Goal: Task Accomplishment & Management: Manage account settings

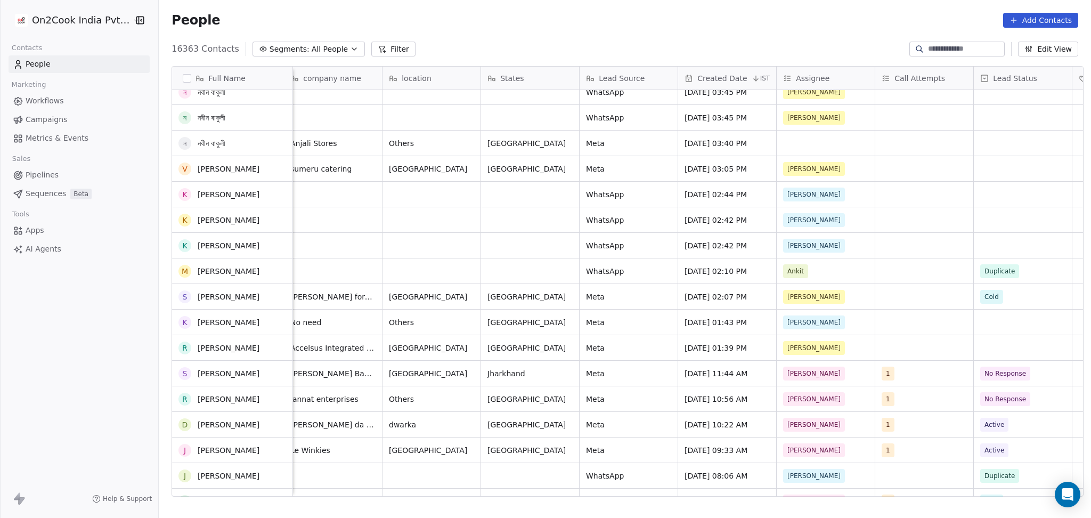
scroll to position [2416, 0]
click at [810, 144] on div "grid" at bounding box center [826, 143] width 98 height 25
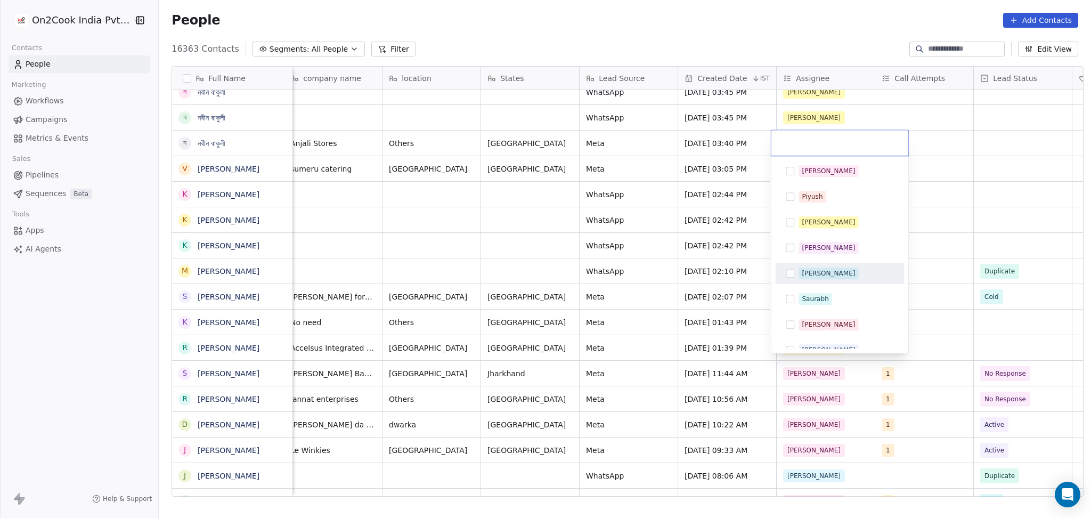
click at [587, 188] on html "On2Cook India Pvt. Ltd. Contacts People Marketing Workflows Campaigns Metrics &…" at bounding box center [545, 259] width 1091 height 518
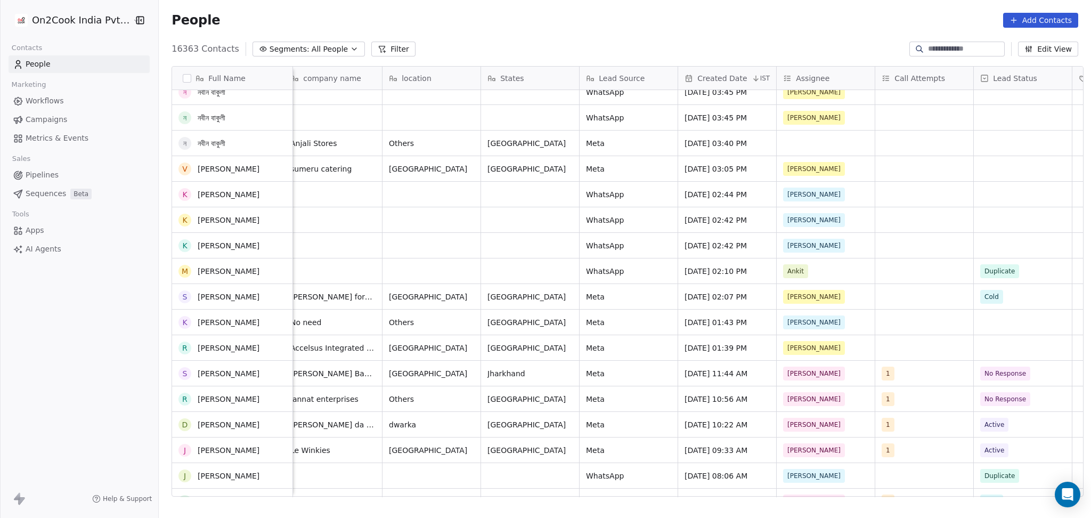
scroll to position [2273, 0]
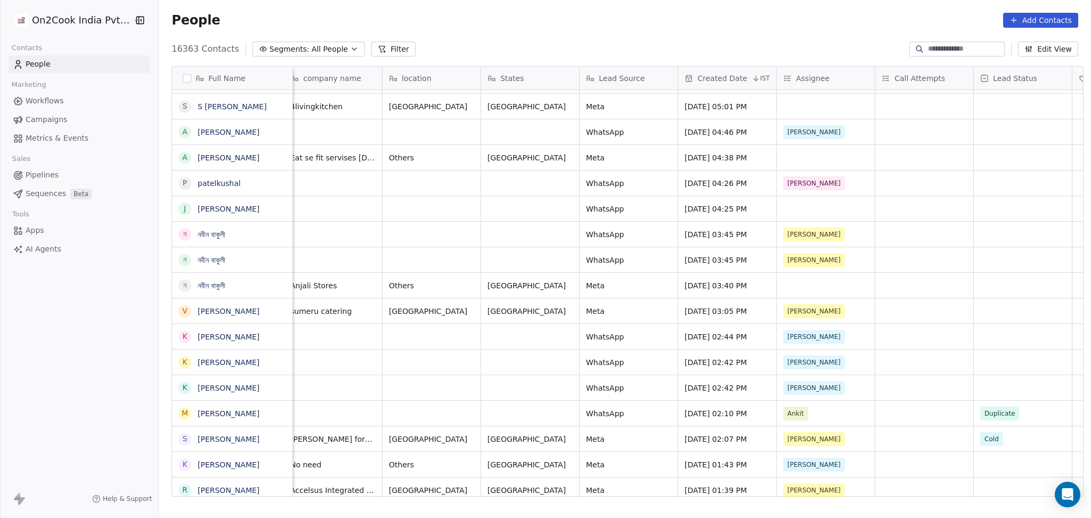
click at [863, 241] on div "[PERSON_NAME]" at bounding box center [826, 234] width 98 height 25
click at [864, 242] on div "[PERSON_NAME]" at bounding box center [826, 234] width 98 height 25
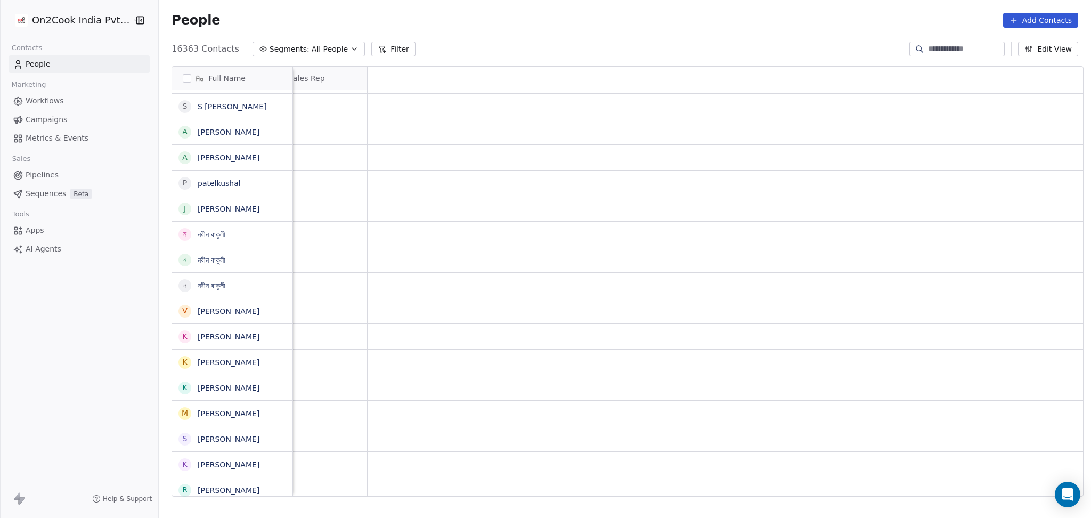
scroll to position [0, 295]
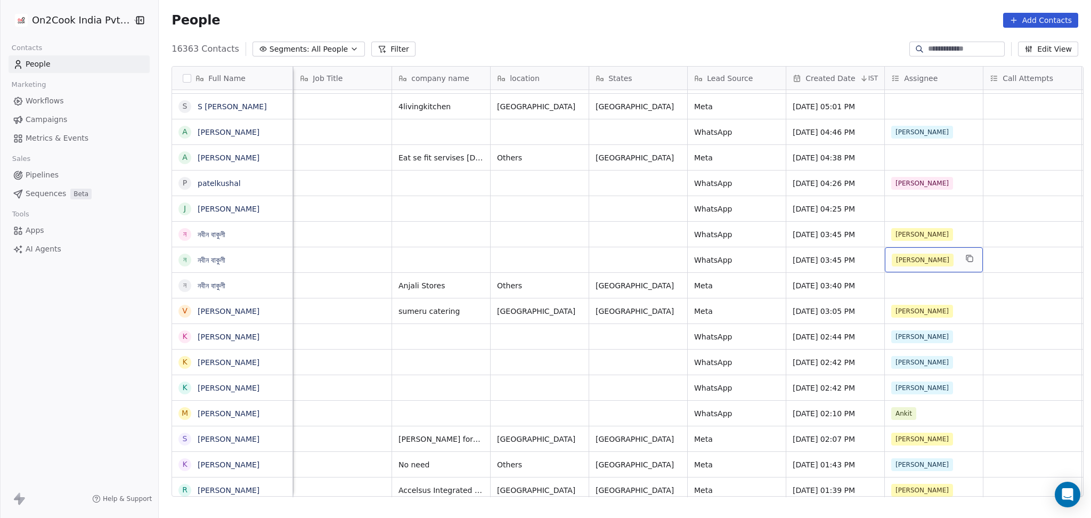
click at [934, 254] on div "[PERSON_NAME]" at bounding box center [924, 260] width 65 height 13
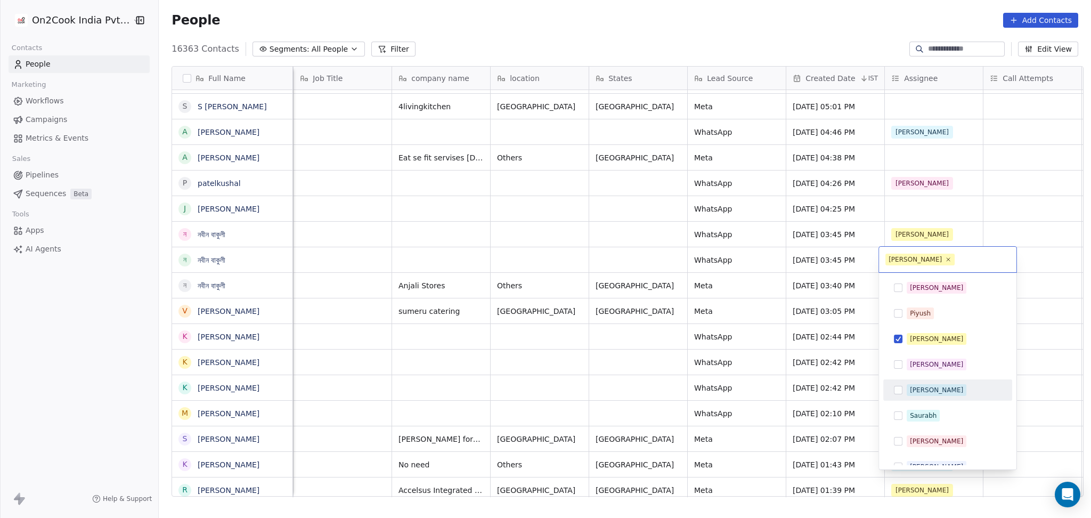
click at [918, 386] on div "[PERSON_NAME]" at bounding box center [936, 390] width 53 height 10
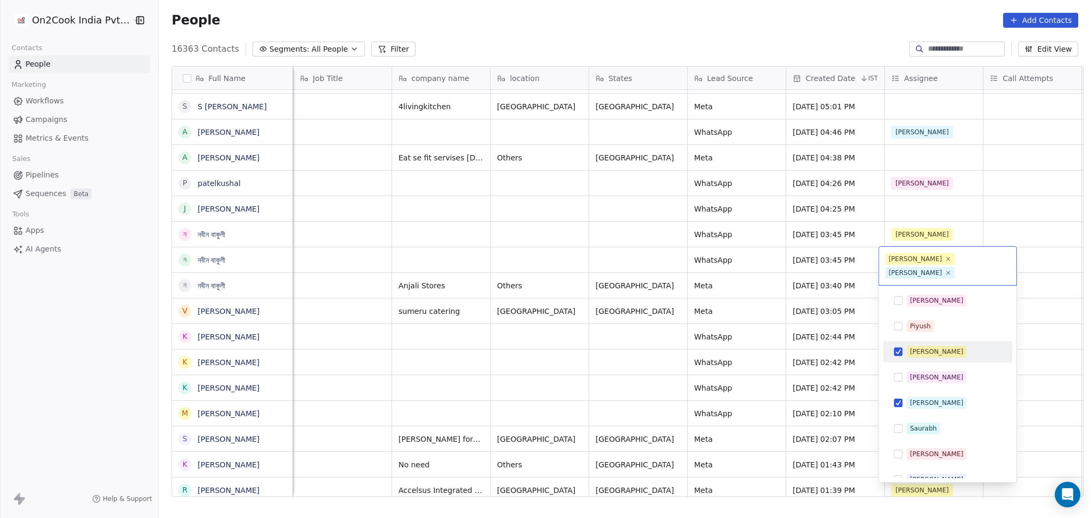
click at [917, 347] on div "[PERSON_NAME]" at bounding box center [936, 352] width 53 height 10
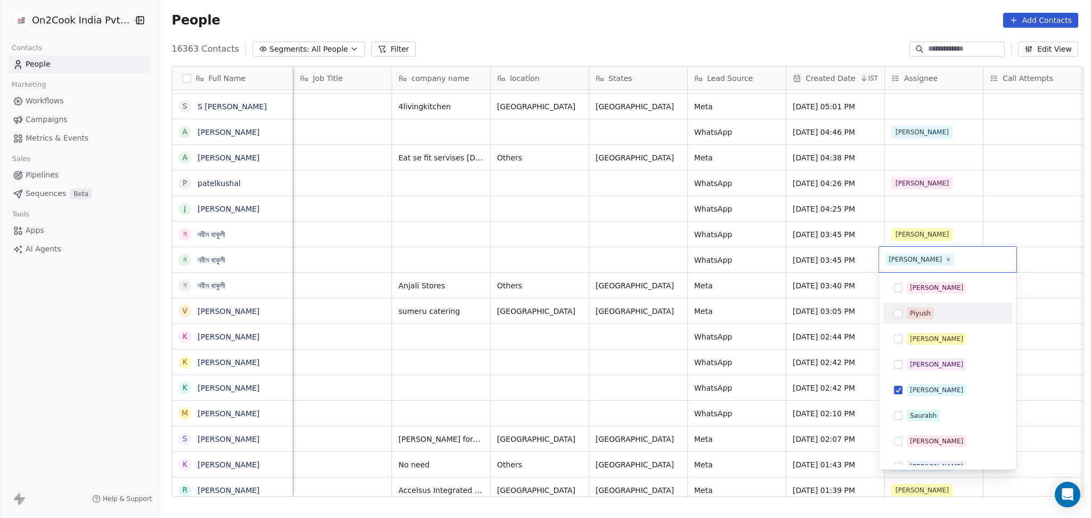
click at [1055, 316] on html "On2Cook India Pvt. Ltd. Contacts People Marketing Workflows Campaigns Metrics &…" at bounding box center [545, 259] width 1091 height 518
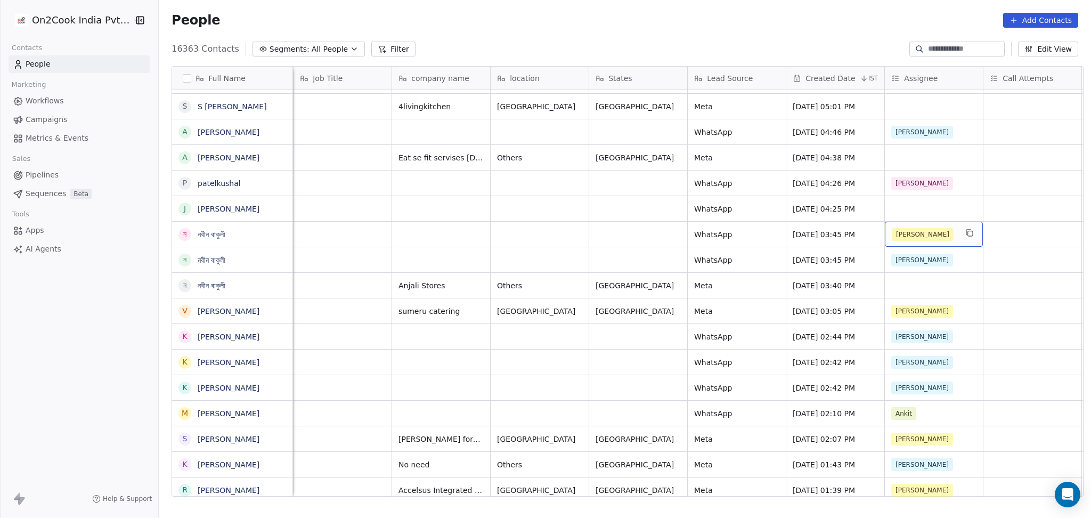
click at [926, 233] on div "[PERSON_NAME]" at bounding box center [924, 234] width 65 height 13
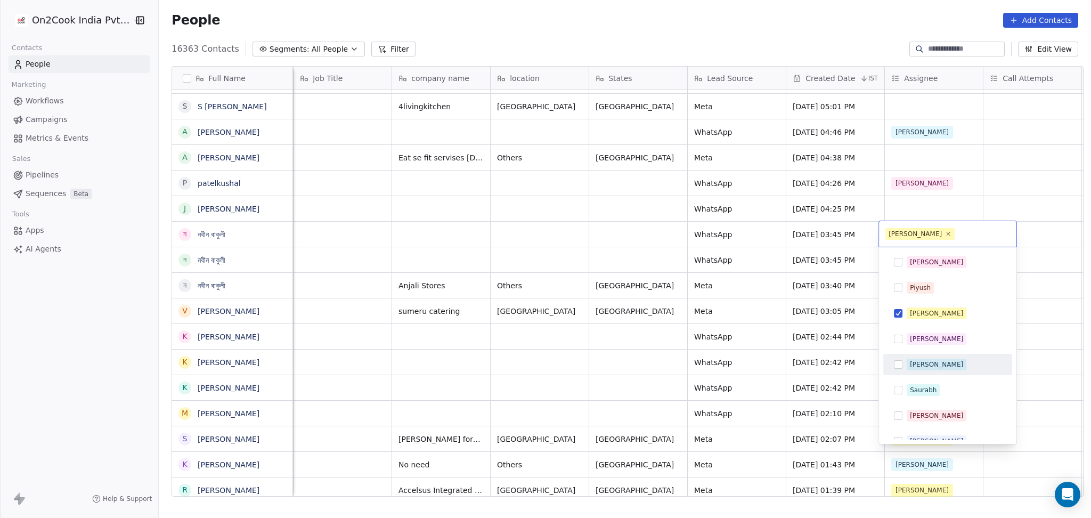
click at [918, 362] on div "[PERSON_NAME]" at bounding box center [936, 365] width 53 height 10
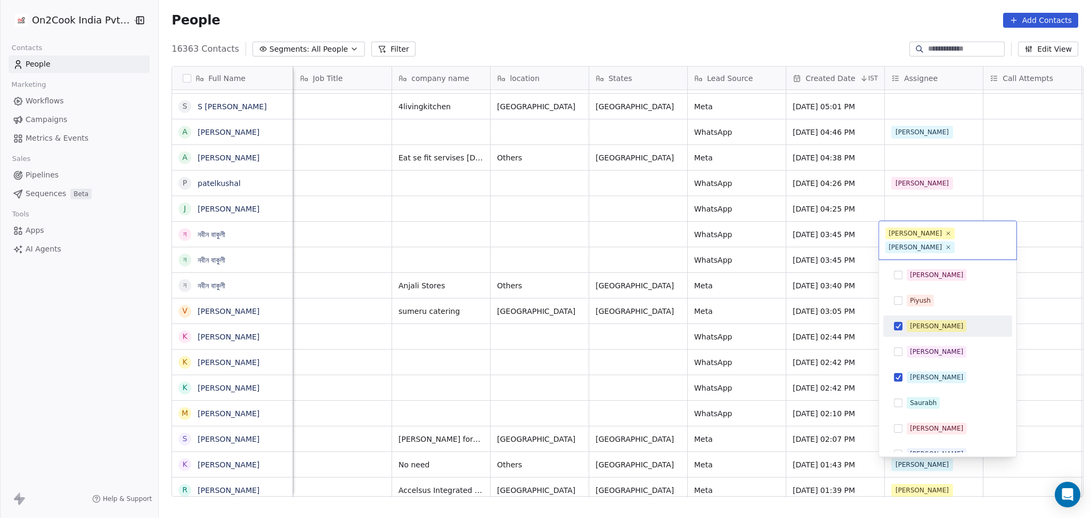
click at [923, 320] on span "[PERSON_NAME]" at bounding box center [937, 326] width 60 height 12
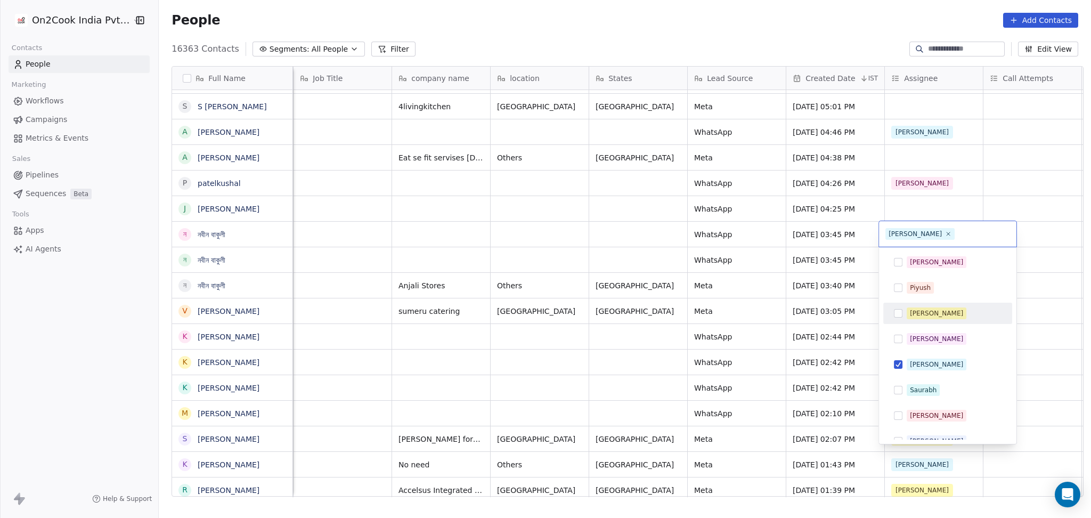
click at [1022, 310] on html "On2Cook India Pvt. Ltd. Contacts People Marketing Workflows Campaigns Metrics &…" at bounding box center [545, 259] width 1091 height 518
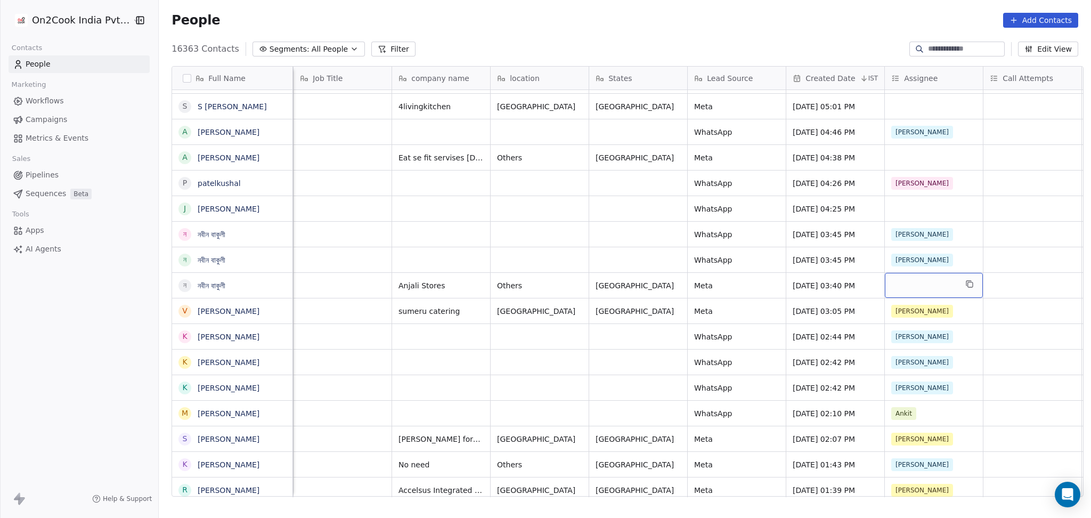
click at [917, 293] on div "grid" at bounding box center [934, 285] width 98 height 25
click at [911, 295] on div "grid" at bounding box center [934, 285] width 98 height 25
click at [908, 288] on div "grid" at bounding box center [934, 285] width 98 height 25
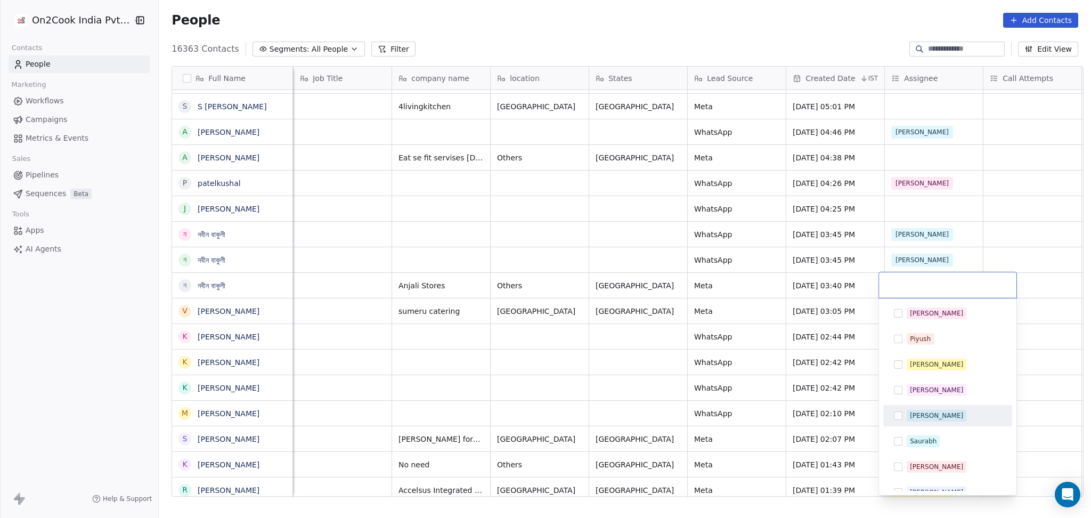
click at [912, 421] on span "[PERSON_NAME]" at bounding box center [937, 416] width 60 height 12
click at [789, 386] on html "On2Cook India Pvt. Ltd. Contacts People Marketing Workflows Campaigns Metrics &…" at bounding box center [545, 259] width 1091 height 518
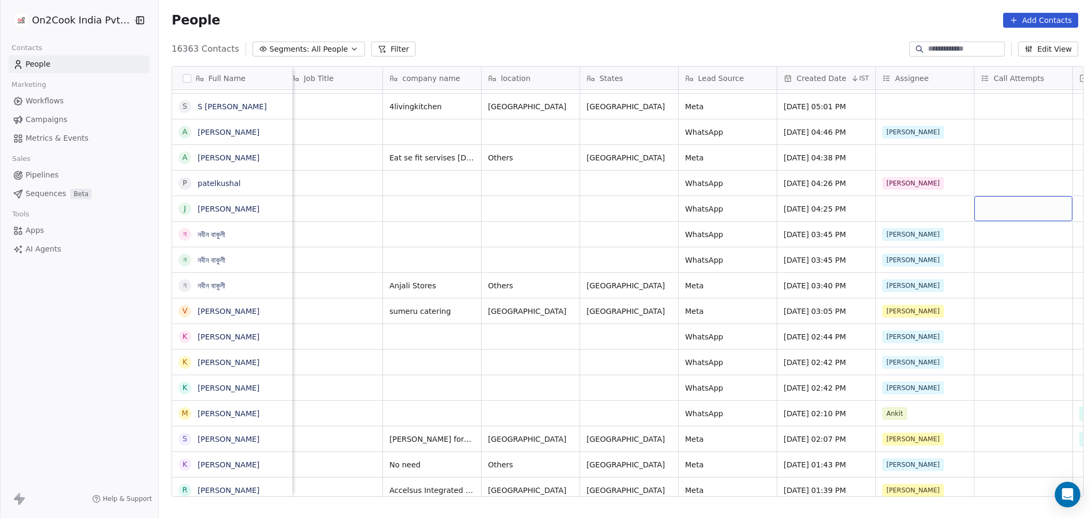
scroll to position [0, 403]
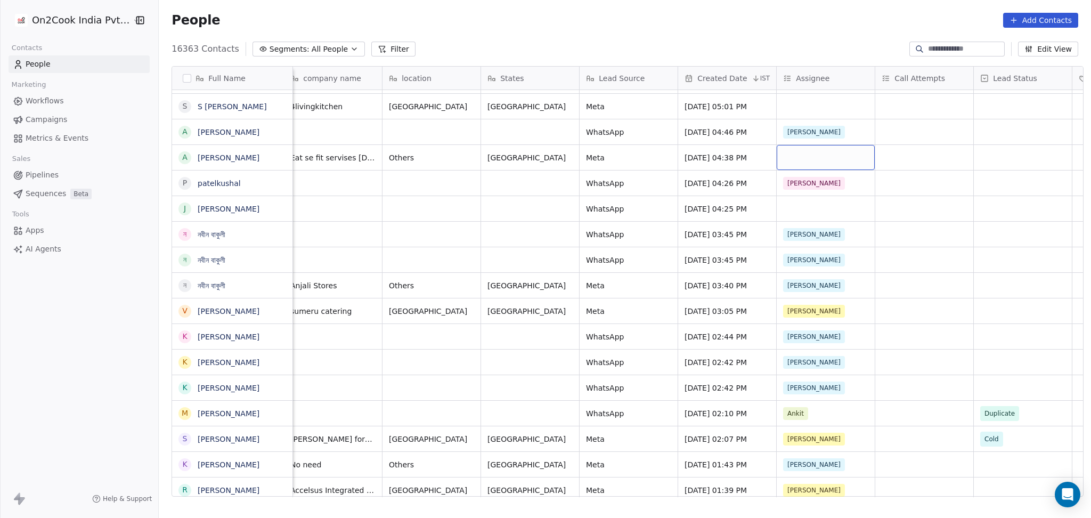
click at [782, 145] on div "grid" at bounding box center [826, 157] width 98 height 25
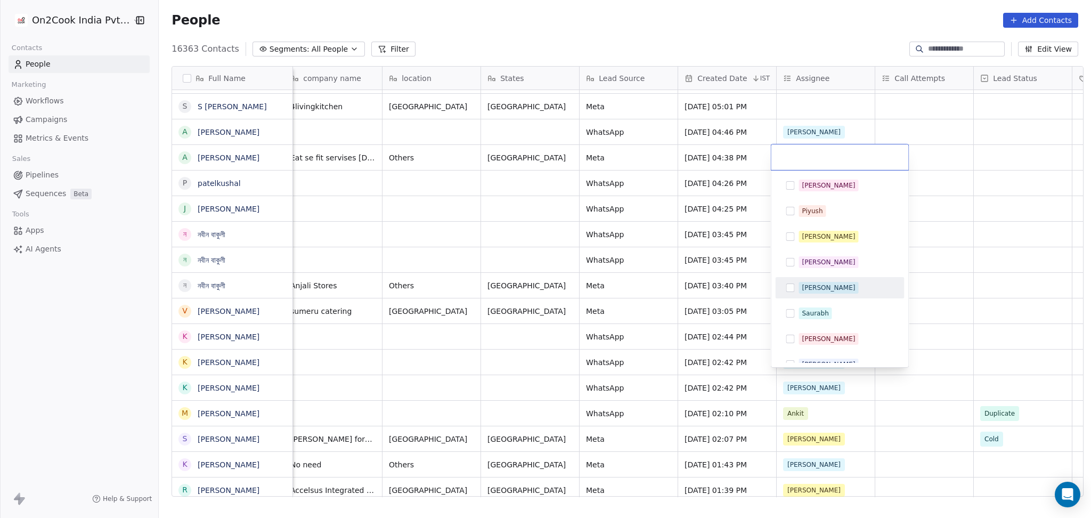
click at [803, 282] on span "[PERSON_NAME]" at bounding box center [829, 288] width 60 height 12
click at [926, 223] on html "On2Cook India Pvt. Ltd. Contacts People Marketing Workflows Campaigns Metrics &…" at bounding box center [545, 259] width 1091 height 518
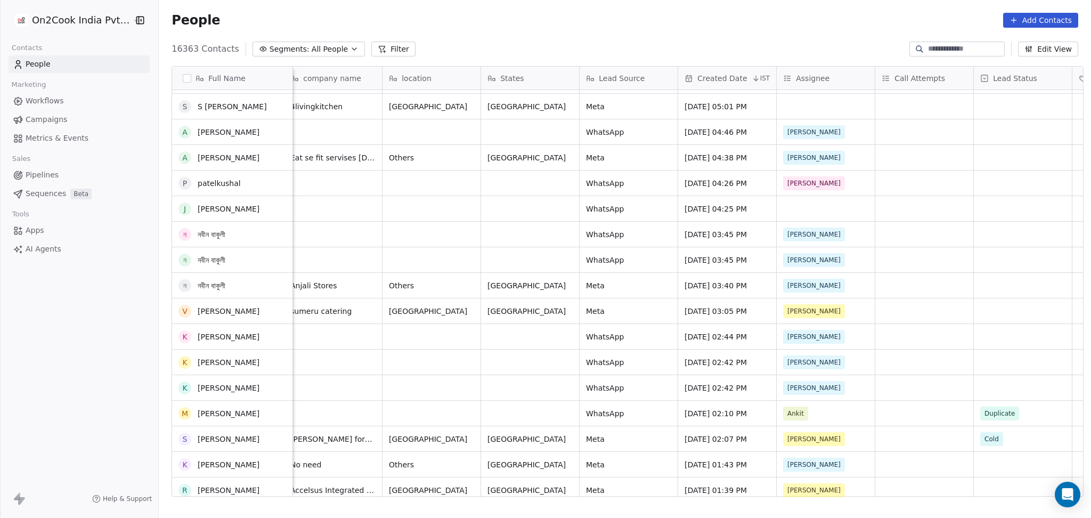
scroll to position [2203, 0]
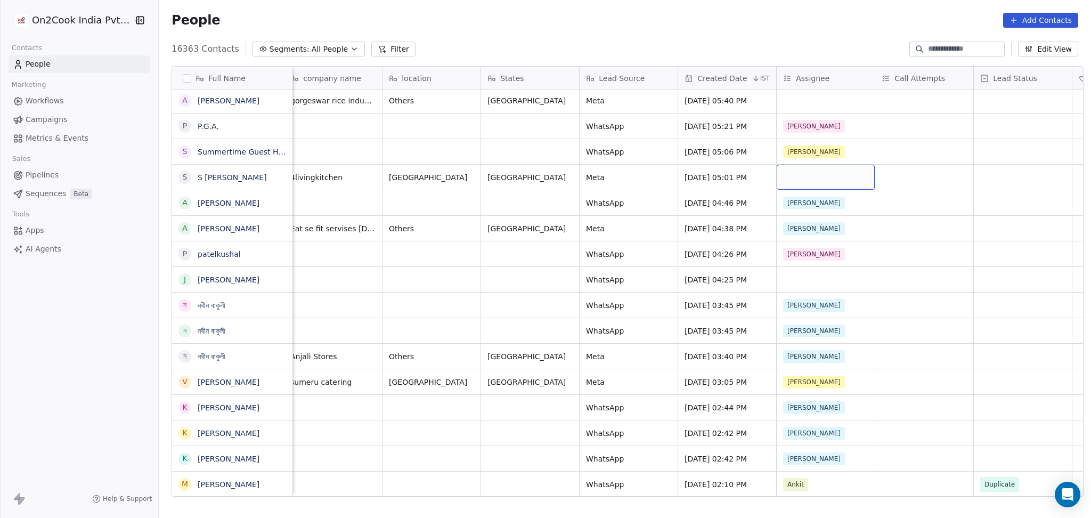
click at [798, 173] on div "grid" at bounding box center [826, 177] width 98 height 25
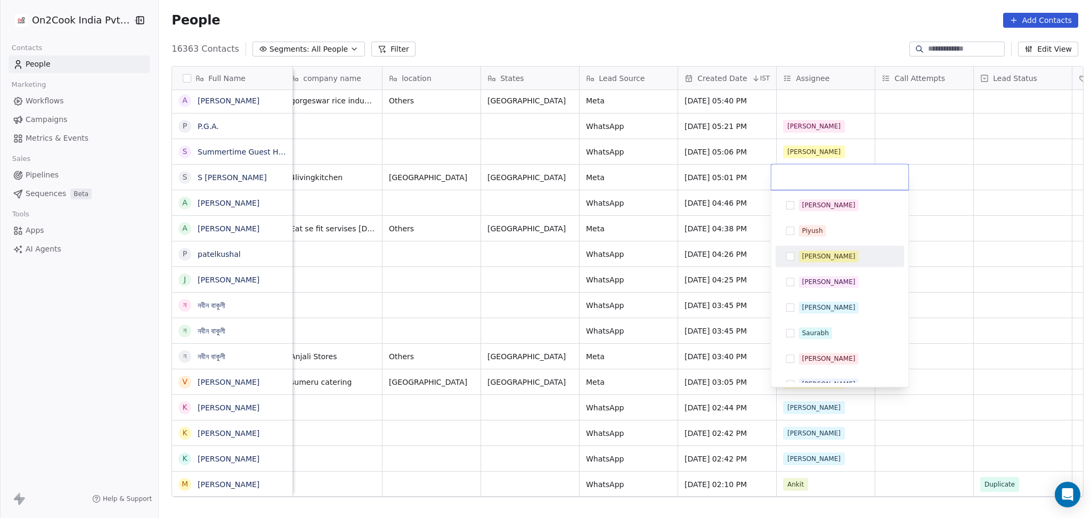
click at [821, 263] on div "[PERSON_NAME]" at bounding box center [840, 256] width 120 height 17
click at [919, 236] on html "On2Cook India Pvt. Ltd. Contacts People Marketing Workflows Campaigns Metrics &…" at bounding box center [545, 259] width 1091 height 518
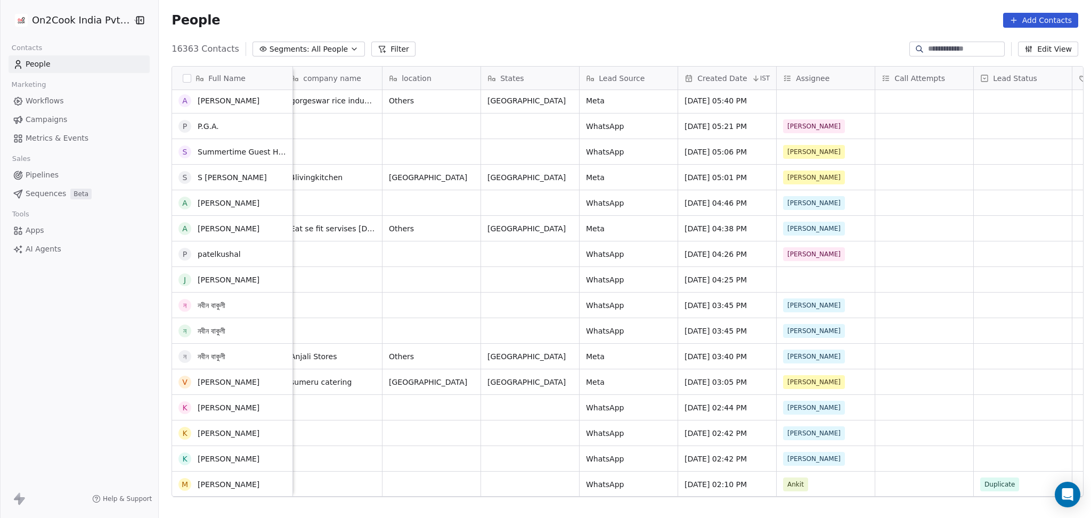
scroll to position [1989, 0]
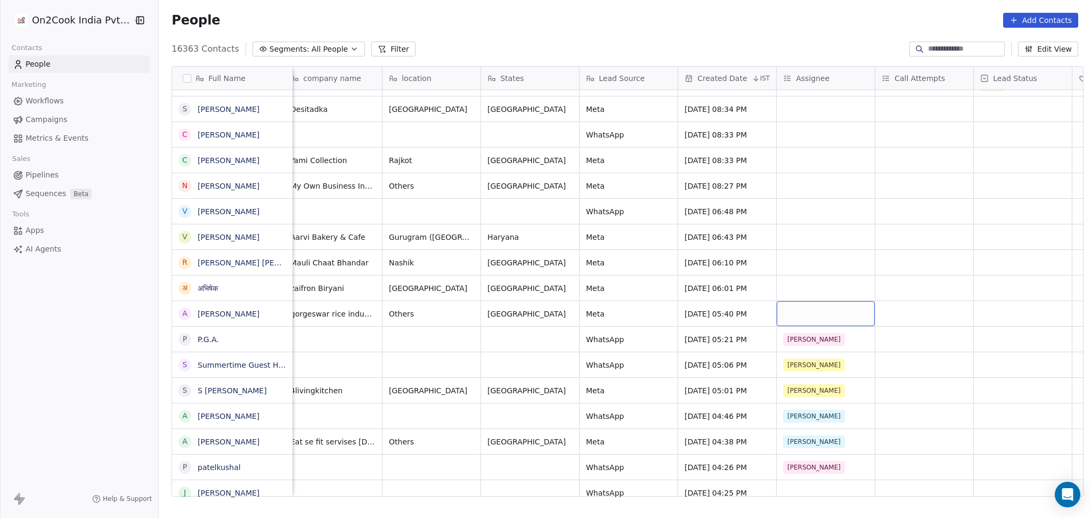
click at [798, 310] on div "grid" at bounding box center [826, 313] width 98 height 25
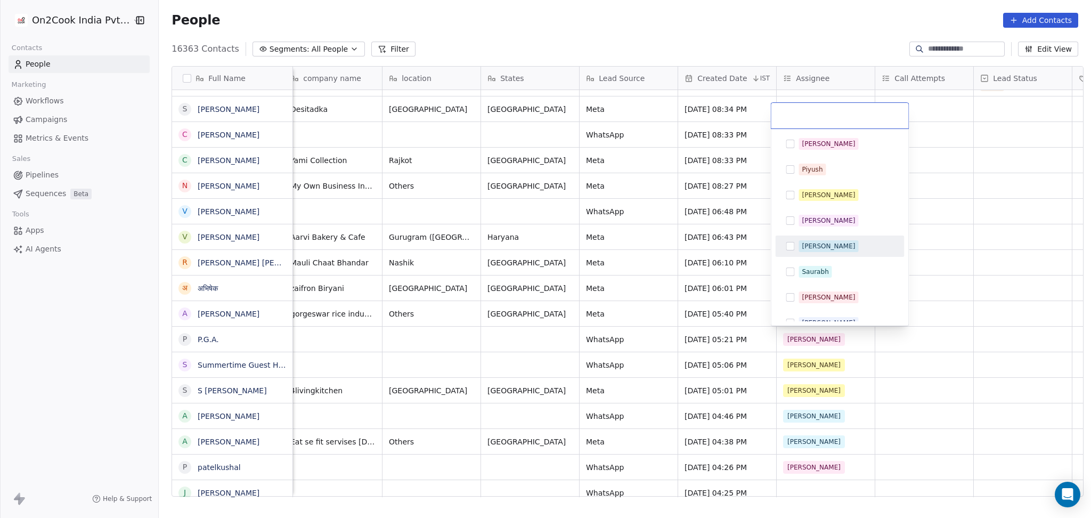
click at [796, 250] on div "[PERSON_NAME]" at bounding box center [840, 246] width 120 height 17
click at [993, 305] on html "On2Cook India Pvt. Ltd. Contacts People Marketing Workflows Campaigns Metrics &…" at bounding box center [545, 259] width 1091 height 518
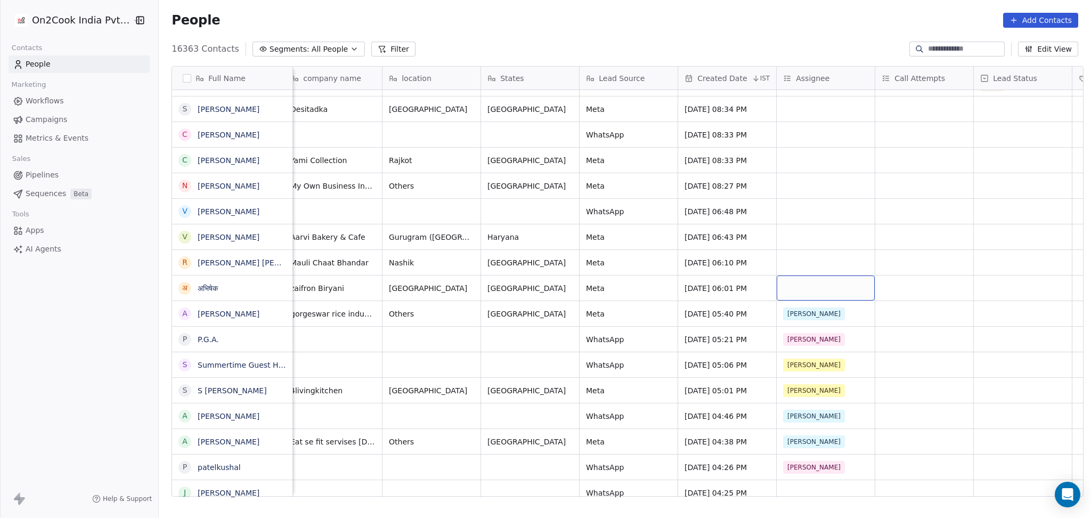
click at [815, 295] on div "grid" at bounding box center [826, 288] width 98 height 25
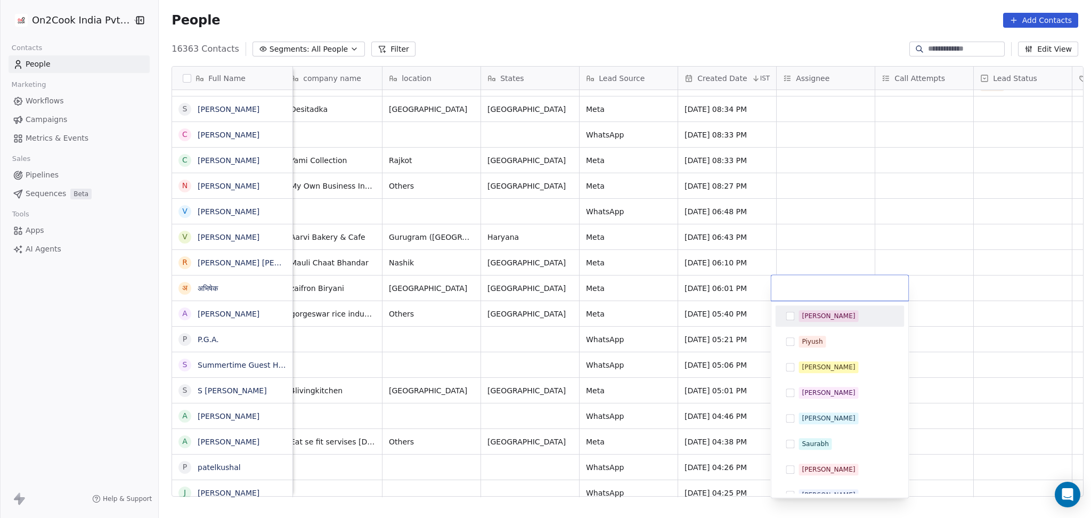
click at [817, 316] on div "[PERSON_NAME]" at bounding box center [828, 316] width 53 height 10
click at [971, 309] on html "On2Cook India Pvt. Ltd. Contacts People Marketing Workflows Campaigns Metrics &…" at bounding box center [545, 259] width 1091 height 518
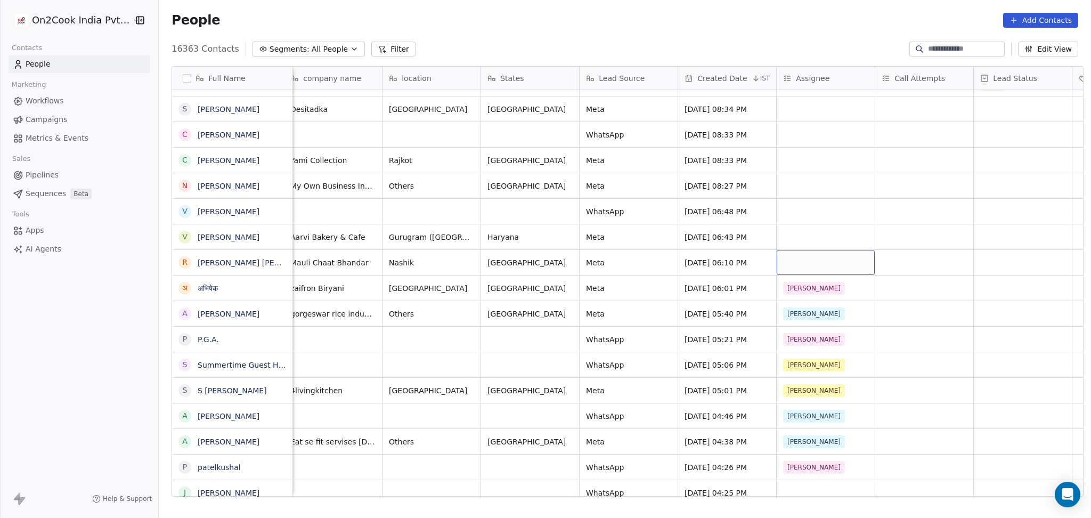
click at [822, 257] on div "grid" at bounding box center [826, 262] width 98 height 25
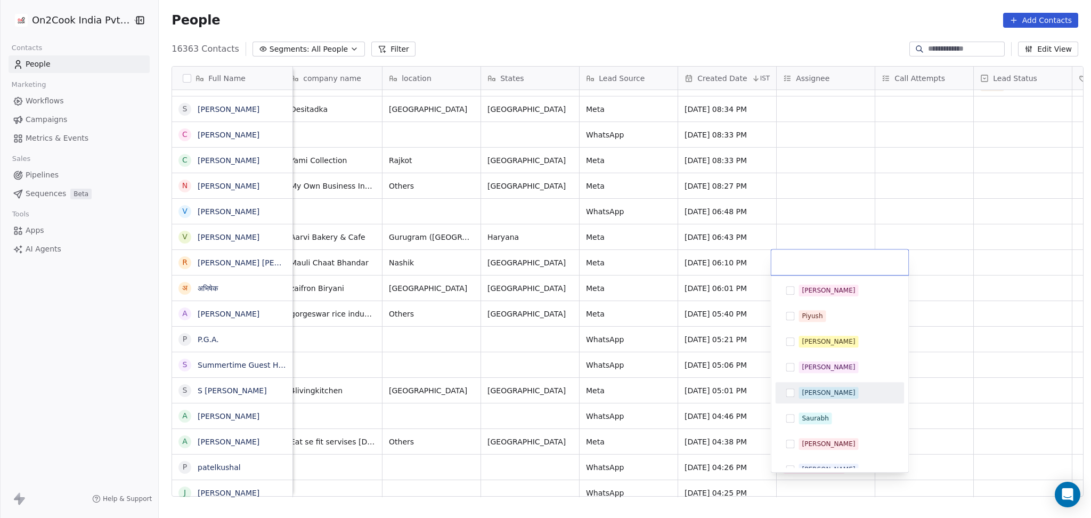
click at [811, 391] on div "[PERSON_NAME]" at bounding box center [828, 393] width 53 height 10
click at [813, 232] on html "On2Cook India Pvt. Ltd. Contacts People Marketing Workflows Campaigns Metrics &…" at bounding box center [545, 259] width 1091 height 518
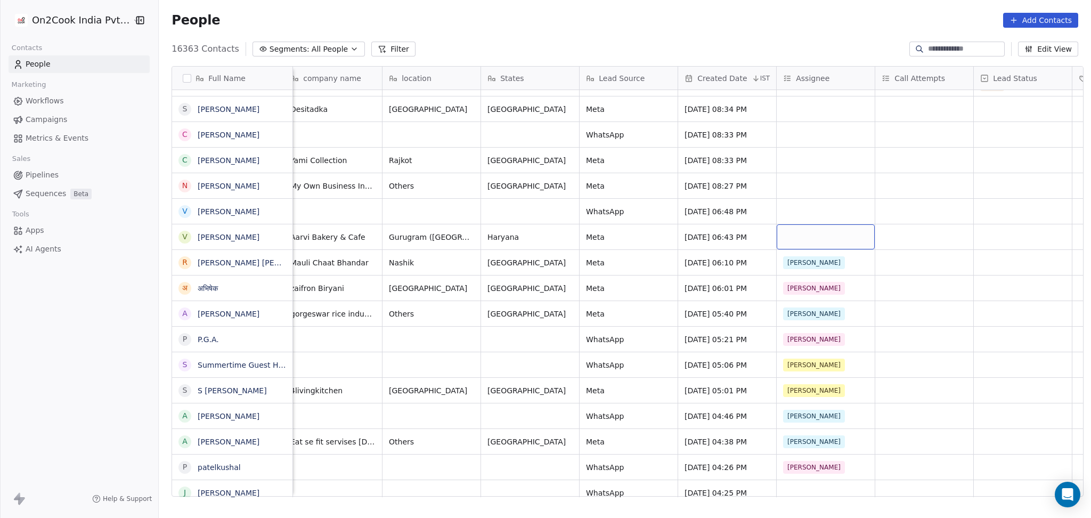
click at [803, 238] on div "grid" at bounding box center [826, 236] width 98 height 25
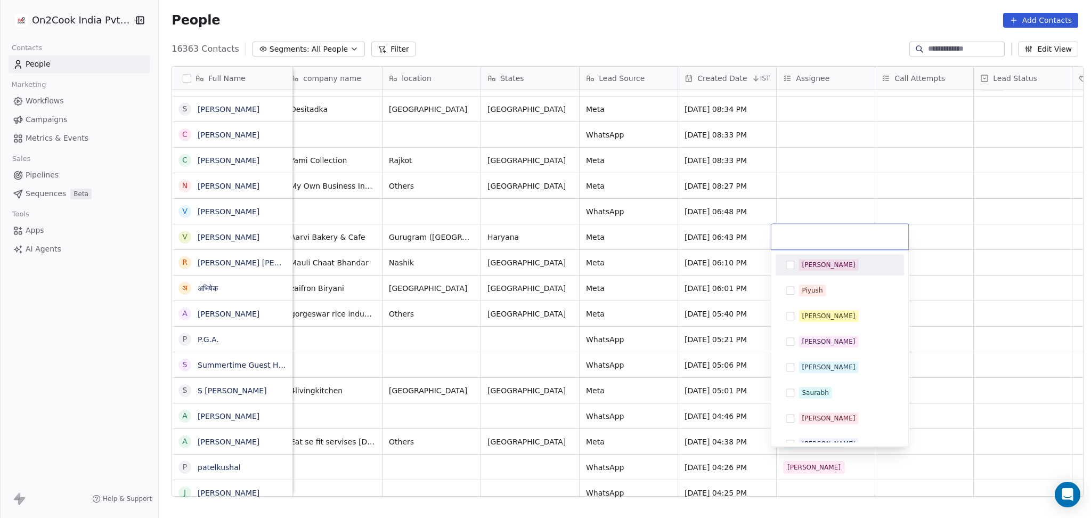
click at [799, 269] on div "[PERSON_NAME]" at bounding box center [846, 265] width 95 height 12
click at [1032, 230] on html "On2Cook India Pvt. Ltd. Contacts People Marketing Workflows Campaigns Metrics &…" at bounding box center [545, 259] width 1091 height 518
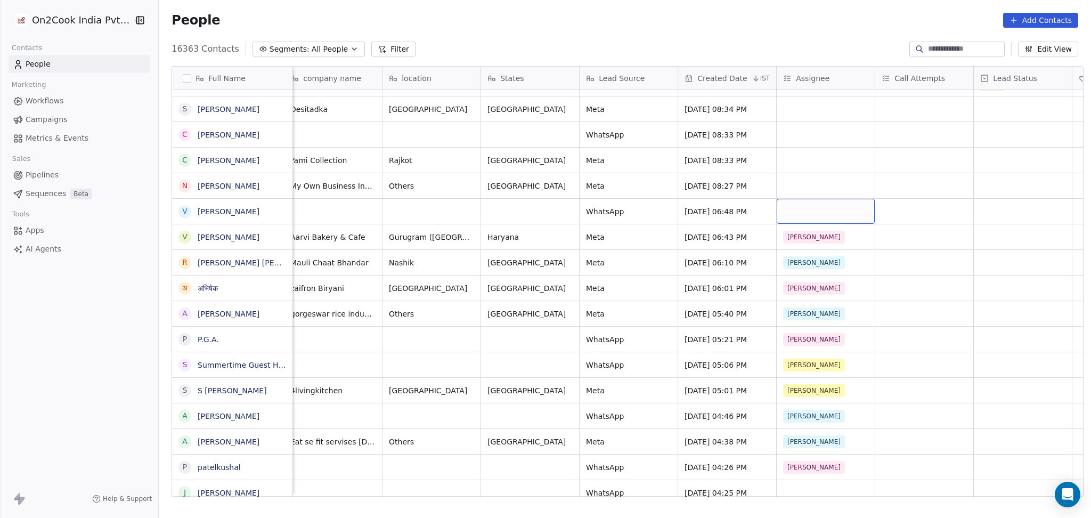
click at [788, 206] on div "grid" at bounding box center [826, 211] width 98 height 25
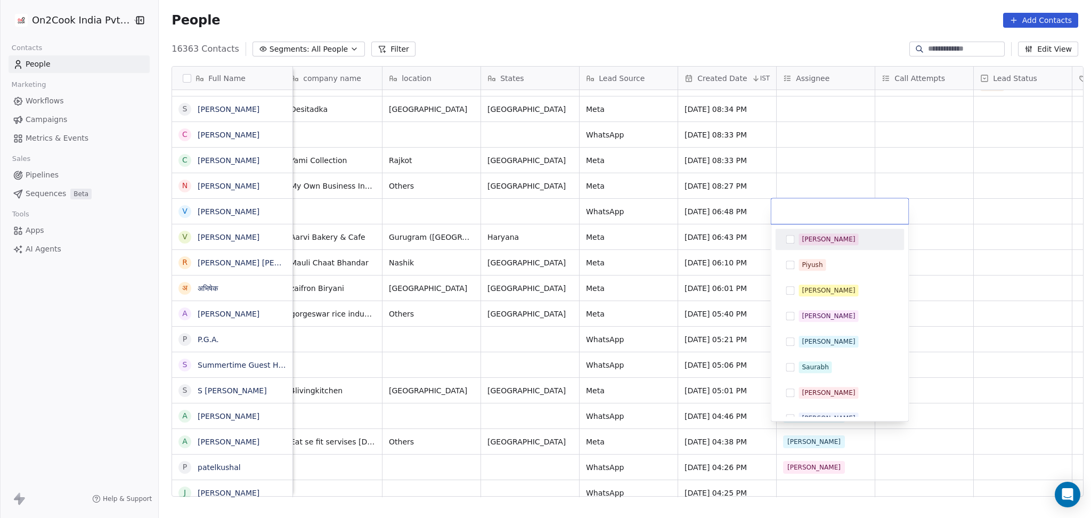
click at [803, 242] on div "[PERSON_NAME]" at bounding box center [828, 239] width 53 height 10
click at [929, 229] on html "On2Cook India Pvt. Ltd. Contacts People Marketing Workflows Campaigns Metrics &…" at bounding box center [545, 259] width 1091 height 518
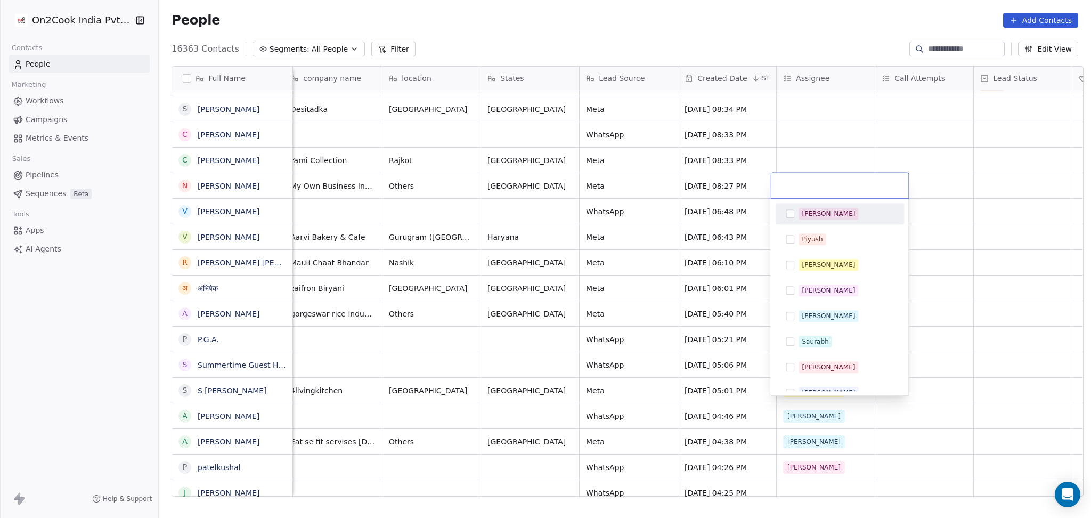
click at [814, 219] on div "[PERSON_NAME]" at bounding box center [840, 213] width 120 height 17
click at [931, 205] on html "On2Cook India Pvt. Ltd. Contacts People Marketing Workflows Campaigns Metrics &…" at bounding box center [545, 259] width 1091 height 518
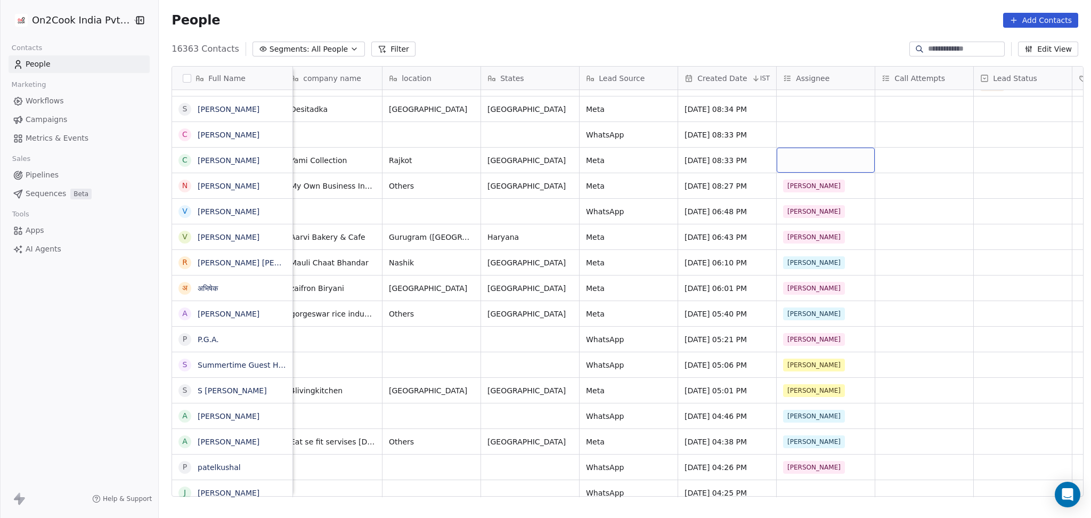
click at [811, 150] on div "grid" at bounding box center [826, 160] width 98 height 25
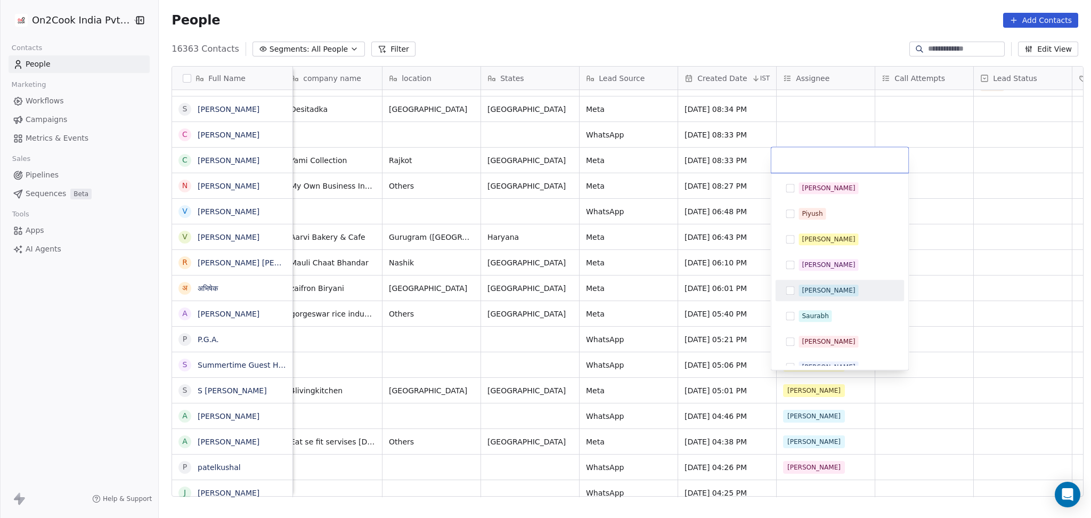
drag, startPoint x: 806, startPoint y: 295, endPoint x: 865, endPoint y: 246, distance: 76.8
click at [807, 295] on div "[PERSON_NAME]" at bounding box center [828, 291] width 53 height 10
click at [979, 204] on html "On2Cook India Pvt. Ltd. Contacts People Marketing Workflows Campaigns Metrics &…" at bounding box center [545, 259] width 1091 height 518
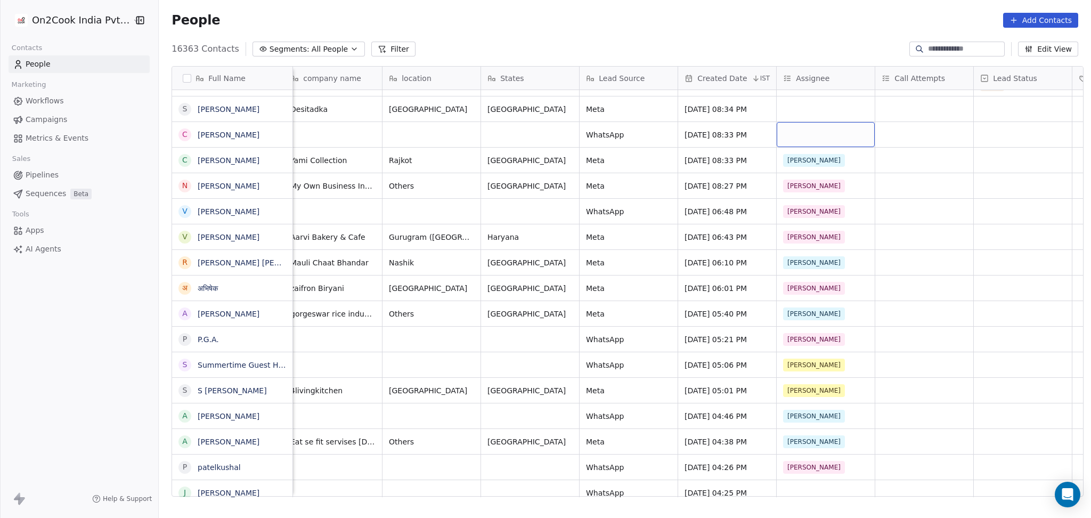
click at [780, 128] on div "grid" at bounding box center [826, 134] width 98 height 25
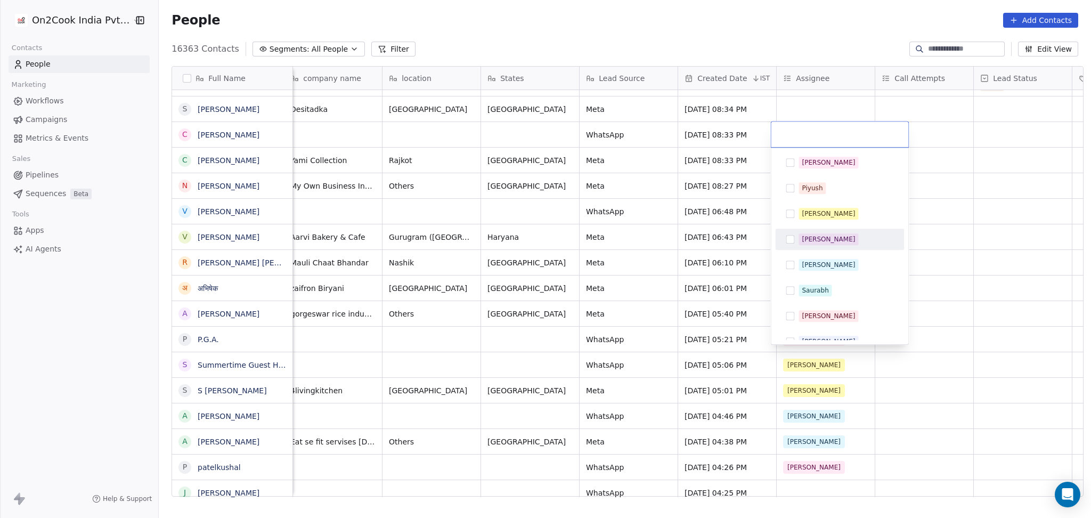
click at [821, 263] on div "[PERSON_NAME]" at bounding box center [846, 265] width 95 height 12
click at [956, 207] on html "On2Cook India Pvt. Ltd. Contacts People Marketing Workflows Campaigns Metrics &…" at bounding box center [545, 259] width 1091 height 518
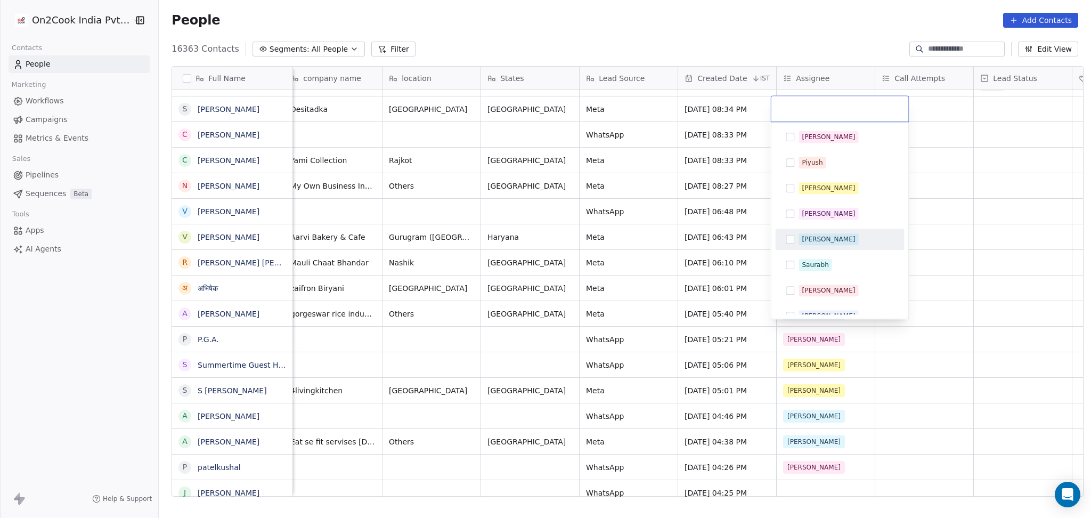
click at [814, 242] on div "[PERSON_NAME]" at bounding box center [828, 239] width 53 height 10
click at [899, 223] on div "[PERSON_NAME]" at bounding box center [839, 213] width 129 height 21
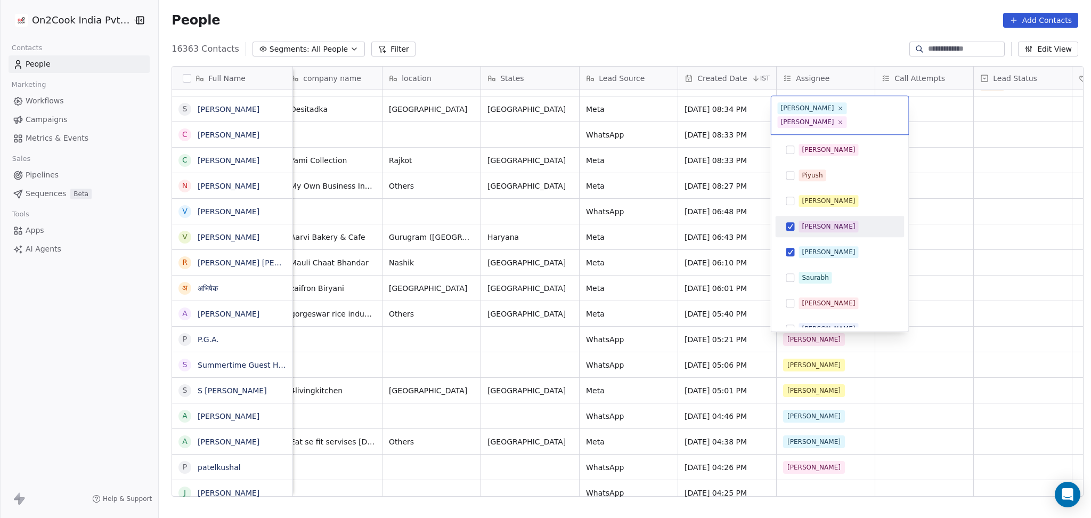
click at [846, 220] on div "[PERSON_NAME]" at bounding box center [840, 226] width 120 height 17
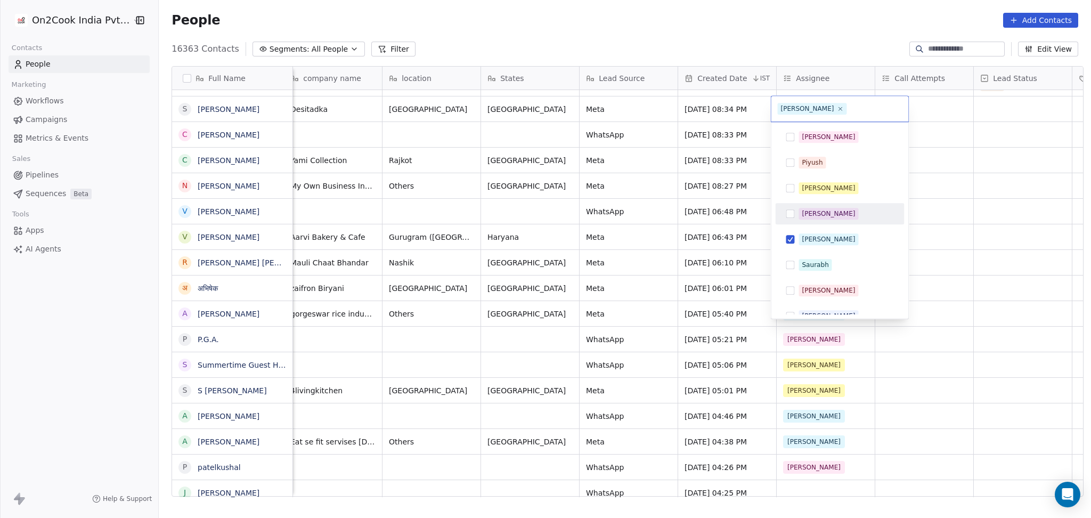
click at [996, 233] on html "On2Cook India Pvt. Ltd. Contacts People Marketing Workflows Campaigns Metrics &…" at bounding box center [545, 259] width 1091 height 518
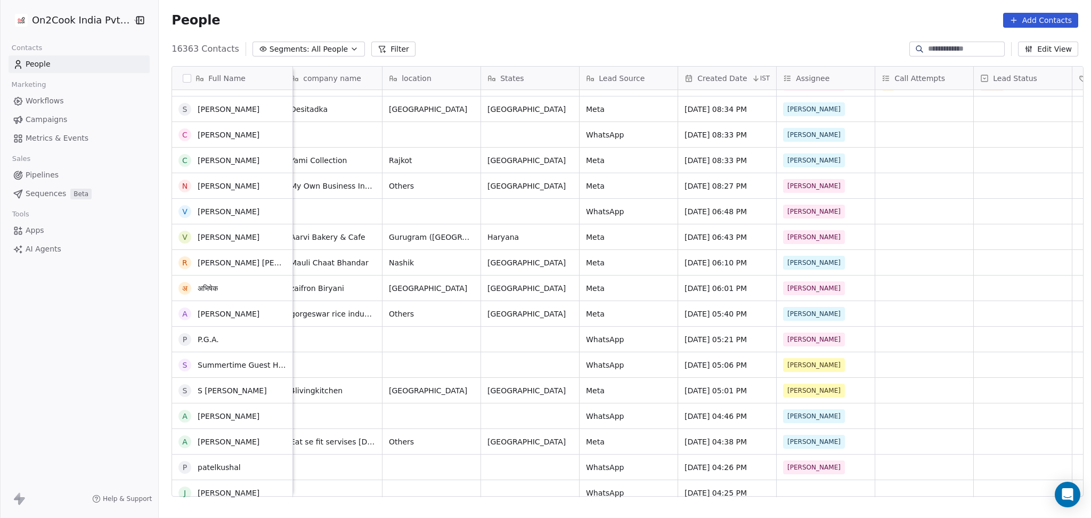
scroll to position [1919, 0]
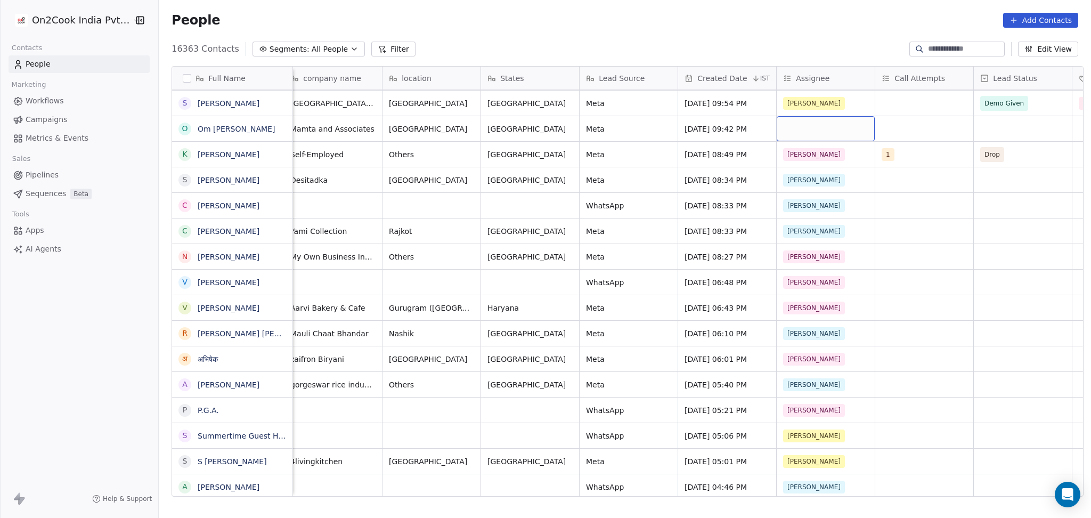
click at [798, 130] on div "grid" at bounding box center [826, 128] width 98 height 25
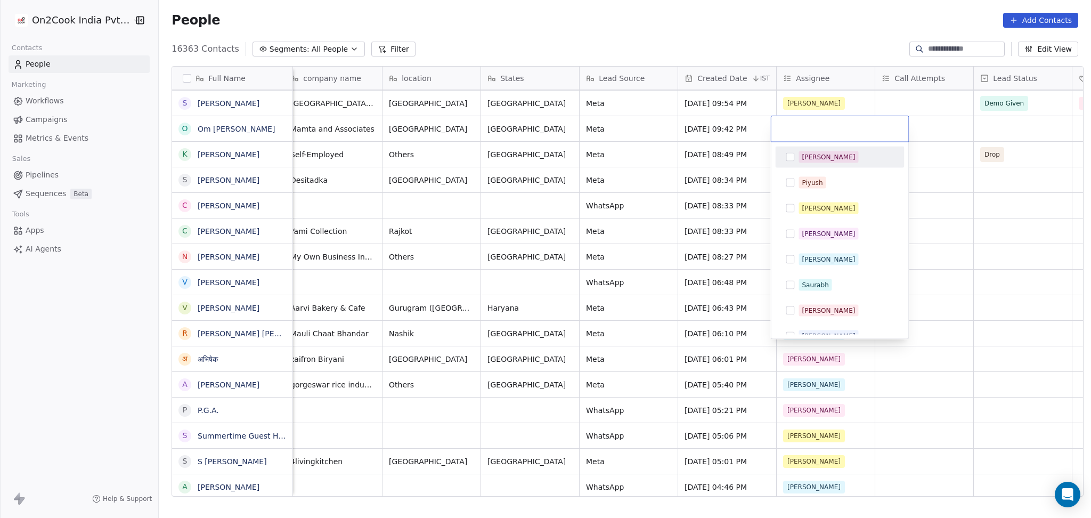
drag, startPoint x: 830, startPoint y: 160, endPoint x: 927, endPoint y: 195, distance: 103.0
click at [829, 160] on div "[PERSON_NAME]" at bounding box center [846, 157] width 95 height 12
click at [978, 213] on html "On2Cook India Pvt. Ltd. Contacts People Marketing Workflows Campaigns Metrics &…" at bounding box center [545, 259] width 1091 height 518
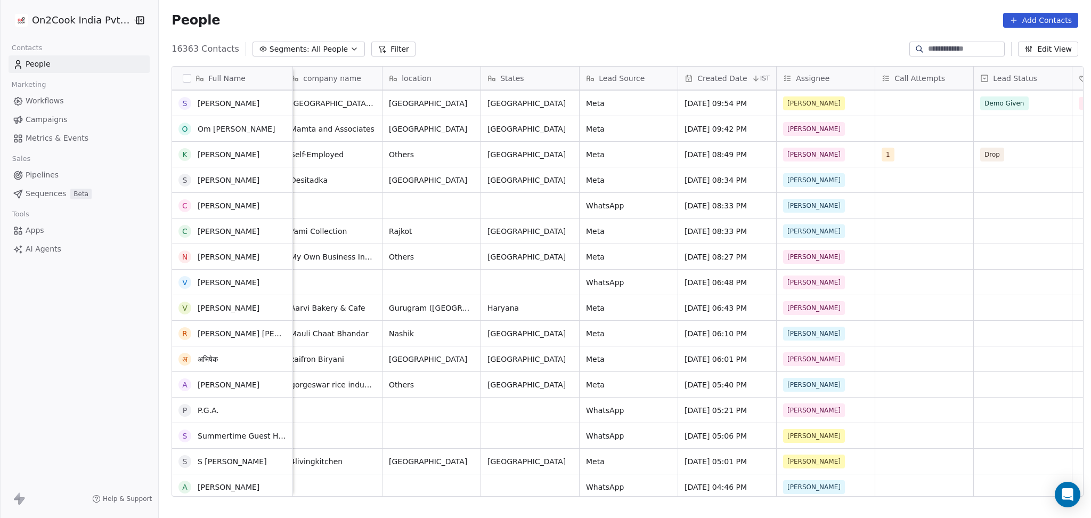
scroll to position [1705, 0]
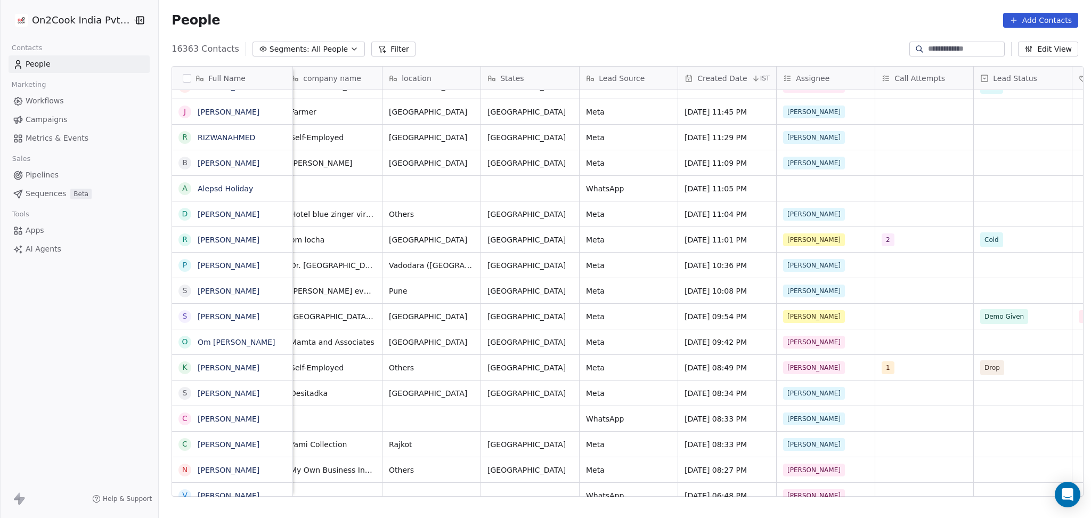
click at [276, 189] on icon "grid" at bounding box center [279, 187] width 9 height 9
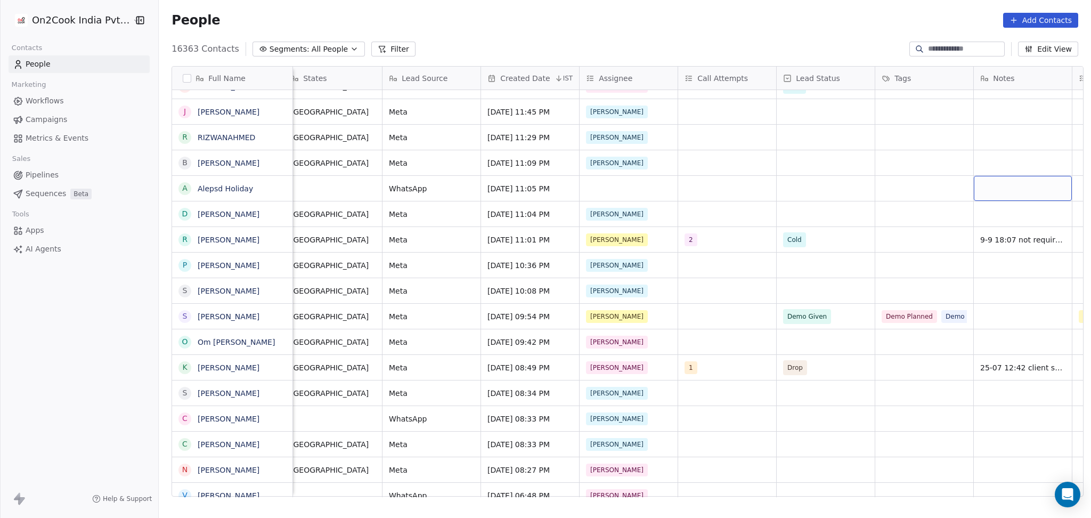
scroll to position [0, 699]
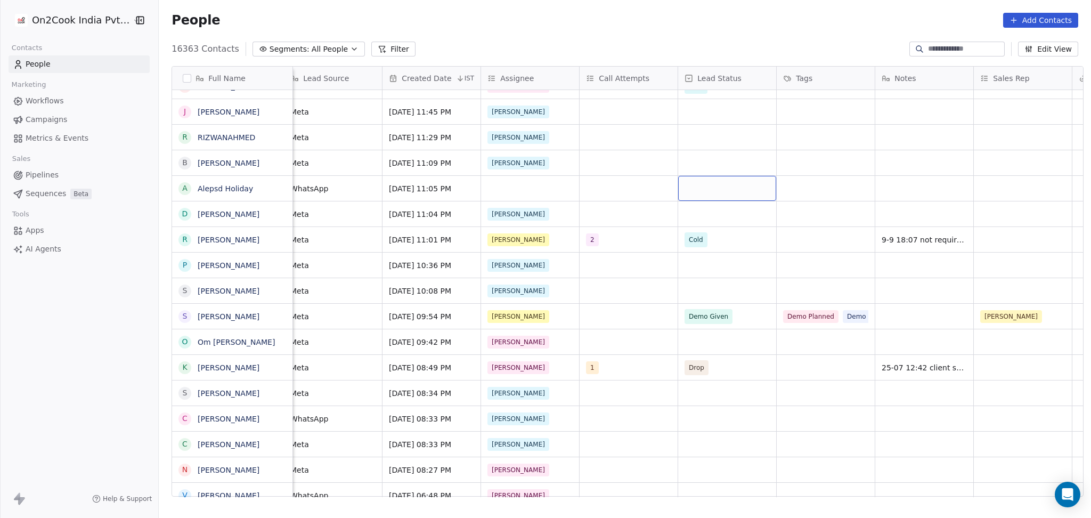
click at [714, 190] on div "grid" at bounding box center [727, 188] width 98 height 25
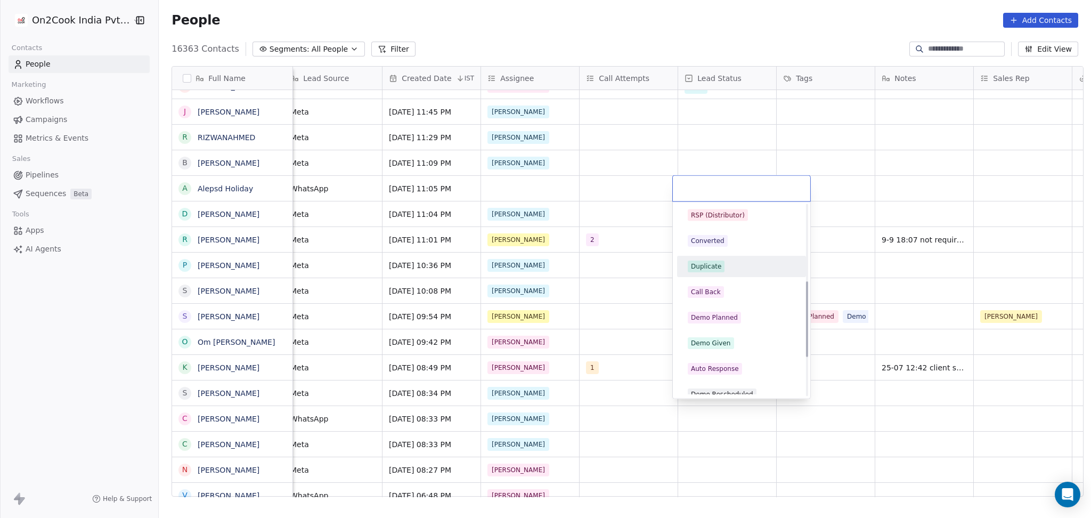
scroll to position [213, 0]
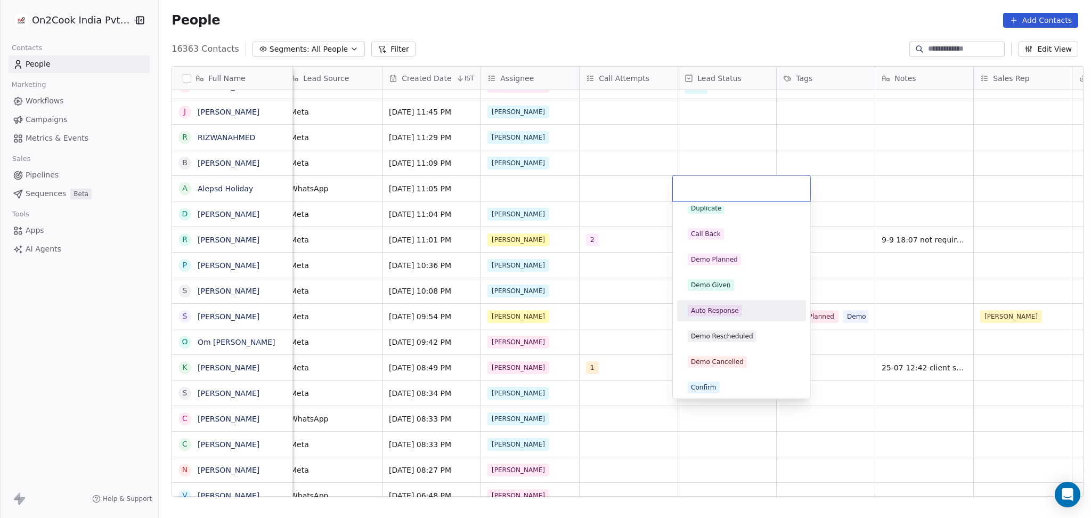
click at [717, 314] on div "Auto Response" at bounding box center [715, 311] width 48 height 10
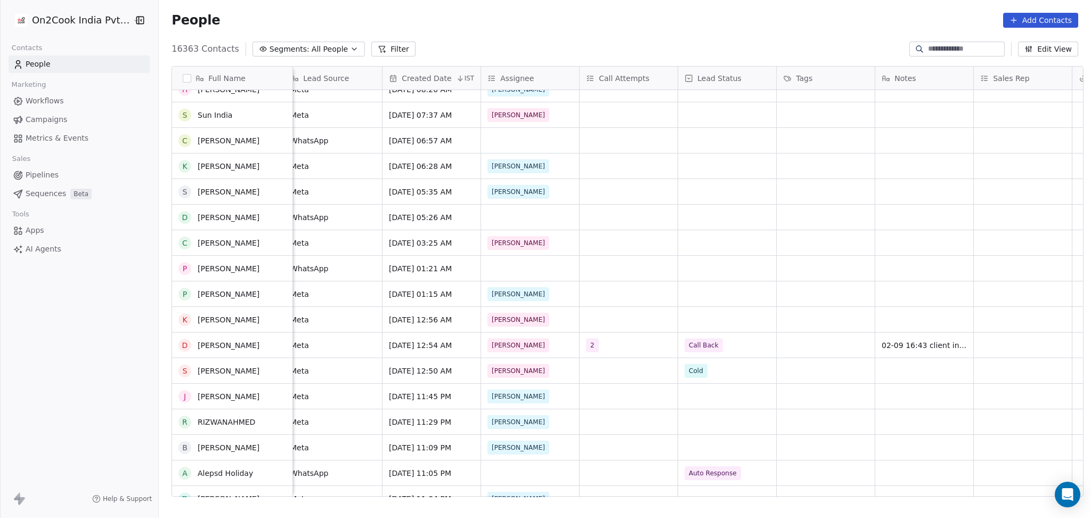
scroll to position [1421, 0]
drag, startPoint x: 624, startPoint y: 282, endPoint x: 672, endPoint y: 269, distance: 50.2
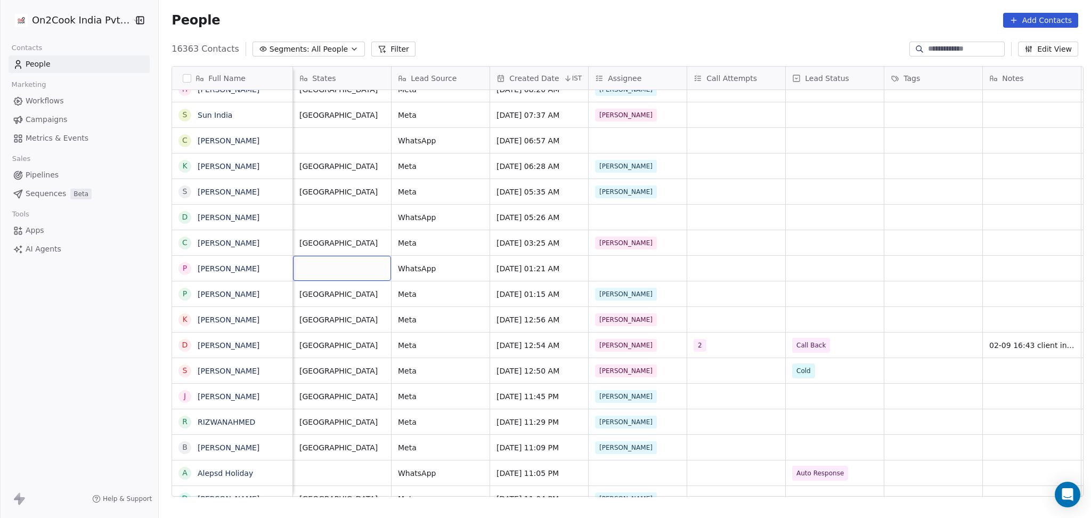
scroll to position [0, 492]
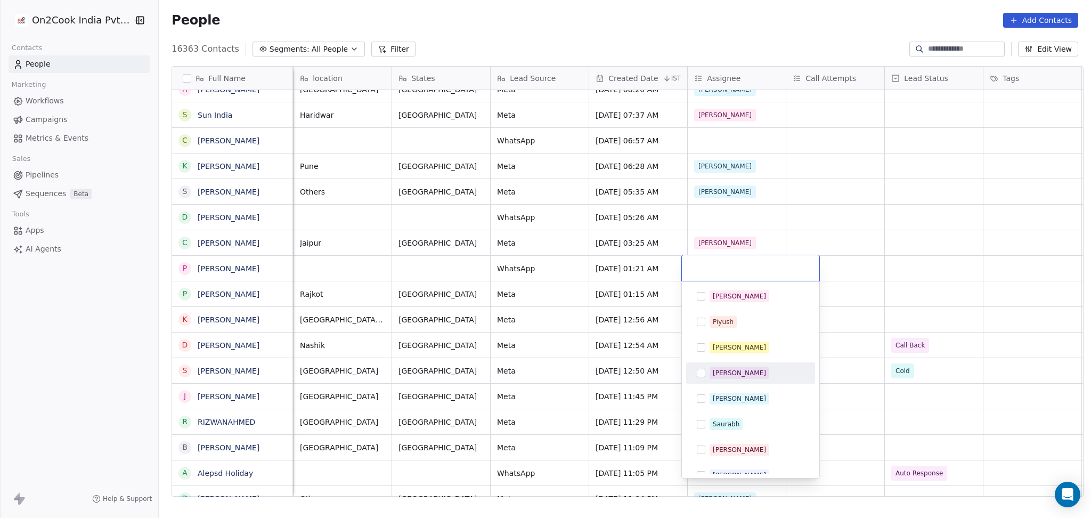
click at [721, 402] on div "[PERSON_NAME]" at bounding box center [739, 399] width 53 height 10
click at [896, 277] on html "On2Cook India Pvt. Ltd. Contacts People Marketing Workflows Campaigns Metrics &…" at bounding box center [545, 259] width 1091 height 518
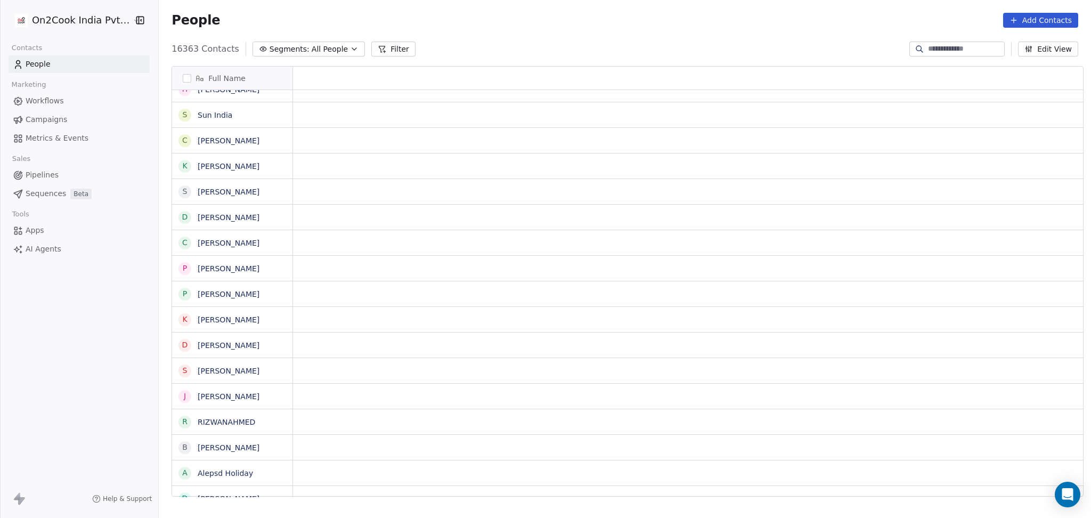
scroll to position [0, 0]
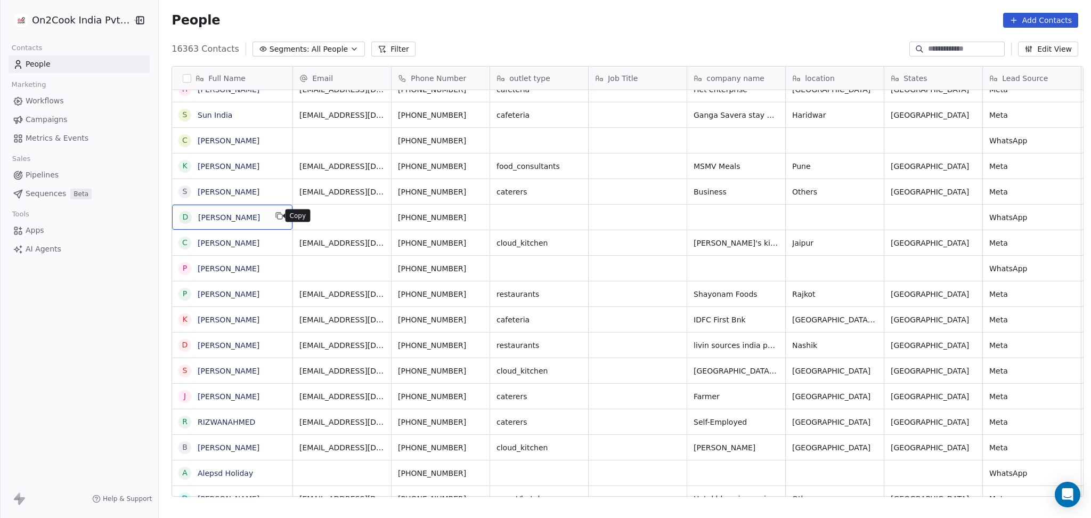
click at [278, 209] on div "D Dr. Ramesh Gajera" at bounding box center [232, 217] width 120 height 25
click at [278, 214] on icon "grid" at bounding box center [280, 216] width 5 height 5
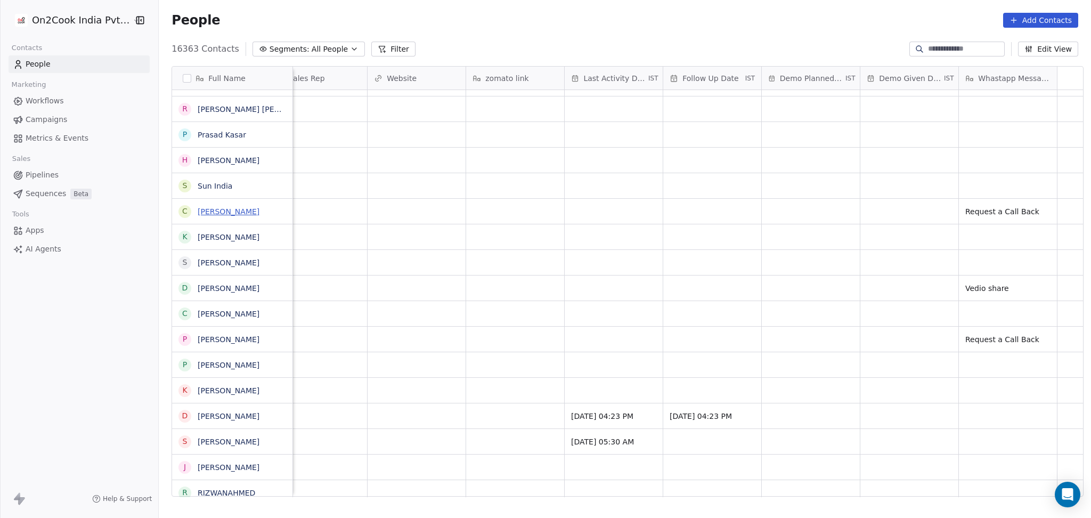
scroll to position [0, 985]
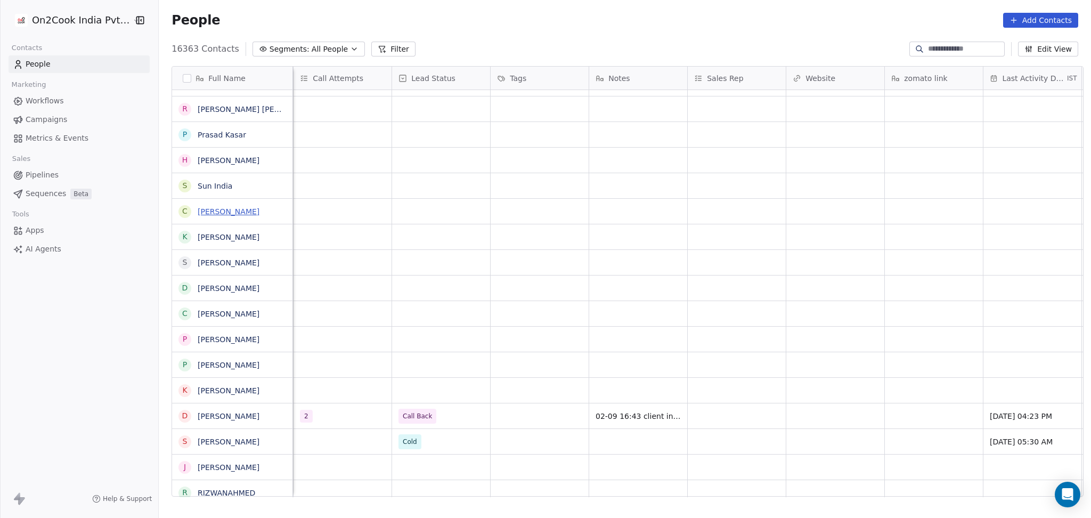
click at [239, 215] on link "[PERSON_NAME]" at bounding box center [229, 211] width 62 height 9
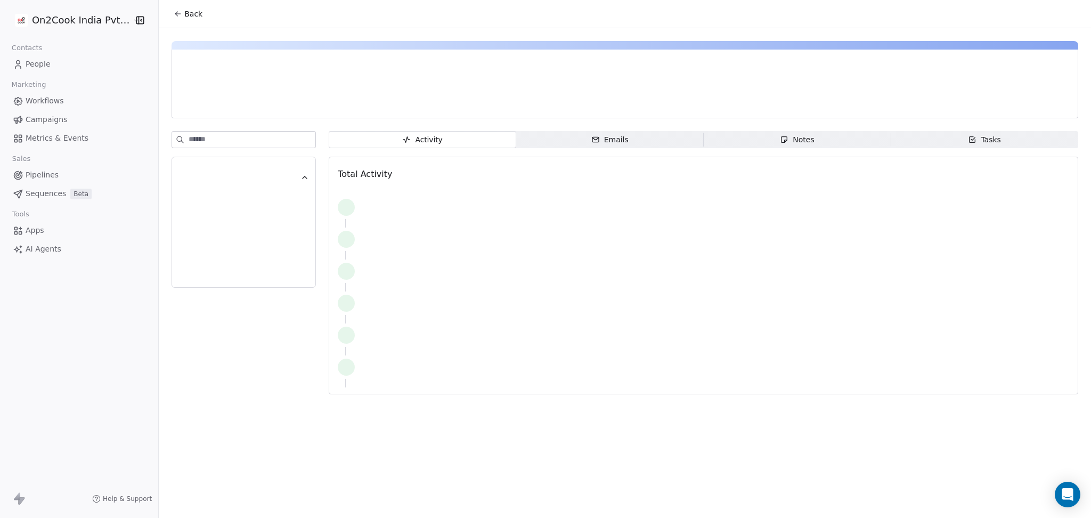
click at [175, 9] on button "Back" at bounding box center [188, 13] width 42 height 19
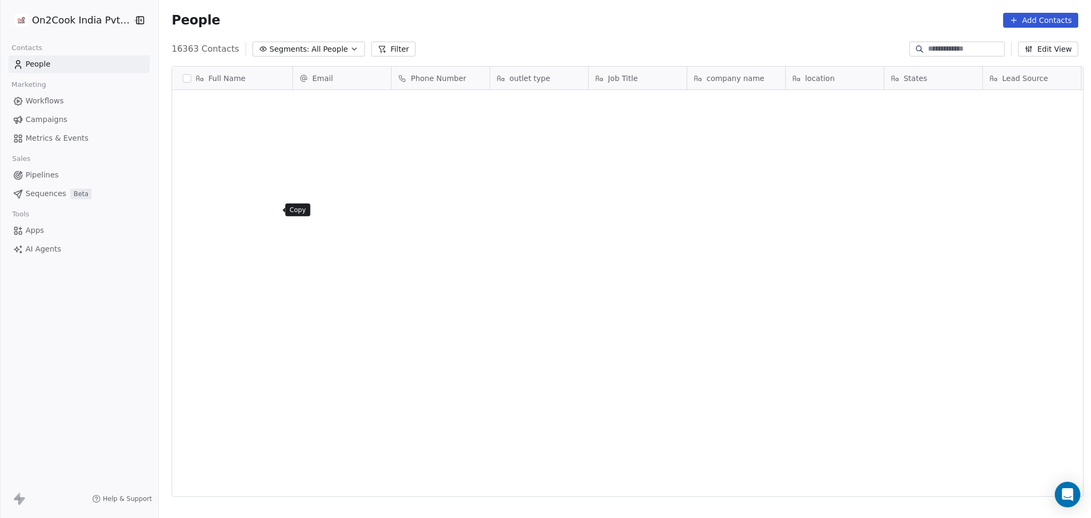
scroll to position [445, 927]
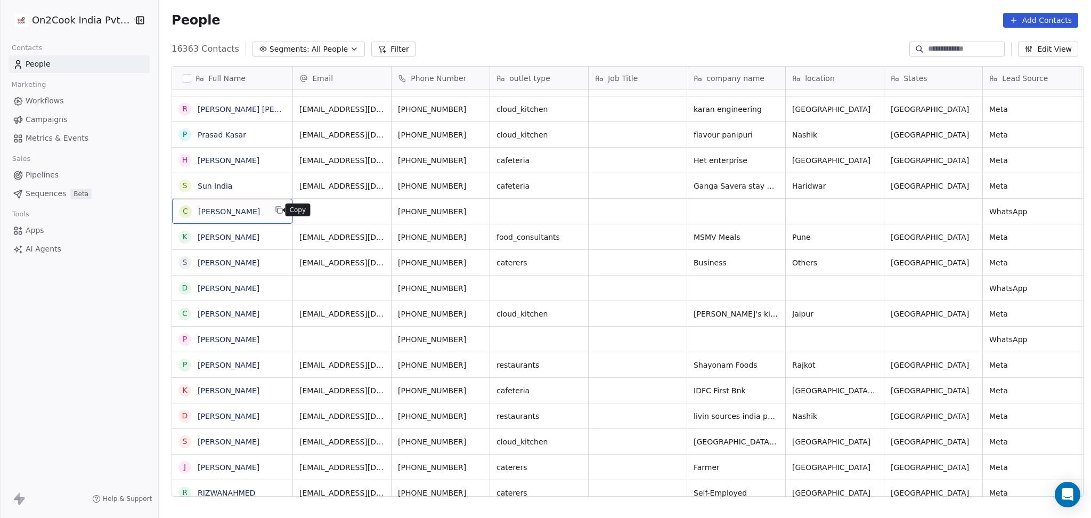
click at [276, 207] on icon "grid" at bounding box center [278, 209] width 5 height 5
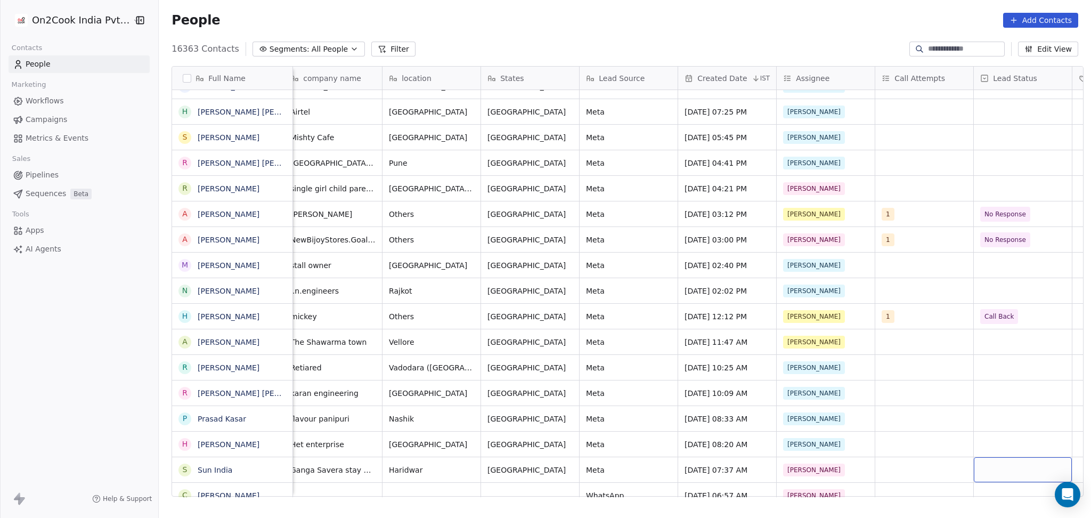
scroll to position [0, 0]
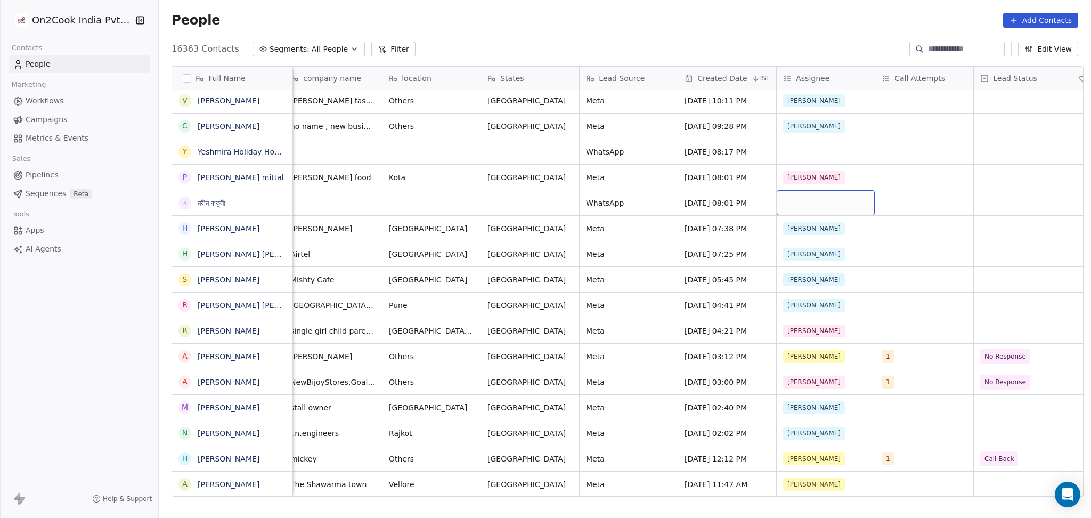
click at [791, 201] on div "grid" at bounding box center [826, 202] width 98 height 25
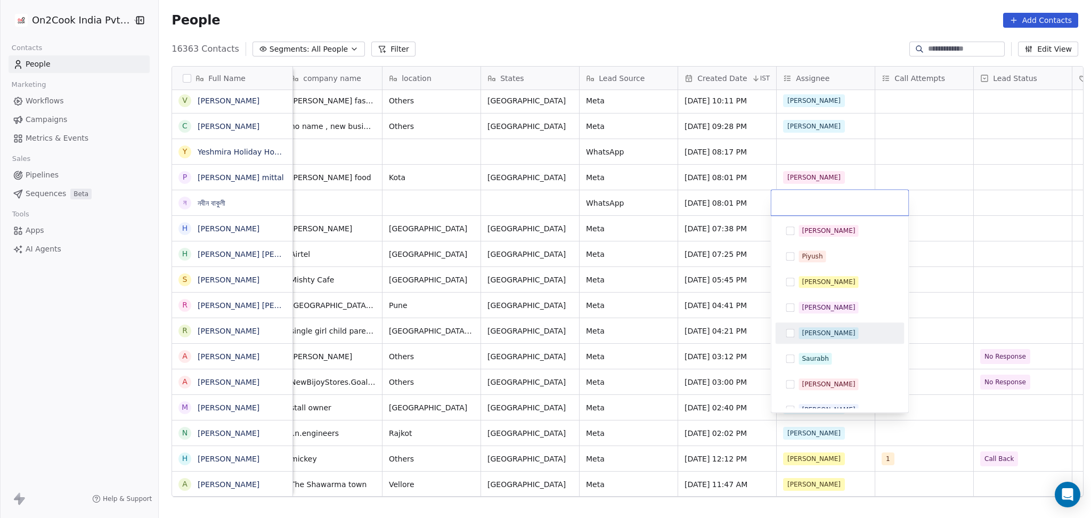
click at [828, 338] on div "[PERSON_NAME]" at bounding box center [846, 333] width 95 height 12
click at [673, 335] on html "On2Cook India Pvt. Ltd. Contacts People Marketing Workflows Campaigns Metrics &…" at bounding box center [545, 259] width 1091 height 518
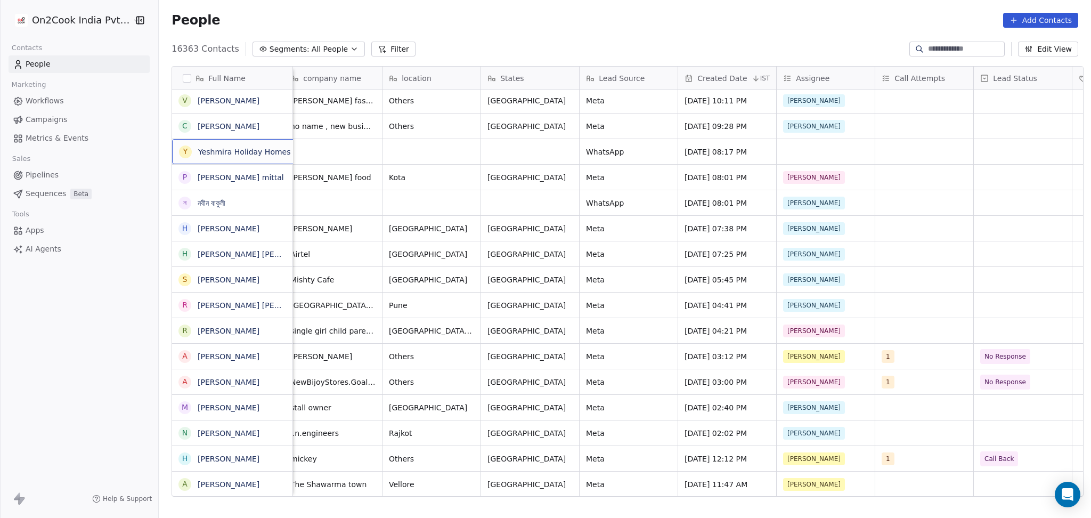
click at [259, 162] on div "Y Yeshmira Holiday Homes" at bounding box center [244, 151] width 145 height 25
drag, startPoint x: 266, startPoint y: 148, endPoint x: 169, endPoint y: 145, distance: 96.5
click at [169, 145] on textarea "**********" at bounding box center [237, 155] width 138 height 33
click at [451, 160] on html "On2Cook India Pvt. Ltd. Contacts People Marketing Workflows Campaigns Metrics &…" at bounding box center [545, 259] width 1091 height 518
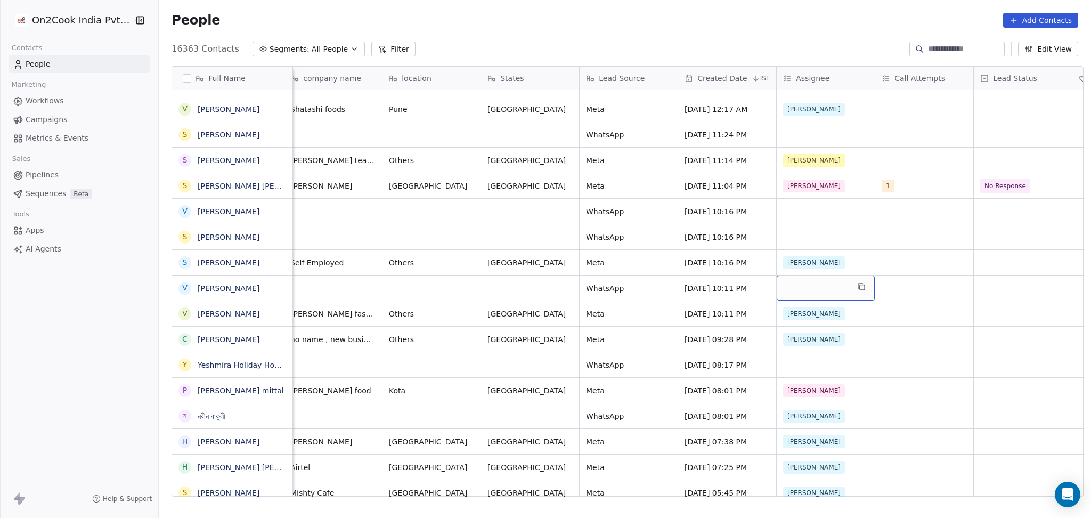
click at [818, 288] on div "grid" at bounding box center [826, 288] width 98 height 25
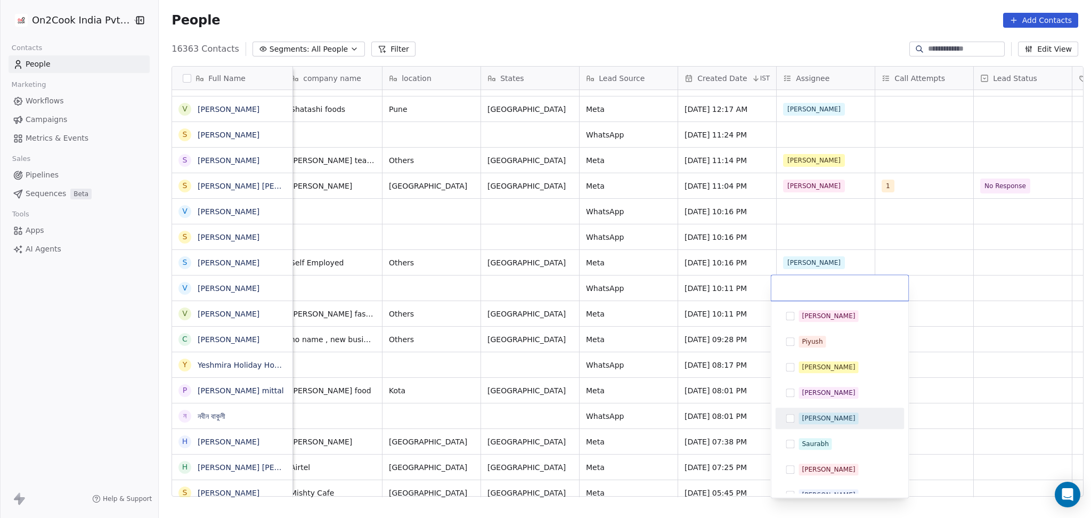
click at [813, 419] on div "[PERSON_NAME]" at bounding box center [828, 419] width 53 height 10
drag, startPoint x: 960, startPoint y: 367, endPoint x: 826, endPoint y: 237, distance: 186.2
click at [960, 367] on html "On2Cook India Pvt. Ltd. Contacts People Marketing Workflows Campaigns Metrics &…" at bounding box center [545, 259] width 1091 height 518
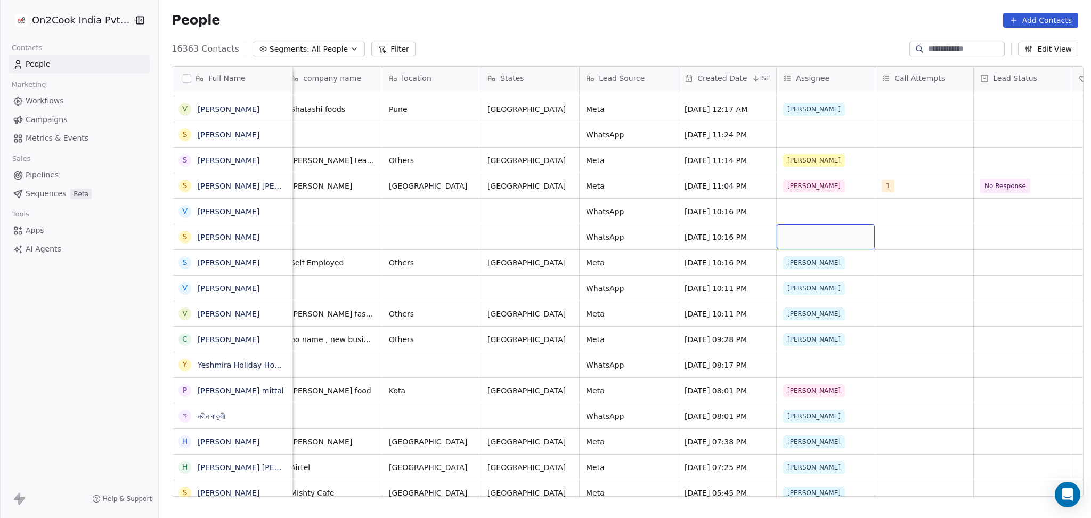
click at [812, 229] on div "grid" at bounding box center [826, 236] width 98 height 25
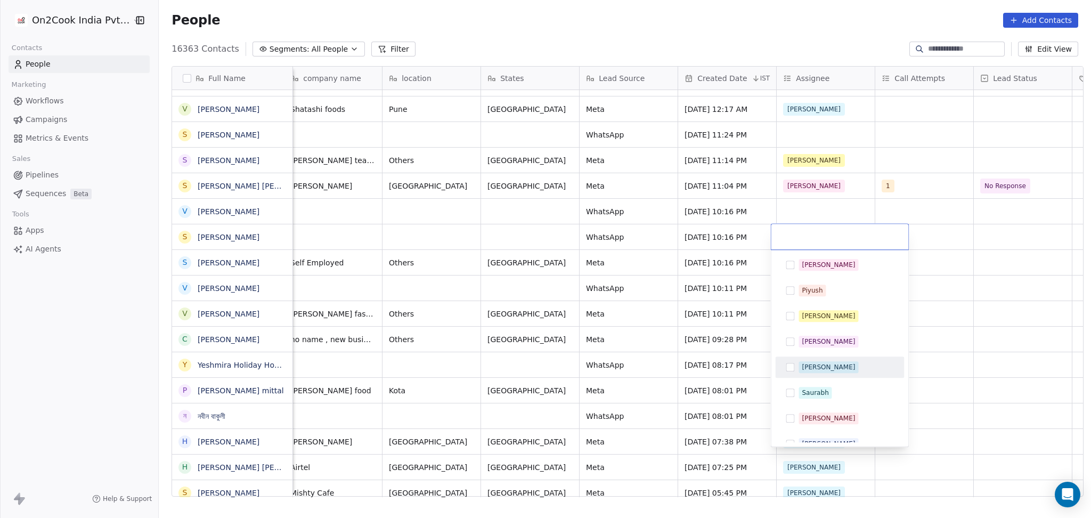
click at [814, 374] on div "[PERSON_NAME]" at bounding box center [840, 367] width 120 height 17
click at [806, 203] on html "On2Cook India Pvt. Ltd. Contacts People Marketing Workflows Campaigns Metrics &…" at bounding box center [545, 259] width 1091 height 518
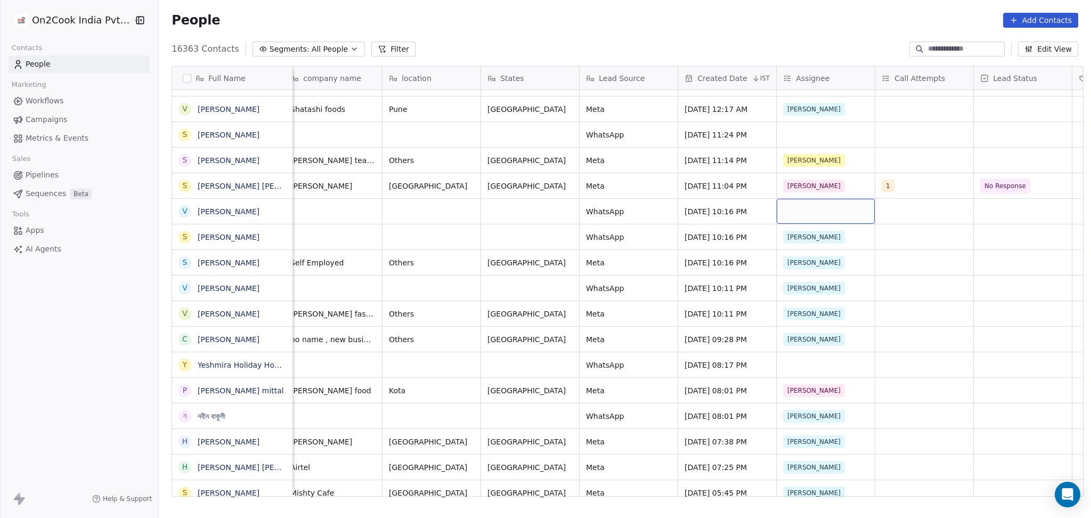
click at [796, 205] on div "grid" at bounding box center [826, 211] width 98 height 25
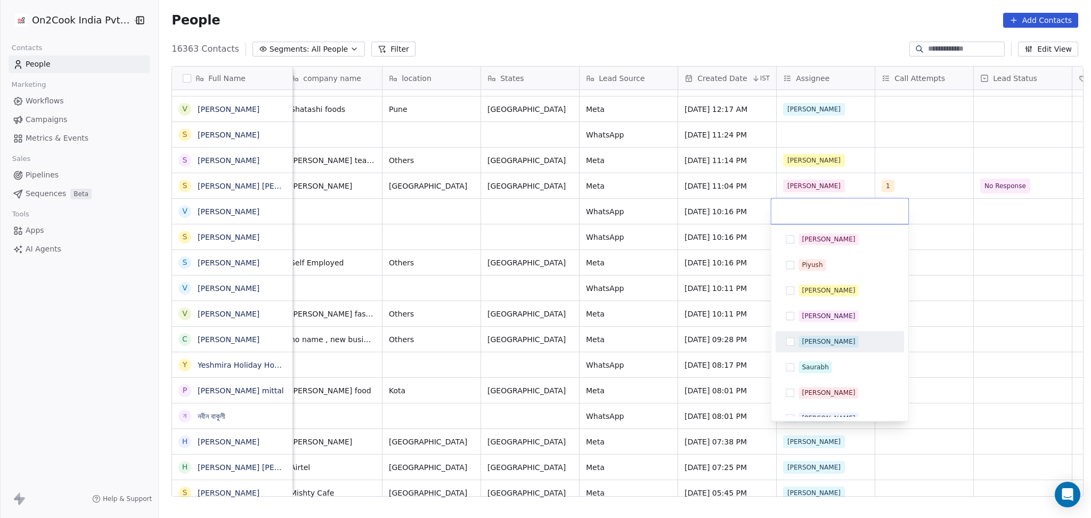
click at [816, 343] on div "[PERSON_NAME]" at bounding box center [828, 342] width 53 height 10
drag, startPoint x: 985, startPoint y: 264, endPoint x: 936, endPoint y: 218, distance: 67.5
click at [985, 265] on html "On2Cook India Pvt. Ltd. Contacts People Marketing Workflows Campaigns Metrics &…" at bounding box center [545, 259] width 1091 height 518
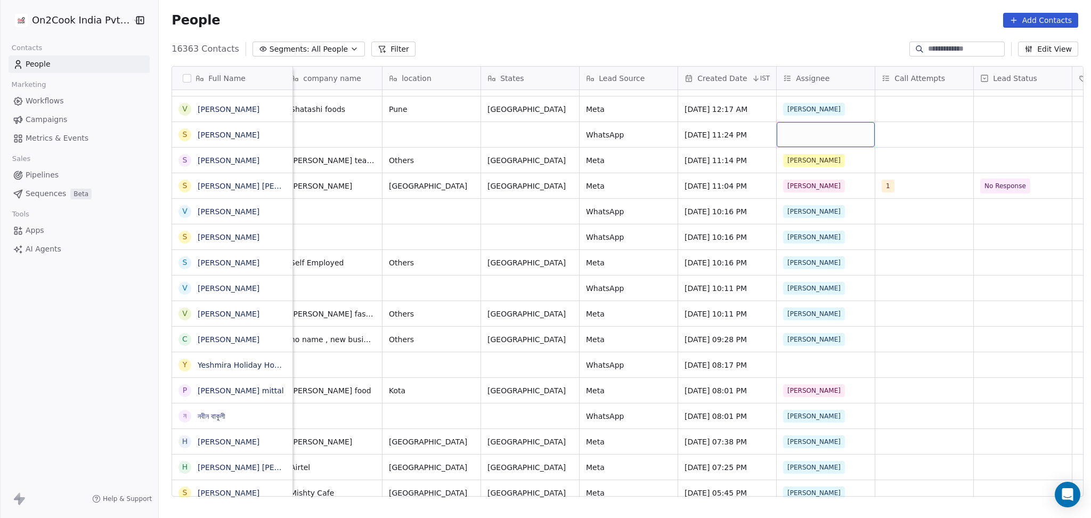
click at [791, 130] on div "grid" at bounding box center [826, 134] width 98 height 25
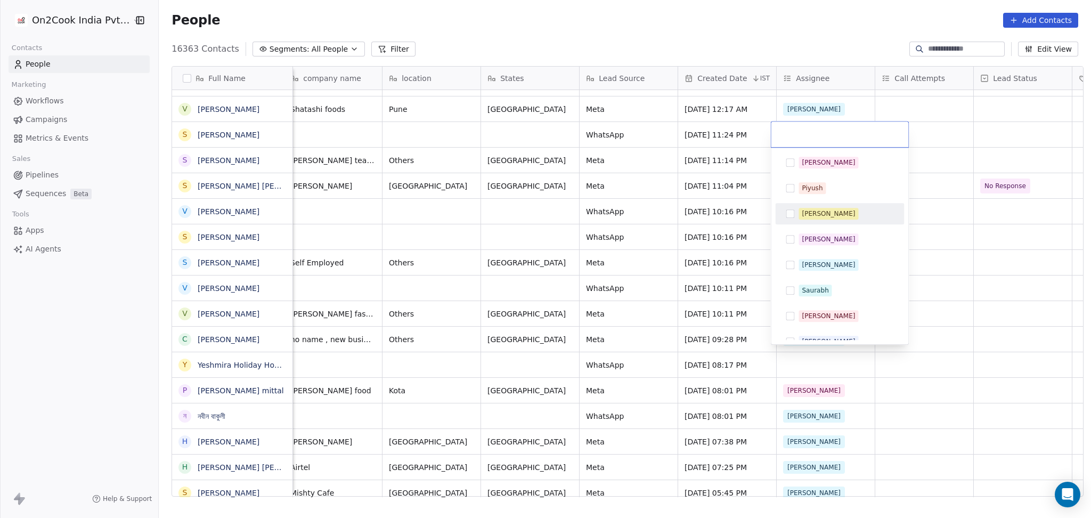
drag, startPoint x: 834, startPoint y: 214, endPoint x: 957, endPoint y: 249, distance: 127.5
click at [834, 214] on div "Madhuri" at bounding box center [846, 214] width 95 height 12
click at [960, 253] on html "On2Cook India Pvt. Ltd. Contacts People Marketing Workflows Campaigns Metrics &…" at bounding box center [545, 259] width 1091 height 518
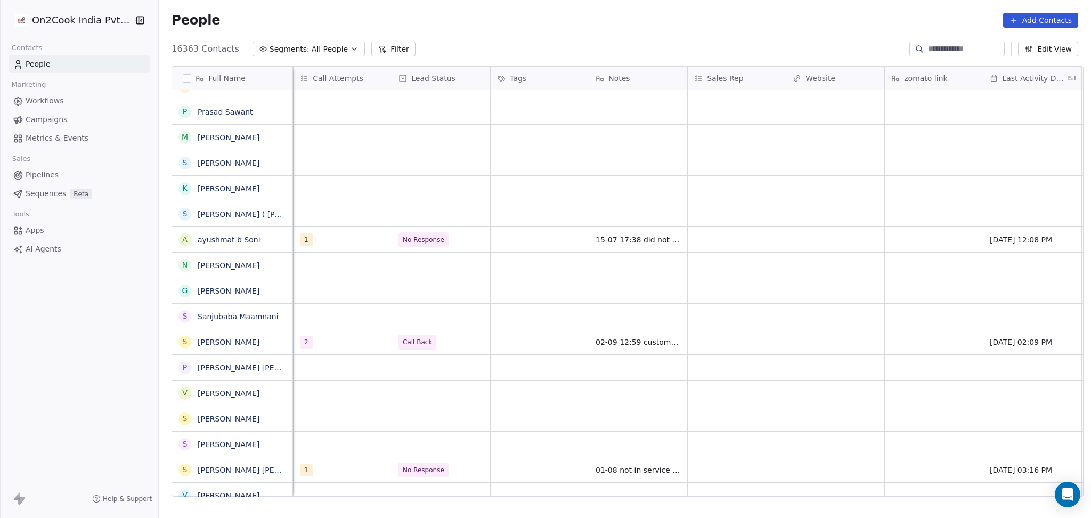
scroll to position [0, 887]
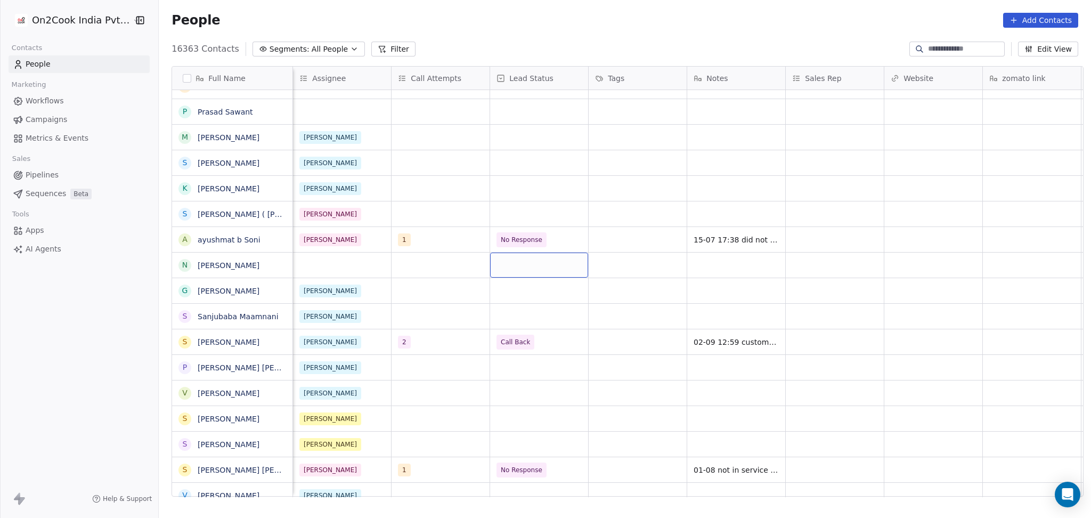
click at [521, 272] on div "grid" at bounding box center [539, 265] width 98 height 25
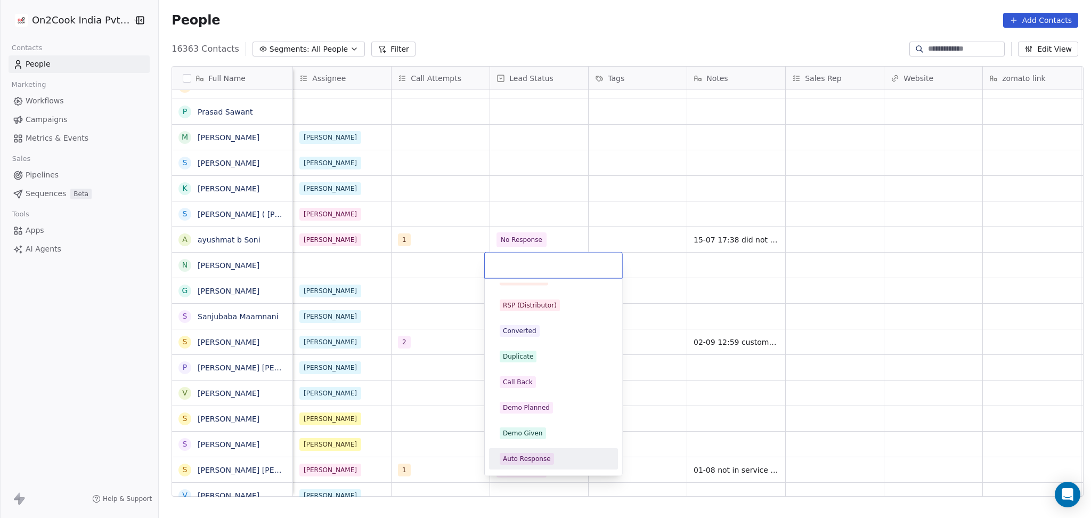
drag, startPoint x: 522, startPoint y: 452, endPoint x: 467, endPoint y: 308, distance: 154.0
click at [522, 453] on span "Auto Response" at bounding box center [527, 459] width 54 height 12
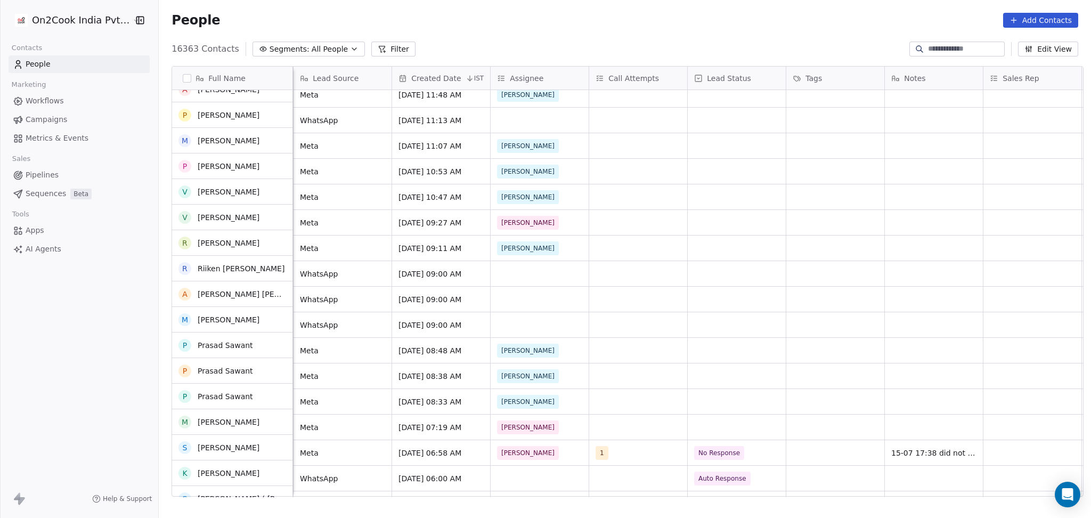
scroll to position [213, 0]
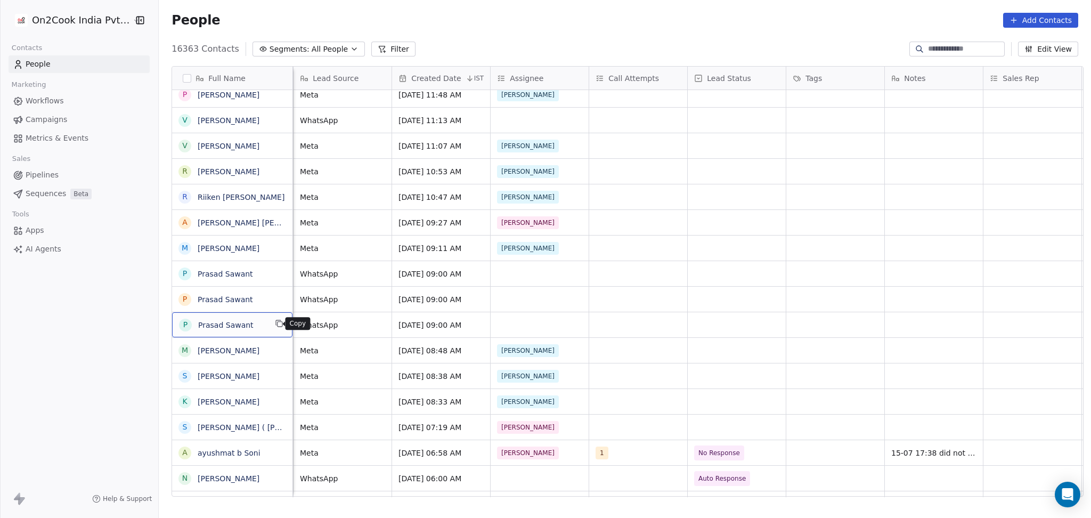
click at [276, 322] on icon "grid" at bounding box center [278, 322] width 5 height 5
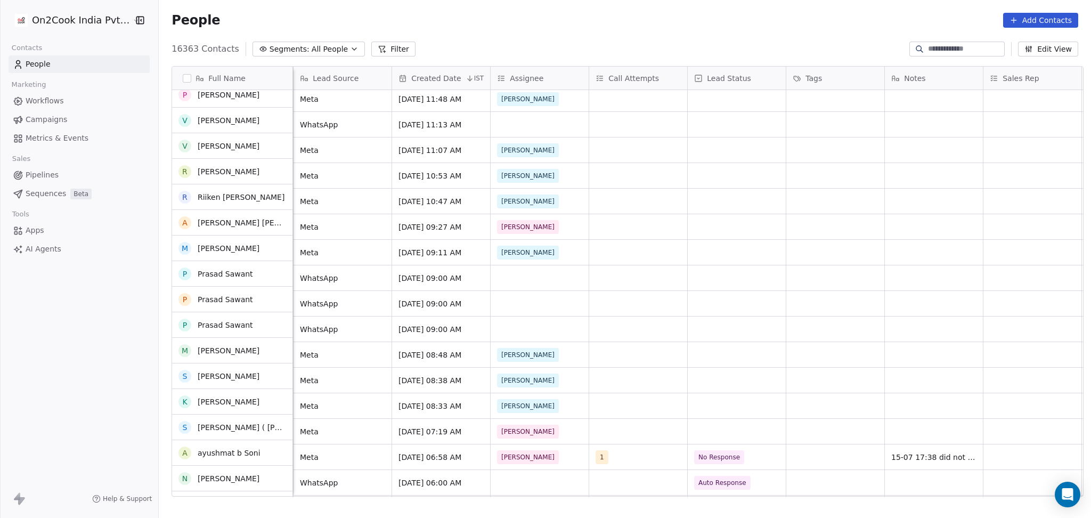
scroll to position [142, 0]
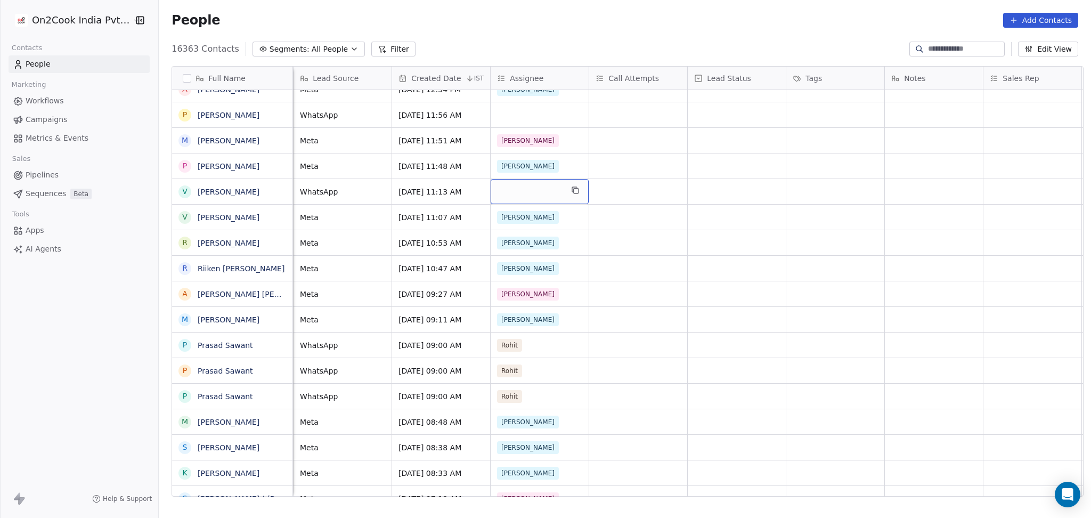
click at [504, 190] on div "grid" at bounding box center [540, 191] width 98 height 25
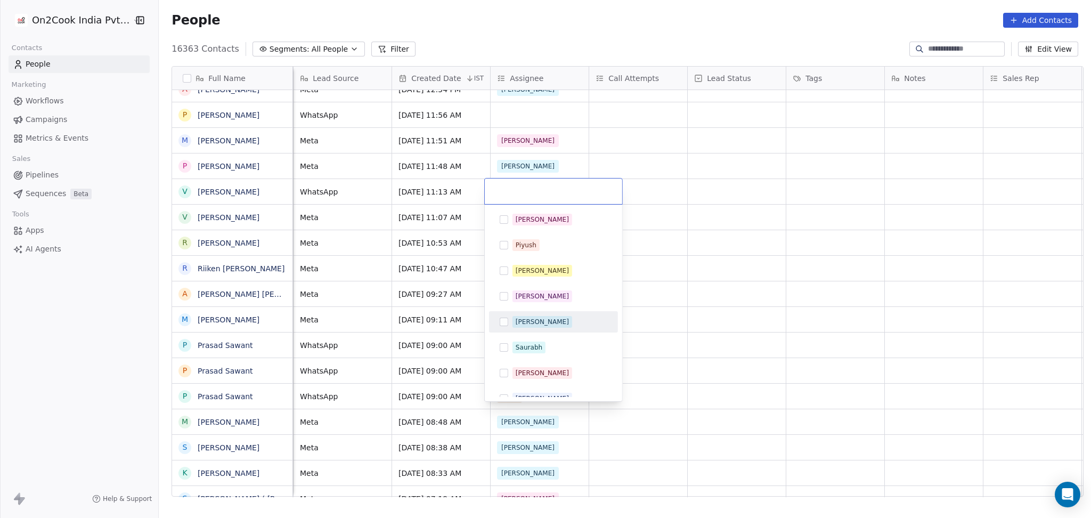
click at [519, 331] on div "[PERSON_NAME]" at bounding box center [553, 321] width 129 height 21
click at [652, 320] on html "On2Cook India Pvt. Ltd. Contacts People Marketing Workflows Campaigns Metrics &…" at bounding box center [545, 259] width 1091 height 518
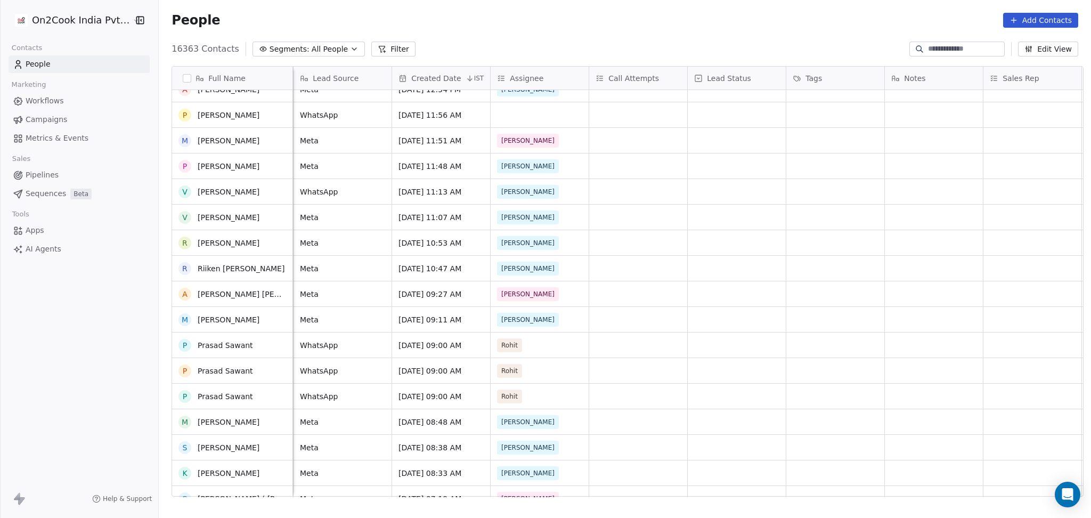
scroll to position [71, 0]
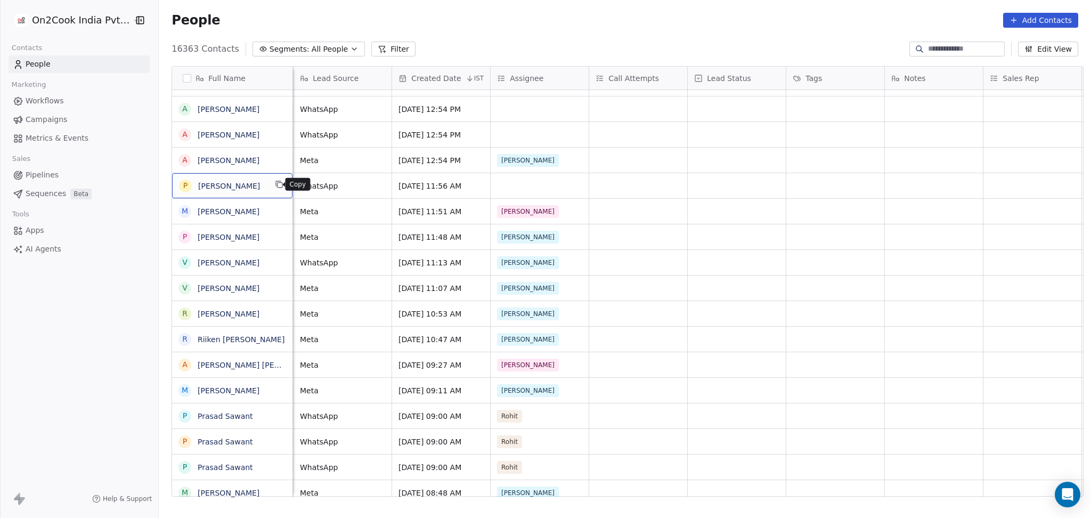
click at [277, 182] on icon "grid" at bounding box center [279, 184] width 9 height 9
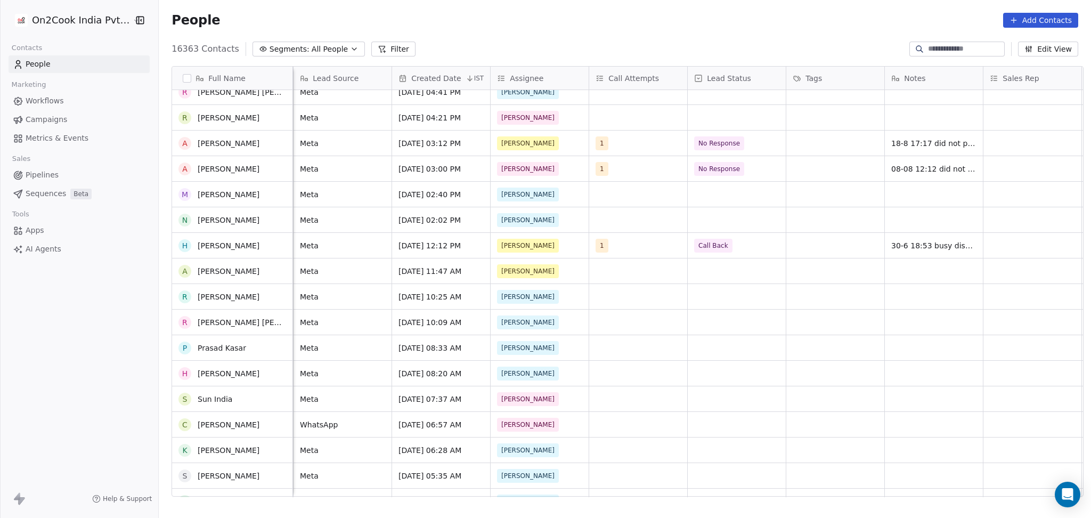
scroll to position [853, 0]
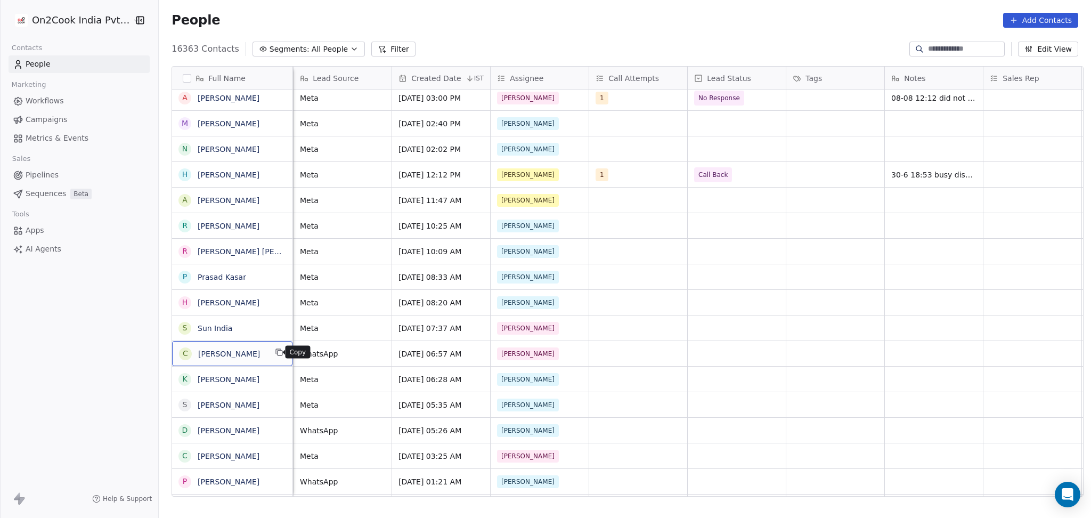
click at [277, 356] on icon "grid" at bounding box center [279, 352] width 9 height 9
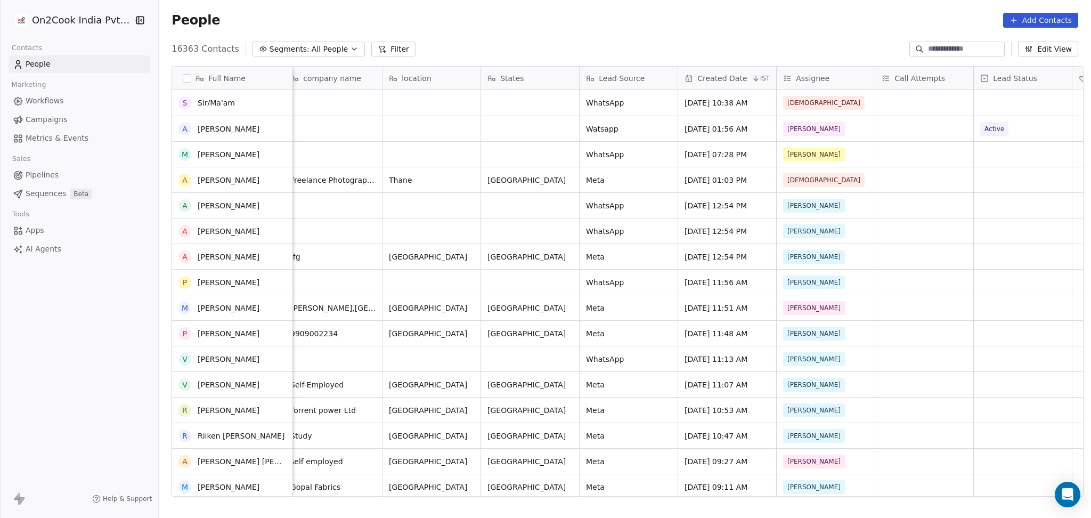
scroll to position [355, 0]
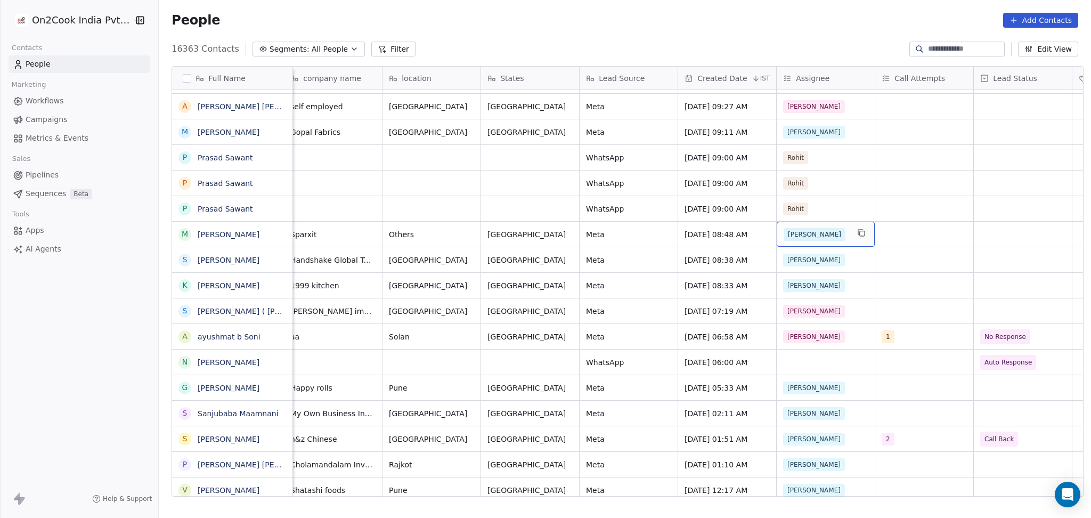
click at [818, 237] on div "[PERSON_NAME]" at bounding box center [816, 234] width 65 height 13
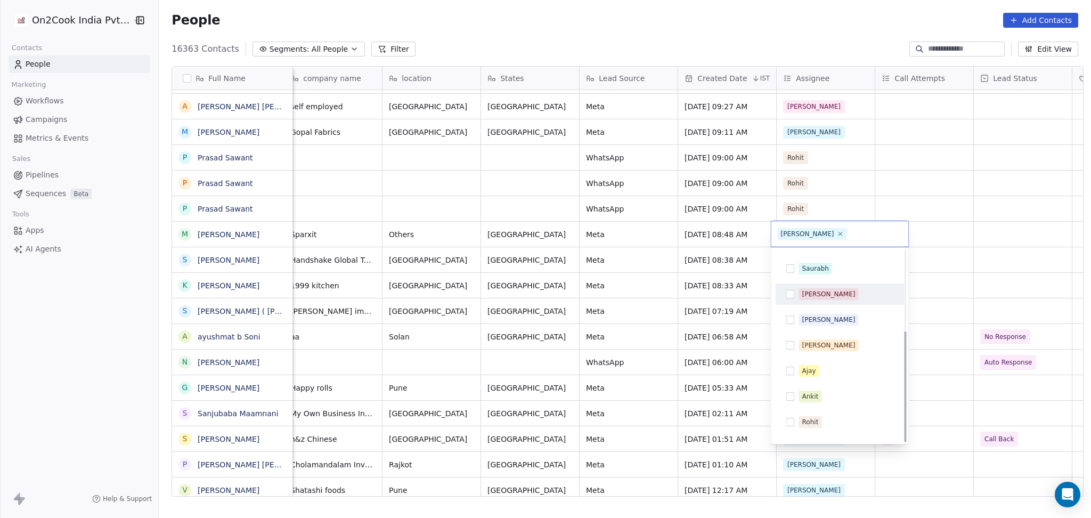
scroll to position [140, 0]
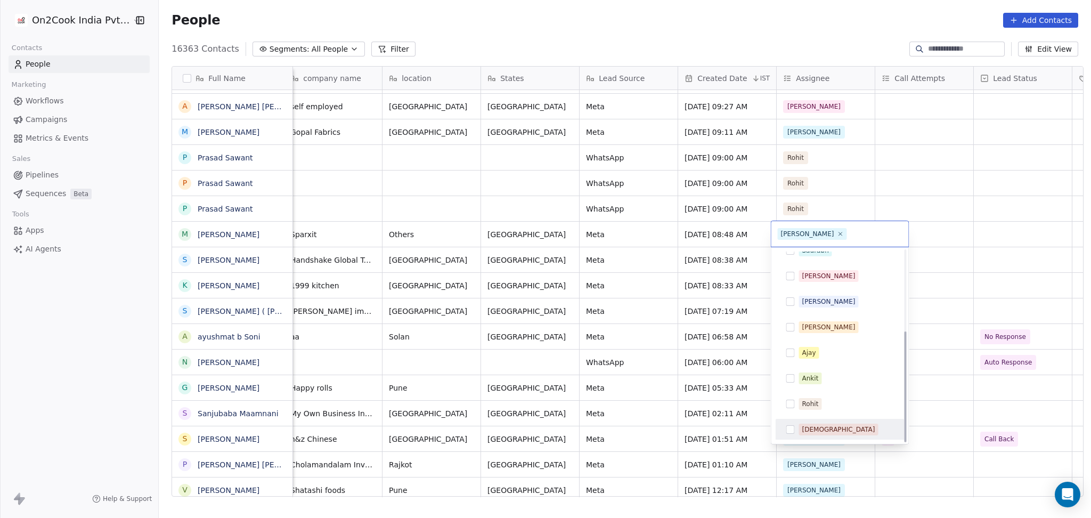
click at [818, 389] on div "[DEMOGRAPHIC_DATA]" at bounding box center [838, 430] width 73 height 10
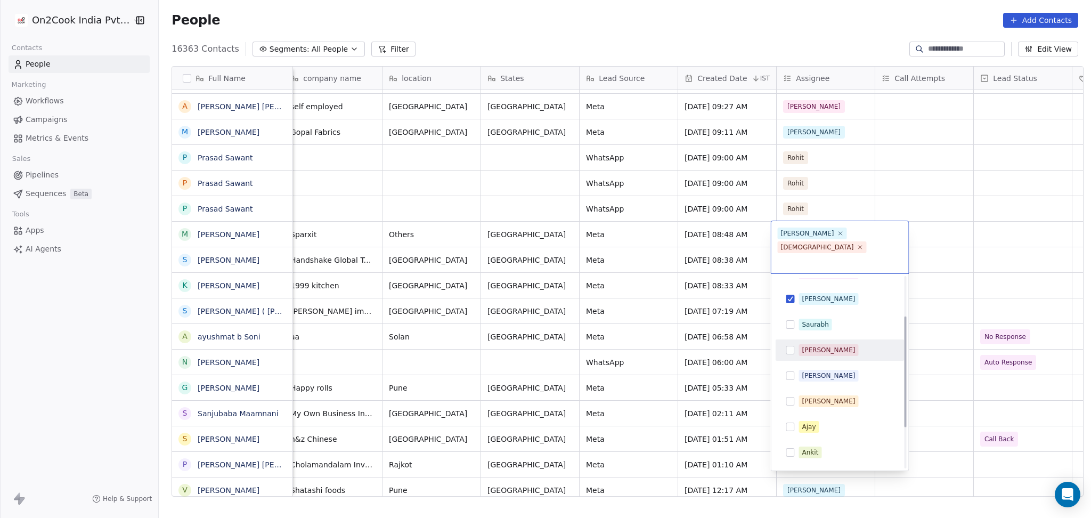
scroll to position [69, 0]
click at [809, 314] on div "[PERSON_NAME]" at bounding box center [840, 322] width 120 height 17
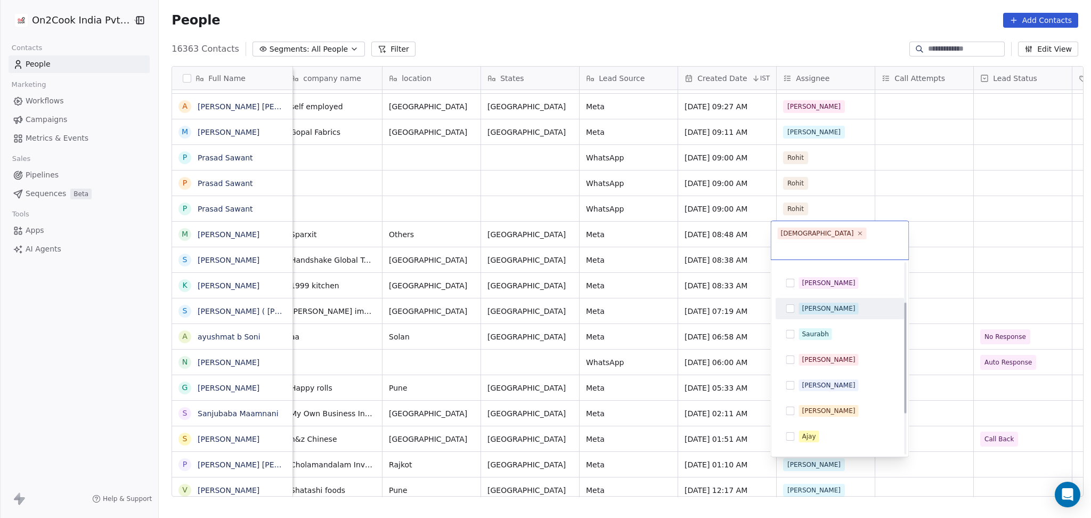
click at [818, 280] on html "On2Cook India Pvt. Ltd. Contacts People Marketing Workflows Campaigns Metrics &…" at bounding box center [545, 259] width 1091 height 518
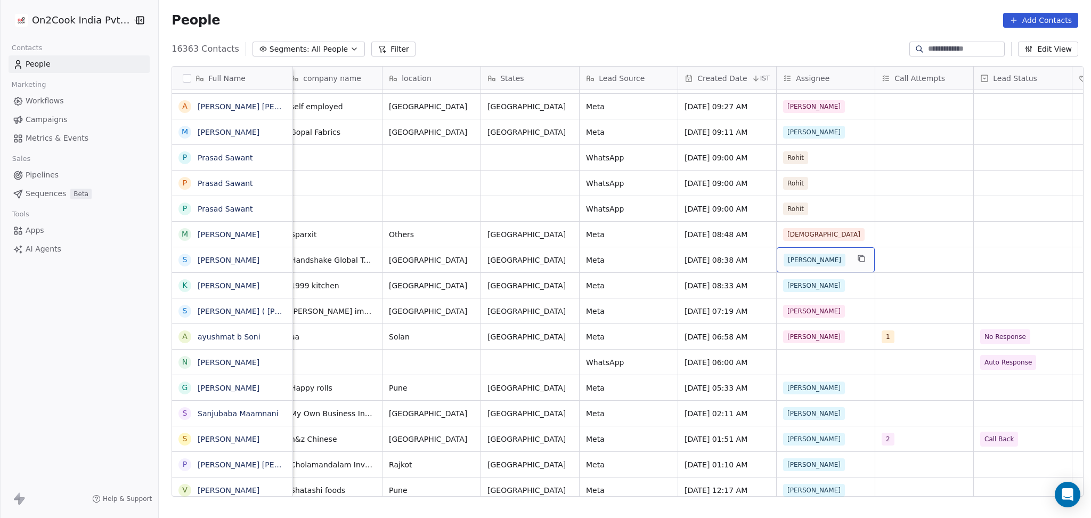
click at [804, 264] on div "[PERSON_NAME]" at bounding box center [816, 260] width 65 height 13
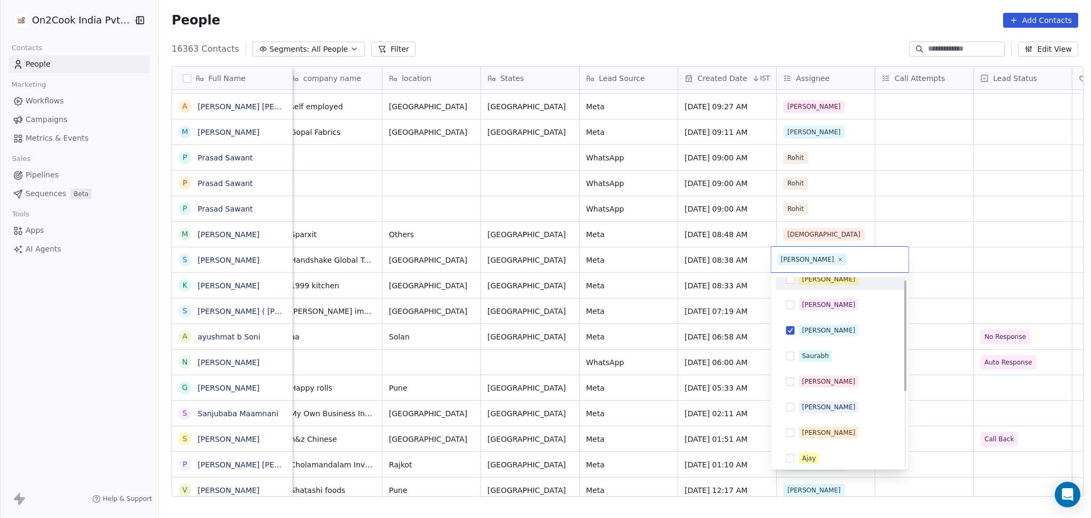
scroll to position [0, 0]
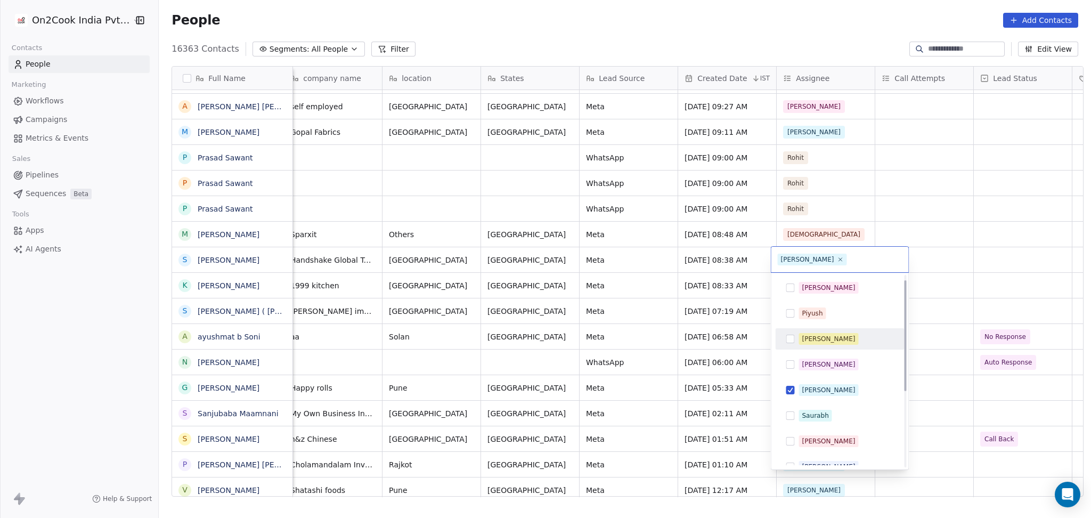
click at [818, 261] on html "On2Cook India Pvt. Ltd. Contacts People Marketing Workflows Campaigns Metrics &…" at bounding box center [545, 259] width 1091 height 518
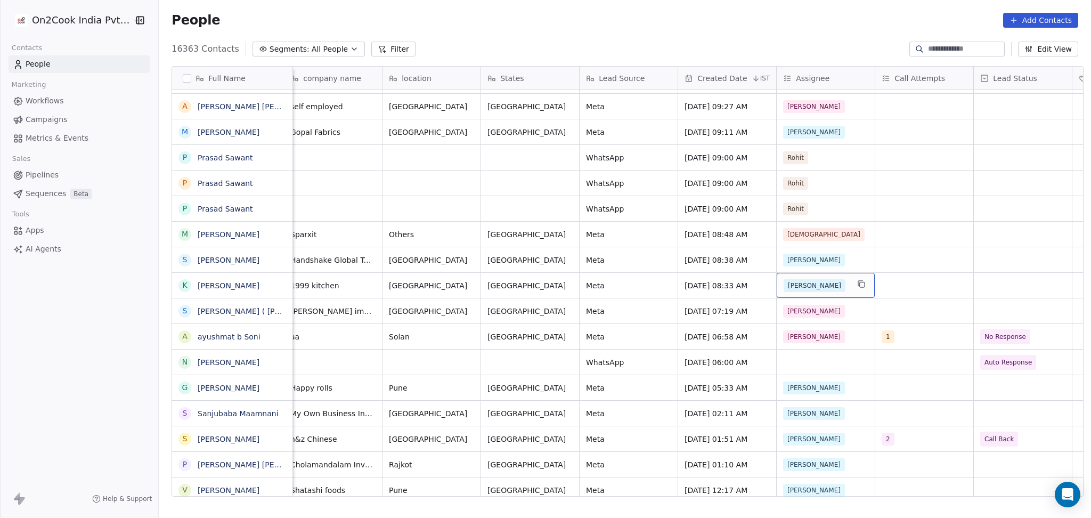
click at [799, 282] on span "[PERSON_NAME]" at bounding box center [815, 285] width 62 height 13
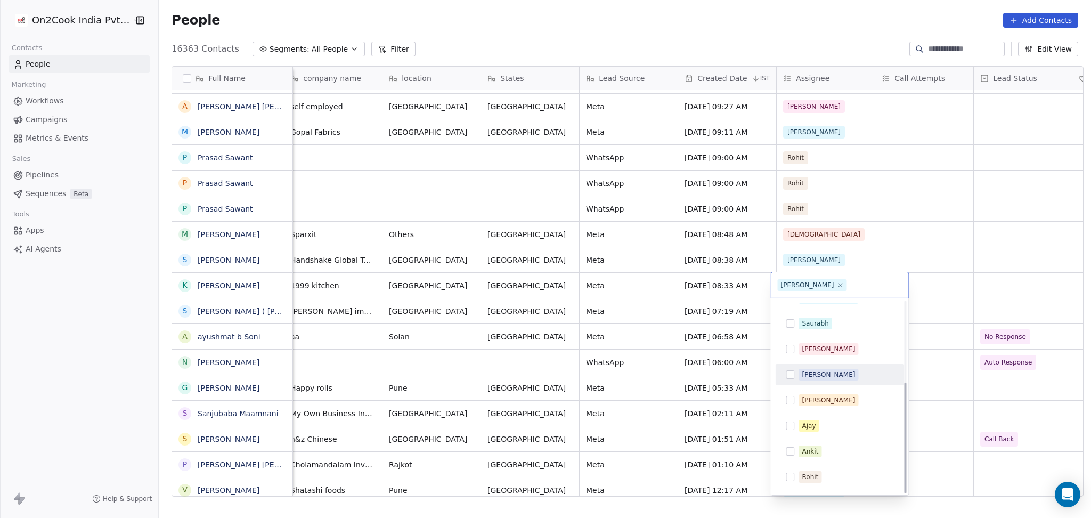
scroll to position [140, 0]
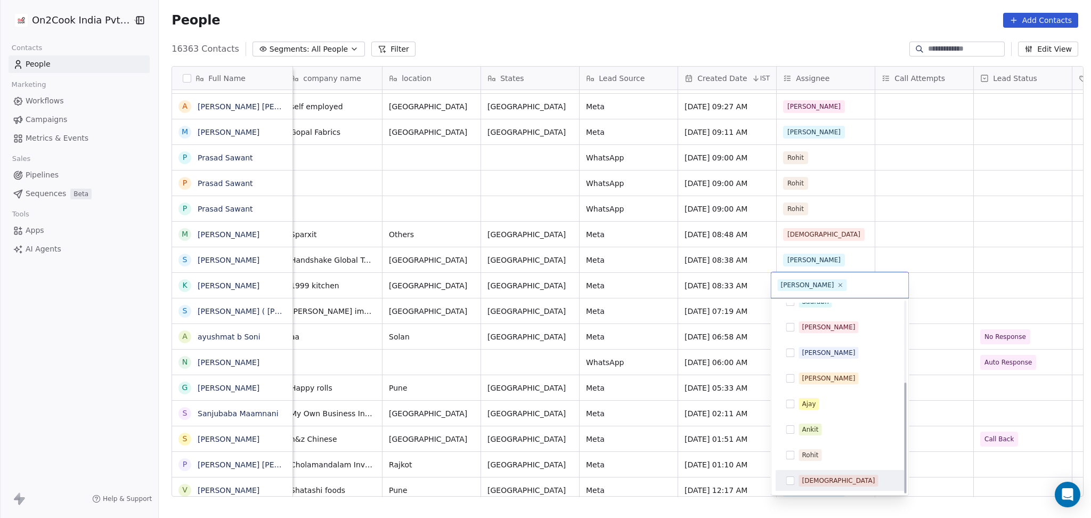
click at [817, 389] on span "[DEMOGRAPHIC_DATA]" at bounding box center [838, 481] width 79 height 12
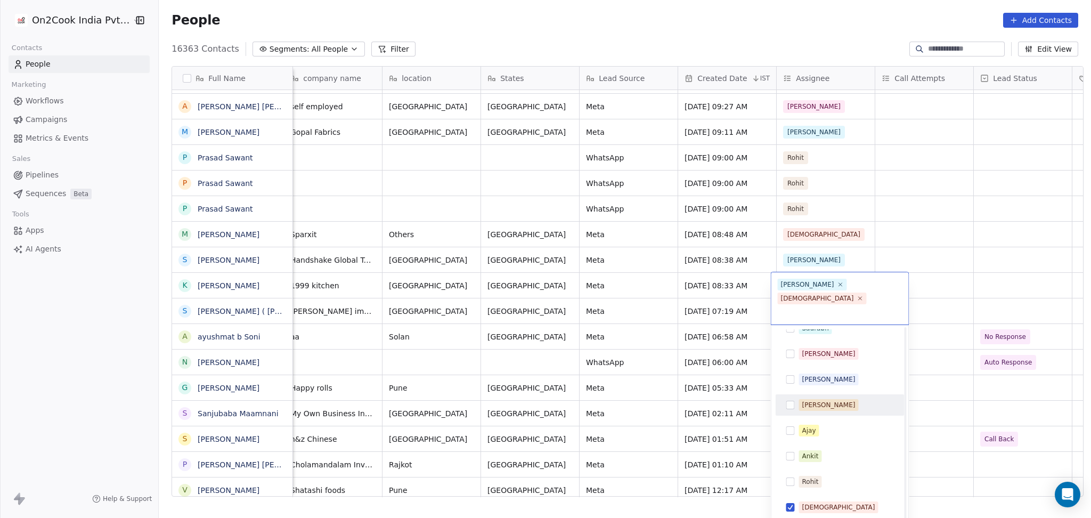
scroll to position [0, 0]
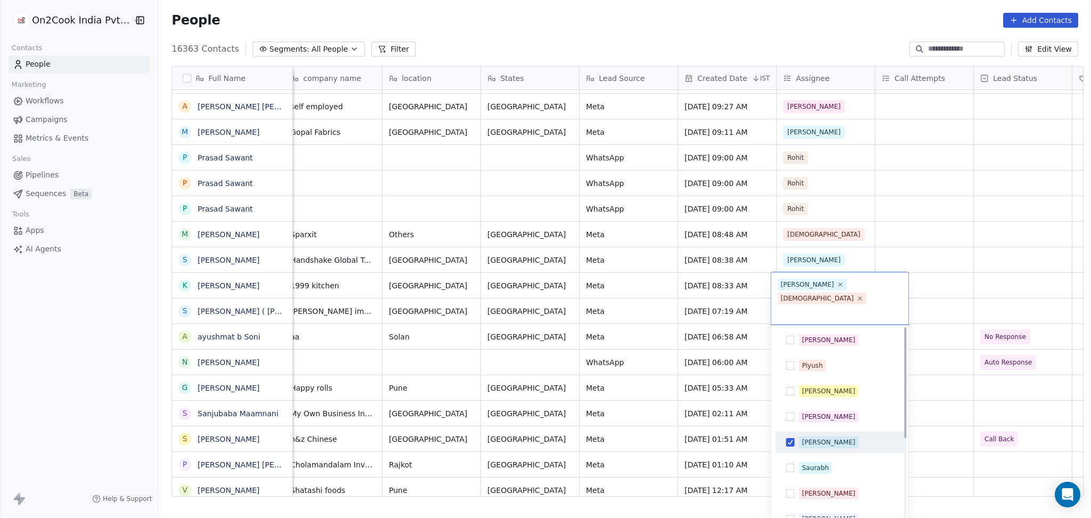
click at [806, 389] on div "[PERSON_NAME]" at bounding box center [828, 443] width 53 height 10
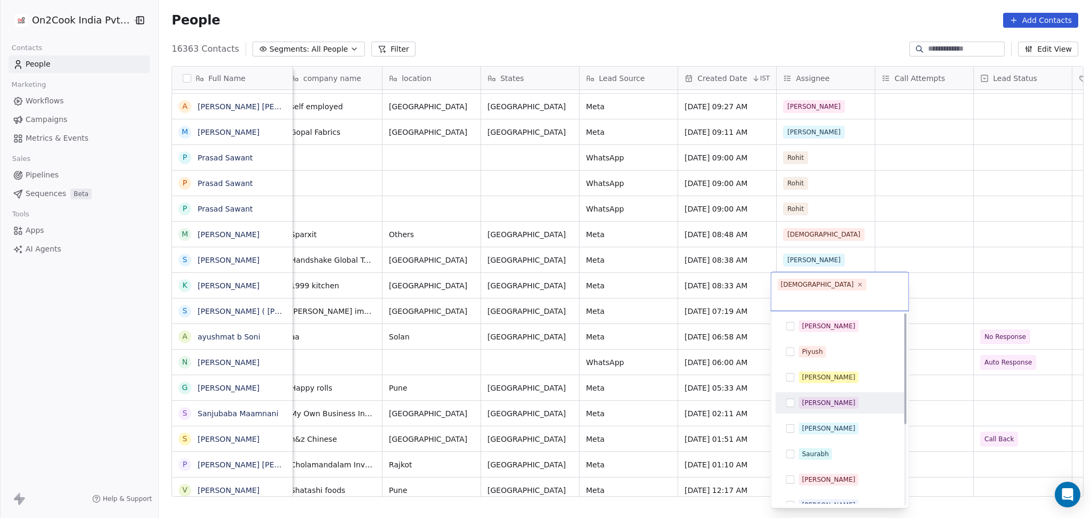
click at [818, 323] on html "On2Cook India Pvt. Ltd. Contacts People Marketing Workflows Campaigns Metrics &…" at bounding box center [545, 259] width 1091 height 518
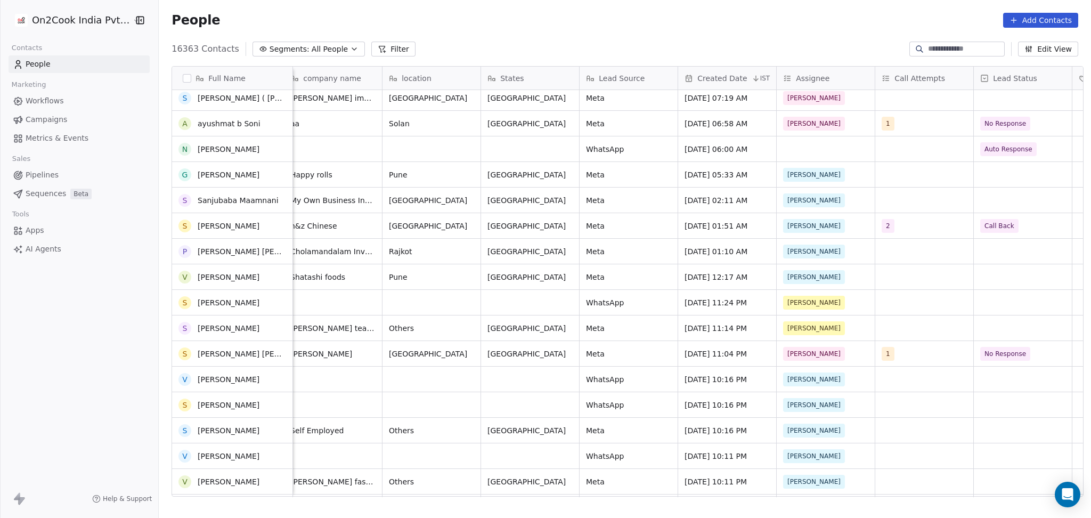
scroll to position [710, 0]
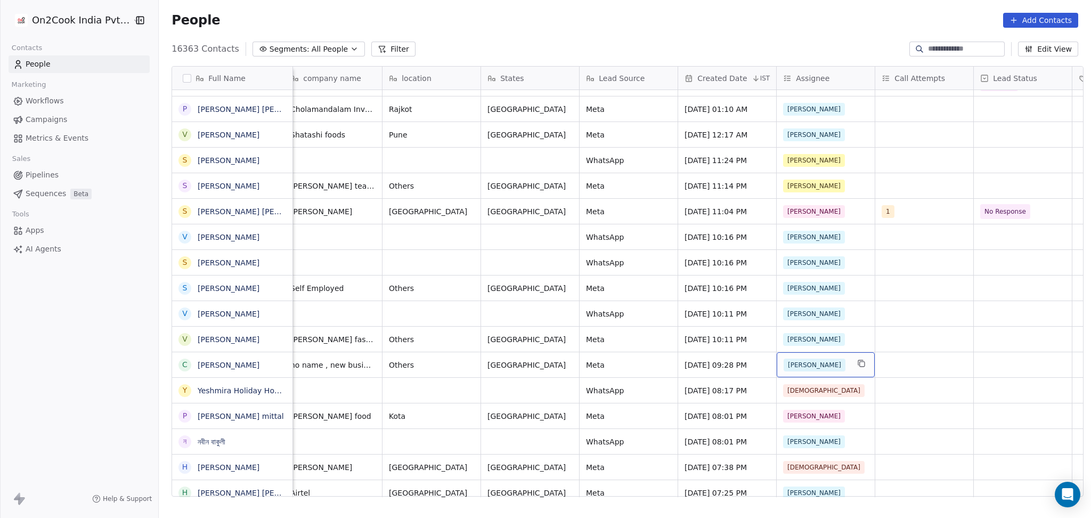
click at [795, 368] on span "[PERSON_NAME]" at bounding box center [815, 365] width 62 height 13
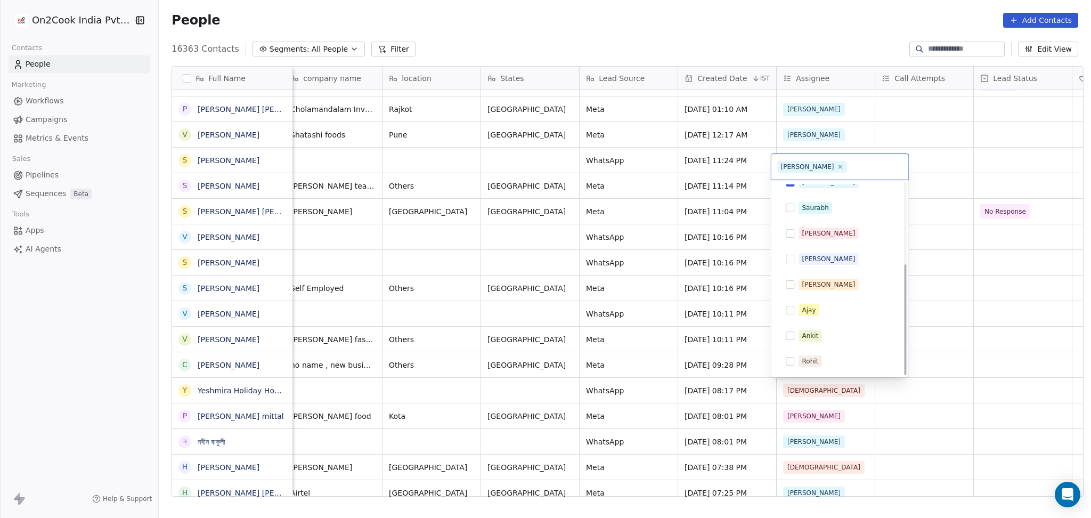
scroll to position [140, 0]
click at [818, 355] on div "[DEMOGRAPHIC_DATA]" at bounding box center [840, 362] width 120 height 17
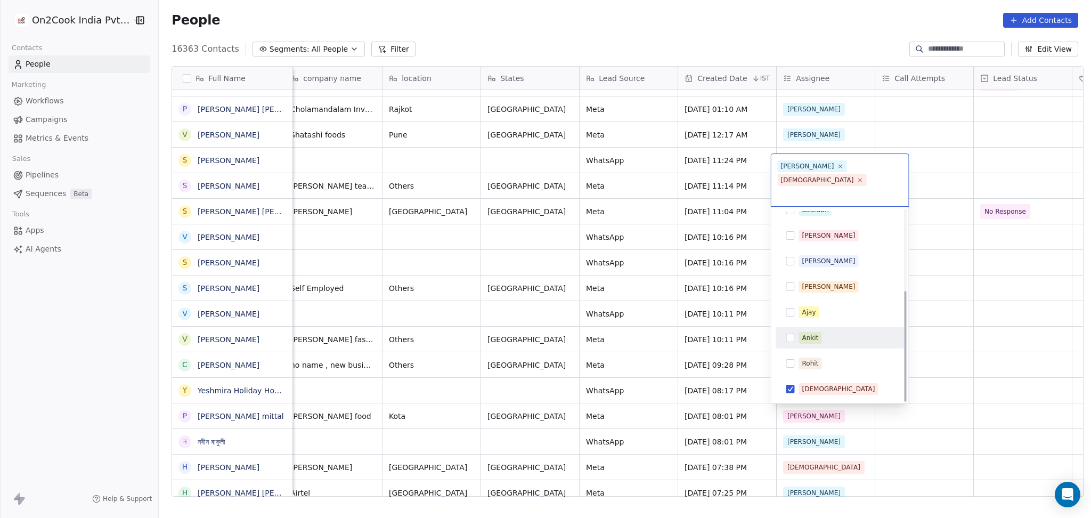
scroll to position [0, 0]
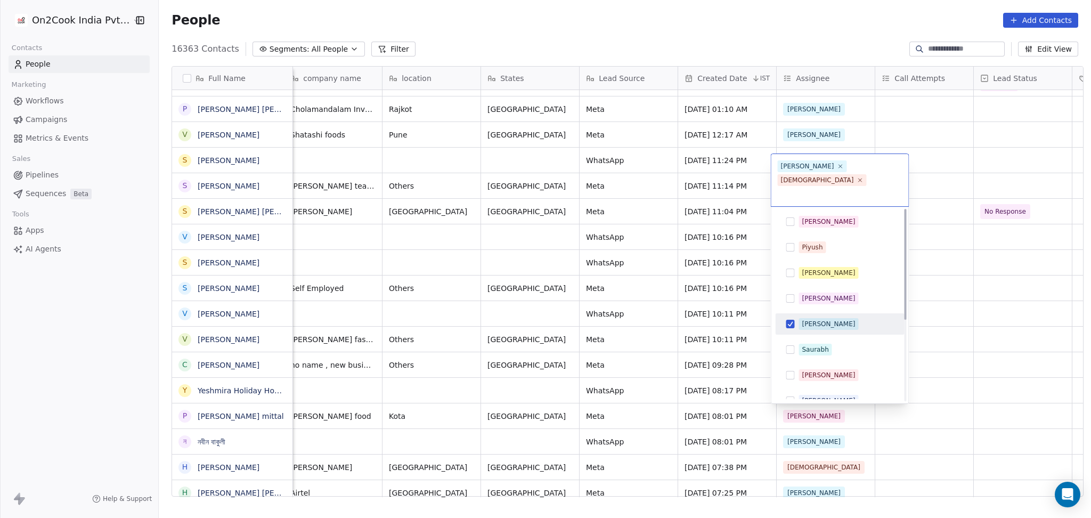
click at [813, 315] on div "[PERSON_NAME]" at bounding box center [840, 323] width 120 height 17
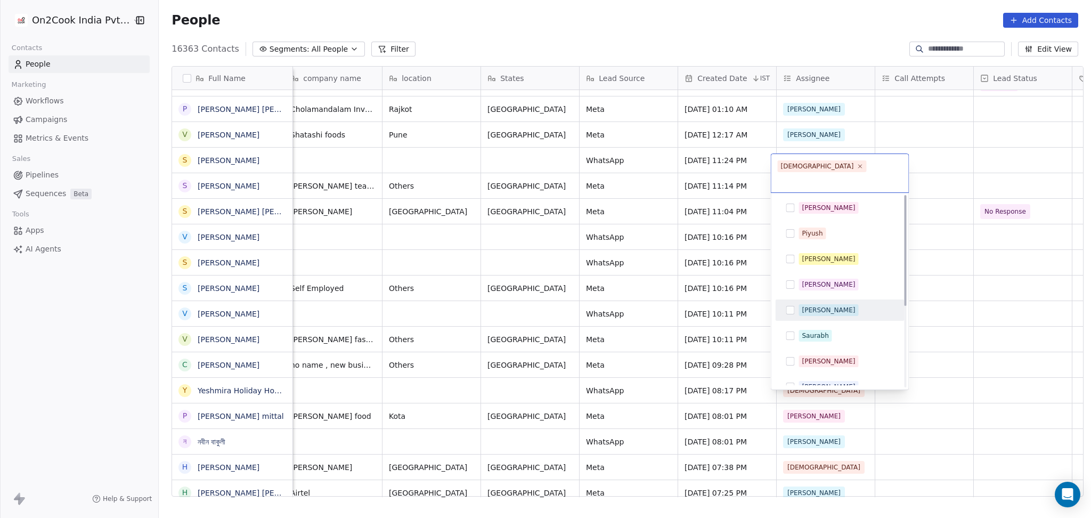
click at [818, 312] on html "On2Cook India Pvt. Ltd. Contacts People Marketing Workflows Campaigns Metrics &…" at bounding box center [545, 259] width 1091 height 518
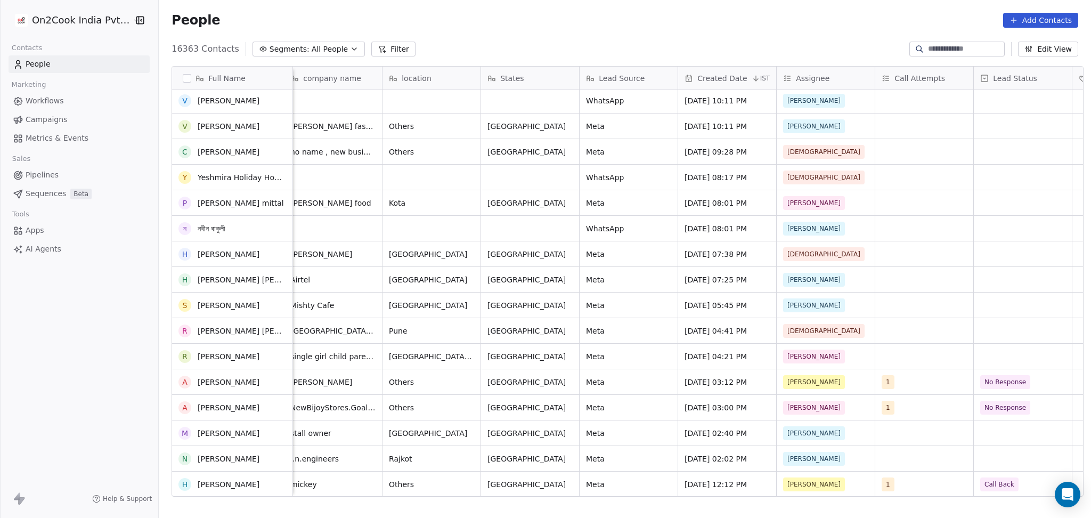
scroll to position [1066, 0]
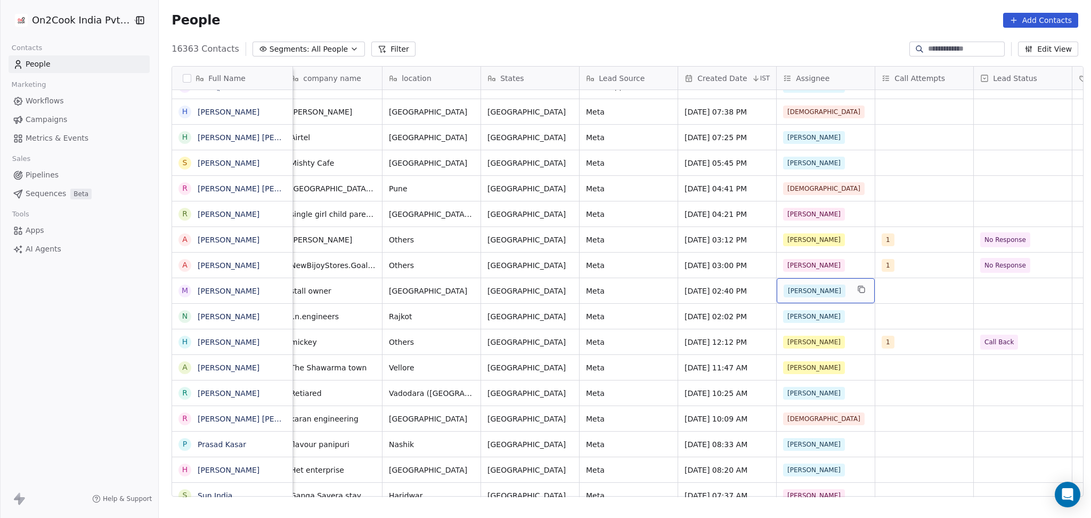
click at [818, 293] on div "[PERSON_NAME]" at bounding box center [816, 291] width 65 height 13
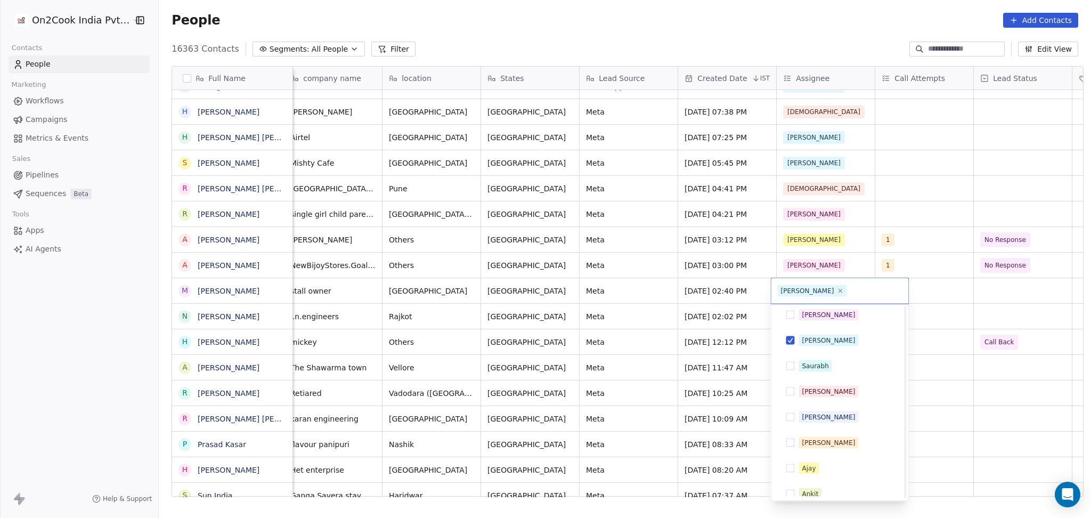
scroll to position [140, 0]
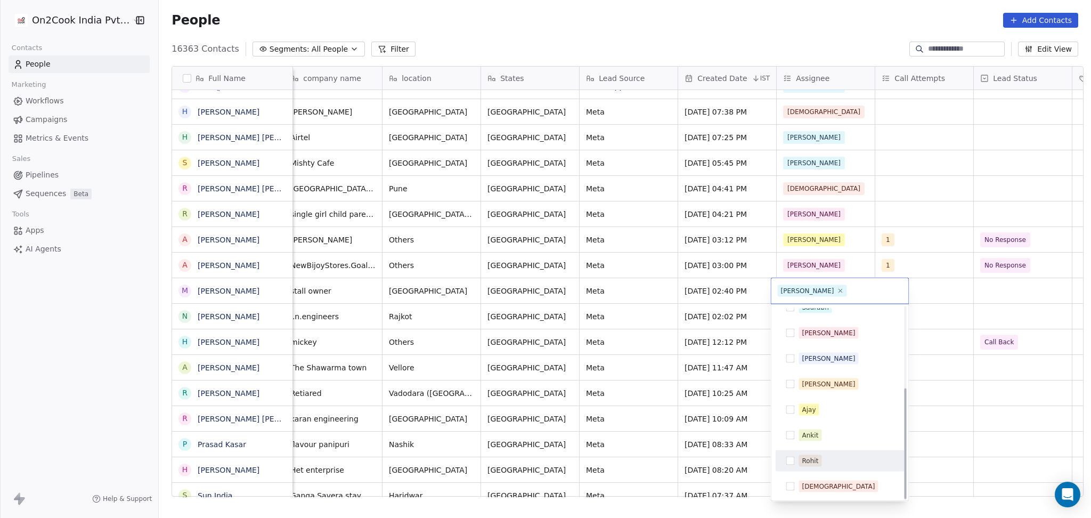
click at [818, 389] on div "[PERSON_NAME] [PERSON_NAME] [PERSON_NAME] [PERSON_NAME] Saurabh [PERSON_NAME] […" at bounding box center [839, 333] width 129 height 328
click at [808, 389] on div "[DEMOGRAPHIC_DATA]" at bounding box center [838, 487] width 73 height 10
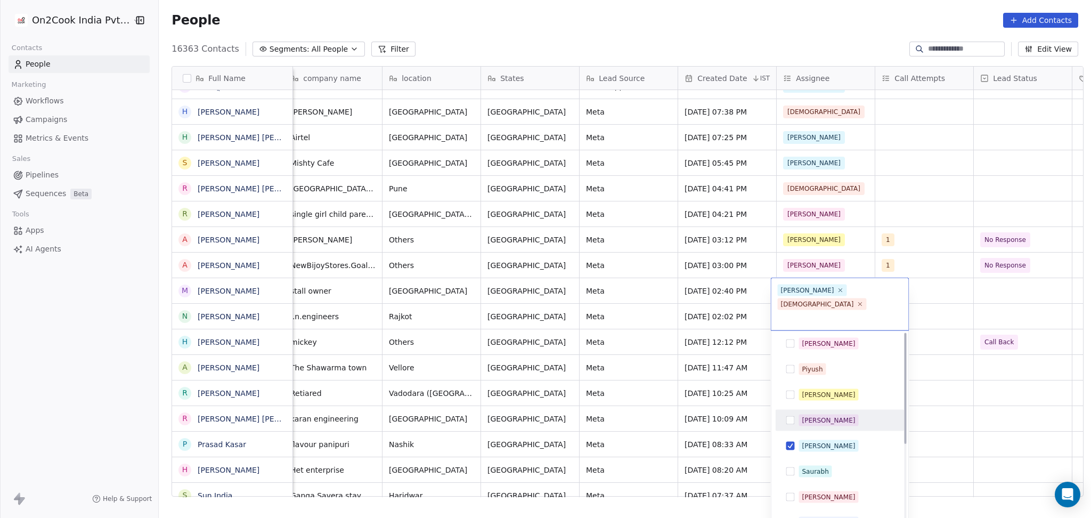
scroll to position [0, 0]
click at [807, 389] on div "[PERSON_NAME]" at bounding box center [828, 448] width 53 height 10
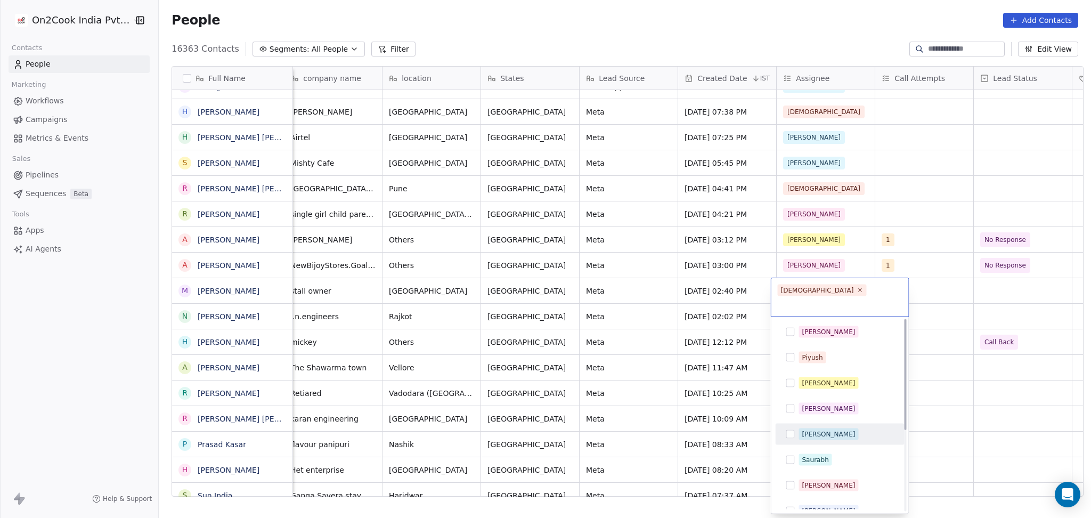
click at [818, 389] on html "On2Cook India Pvt. Ltd. Contacts People Marketing Workflows Campaigns Metrics &…" at bounding box center [545, 259] width 1091 height 518
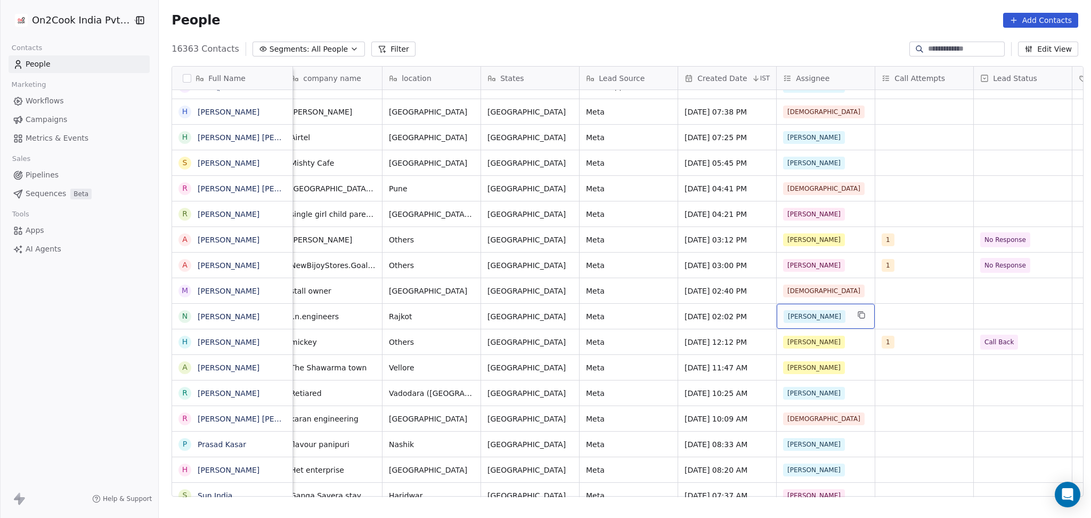
click at [817, 313] on div "[PERSON_NAME]" at bounding box center [816, 316] width 65 height 13
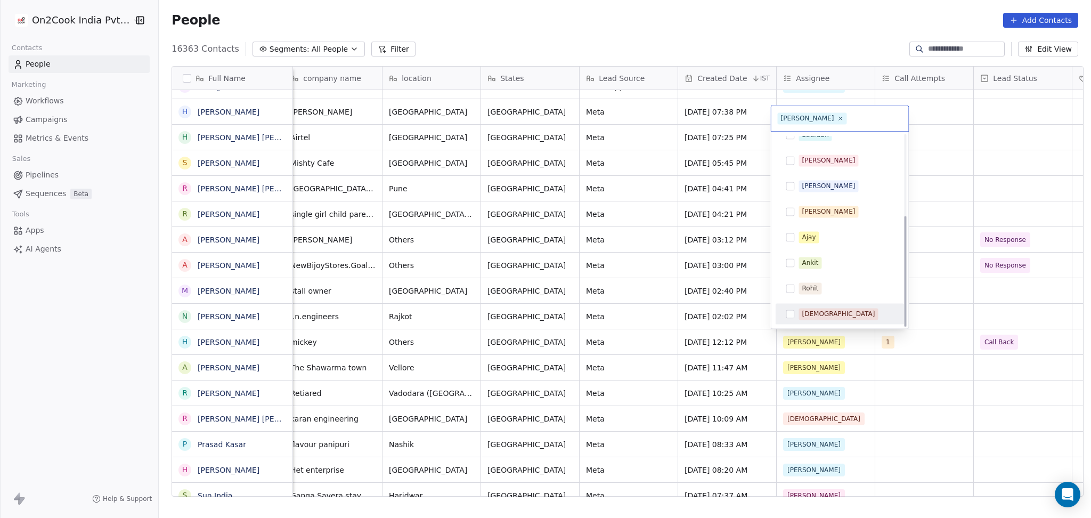
click at [818, 312] on div "[DEMOGRAPHIC_DATA]" at bounding box center [838, 314] width 73 height 10
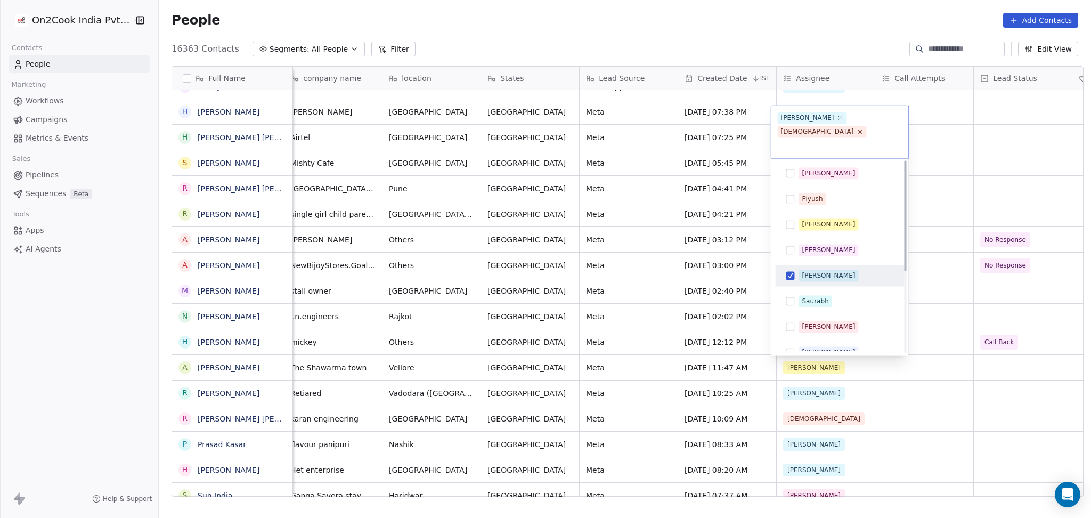
click at [818, 270] on div "[PERSON_NAME]" at bounding box center [846, 276] width 95 height 12
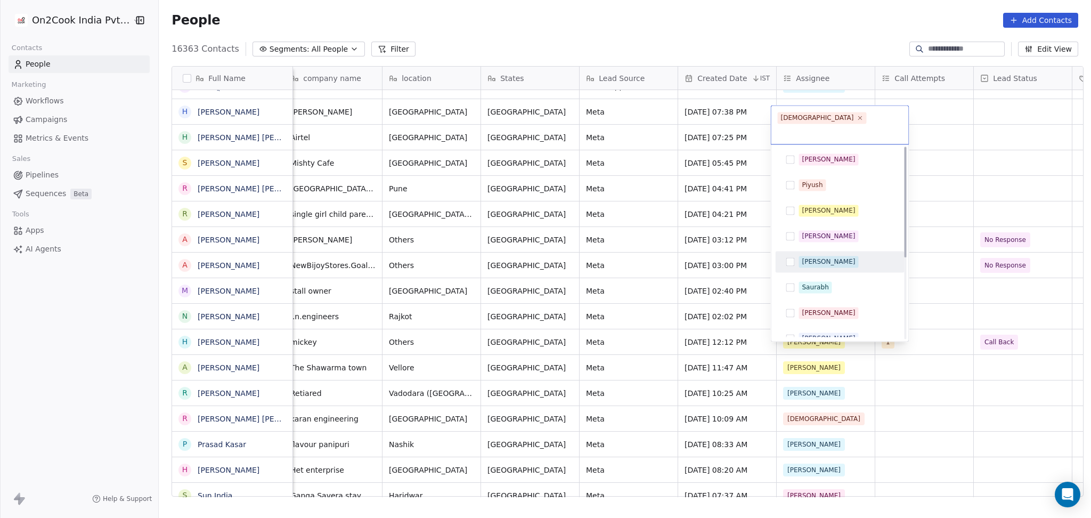
click at [818, 309] on html "On2Cook India Pvt. Ltd. Contacts People Marketing Workflows Campaigns Metrics &…" at bounding box center [545, 259] width 1091 height 518
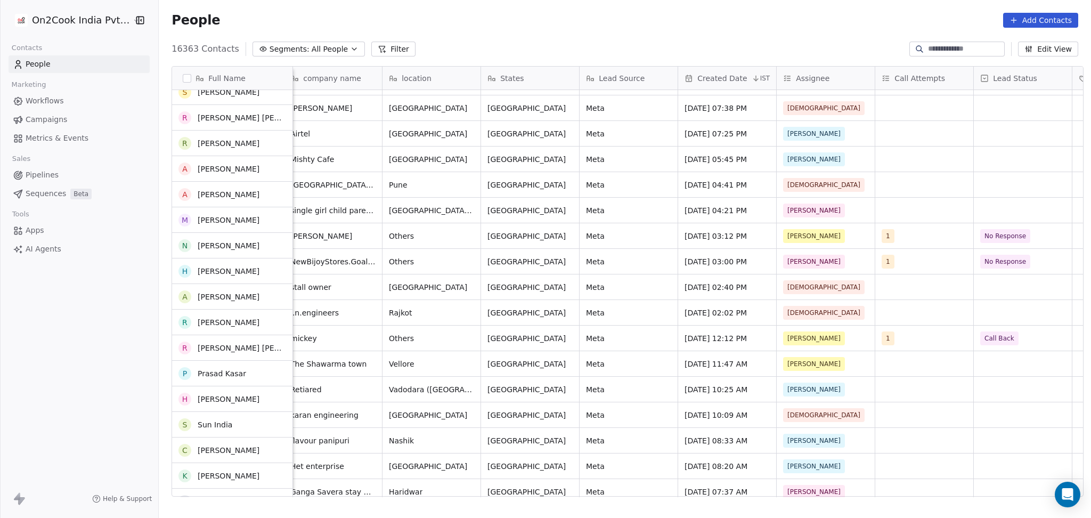
scroll to position [1137, 0]
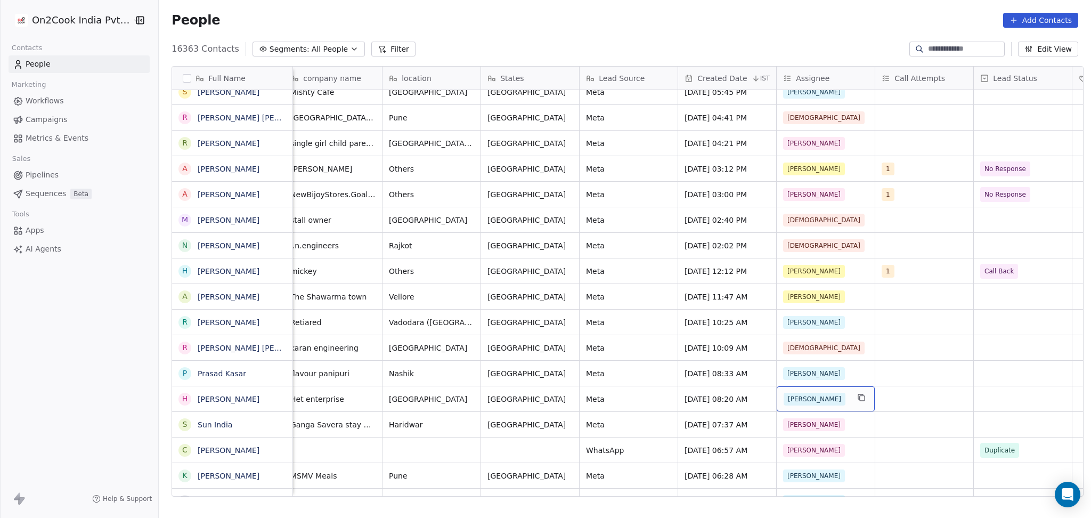
click at [811, 389] on div "[PERSON_NAME]" at bounding box center [826, 398] width 98 height 25
click at [811, 389] on div "[PERSON_NAME]" at bounding box center [816, 399] width 65 height 13
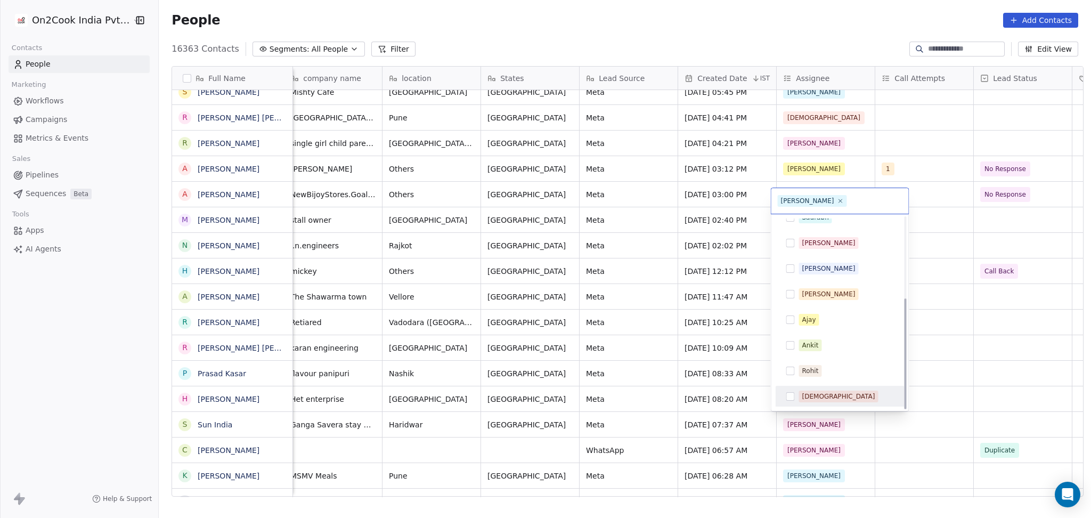
click at [812, 389] on div "[DEMOGRAPHIC_DATA]" at bounding box center [838, 397] width 73 height 10
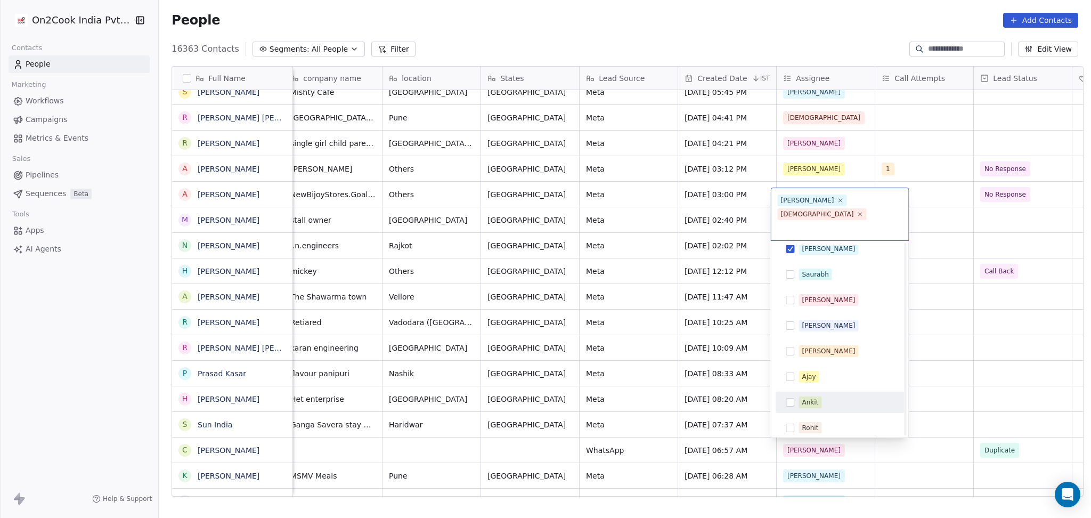
scroll to position [69, 0]
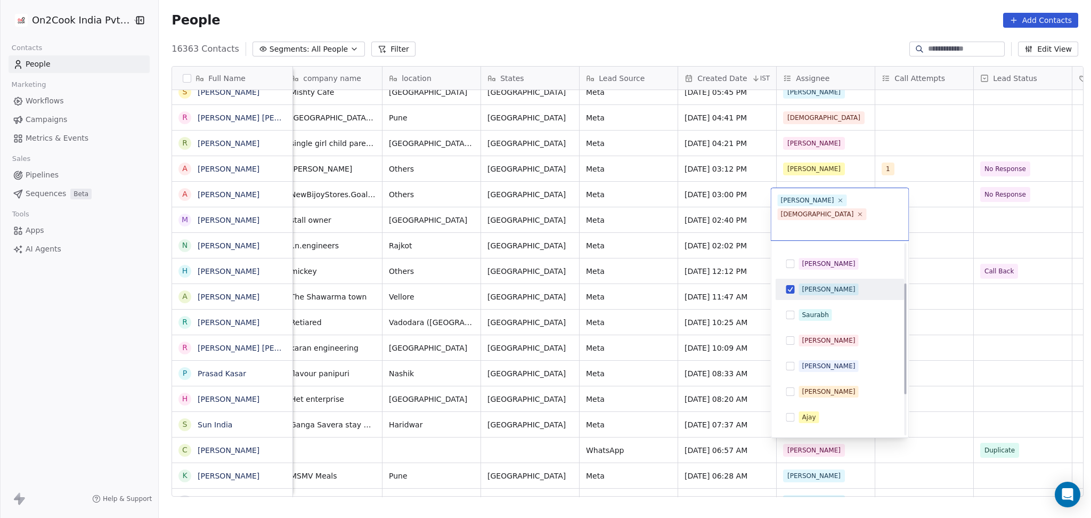
click at [803, 285] on div "[PERSON_NAME]" at bounding box center [828, 290] width 53 height 10
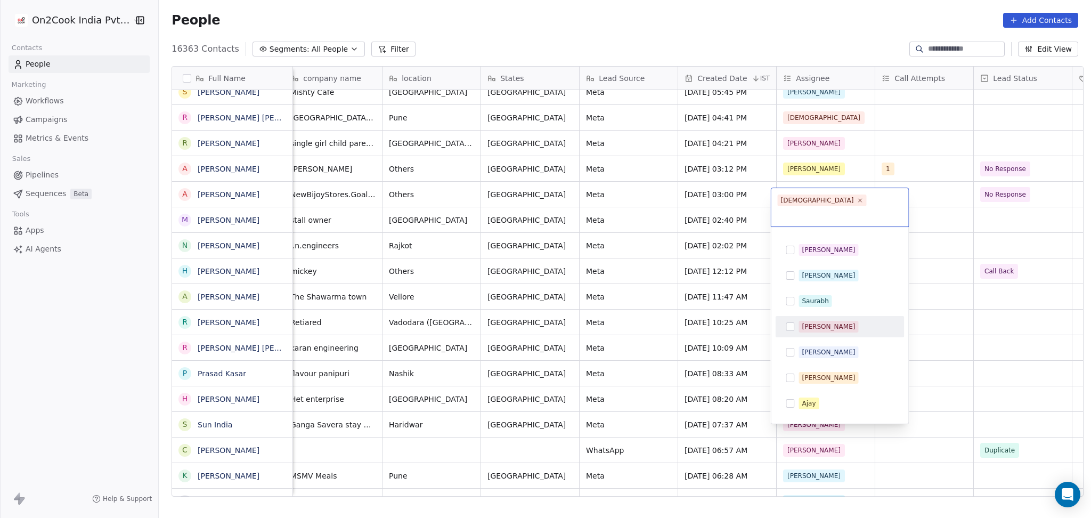
click at [818, 322] on html "On2Cook India Pvt. Ltd. Contacts People Marketing Workflows Campaigns Metrics &…" at bounding box center [545, 259] width 1091 height 518
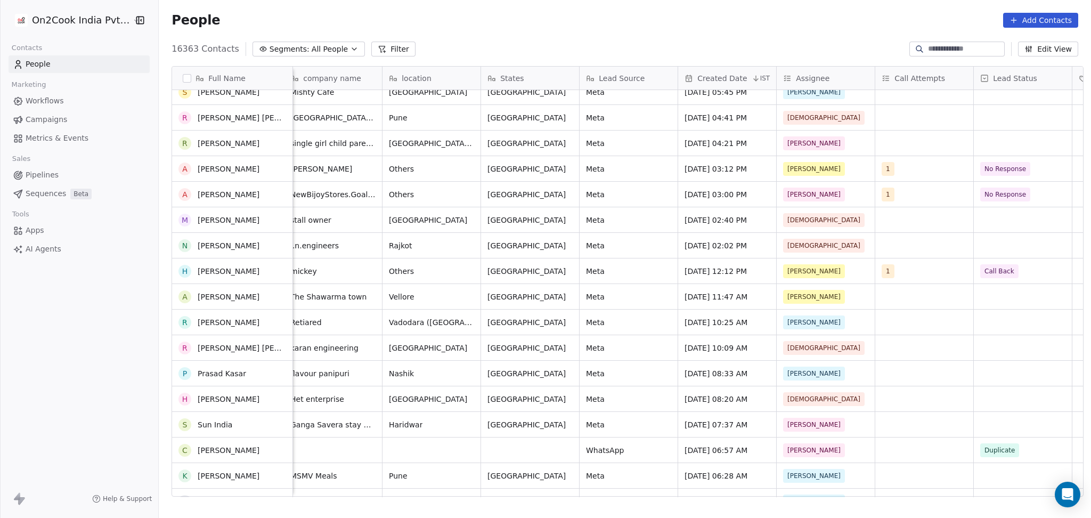
scroll to position [0, 0]
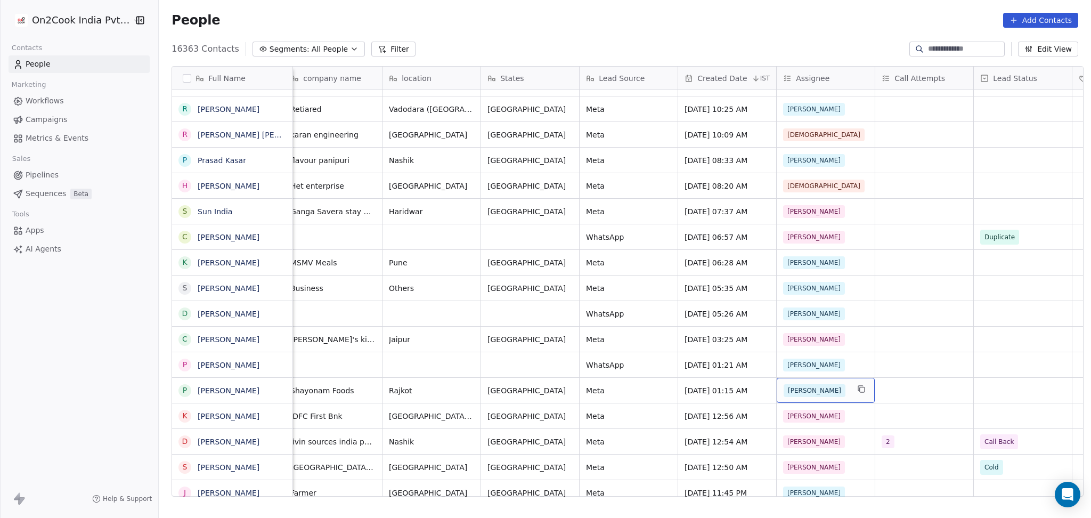
click at [818, 389] on div "[PERSON_NAME]" at bounding box center [816, 390] width 65 height 13
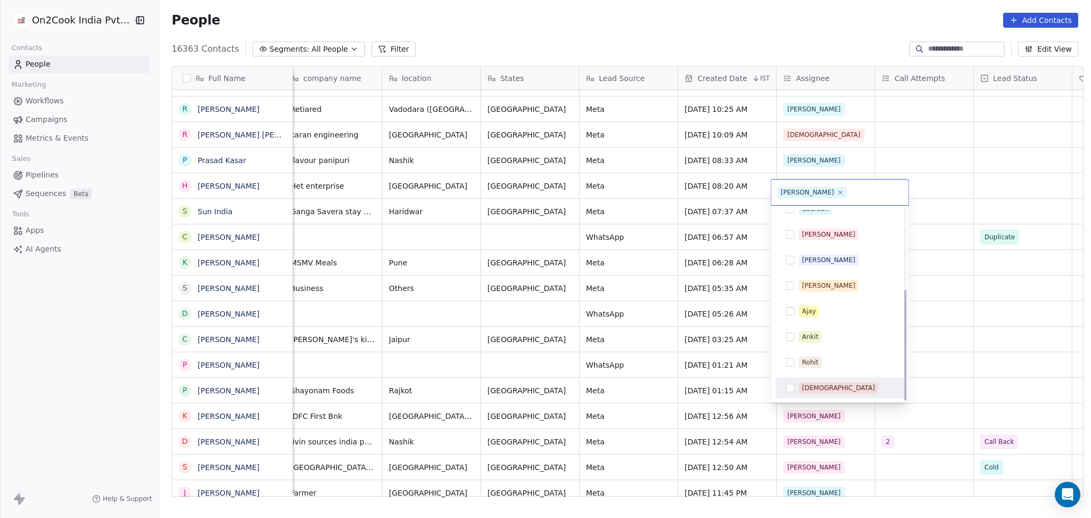
click at [818, 387] on span "[DEMOGRAPHIC_DATA]" at bounding box center [838, 388] width 79 height 12
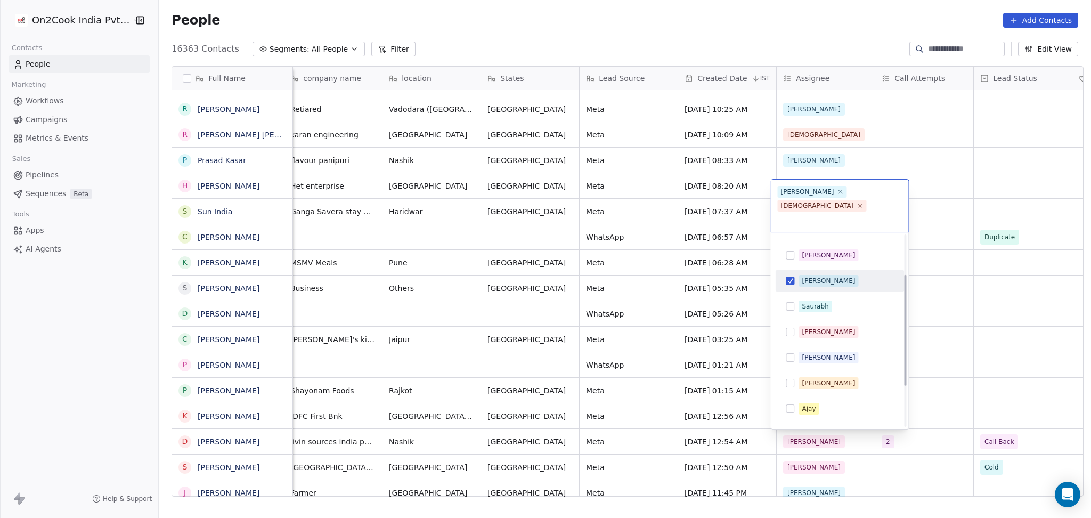
click at [818, 272] on div "[PERSON_NAME]" at bounding box center [840, 280] width 120 height 17
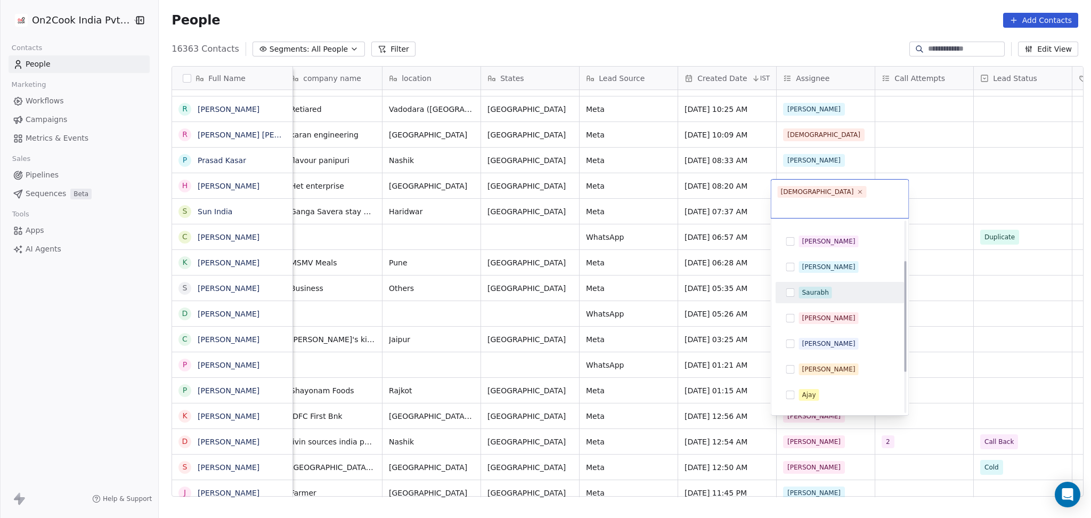
click at [818, 323] on html "On2Cook India Pvt. Ltd. Contacts People Marketing Workflows Campaigns Metrics &…" at bounding box center [545, 259] width 1091 height 518
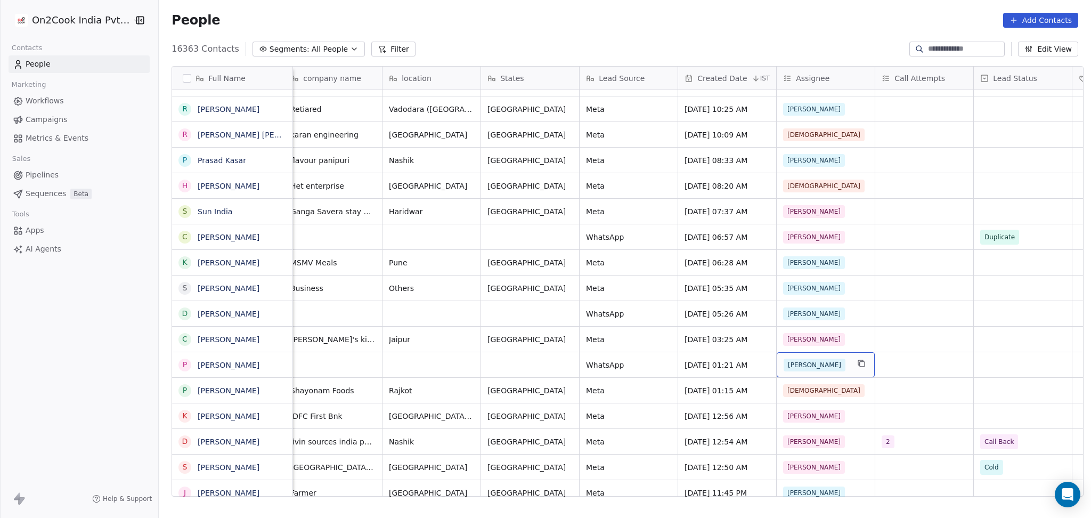
click at [798, 363] on span "[PERSON_NAME]" at bounding box center [815, 365] width 62 height 13
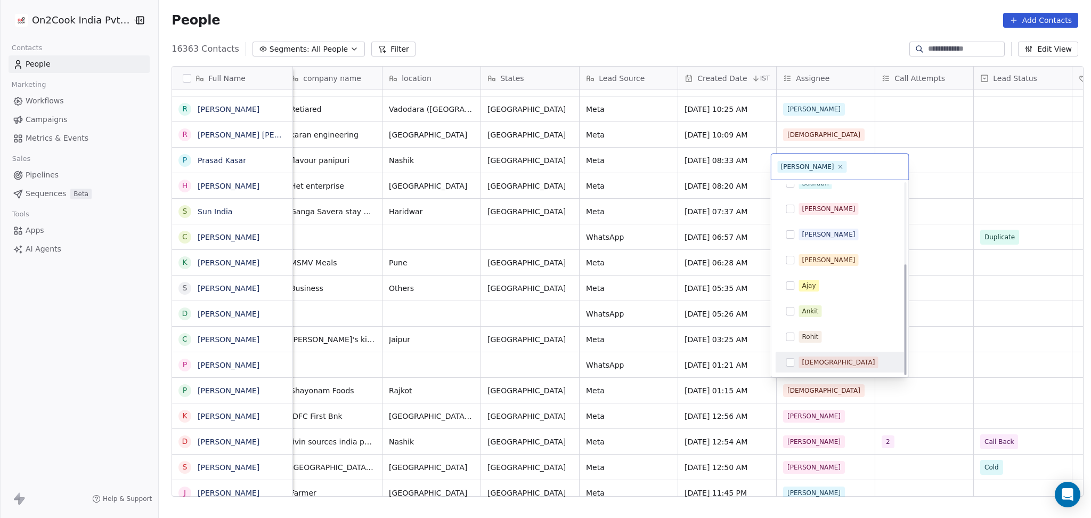
click at [818, 366] on span "[DEMOGRAPHIC_DATA]" at bounding box center [838, 363] width 79 height 12
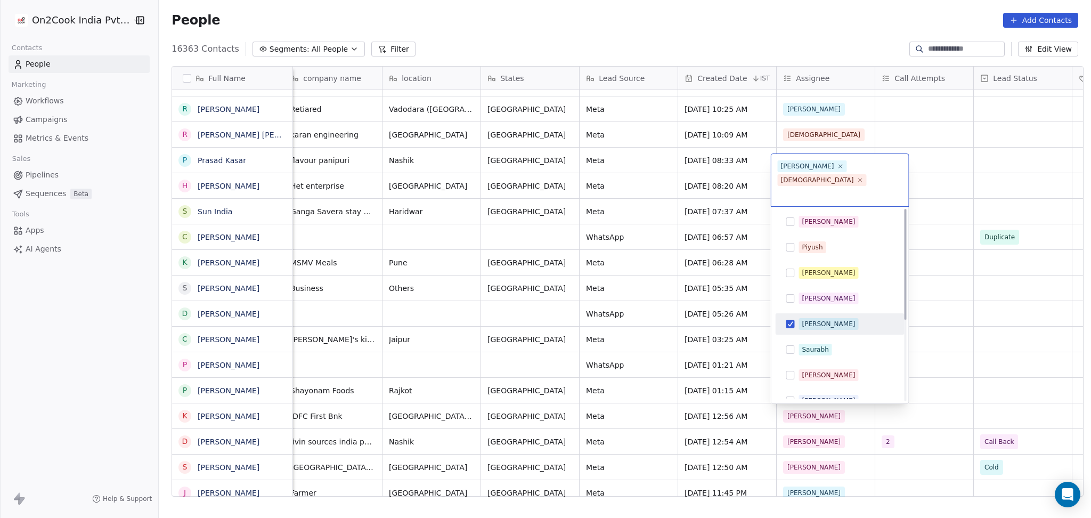
click at [807, 319] on div "[PERSON_NAME]" at bounding box center [828, 324] width 53 height 10
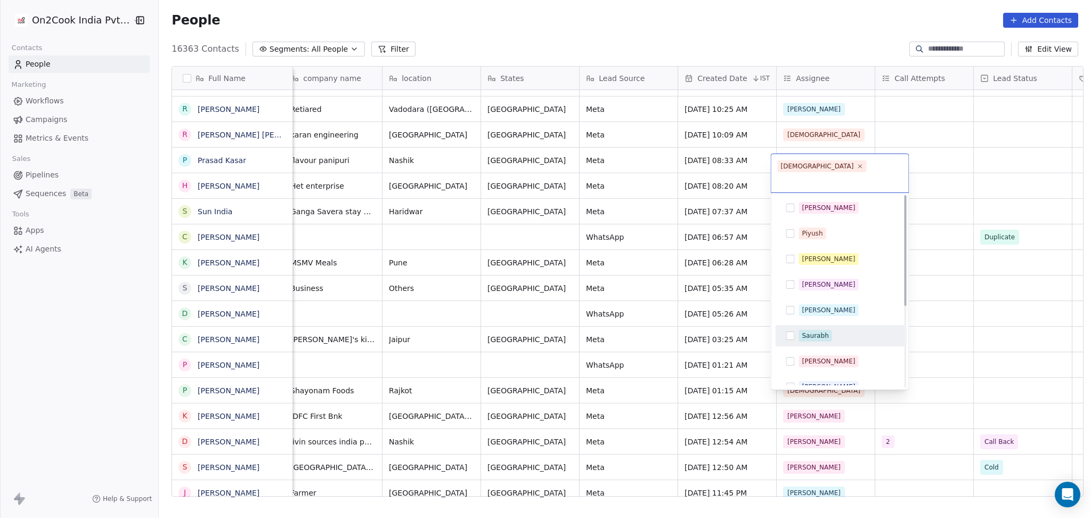
click at [818, 331] on html "On2Cook India Pvt. Ltd. Contacts People Marketing Workflows Campaigns Metrics &…" at bounding box center [545, 259] width 1091 height 518
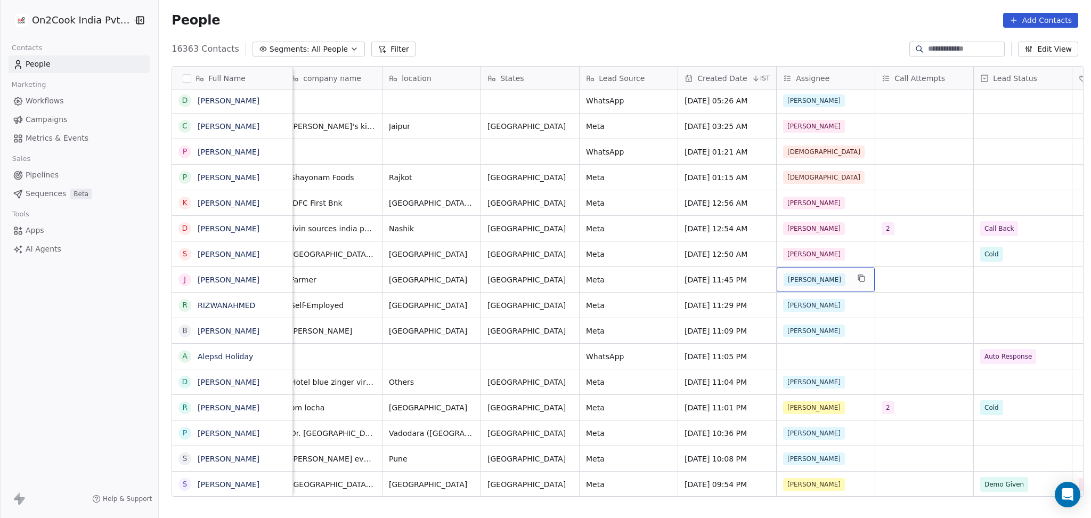
click at [818, 281] on div "[PERSON_NAME]" at bounding box center [816, 279] width 65 height 13
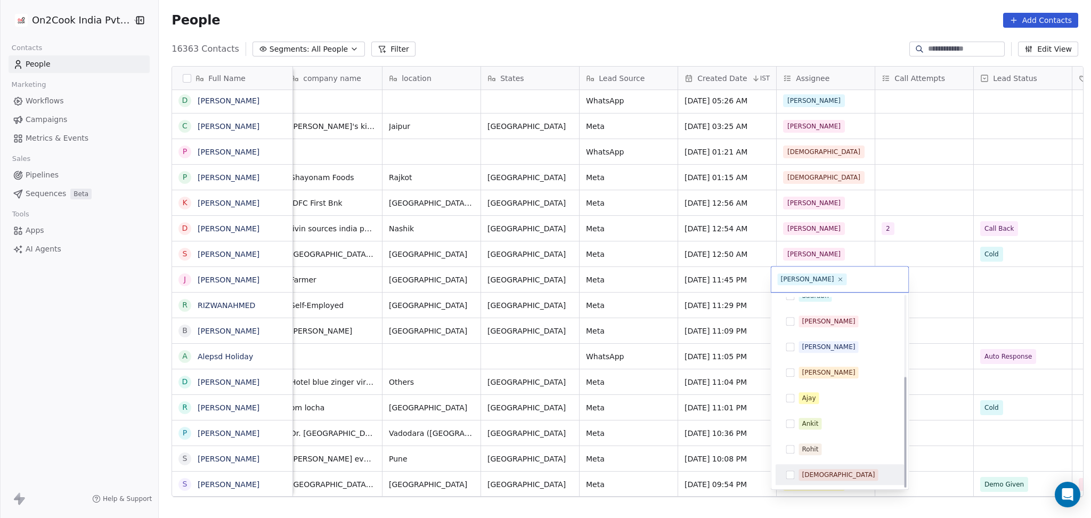
click at [815, 389] on div "[DEMOGRAPHIC_DATA]" at bounding box center [840, 474] width 120 height 17
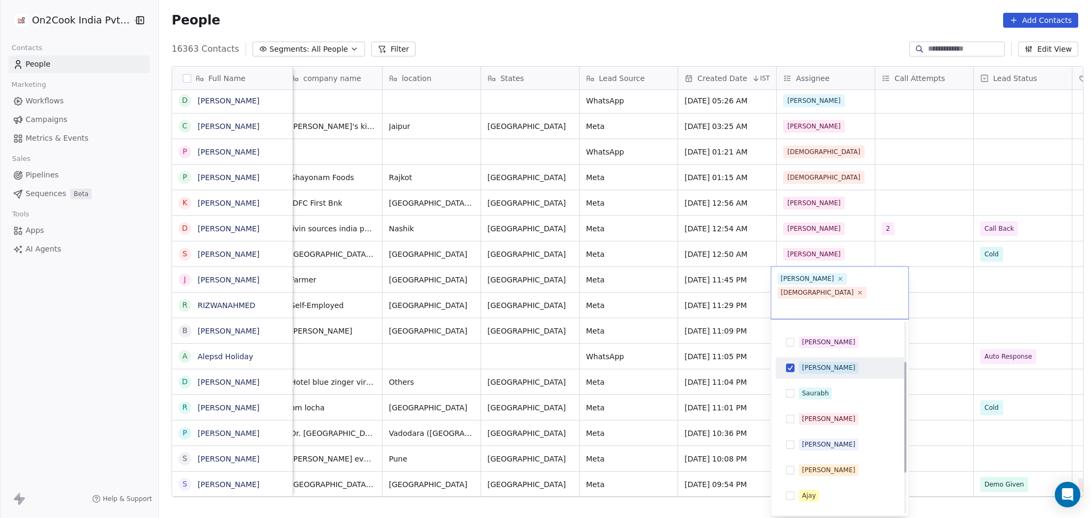
click at [808, 357] on div "[PERSON_NAME]" at bounding box center [839, 367] width 129 height 21
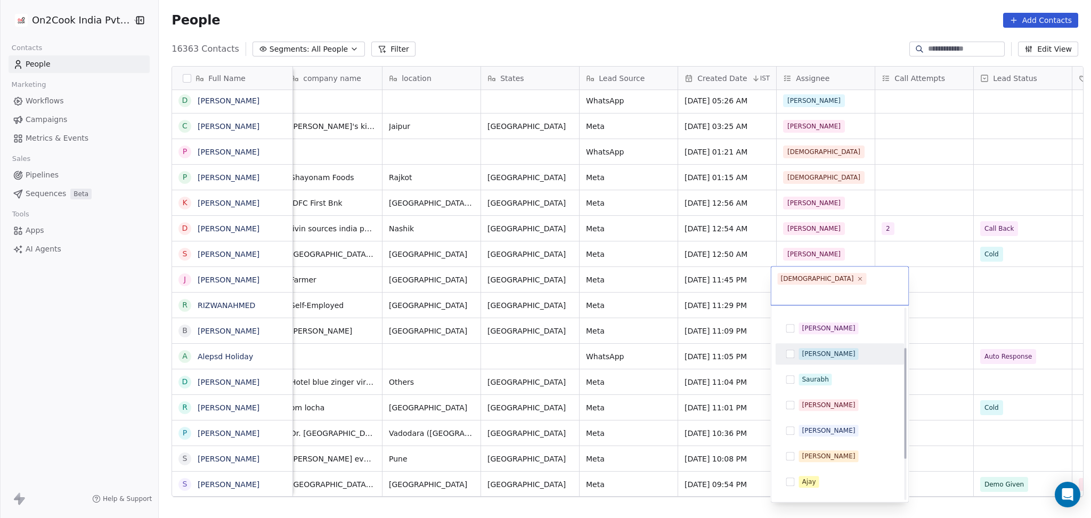
click at [818, 345] on html "On2Cook India Pvt. Ltd. Contacts People Marketing Workflows Campaigns Metrics &…" at bounding box center [545, 259] width 1091 height 518
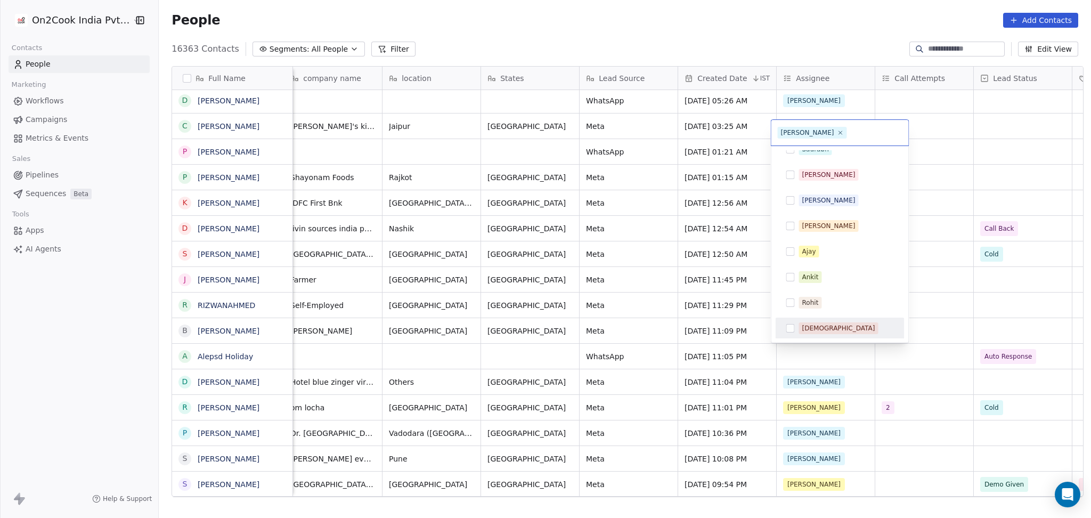
click at [799, 327] on span "[DEMOGRAPHIC_DATA]" at bounding box center [838, 328] width 79 height 12
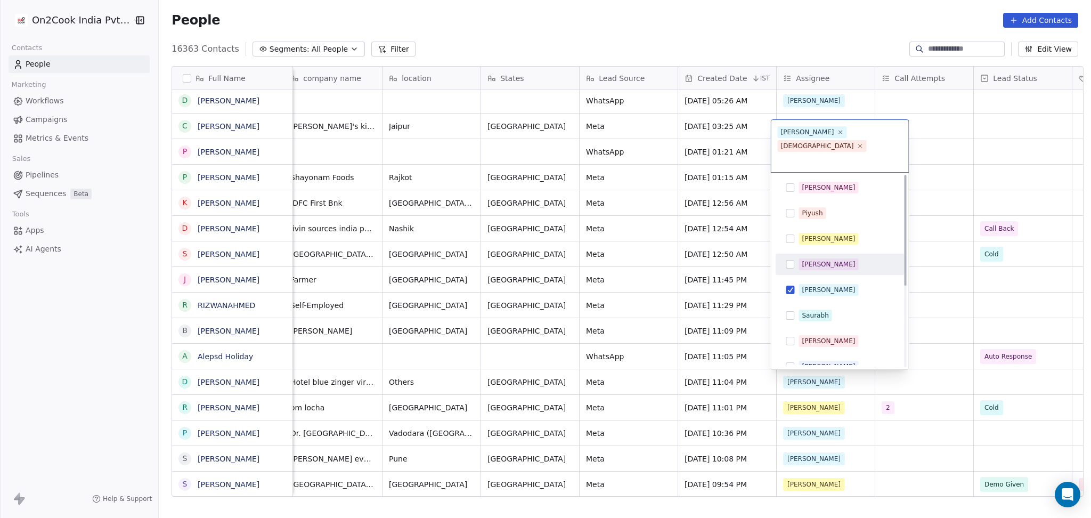
drag, startPoint x: 816, startPoint y: 247, endPoint x: 817, endPoint y: 254, distance: 7.0
click at [816, 252] on div "[PERSON_NAME] [PERSON_NAME] [PERSON_NAME] [PERSON_NAME] Saurabh [PERSON_NAME] […" at bounding box center [839, 341] width 129 height 328
click at [817, 281] on div "[PERSON_NAME]" at bounding box center [840, 289] width 120 height 17
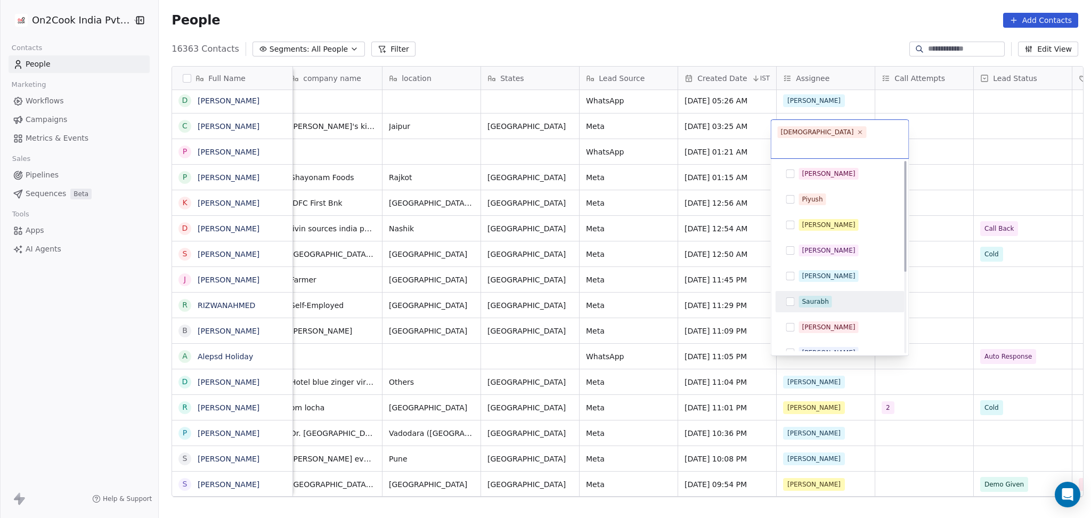
click at [818, 286] on html "On2Cook India Pvt. Ltd. Contacts People Marketing Workflows Campaigns Metrics &…" at bounding box center [545, 259] width 1091 height 518
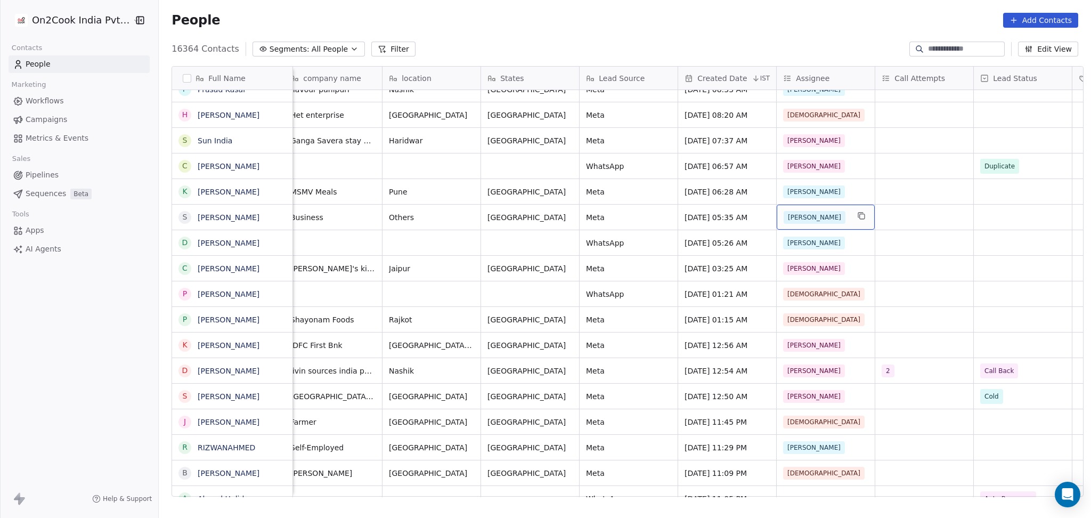
click at [795, 223] on div "[PERSON_NAME]" at bounding box center [826, 217] width 98 height 25
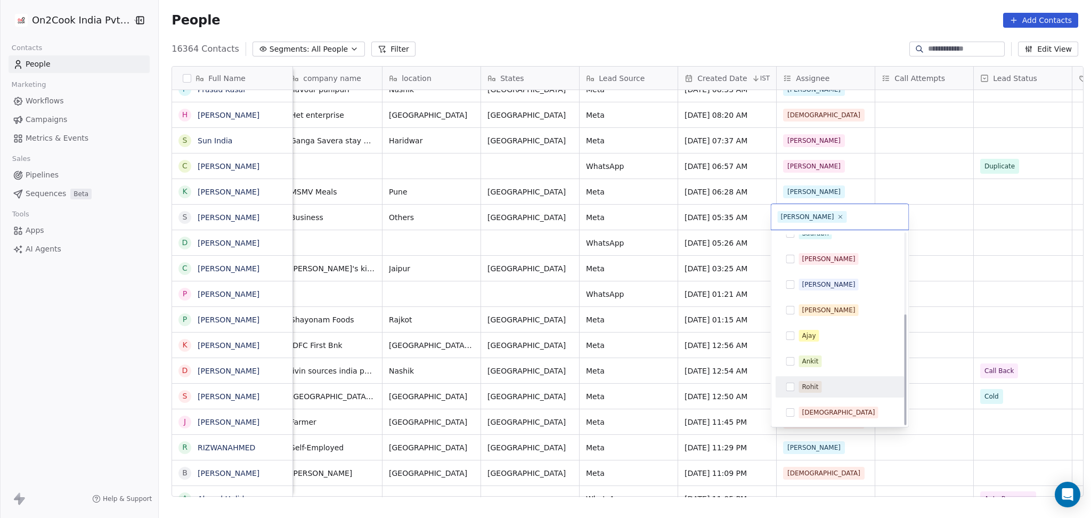
click at [811, 389] on div "[PERSON_NAME] [PERSON_NAME] [PERSON_NAME] [PERSON_NAME] Saurabh [PERSON_NAME] […" at bounding box center [839, 259] width 129 height 328
click at [808, 389] on div "[DEMOGRAPHIC_DATA]" at bounding box center [838, 413] width 73 height 10
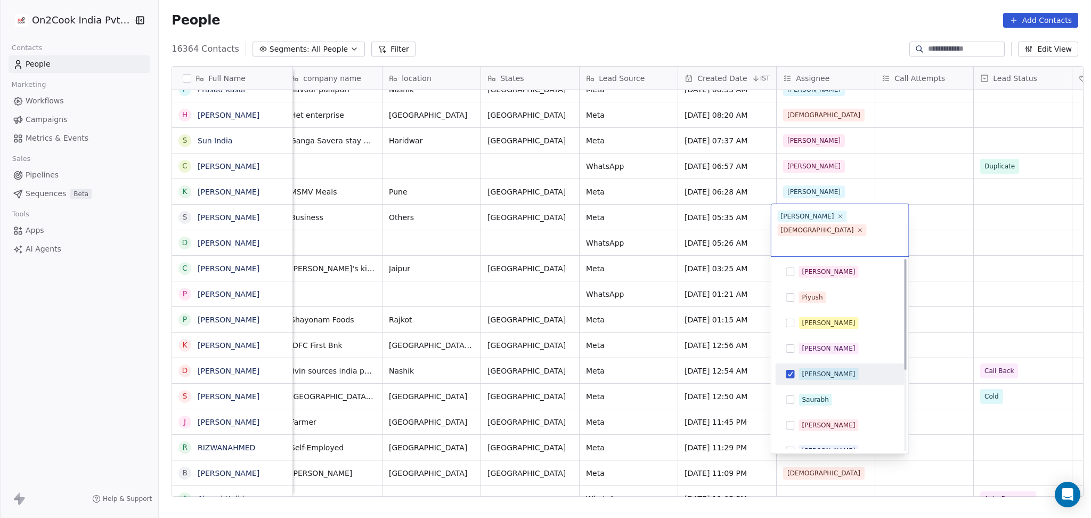
click at [803, 369] on div "[PERSON_NAME]" at bounding box center [828, 374] width 53 height 10
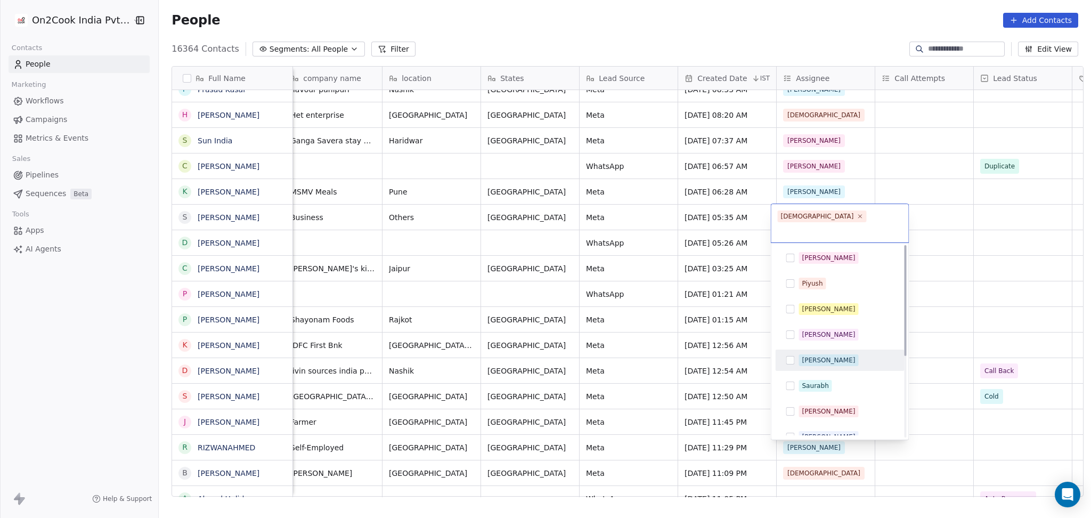
drag, startPoint x: 990, startPoint y: 327, endPoint x: 841, endPoint y: 263, distance: 162.3
click at [818, 327] on html "On2Cook India Pvt. Ltd. Contacts People Marketing Workflows Campaigns Metrics &…" at bounding box center [545, 259] width 1091 height 518
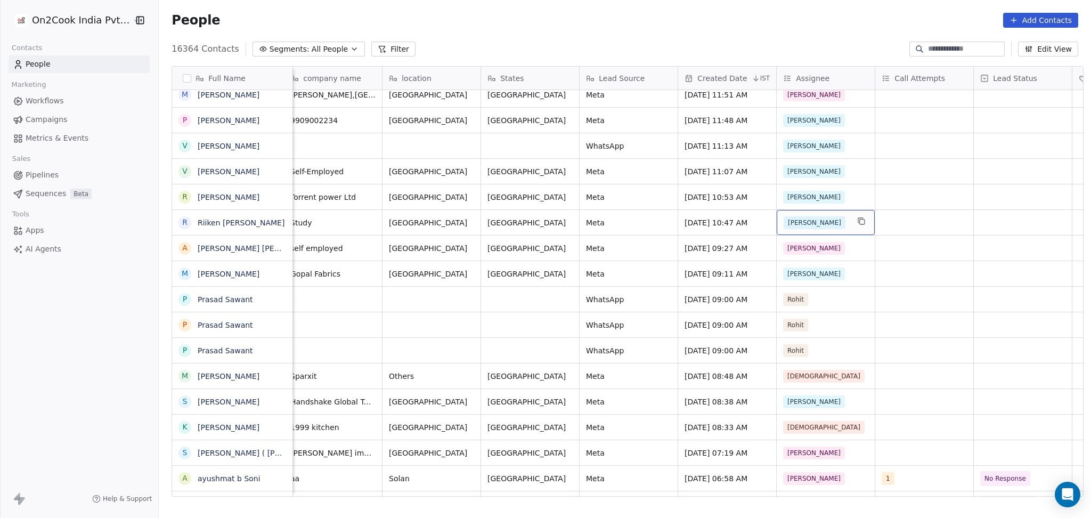
click at [790, 214] on div "[PERSON_NAME]" at bounding box center [826, 222] width 98 height 25
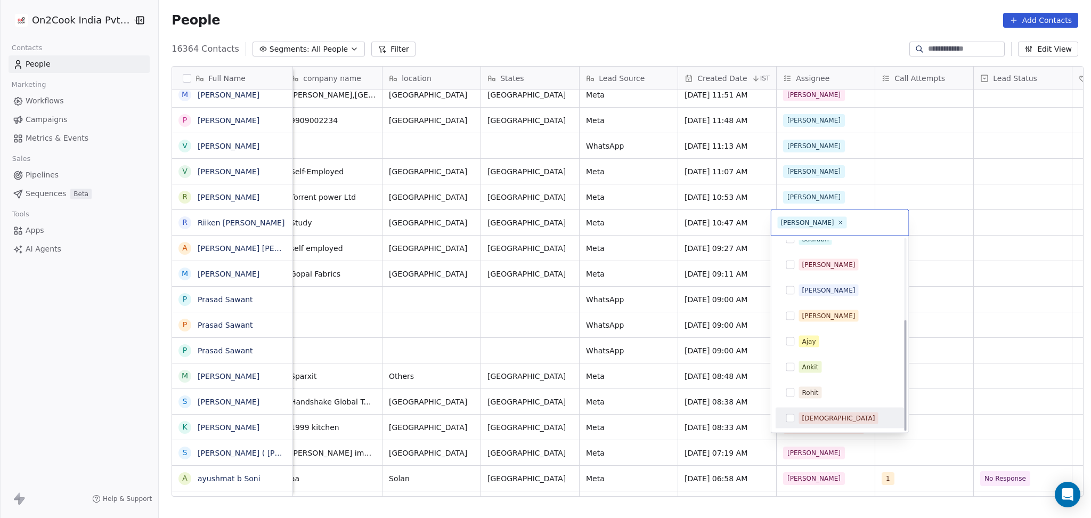
click at [818, 389] on div "[DEMOGRAPHIC_DATA]" at bounding box center [840, 418] width 120 height 17
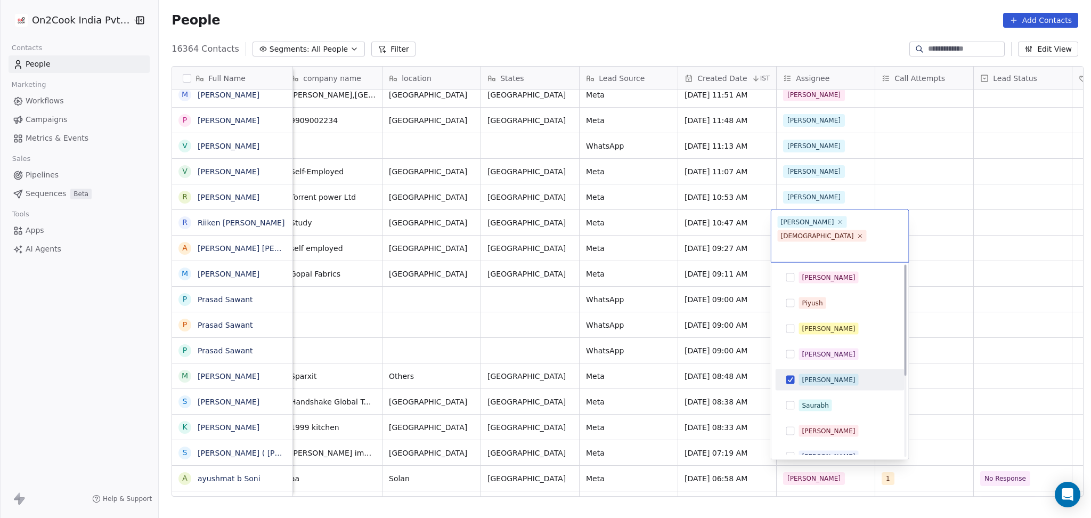
click at [803, 375] on div "[PERSON_NAME]" at bounding box center [828, 380] width 53 height 10
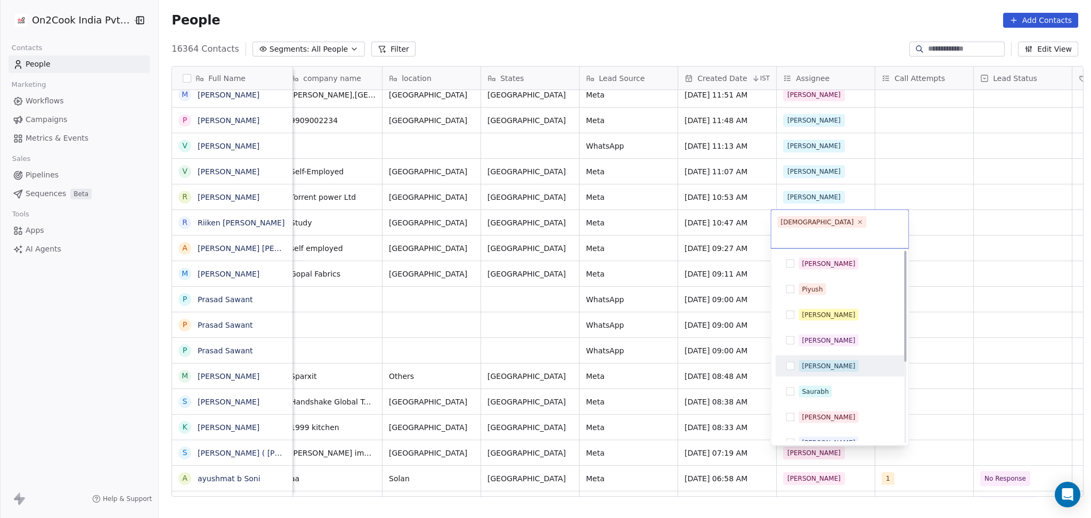
drag, startPoint x: 983, startPoint y: 312, endPoint x: 854, endPoint y: 263, distance: 138.2
click at [818, 312] on html "On2Cook India Pvt. Ltd. Contacts People Marketing Workflows Campaigns Metrics &…" at bounding box center [545, 259] width 1091 height 518
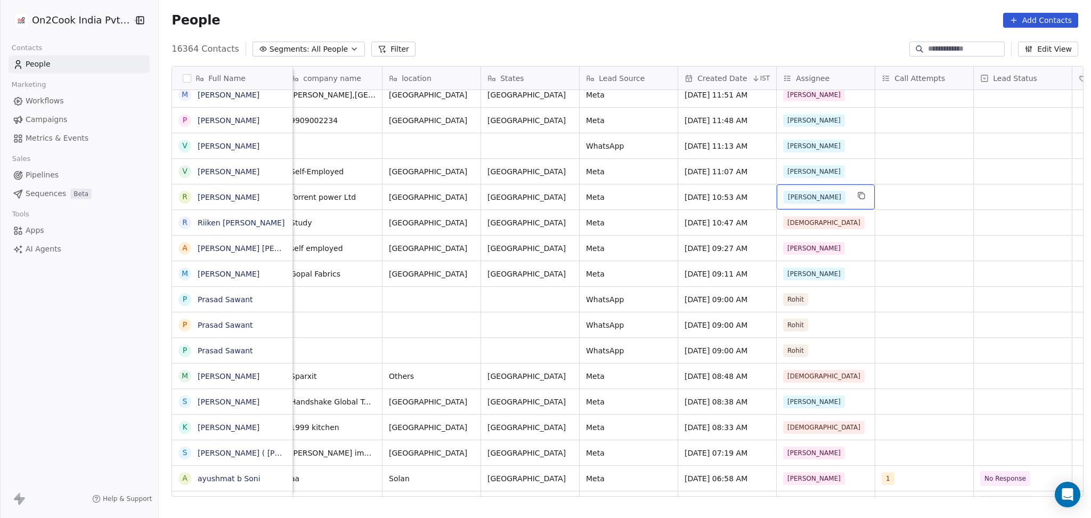
click at [808, 198] on div "[PERSON_NAME]" at bounding box center [816, 197] width 65 height 13
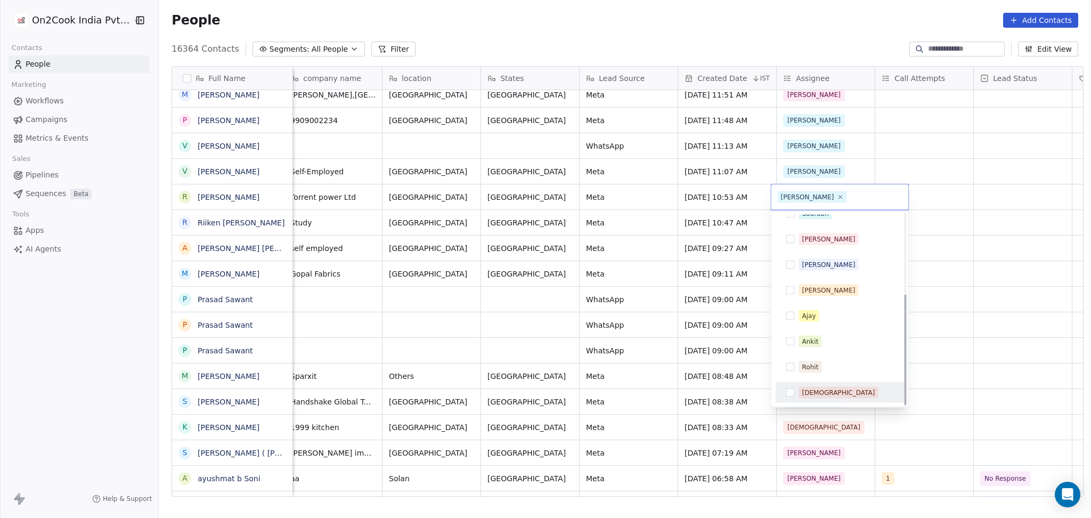
click at [818, 388] on div "[DEMOGRAPHIC_DATA]" at bounding box center [838, 393] width 73 height 10
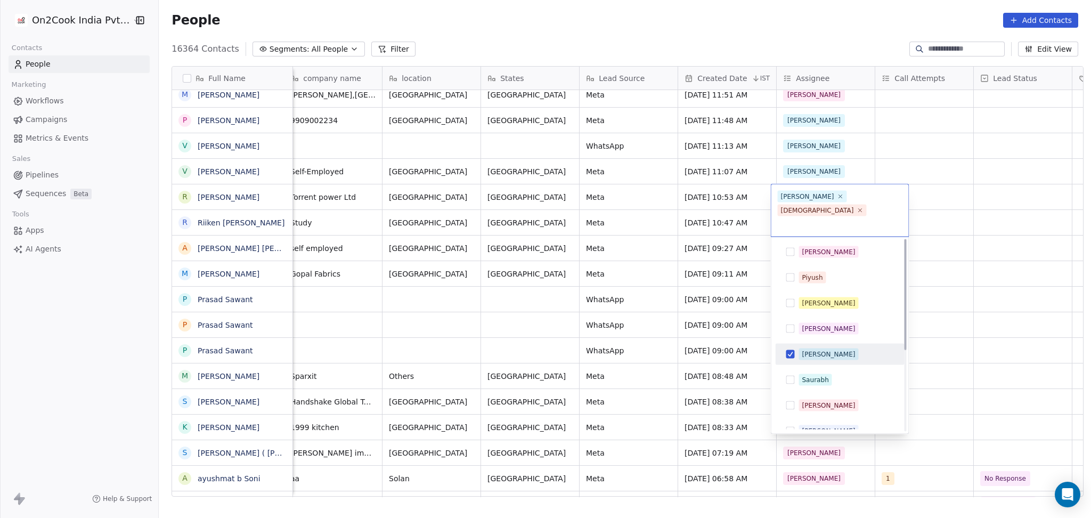
click at [804, 350] on div "[PERSON_NAME]" at bounding box center [828, 355] width 53 height 10
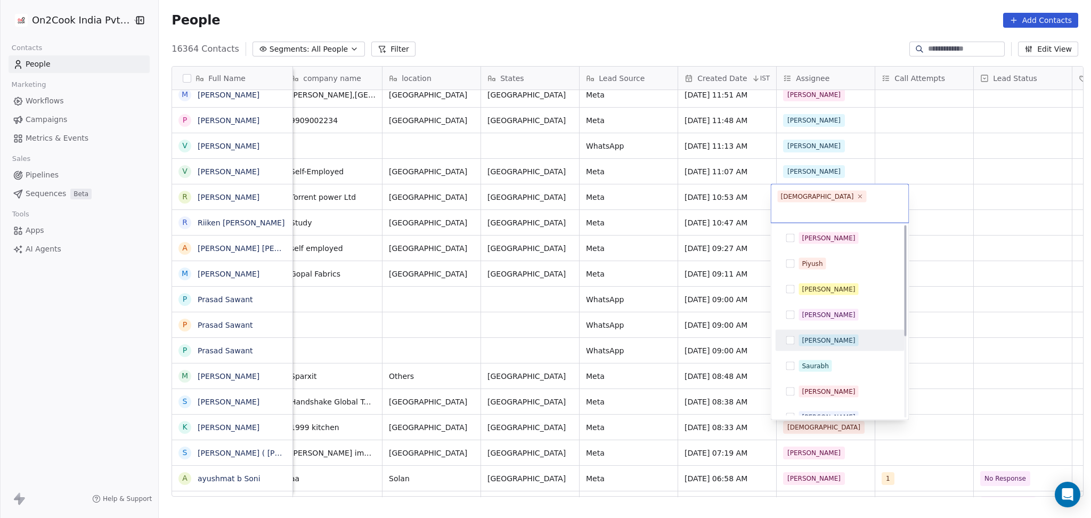
drag, startPoint x: 977, startPoint y: 314, endPoint x: 818, endPoint y: 170, distance: 215.1
click at [818, 314] on html "On2Cook India Pvt. Ltd. Contacts People Marketing Workflows Campaigns Metrics &…" at bounding box center [545, 259] width 1091 height 518
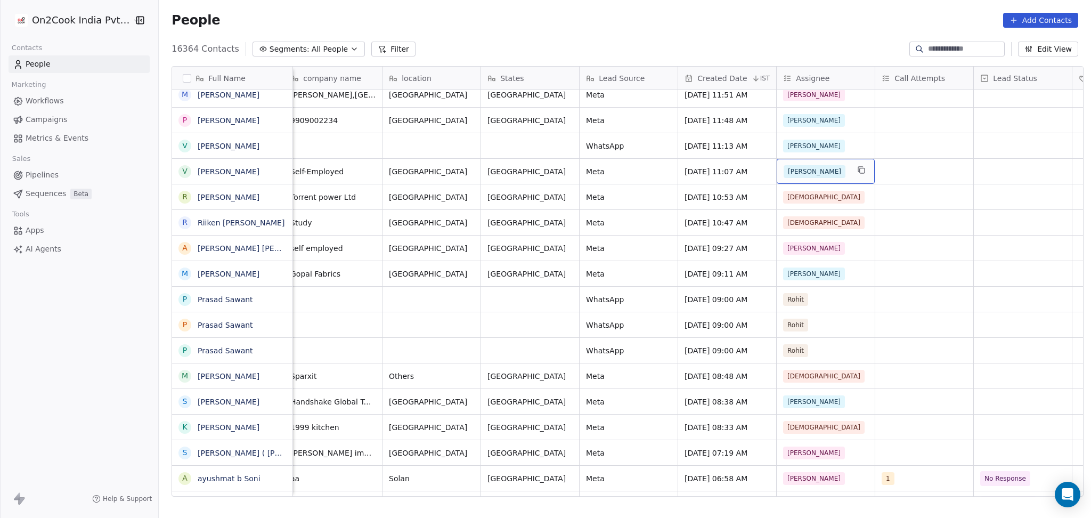
click at [818, 170] on div "[PERSON_NAME]" at bounding box center [816, 171] width 65 height 13
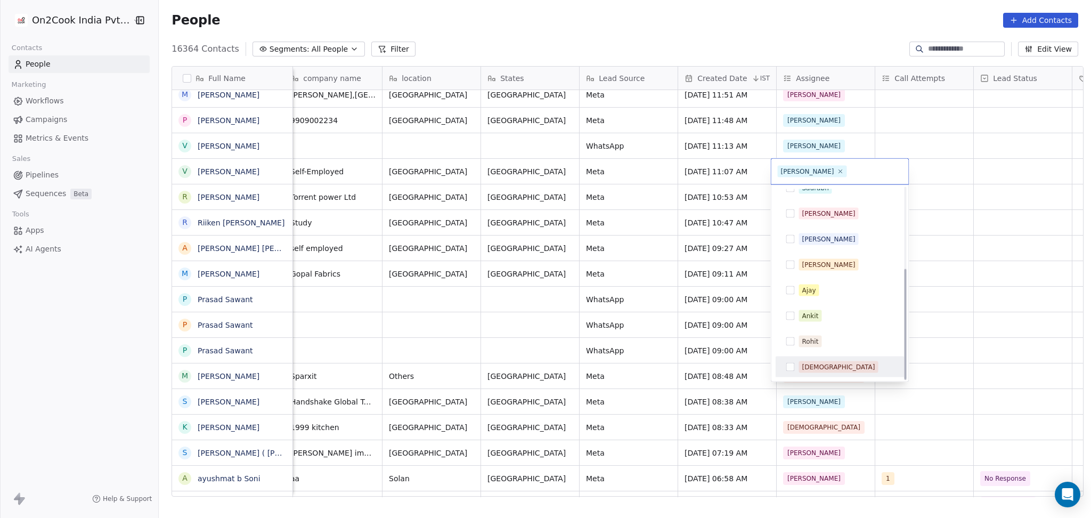
drag, startPoint x: 813, startPoint y: 357, endPoint x: 813, endPoint y: 350, distance: 6.9
click at [814, 358] on div "[DEMOGRAPHIC_DATA]" at bounding box center [839, 367] width 129 height 21
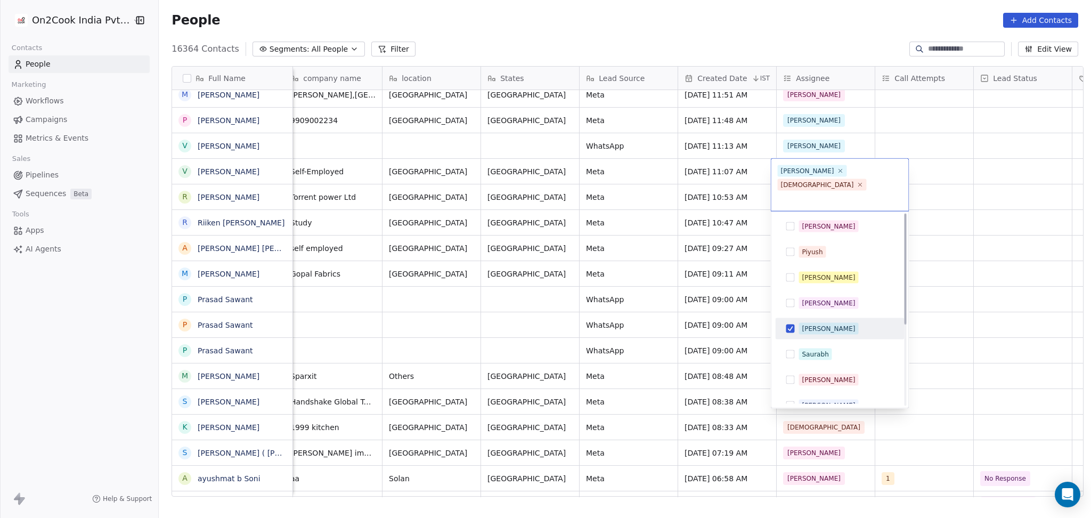
click at [807, 291] on div "[PERSON_NAME] [PERSON_NAME] [PERSON_NAME] [PERSON_NAME] Saurabh [PERSON_NAME] […" at bounding box center [839, 380] width 129 height 328
click at [818, 294] on html "On2Cook India Pvt. Ltd. Contacts People Marketing Workflows Campaigns Metrics &…" at bounding box center [545, 259] width 1091 height 518
click at [803, 324] on div "[PERSON_NAME]" at bounding box center [828, 329] width 53 height 10
click at [818, 261] on html "On2Cook India Pvt. Ltd. Contacts People Marketing Workflows Campaigns Metrics &…" at bounding box center [545, 259] width 1091 height 518
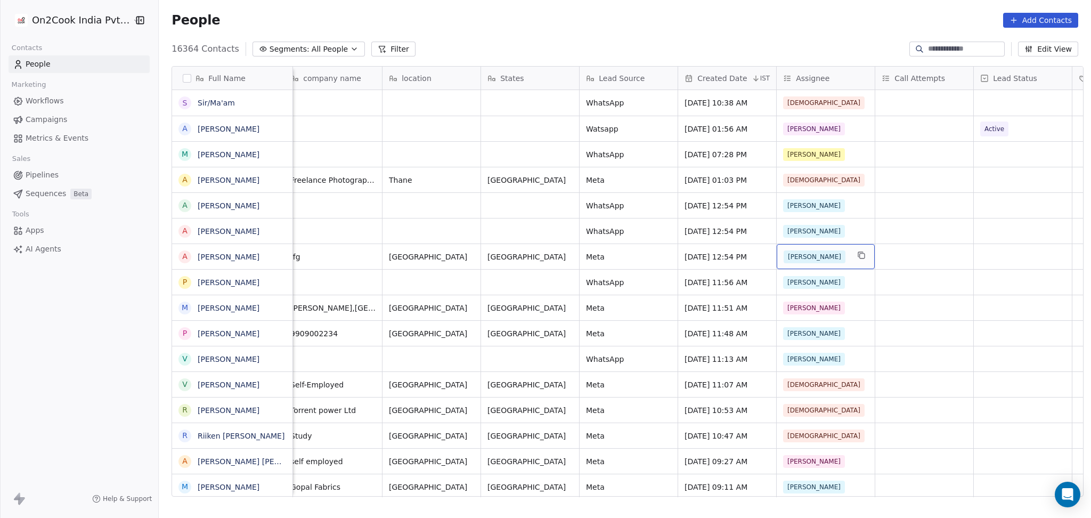
click at [800, 255] on span "[PERSON_NAME]" at bounding box center [815, 256] width 62 height 13
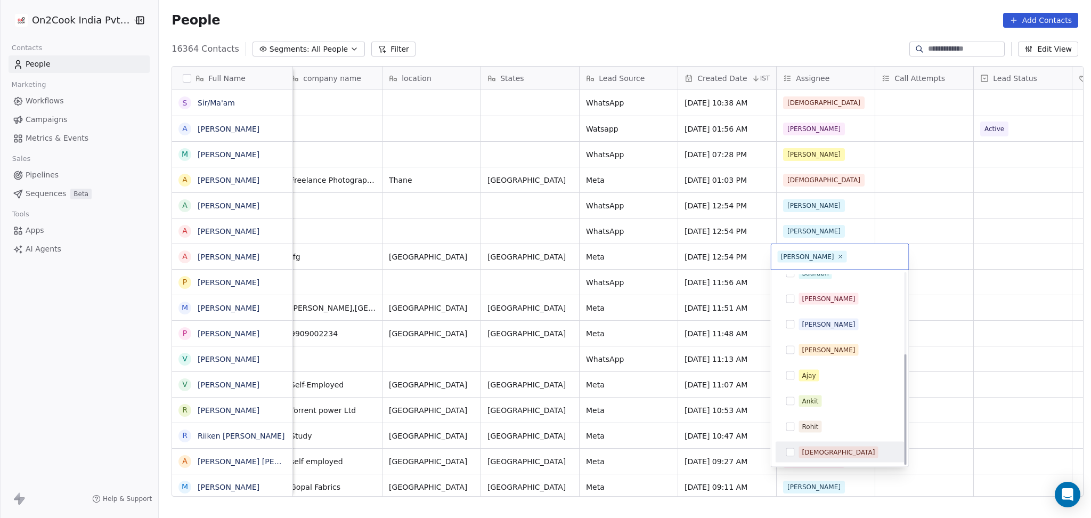
click at [813, 389] on div "[DEMOGRAPHIC_DATA]" at bounding box center [838, 453] width 73 height 10
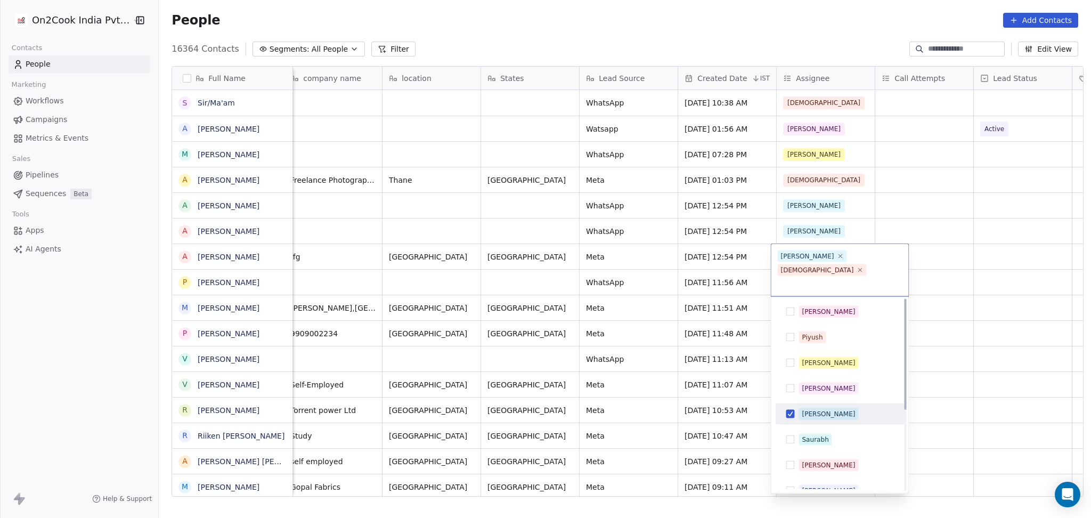
click at [805, 389] on div "[PERSON_NAME]" at bounding box center [828, 414] width 53 height 10
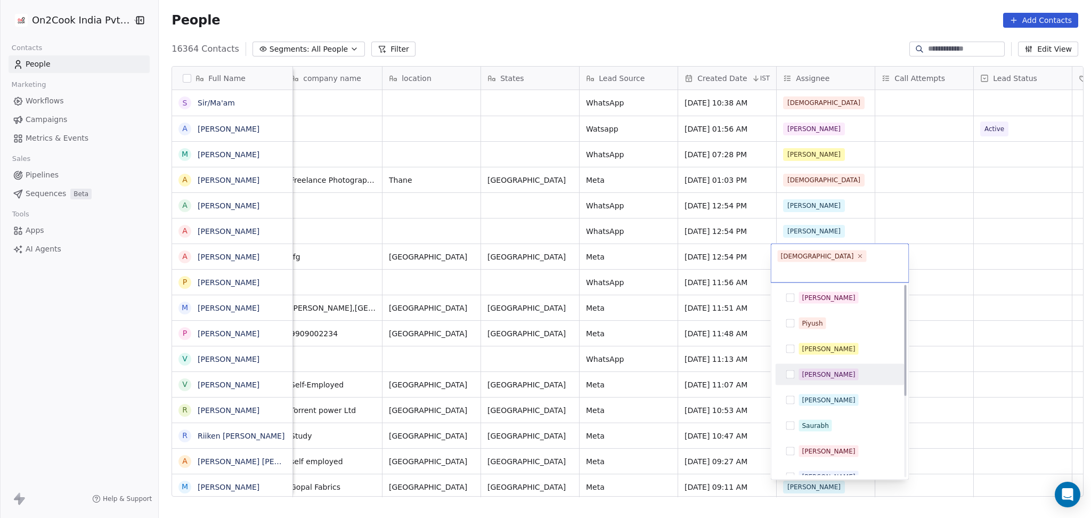
click at [818, 342] on html "On2Cook India Pvt. Ltd. Contacts People Marketing Workflows Campaigns Metrics &…" at bounding box center [545, 259] width 1091 height 518
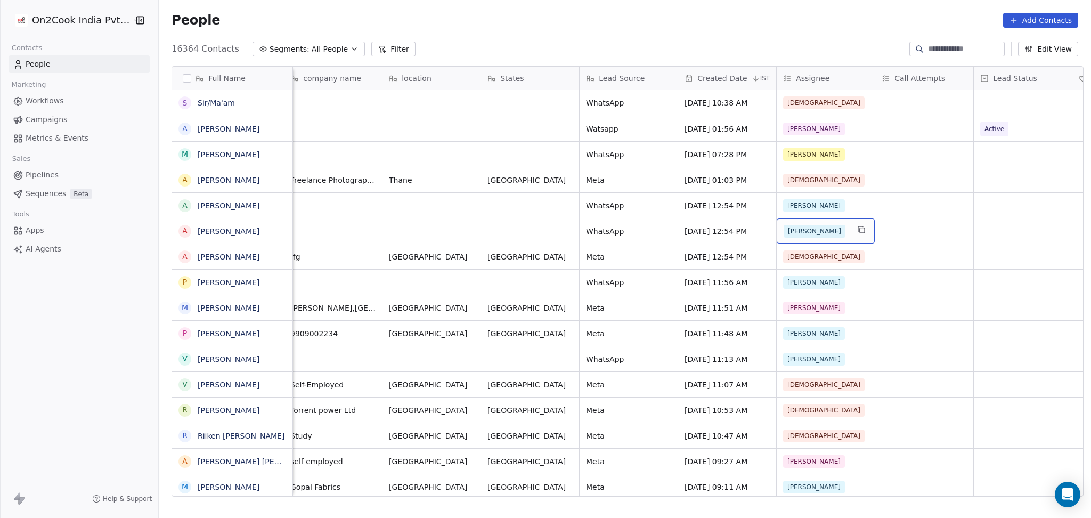
click at [815, 229] on div "[PERSON_NAME]" at bounding box center [816, 231] width 65 height 13
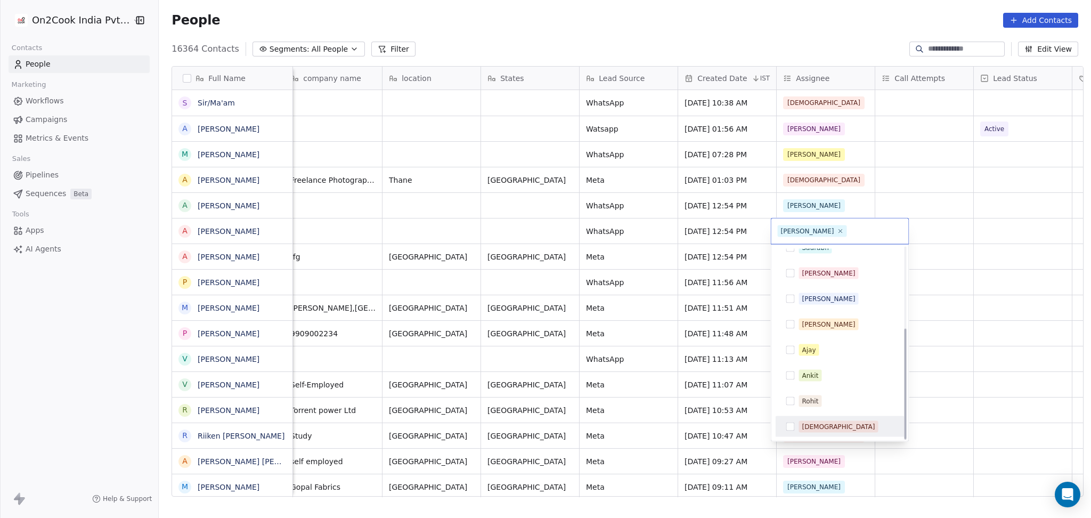
click at [818, 389] on div "[DEMOGRAPHIC_DATA]" at bounding box center [840, 426] width 120 height 17
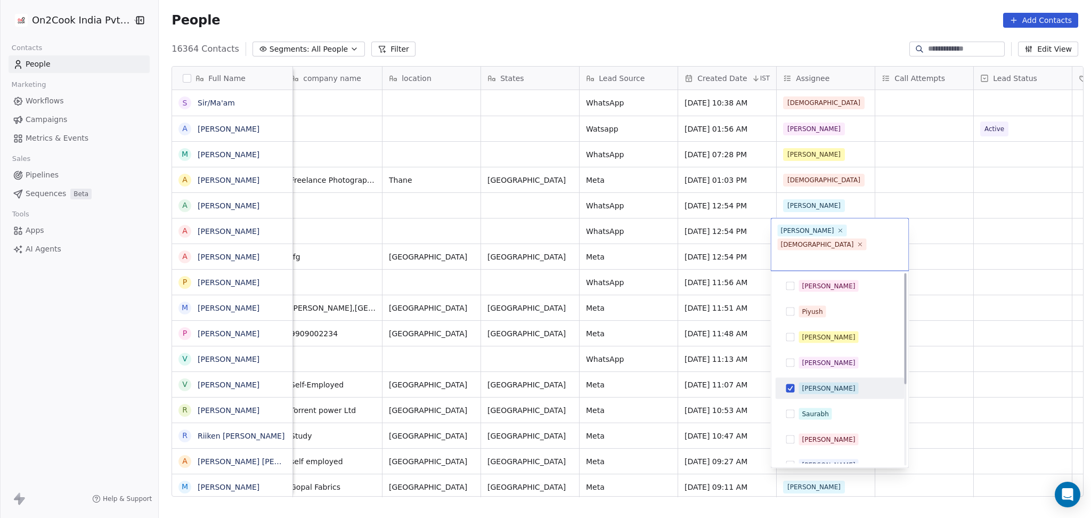
click at [808, 378] on div "[PERSON_NAME]" at bounding box center [839, 388] width 129 height 21
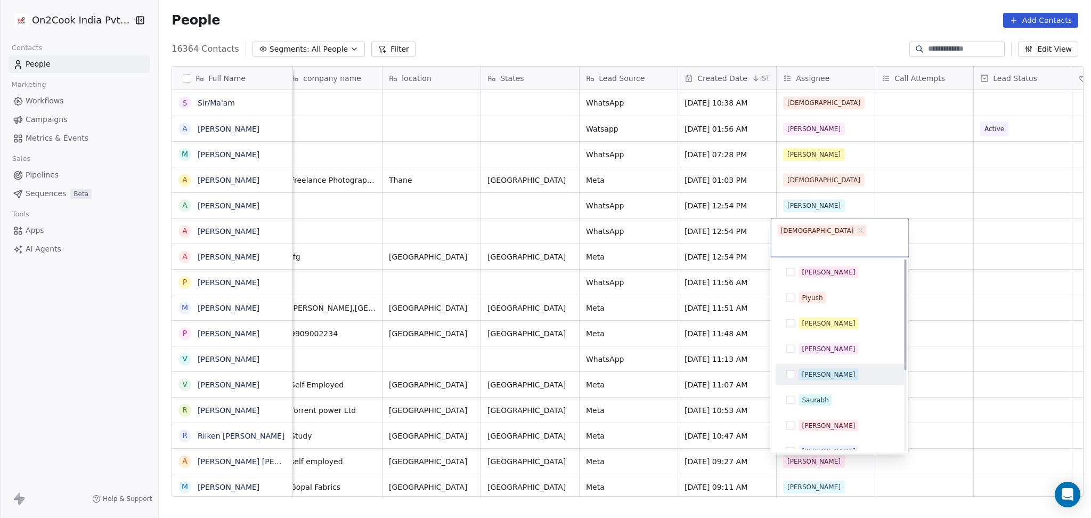
click at [818, 332] on html "On2Cook India Pvt. Ltd. Contacts People Marketing Workflows Campaigns Metrics &…" at bounding box center [545, 259] width 1091 height 518
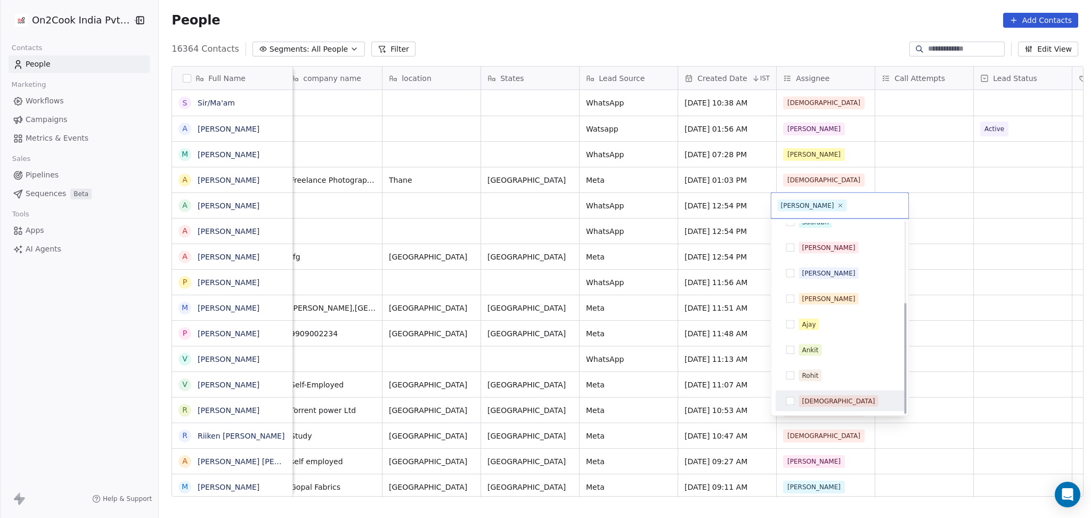
click at [815, 389] on div "[DEMOGRAPHIC_DATA]" at bounding box center [838, 402] width 73 height 10
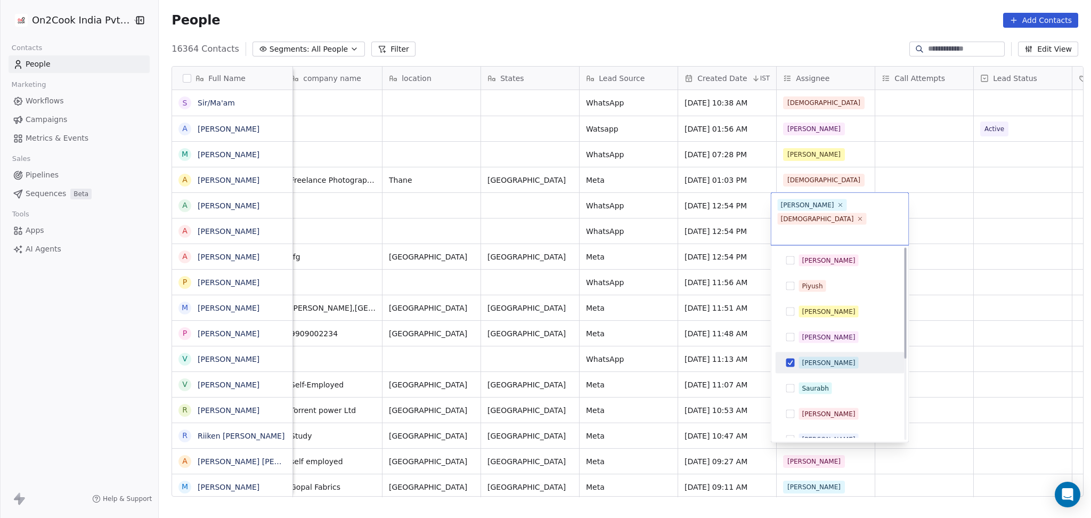
click at [813, 358] on div "[PERSON_NAME]" at bounding box center [828, 363] width 53 height 10
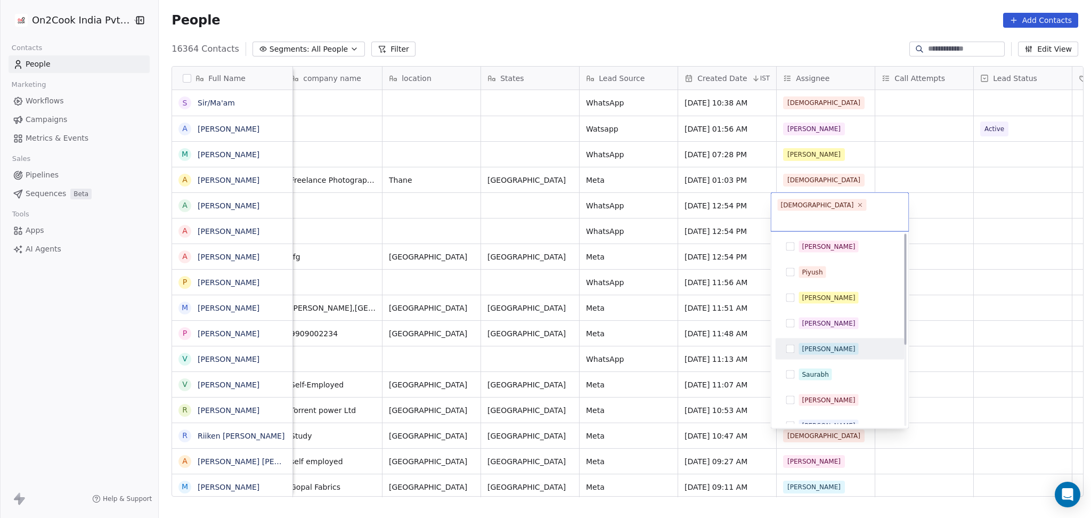
click at [818, 328] on html "On2Cook India Pvt. Ltd. Contacts People Marketing Workflows Campaigns Metrics &…" at bounding box center [545, 259] width 1091 height 518
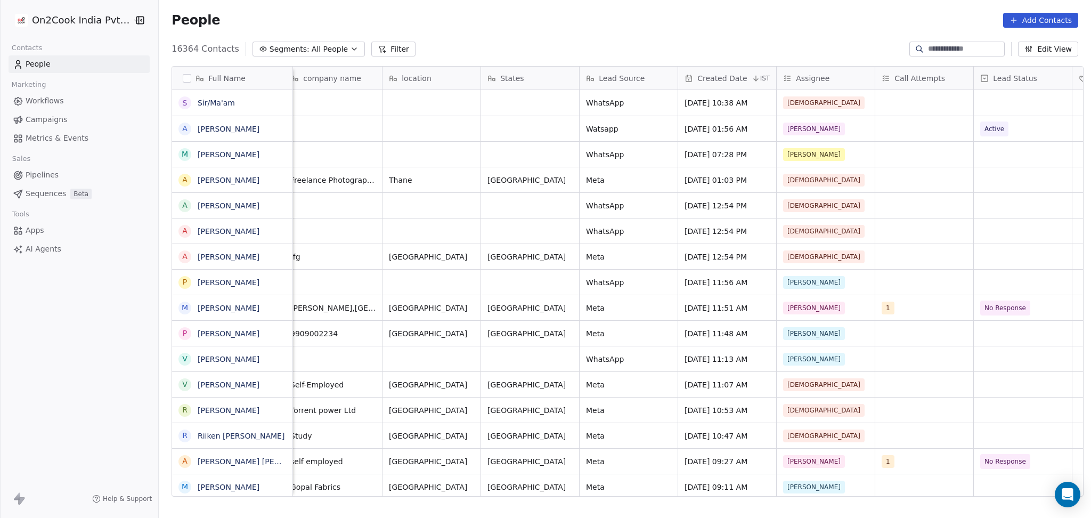
click at [379, 51] on button "Filter" at bounding box center [393, 49] width 44 height 15
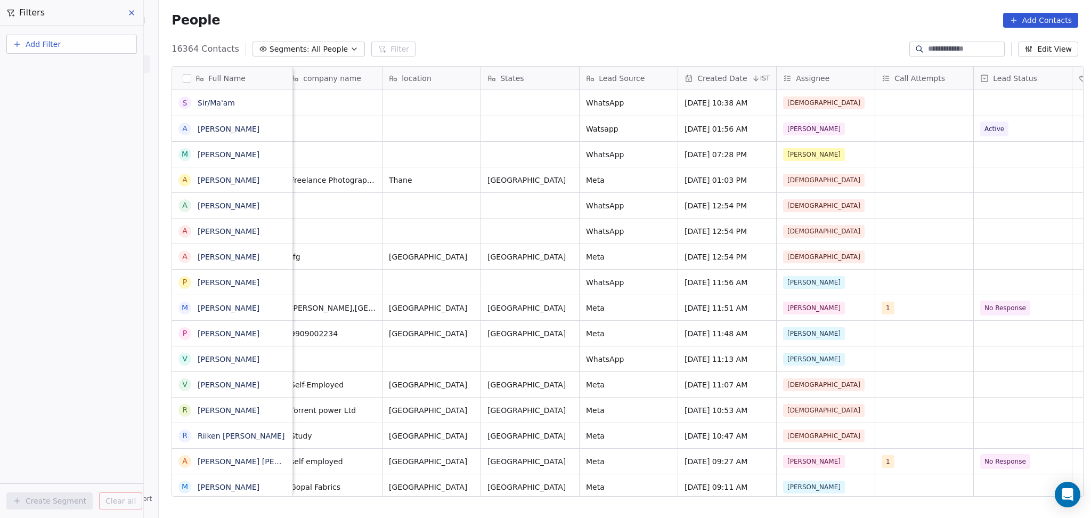
click at [68, 39] on button "Add Filter" at bounding box center [71, 44] width 131 height 19
click at [63, 60] on div "Contact properties Contact activity" at bounding box center [72, 77] width 130 height 43
click at [63, 66] on span "Contact properties" at bounding box center [52, 68] width 69 height 11
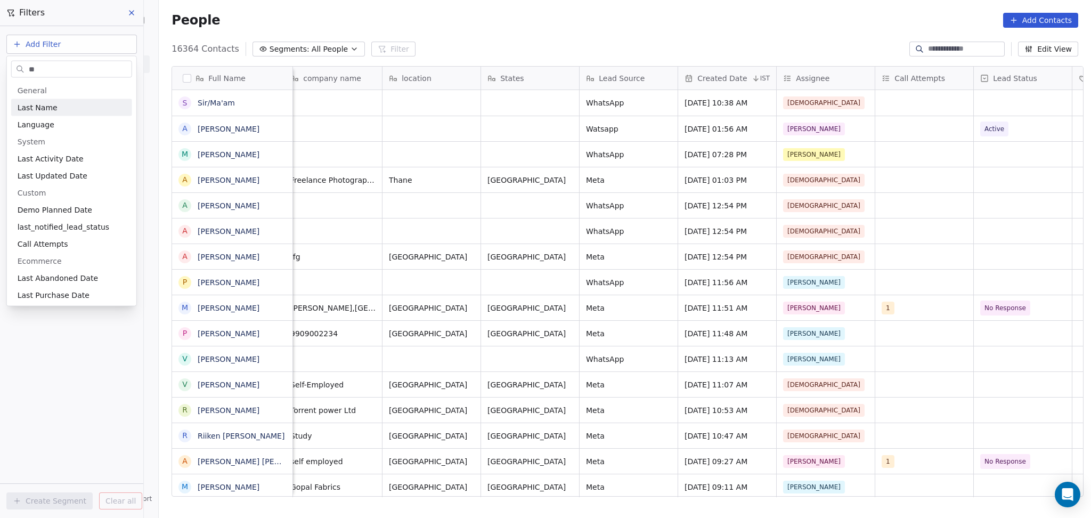
type input "*"
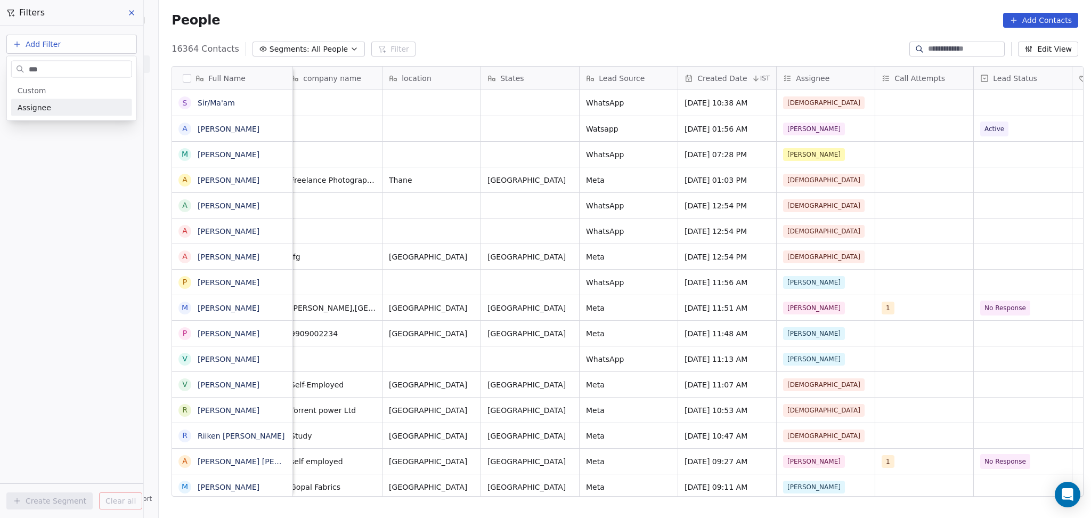
type input "***"
click at [71, 116] on div "General System Custom Assignee B2B Fields Ecommerce Subscription / SaaS" at bounding box center [72, 99] width 130 height 43
click at [71, 112] on div "Assignee" at bounding box center [72, 107] width 108 height 11
click at [64, 111] on div "Includes" at bounding box center [71, 114] width 111 height 17
click at [50, 111] on body "On2Cook India Pvt. Ltd. Contacts People Marketing Workflows Campaigns Metrics &…" at bounding box center [545, 259] width 1091 height 518
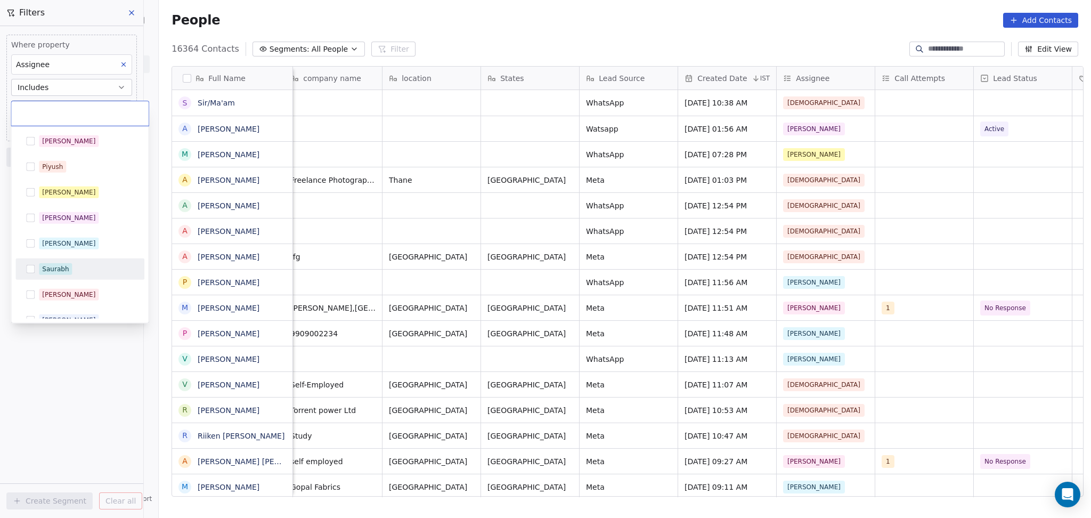
click at [54, 244] on div "[PERSON_NAME]" at bounding box center [68, 244] width 53 height 10
click at [73, 381] on html "On2Cook India Pvt. Ltd. Contacts People Marketing Workflows Campaigns Metrics &…" at bounding box center [545, 259] width 1091 height 518
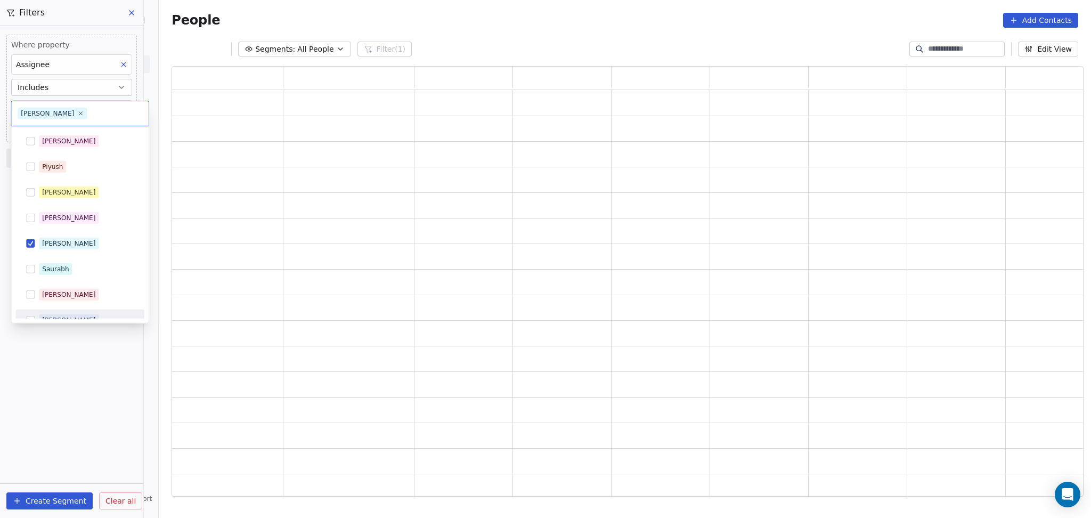
scroll to position [419, 901]
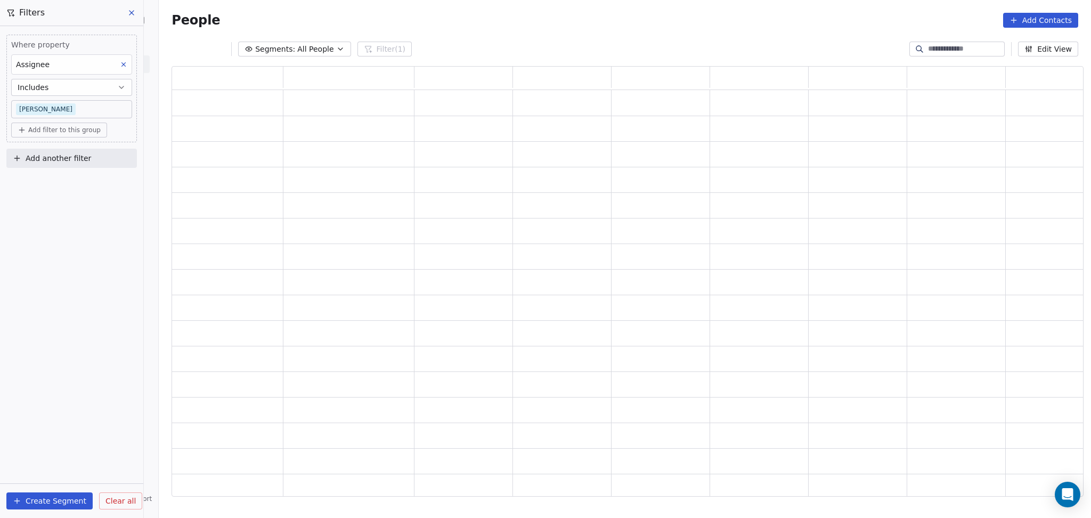
click at [30, 139] on div "Where property Assignee Includes Ronit Add filter to this group" at bounding box center [71, 89] width 131 height 108
drag, startPoint x: 36, startPoint y: 153, endPoint x: 35, endPoint y: 163, distance: 9.7
click at [34, 153] on span "Add another filter" at bounding box center [59, 158] width 66 height 11
click at [40, 187] on span "Contact properties" at bounding box center [52, 182] width 69 height 11
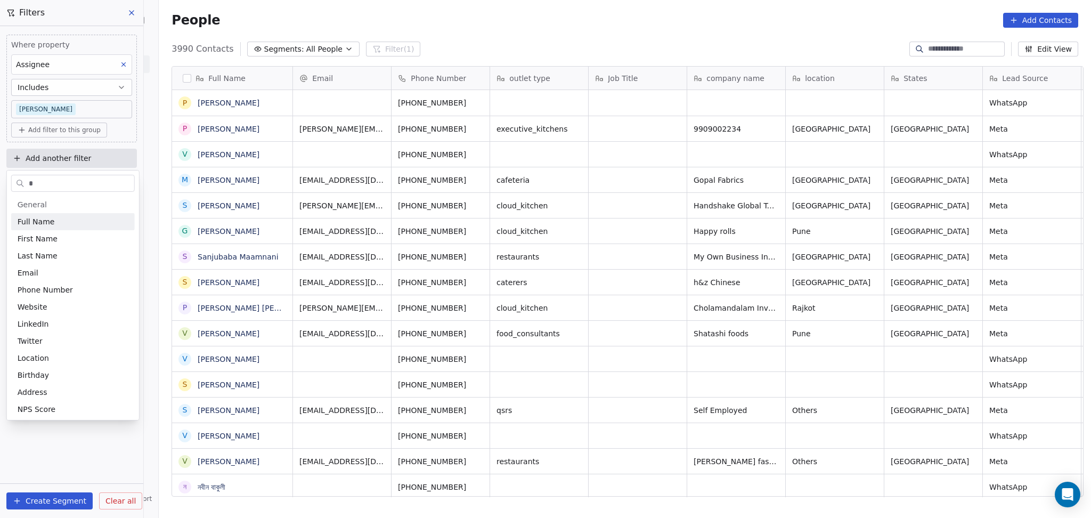
scroll to position [445, 927]
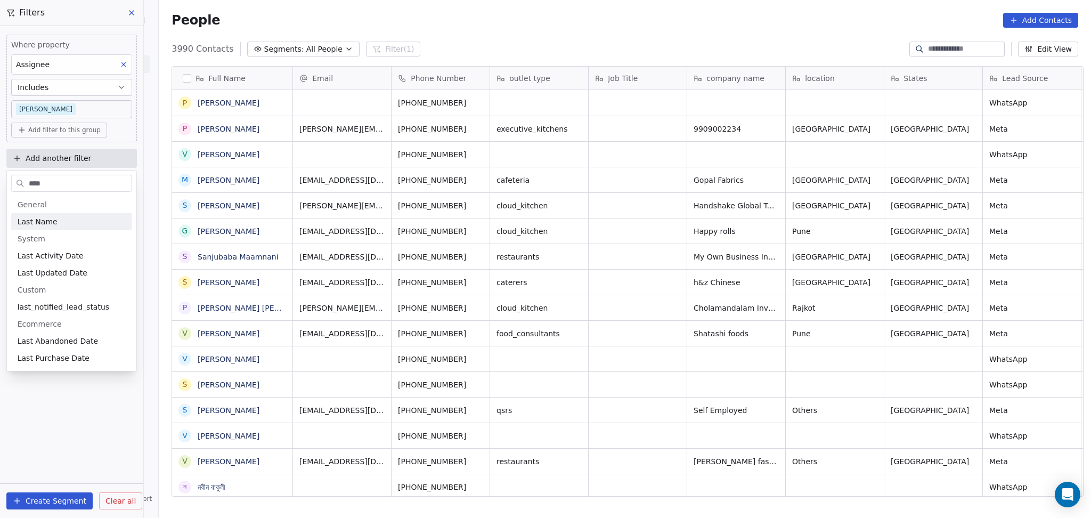
type input "****"
click at [74, 218] on div "Last Name" at bounding box center [72, 221] width 108 height 11
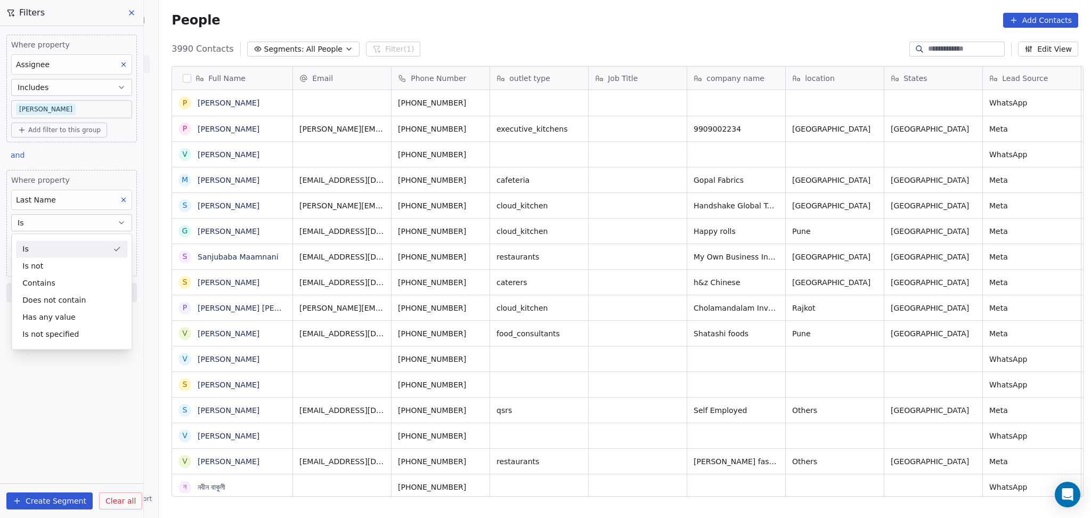
click at [70, 205] on div "Last Name" at bounding box center [71, 200] width 121 height 20
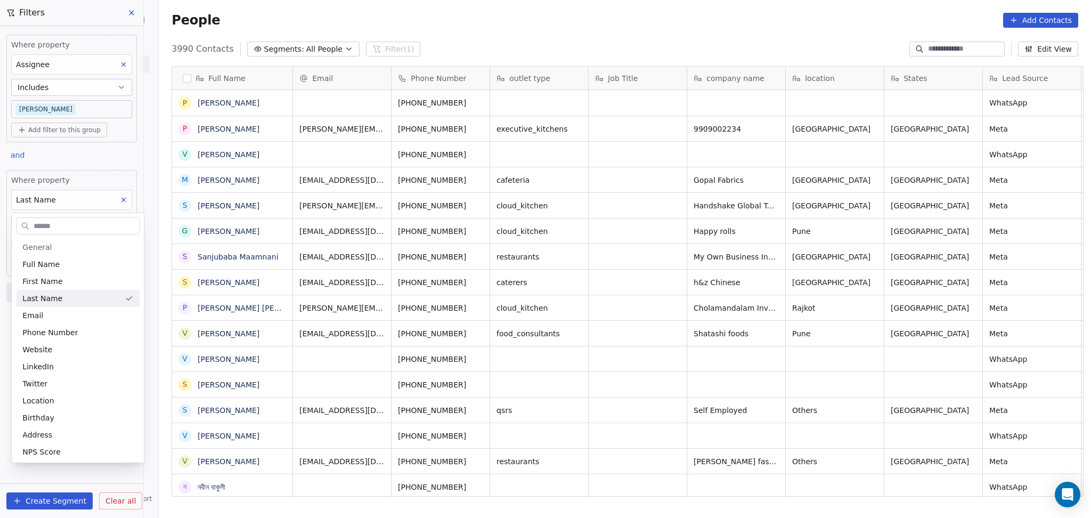
click at [70, 205] on html "On2Cook India Pvt. Ltd. Contacts People Marketing Workflows Campaigns Metrics &…" at bounding box center [545, 259] width 1091 height 518
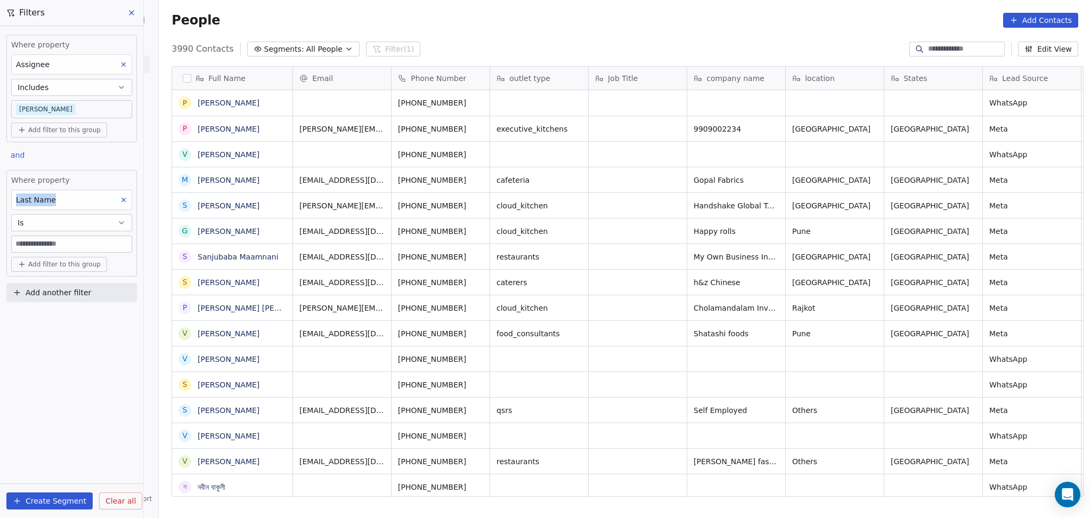
click at [70, 205] on div "Last Name" at bounding box center [71, 200] width 121 height 20
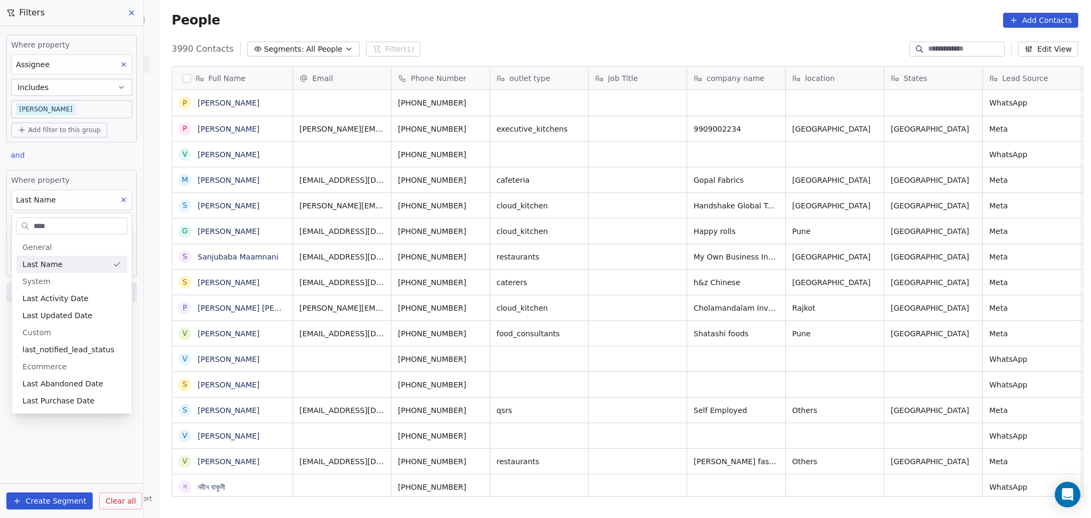
type input "****"
click at [60, 295] on span "Last Activity Date" at bounding box center [55, 298] width 66 height 11
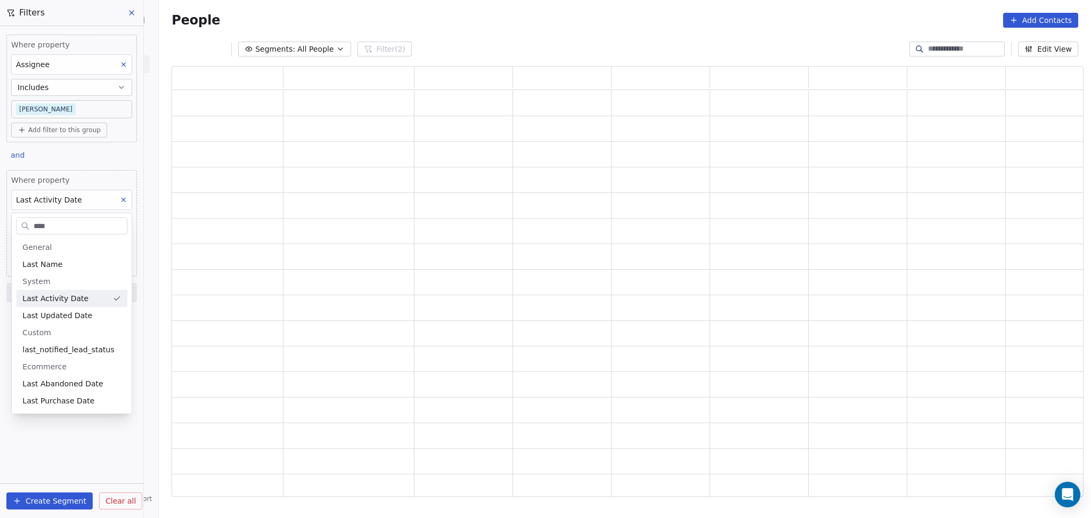
scroll to position [419, 901]
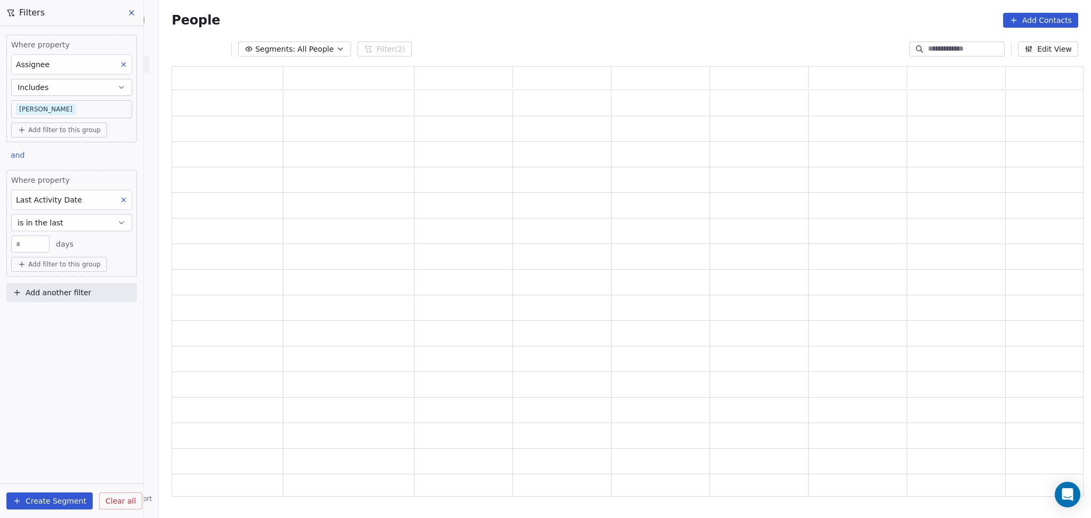
click at [52, 226] on span "is in the last" at bounding box center [41, 222] width 46 height 11
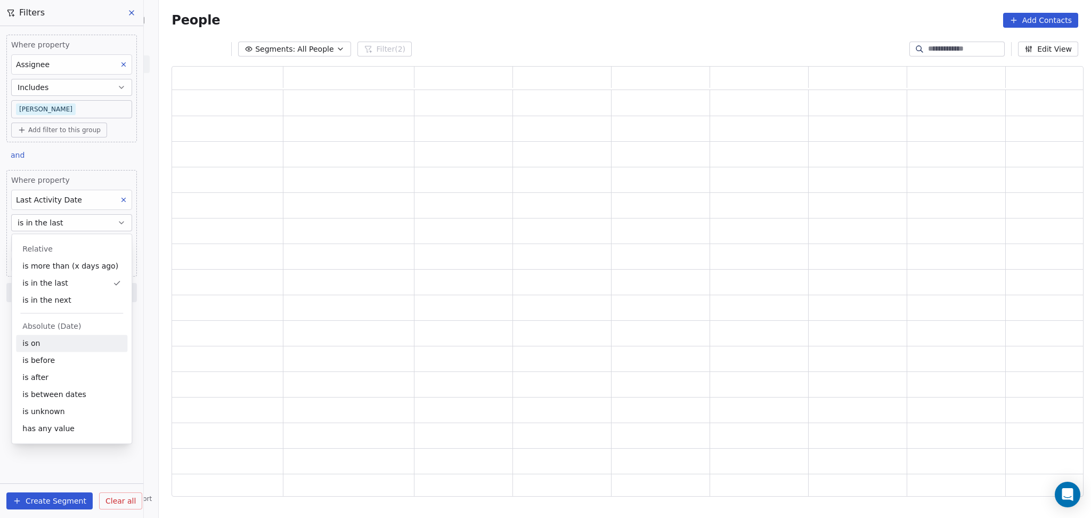
click at [51, 346] on div "is on" at bounding box center [71, 343] width 111 height 17
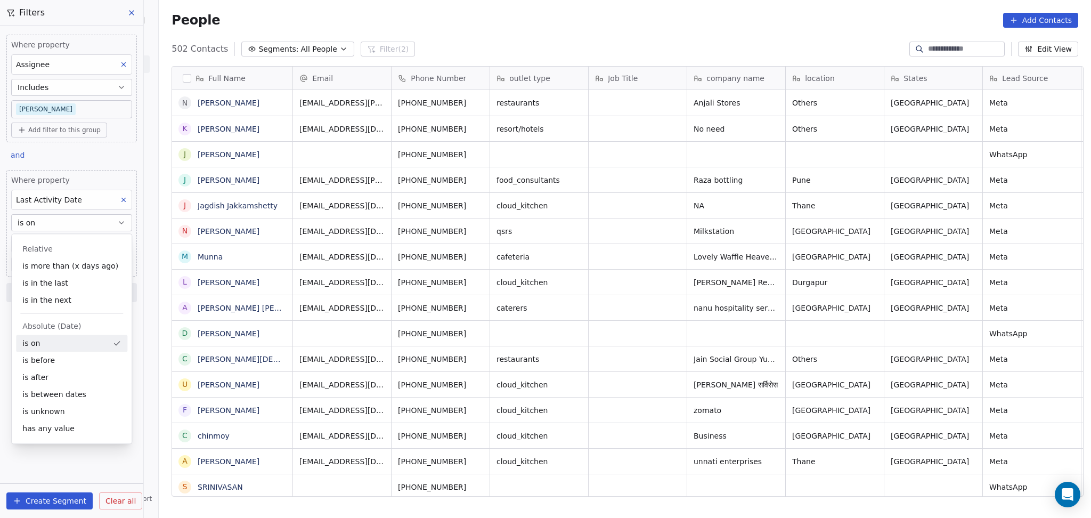
click at [48, 242] on body "On2Cook India Pvt. Ltd. Contacts People Marketing Workflows Campaigns Metrics &…" at bounding box center [545, 259] width 1091 height 518
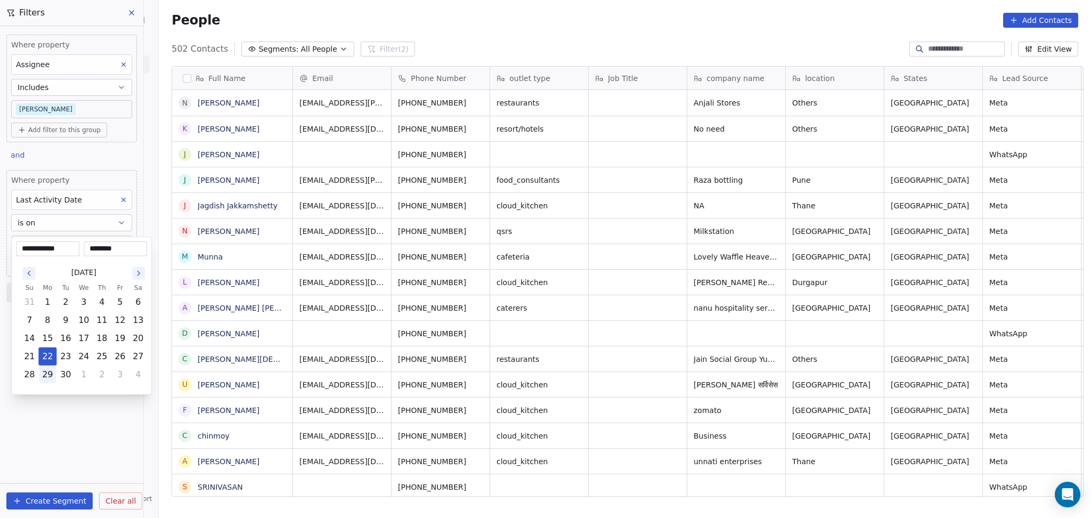
click at [44, 366] on button "29" at bounding box center [47, 374] width 17 height 17
click at [45, 358] on button "22" at bounding box center [47, 356] width 17 height 17
type input "**********"
click at [56, 389] on html "On2Cook India Pvt. Ltd. Contacts People Marketing Workflows Campaigns Metrics &…" at bounding box center [545, 259] width 1091 height 518
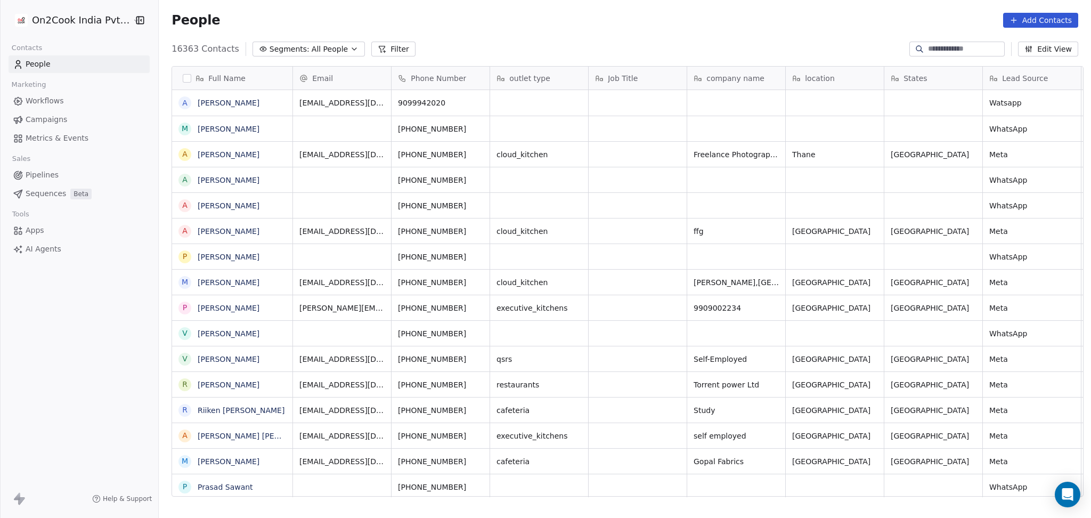
scroll to position [11, 11]
click at [818, 49] on input at bounding box center [965, 49] width 75 height 11
paste input "**********"
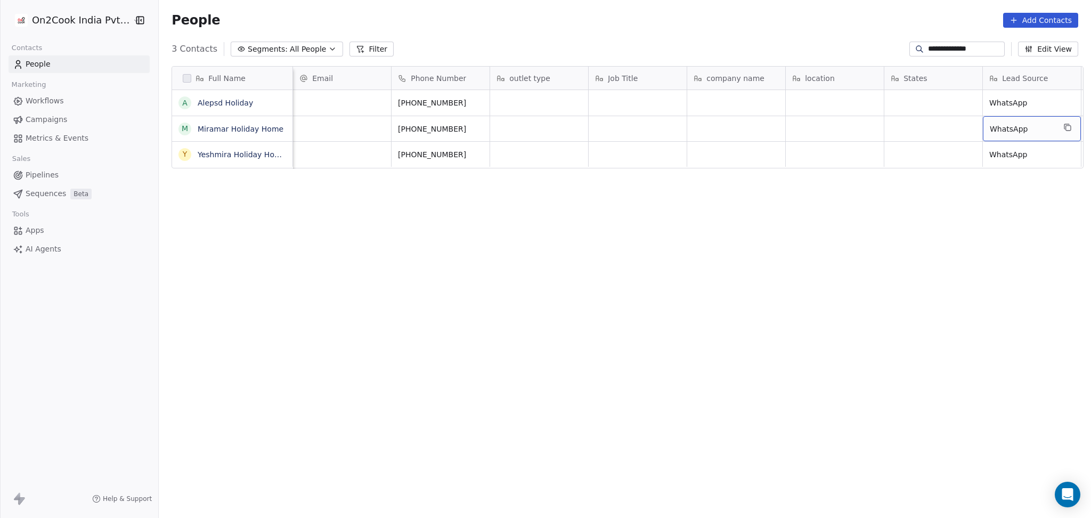
scroll to position [0, 9]
click at [466, 101] on icon "grid" at bounding box center [470, 101] width 9 height 9
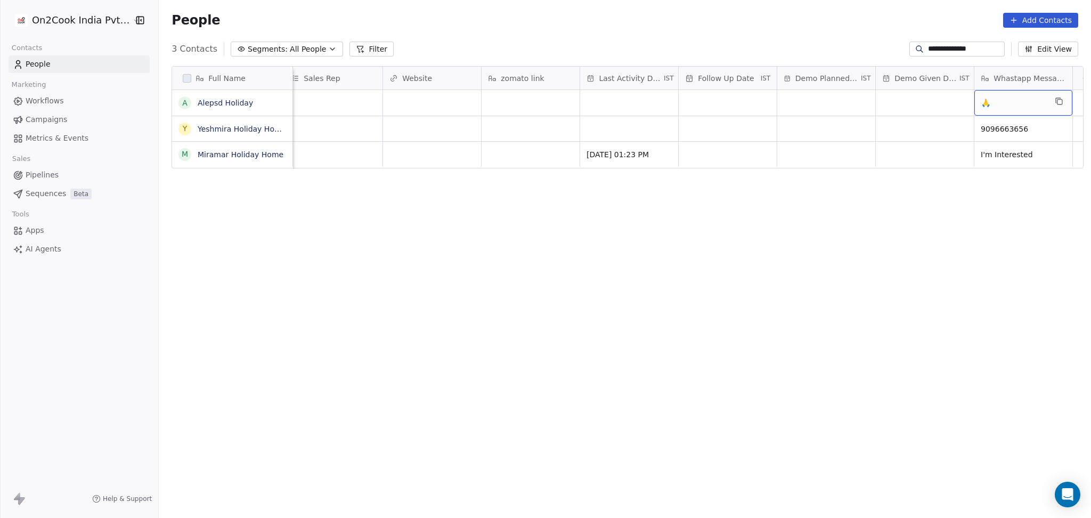
scroll to position [0, 1414]
click at [818, 47] on input "**********" at bounding box center [965, 49] width 75 height 11
click at [818, 49] on input "**********" at bounding box center [965, 49] width 75 height 11
paste input "***"
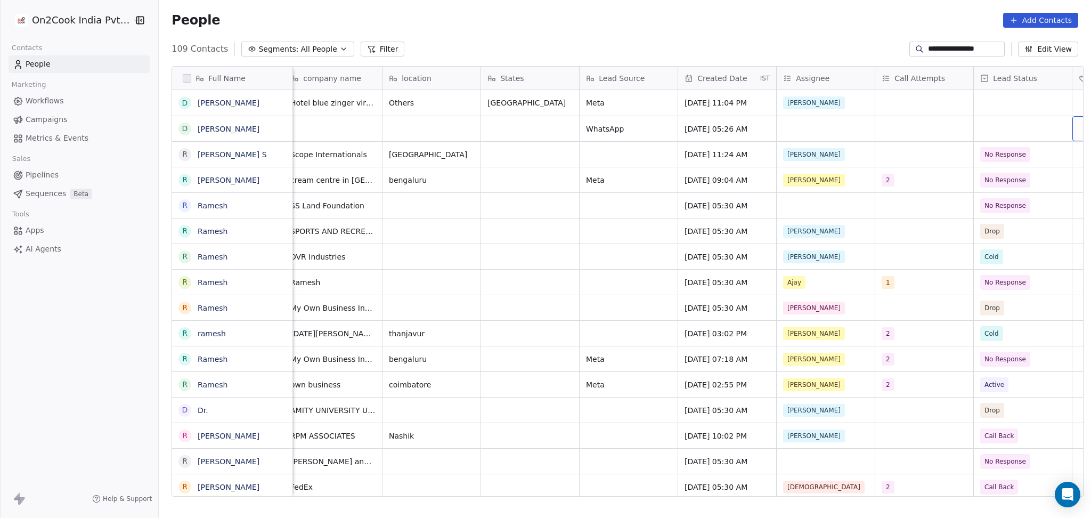
scroll to position [0, 501]
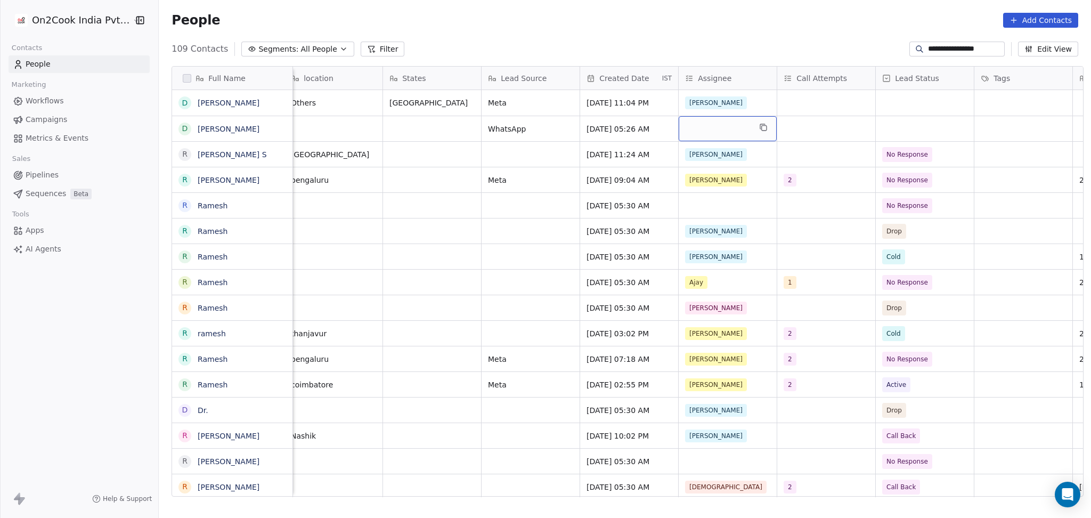
click at [691, 137] on div "grid" at bounding box center [728, 128] width 98 height 25
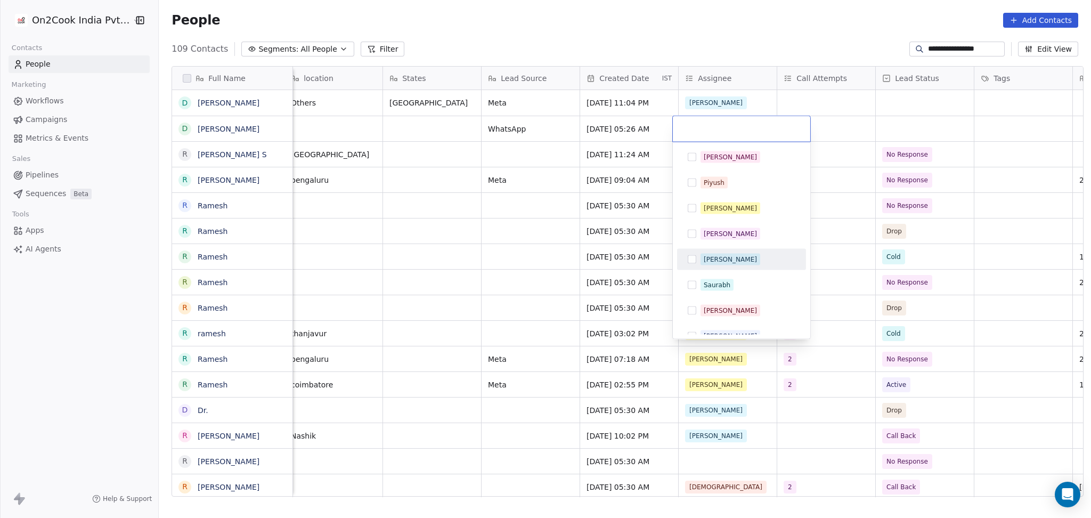
drag, startPoint x: 712, startPoint y: 256, endPoint x: 658, endPoint y: 253, distance: 53.9
click at [713, 256] on div "[PERSON_NAME]" at bounding box center [730, 260] width 53 height 10
click at [600, 252] on html "**********" at bounding box center [545, 259] width 1091 height 518
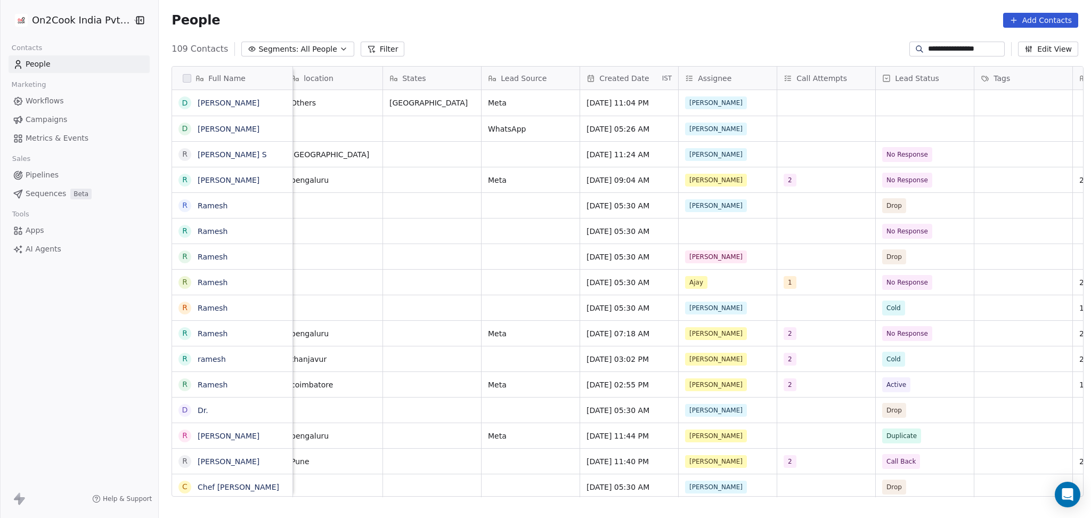
click at [818, 46] on input "**********" at bounding box center [965, 49] width 75 height 11
paste input
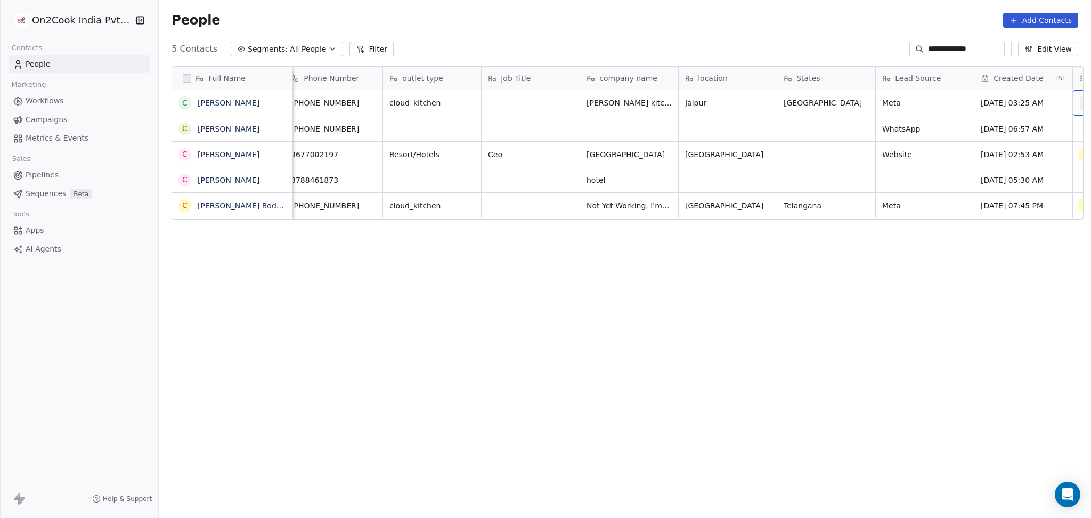
scroll to position [0, 206]
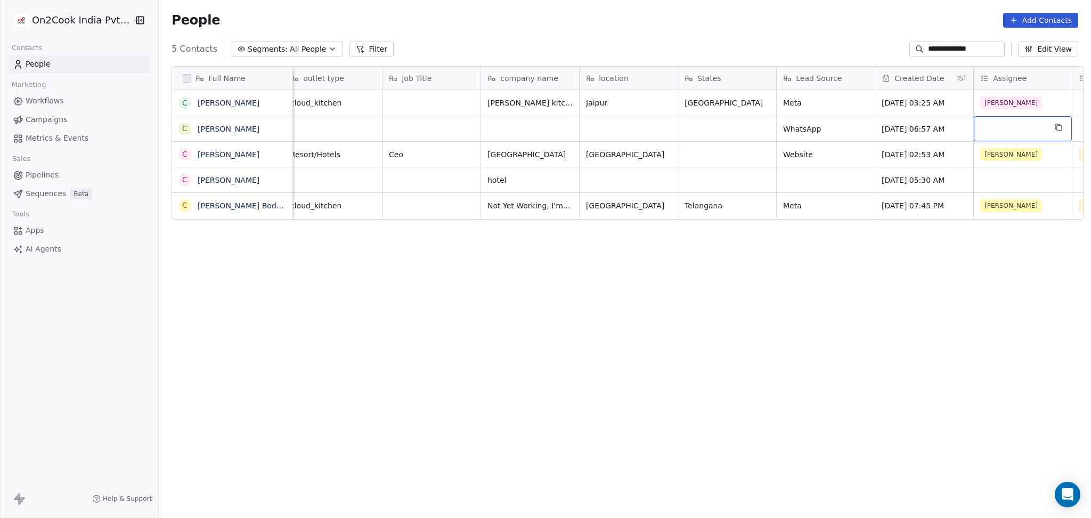
click at [818, 132] on div "grid" at bounding box center [1023, 128] width 98 height 25
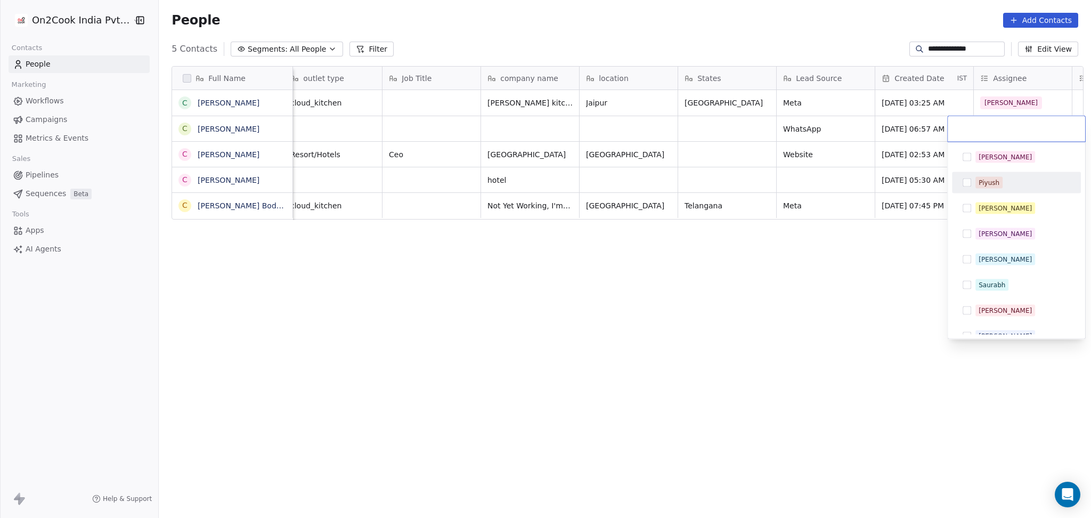
click at [818, 162] on span "[PERSON_NAME]" at bounding box center [1006, 157] width 60 height 12
click at [717, 240] on html "**********" at bounding box center [545, 259] width 1091 height 518
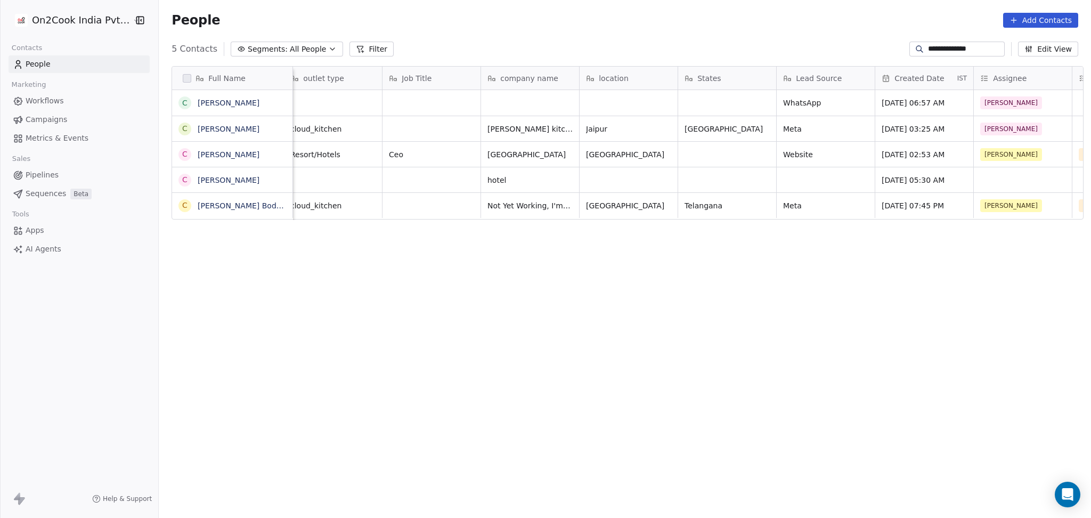
click at [818, 44] on input "**********" at bounding box center [965, 49] width 75 height 11
paste input "********"
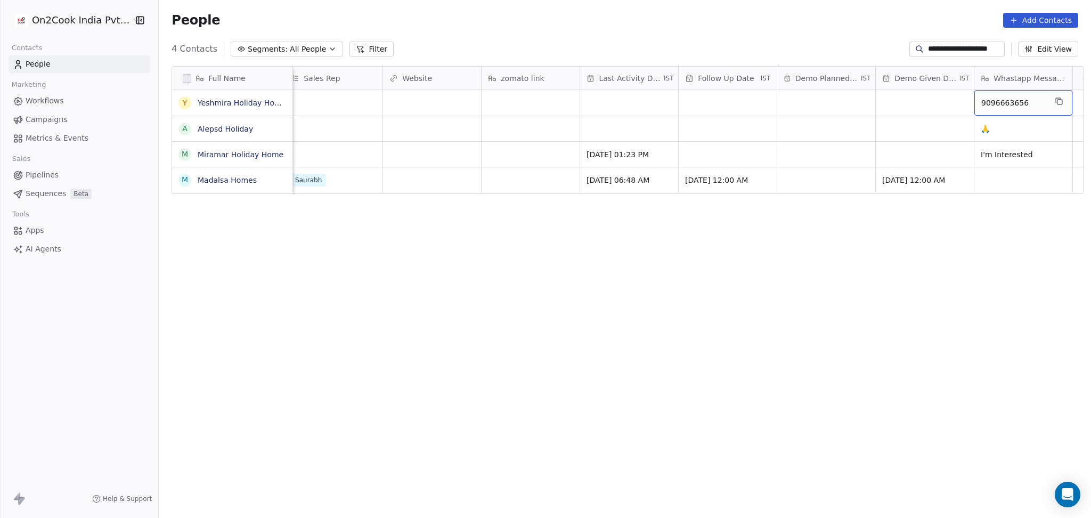
scroll to position [0, 1414]
click at [818, 102] on icon "grid" at bounding box center [1044, 101] width 9 height 9
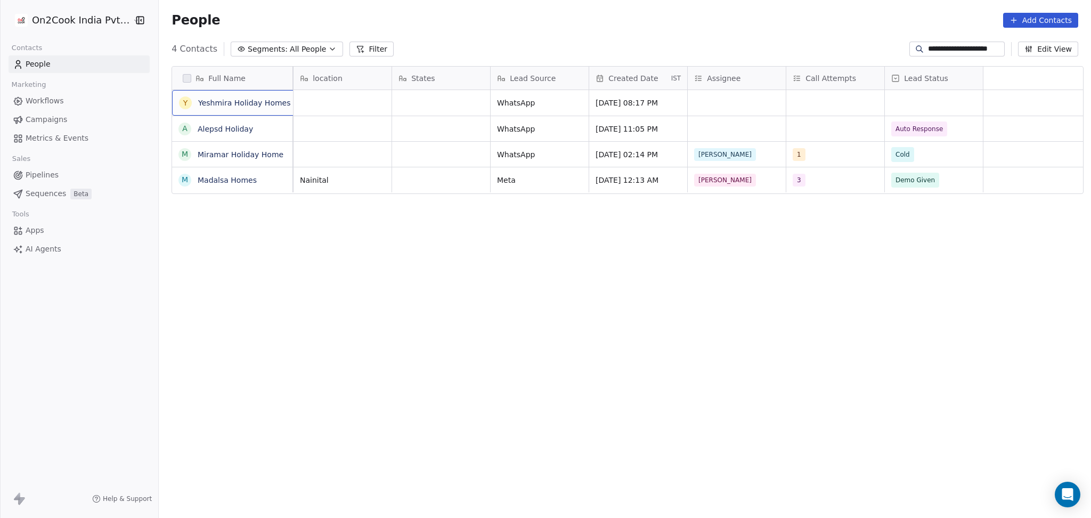
scroll to position [0, 0]
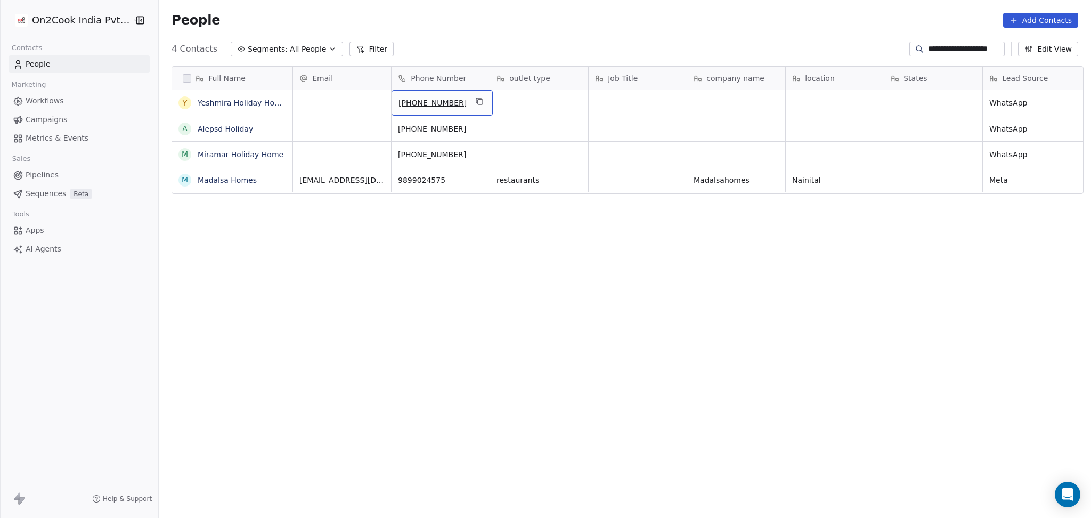
click at [478, 100] on icon "grid" at bounding box center [480, 102] width 5 height 5
click at [818, 46] on input "**********" at bounding box center [965, 49] width 75 height 11
paste input
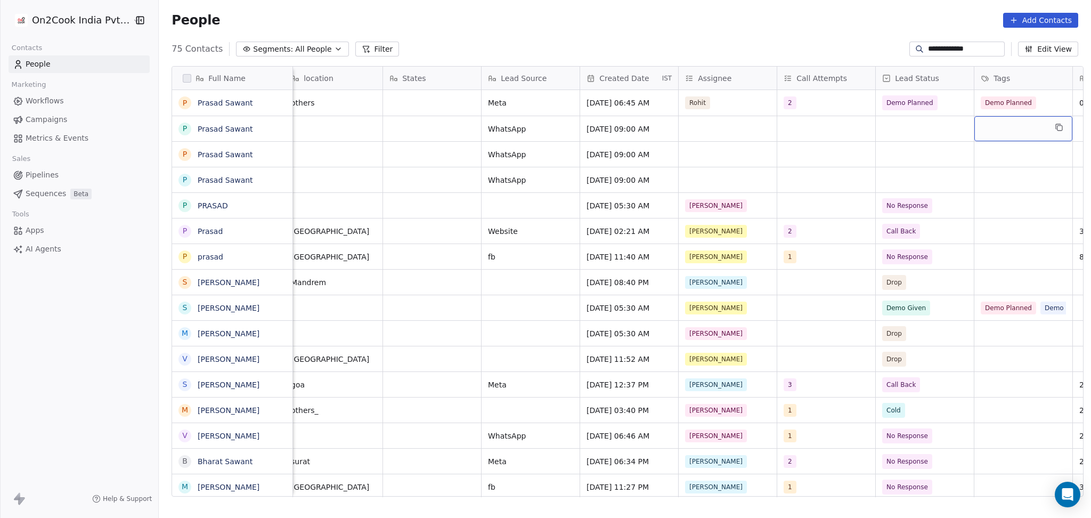
scroll to position [0, 601]
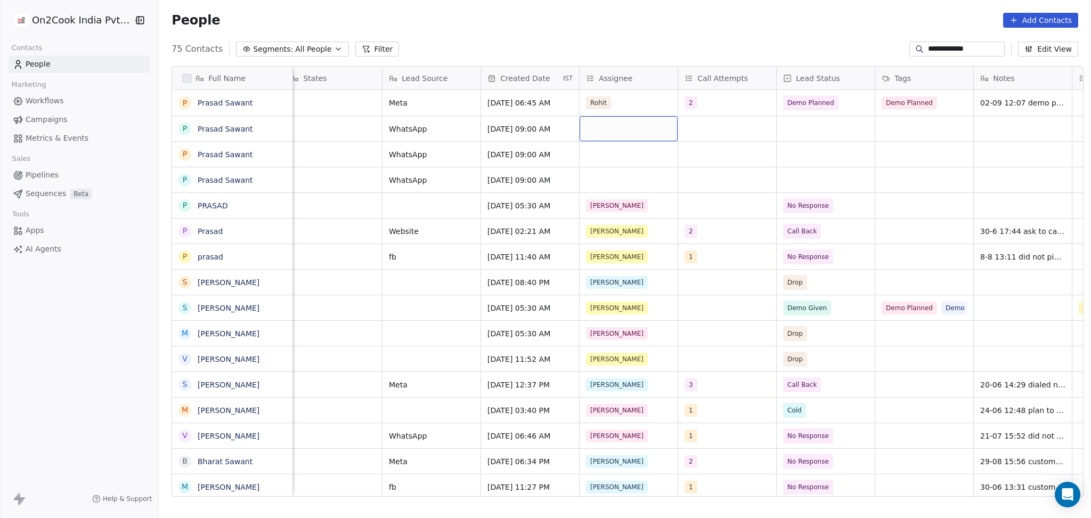
click at [611, 127] on div "grid" at bounding box center [629, 128] width 98 height 25
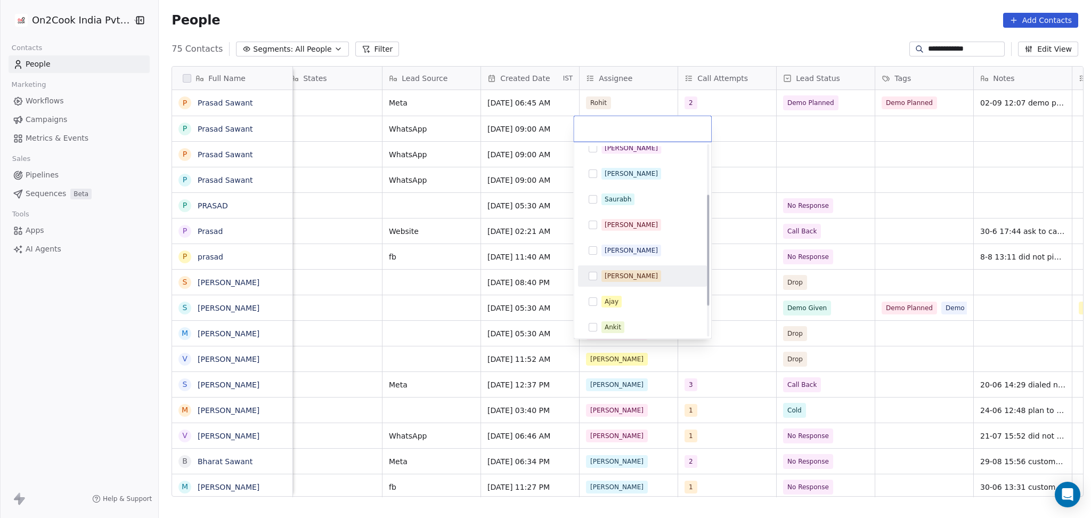
scroll to position [140, 0]
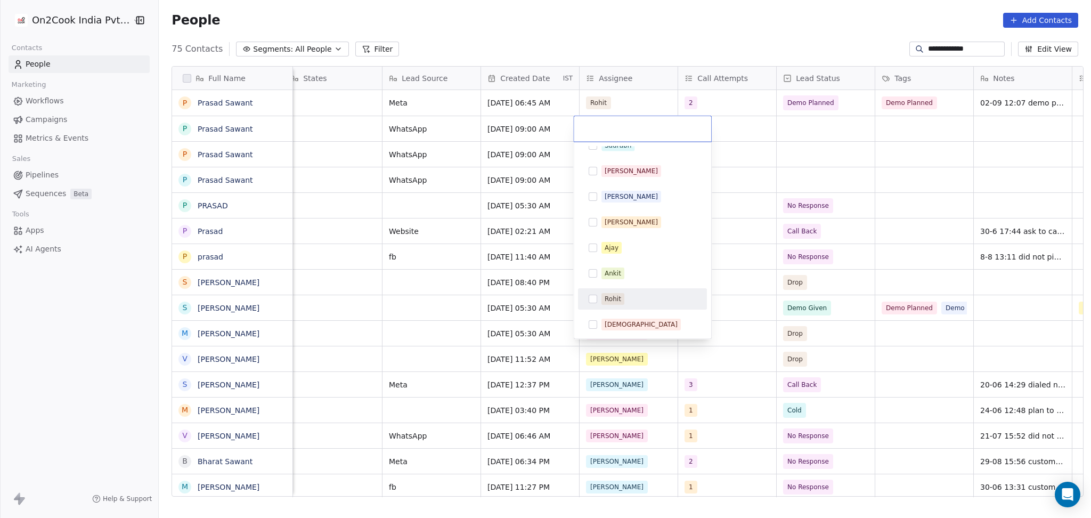
click at [613, 297] on div "Rohit" at bounding box center [613, 299] width 17 height 10
click at [815, 209] on html "**********" at bounding box center [545, 259] width 1091 height 518
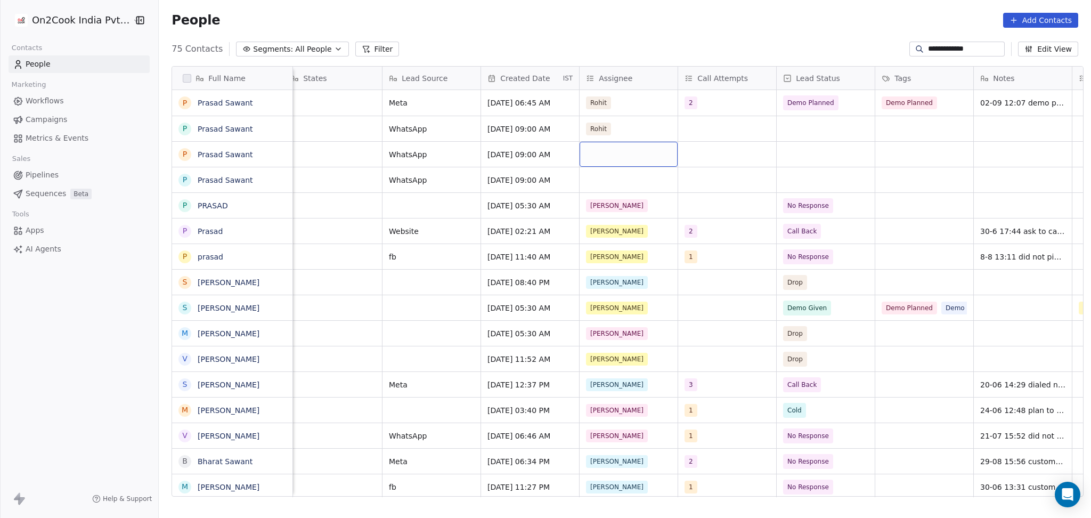
click at [595, 160] on div "grid" at bounding box center [629, 154] width 98 height 25
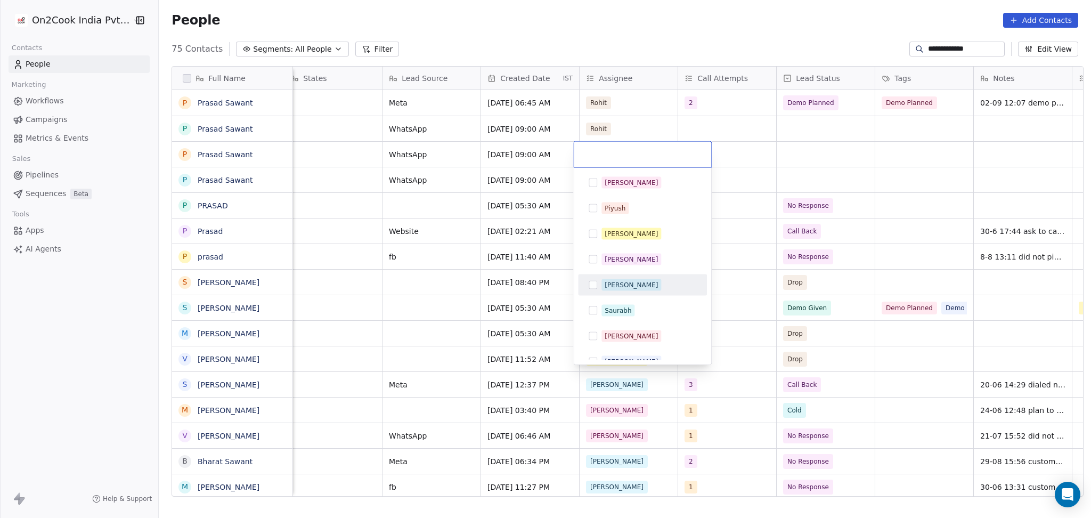
click at [617, 291] on div "[PERSON_NAME]" at bounding box center [642, 285] width 120 height 17
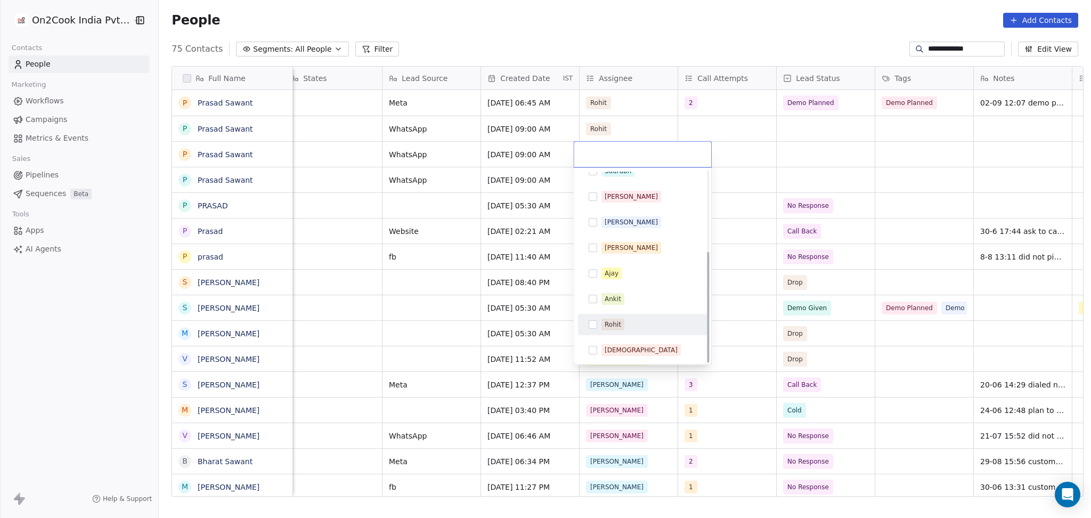
click at [610, 317] on div "Rohit" at bounding box center [642, 324] width 120 height 17
click at [762, 212] on html "**********" at bounding box center [545, 259] width 1091 height 518
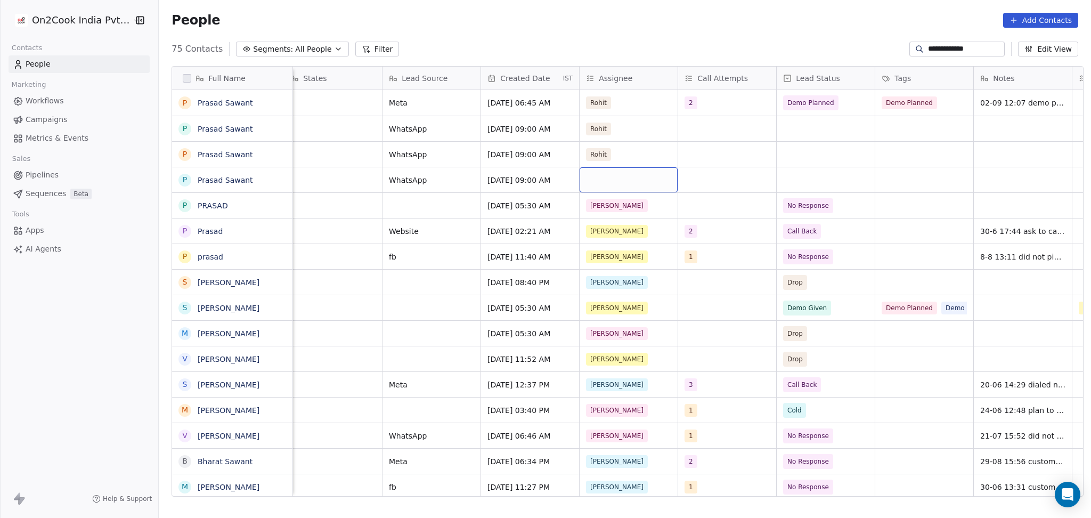
click at [581, 178] on div "grid" at bounding box center [629, 179] width 98 height 25
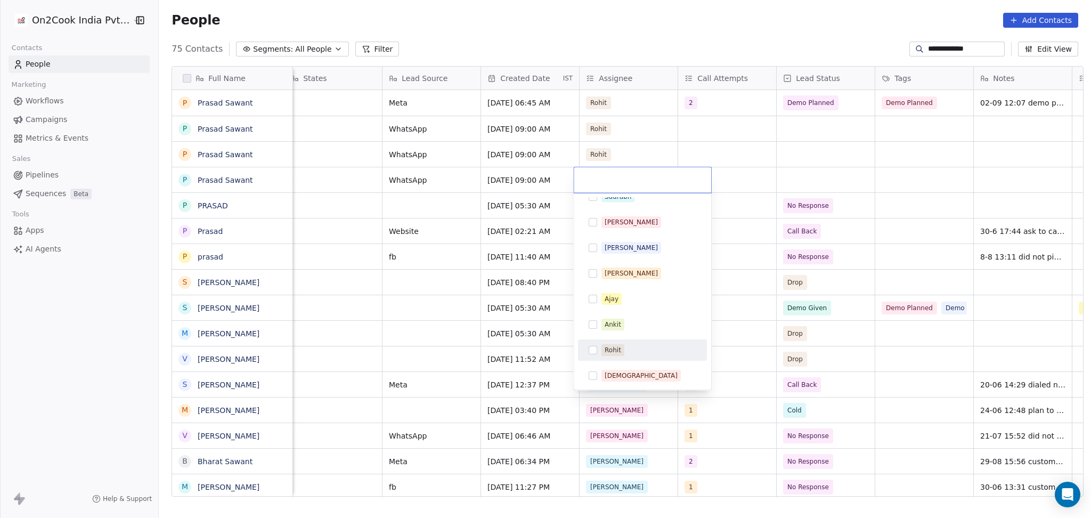
click at [611, 354] on div "Rohit" at bounding box center [613, 350] width 17 height 10
drag, startPoint x: 756, startPoint y: 309, endPoint x: 312, endPoint y: 2, distance: 539.3
click at [757, 309] on html "**********" at bounding box center [545, 259] width 1091 height 518
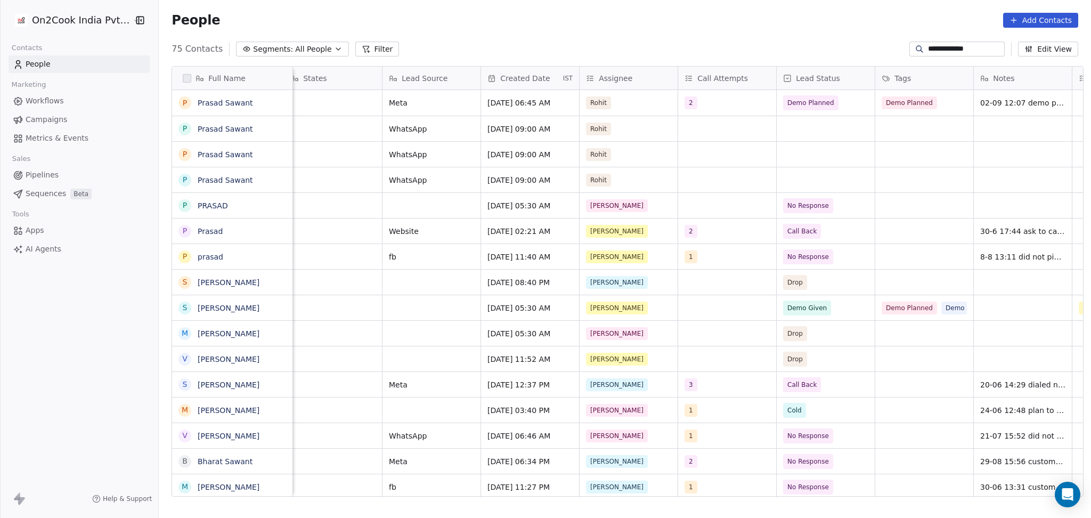
click at [818, 50] on input "**********" at bounding box center [965, 49] width 75 height 11
paste input "***"
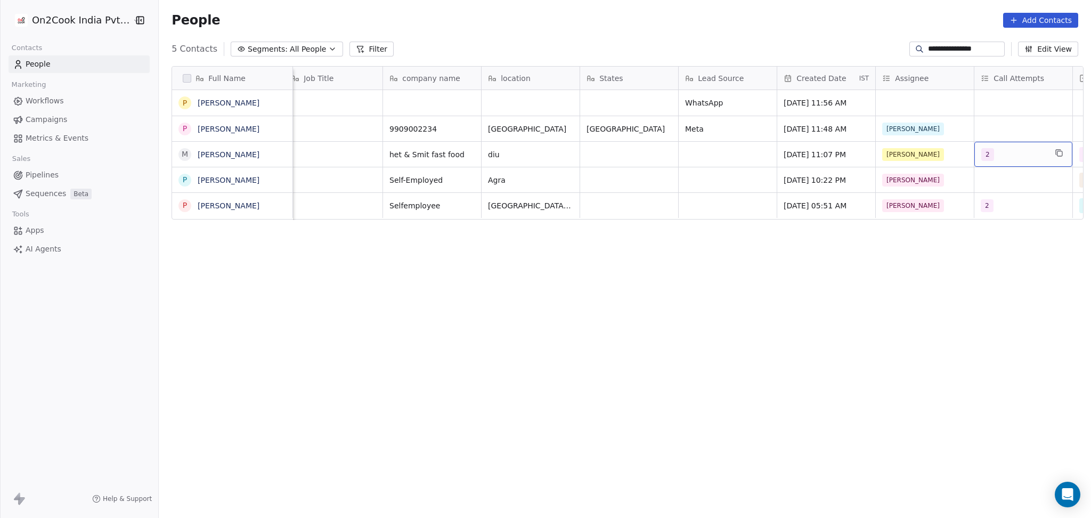
scroll to position [0, 403]
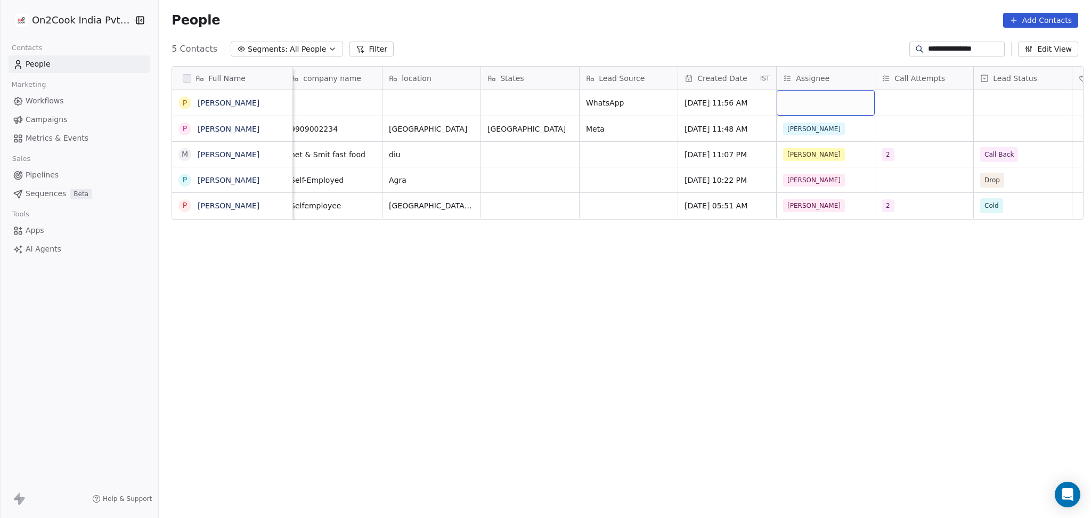
click at [787, 101] on div "grid" at bounding box center [826, 103] width 98 height 26
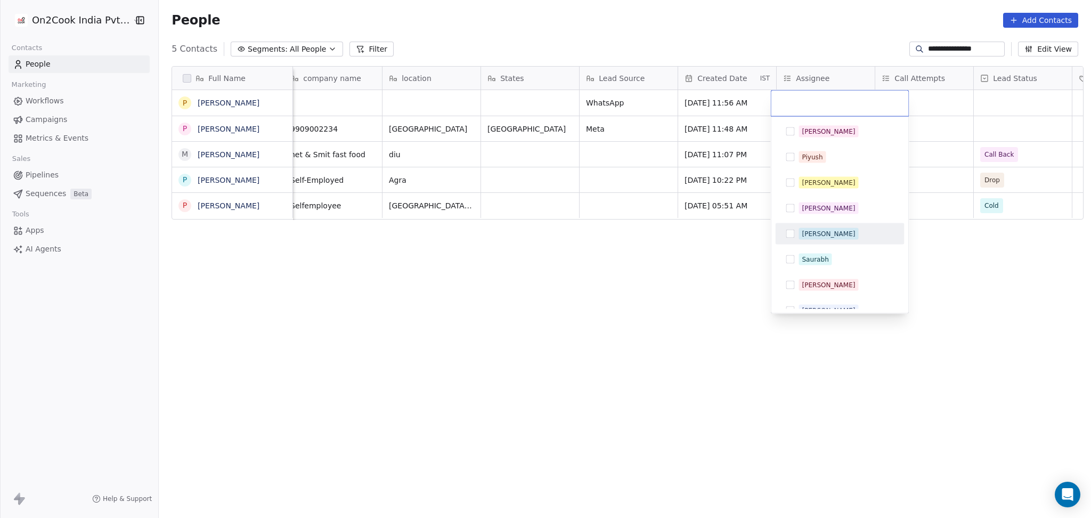
click at [800, 231] on span "[PERSON_NAME]" at bounding box center [829, 234] width 60 height 12
click at [818, 182] on html "**********" at bounding box center [545, 259] width 1091 height 518
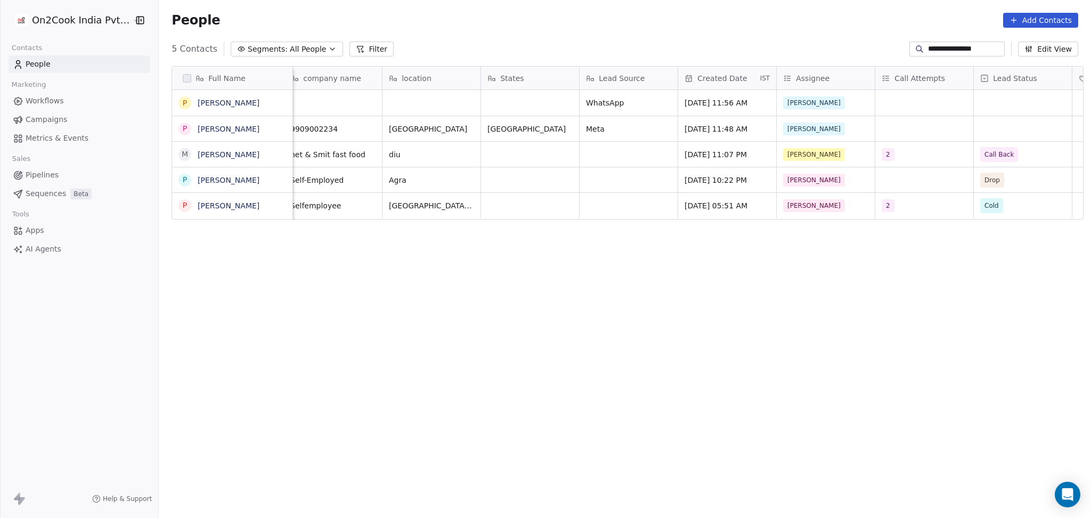
click at [818, 53] on input "**********" at bounding box center [965, 49] width 75 height 11
click at [818, 52] on input "**********" at bounding box center [965, 49] width 75 height 11
paste input
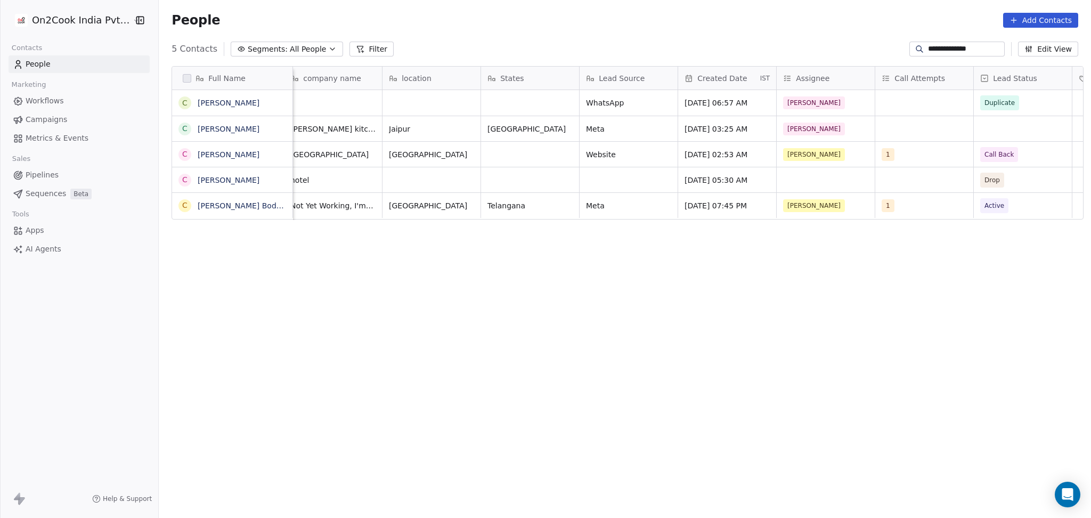
click at [818, 35] on div "People Add Contacts" at bounding box center [625, 20] width 933 height 41
click at [818, 56] on div "**********" at bounding box center [994, 49] width 169 height 15
click at [818, 55] on div "**********" at bounding box center [957, 49] width 95 height 15
click at [818, 54] on input "**********" at bounding box center [965, 49] width 75 height 11
click at [818, 51] on input "**********" at bounding box center [965, 49] width 75 height 11
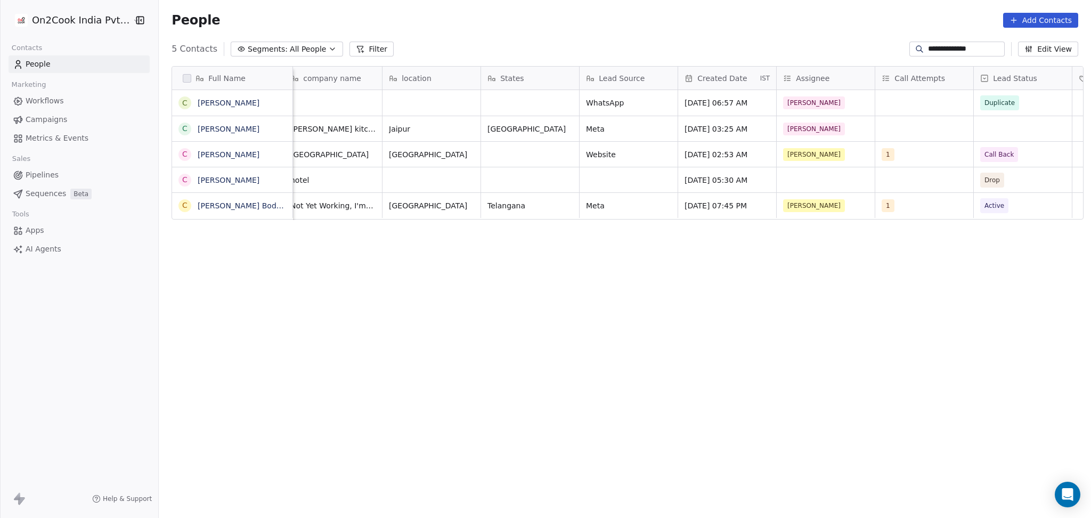
click at [818, 51] on input "**********" at bounding box center [965, 49] width 75 height 11
click at [818, 50] on input "**********" at bounding box center [965, 49] width 75 height 11
paste input
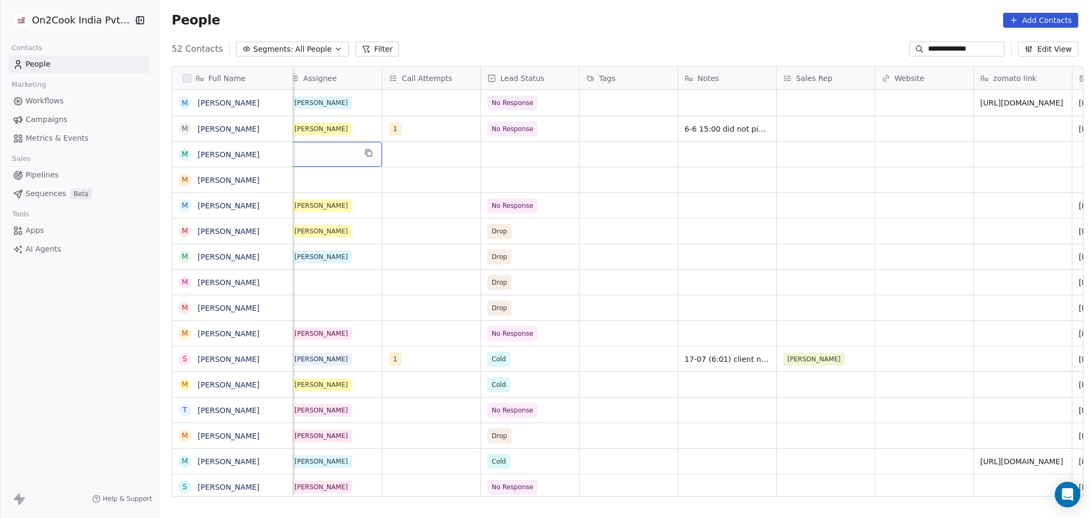
scroll to position [0, 887]
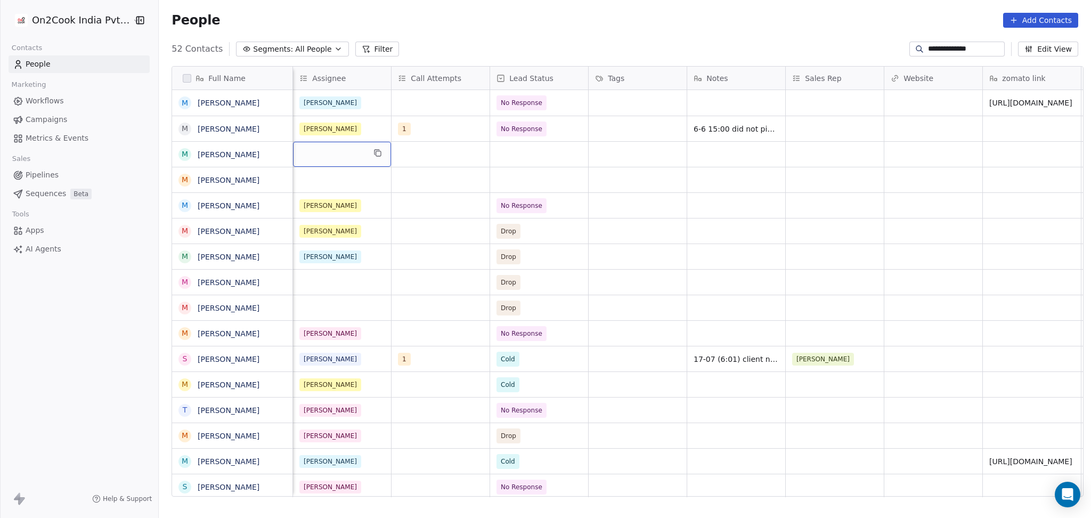
click at [330, 156] on div "grid" at bounding box center [342, 154] width 98 height 25
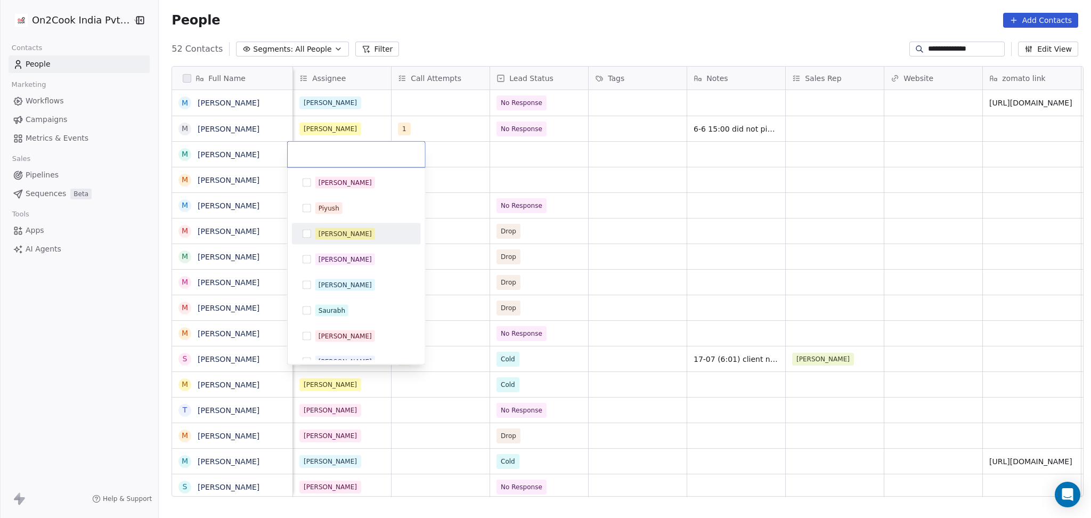
click at [337, 234] on div "[PERSON_NAME]" at bounding box center [345, 234] width 53 height 10
drag, startPoint x: 529, startPoint y: 204, endPoint x: 504, endPoint y: 195, distance: 26.1
click at [529, 204] on html "**********" at bounding box center [545, 259] width 1091 height 518
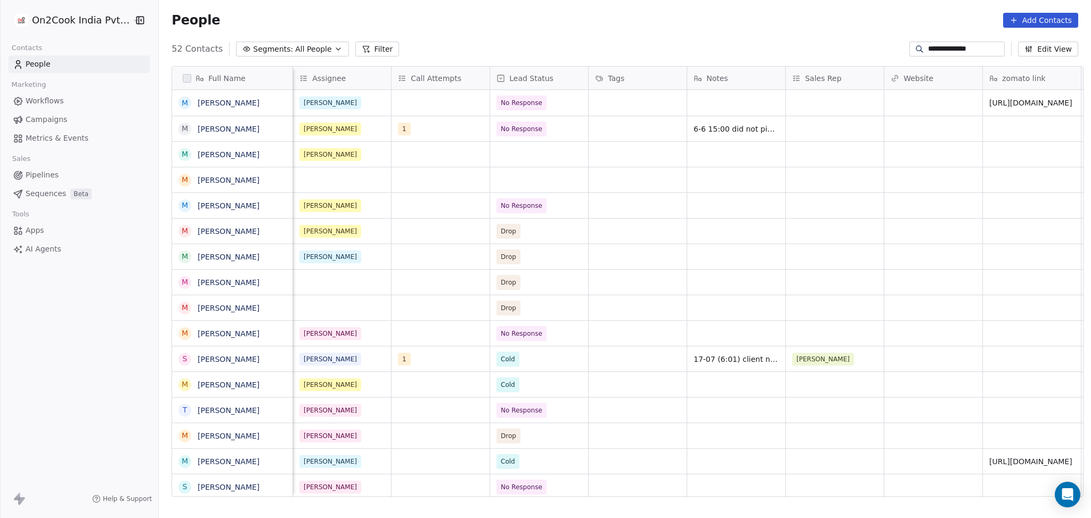
click at [818, 38] on div "People Add Contacts" at bounding box center [625, 20] width 933 height 41
click at [818, 53] on input "**********" at bounding box center [965, 49] width 75 height 11
paste input "*"
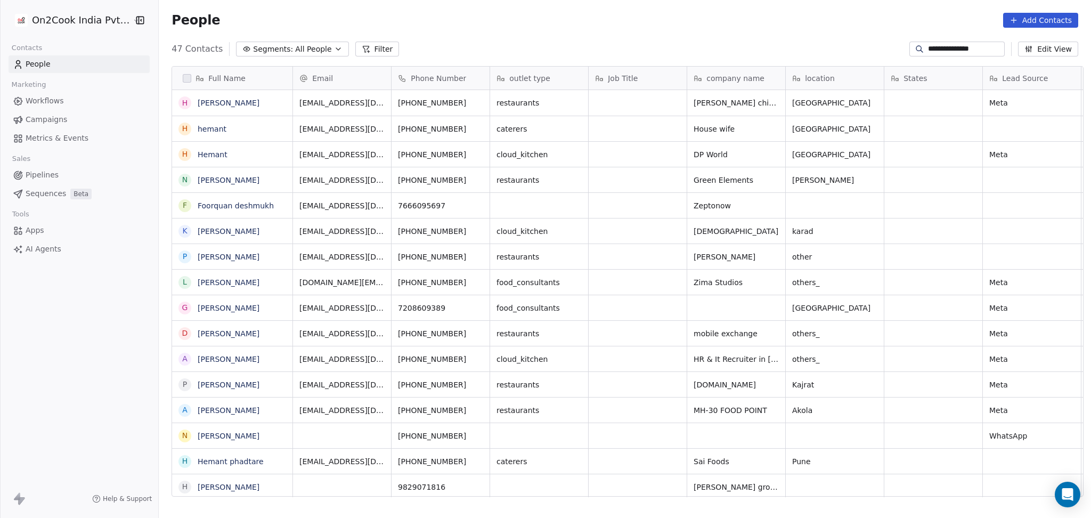
scroll to position [445, 927]
type input "**********"
click at [552, 83] on div "outlet type" at bounding box center [538, 78] width 83 height 11
click at [687, 114] on html "**********" at bounding box center [545, 259] width 1091 height 518
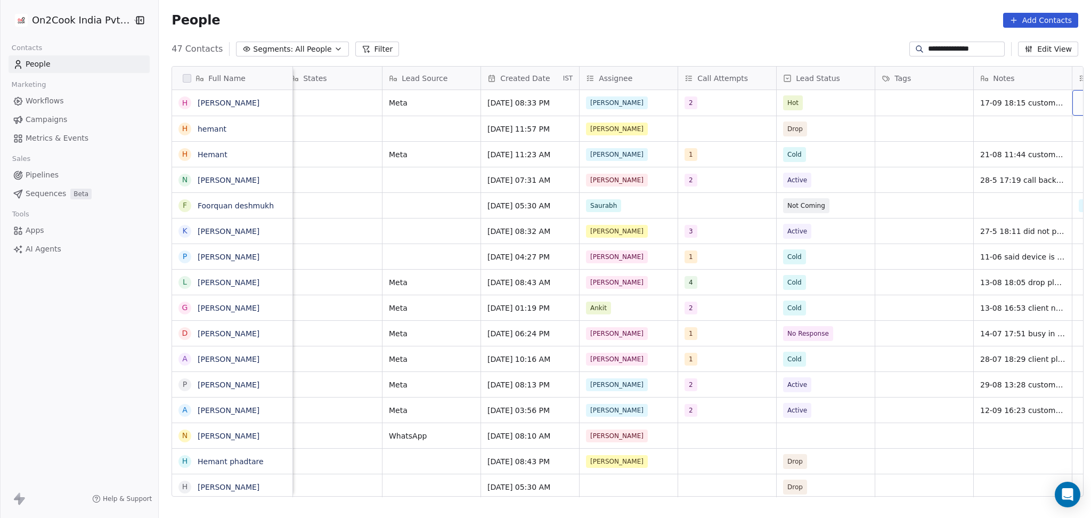
scroll to position [0, 699]
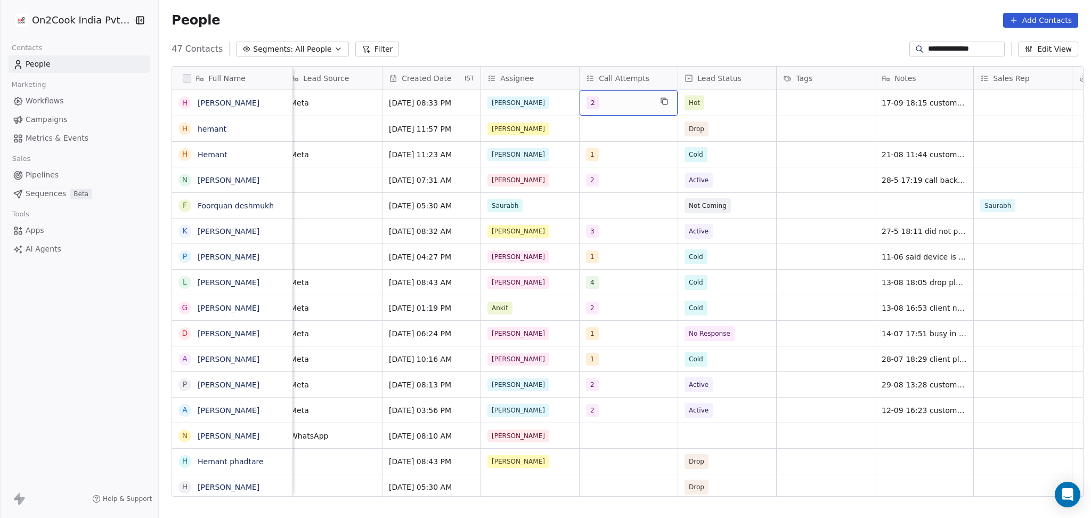
click at [619, 104] on div "2" at bounding box center [619, 102] width 65 height 13
click at [618, 109] on div "2" at bounding box center [619, 102] width 65 height 13
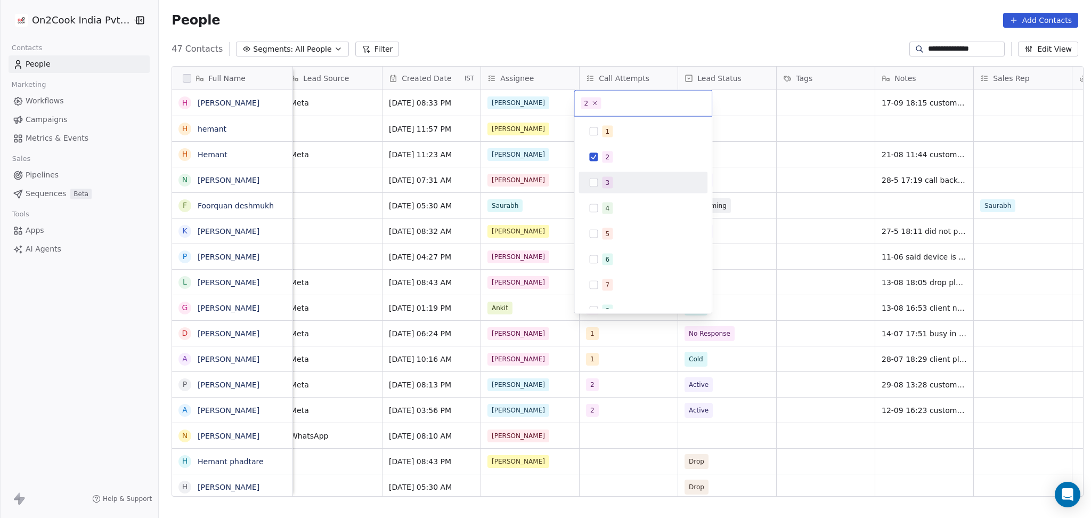
drag, startPoint x: 618, startPoint y: 188, endPoint x: 619, endPoint y: 165, distance: 23.5
click at [618, 188] on div "3" at bounding box center [649, 183] width 95 height 12
click at [619, 164] on div "2" at bounding box center [643, 157] width 120 height 17
click at [754, 157] on html "**********" at bounding box center [545, 259] width 1091 height 518
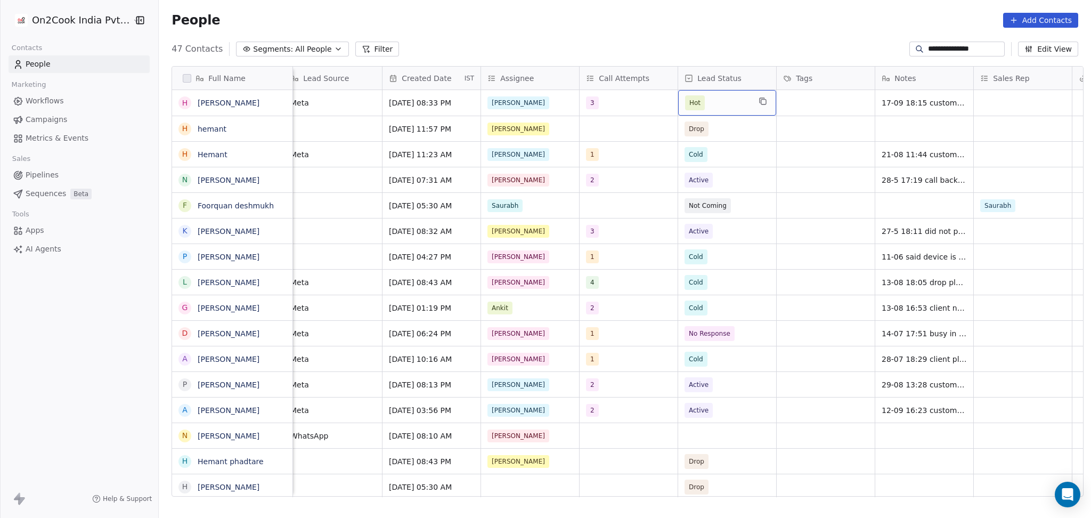
click at [693, 107] on span "Hot" at bounding box center [695, 103] width 11 height 11
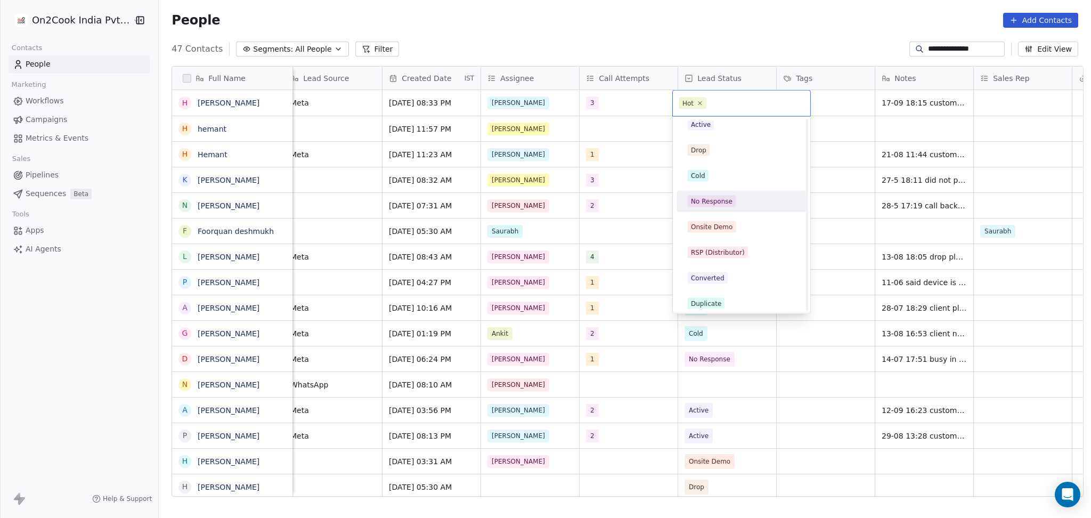
scroll to position [0, 0]
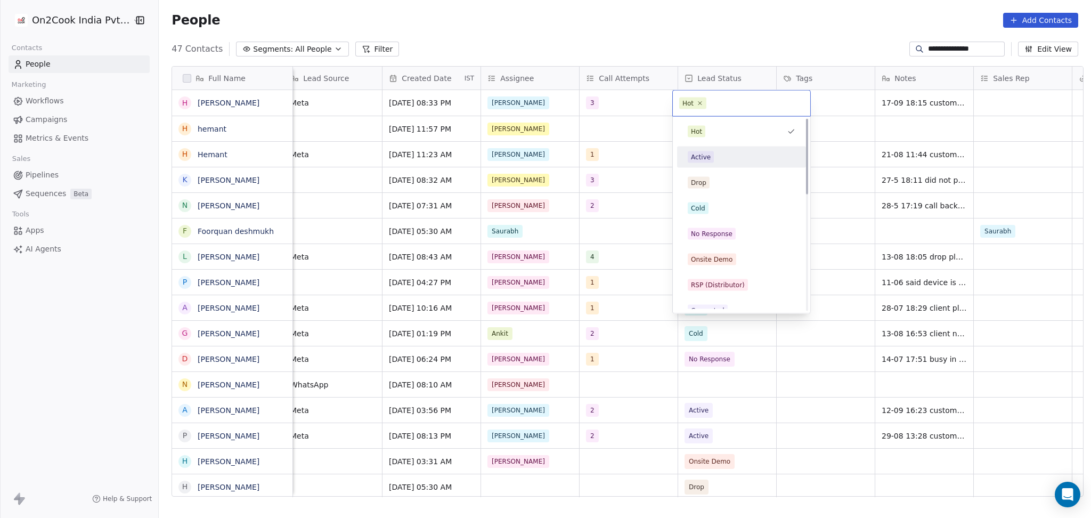
click at [715, 159] on div "Active" at bounding box center [742, 157] width 108 height 12
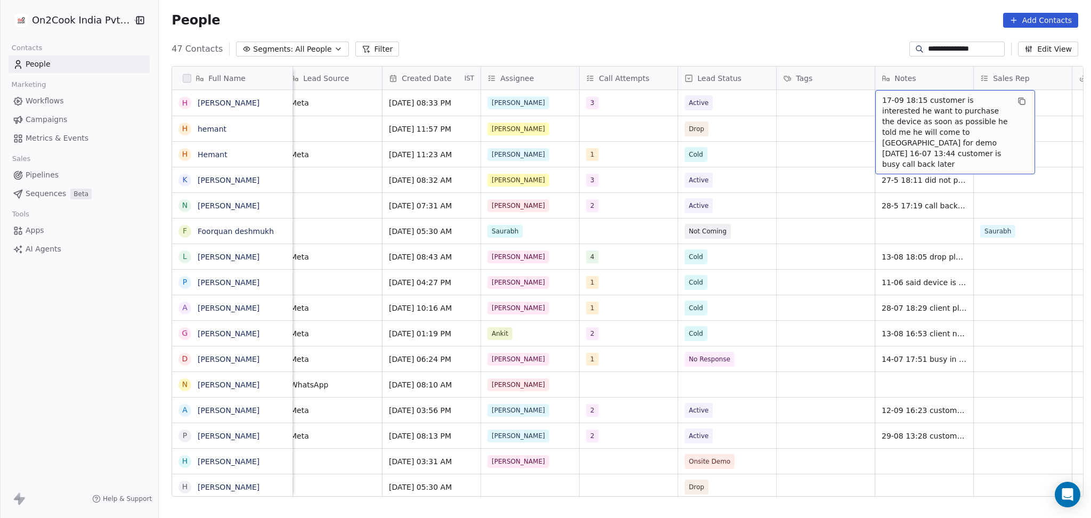
click at [818, 111] on span "17-09 18:15 customer is interested he want to purchase the device as soon as po…" at bounding box center [946, 132] width 127 height 75
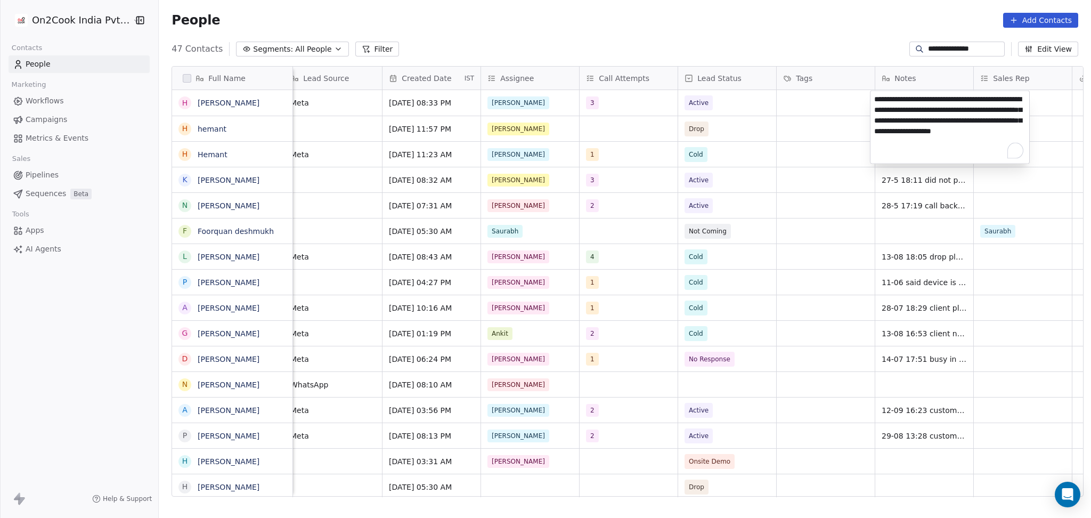
click at [818, 95] on textarea "**********" at bounding box center [950, 127] width 159 height 72
type textarea "**********"
click at [818, 182] on html "**********" at bounding box center [545, 259] width 1091 height 518
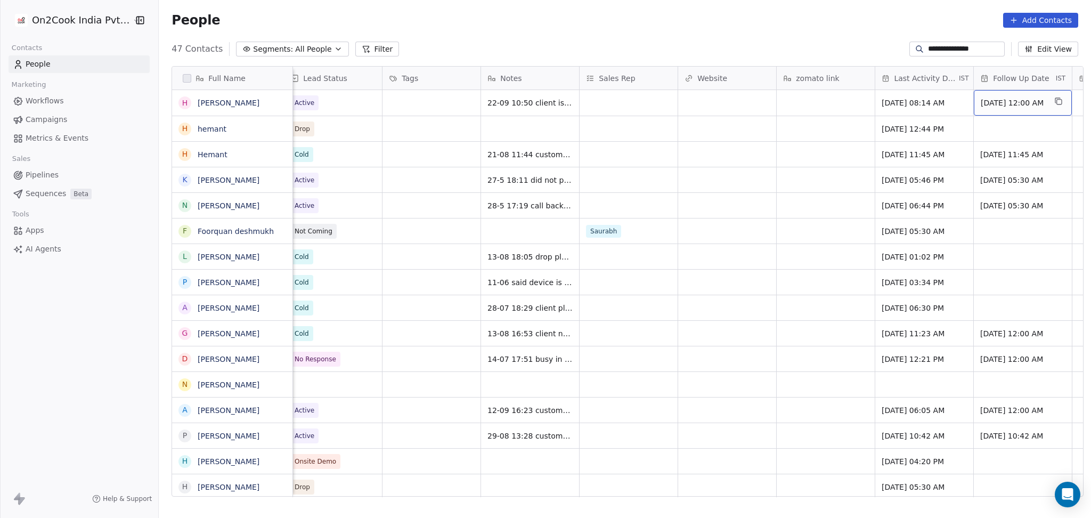
scroll to position [0, 1192]
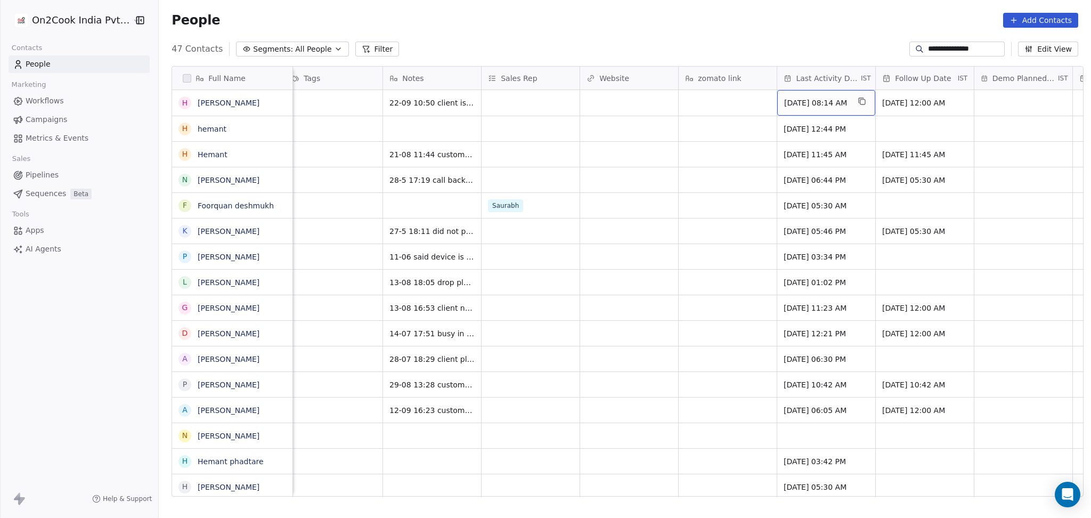
click at [811, 105] on span "Sep 17, 2025 08:14 AM" at bounding box center [816, 103] width 65 height 11
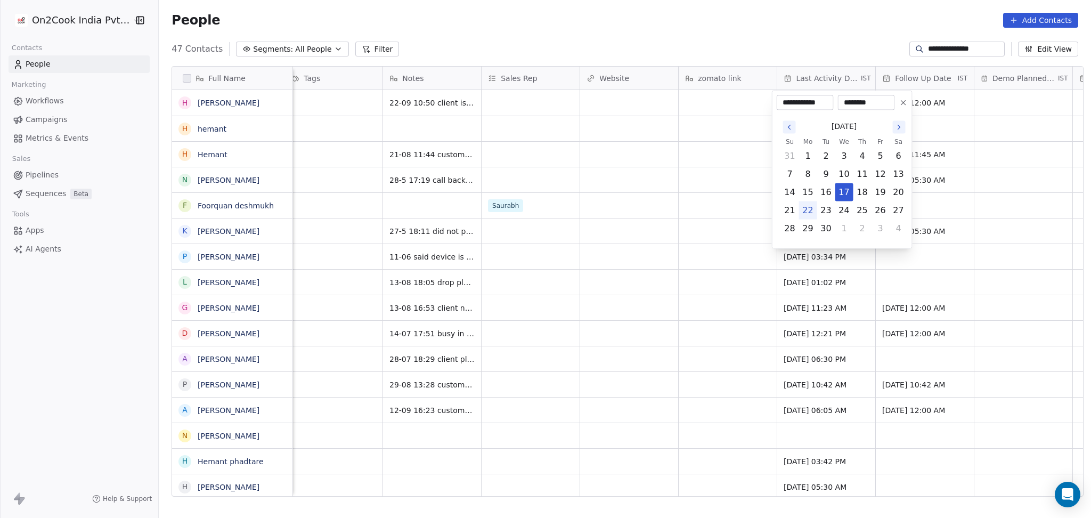
drag, startPoint x: 808, startPoint y: 212, endPoint x: 668, endPoint y: 222, distance: 141.1
click at [808, 212] on button "22" at bounding box center [808, 210] width 17 height 17
type input "**********"
click at [668, 222] on html "**********" at bounding box center [545, 259] width 1091 height 518
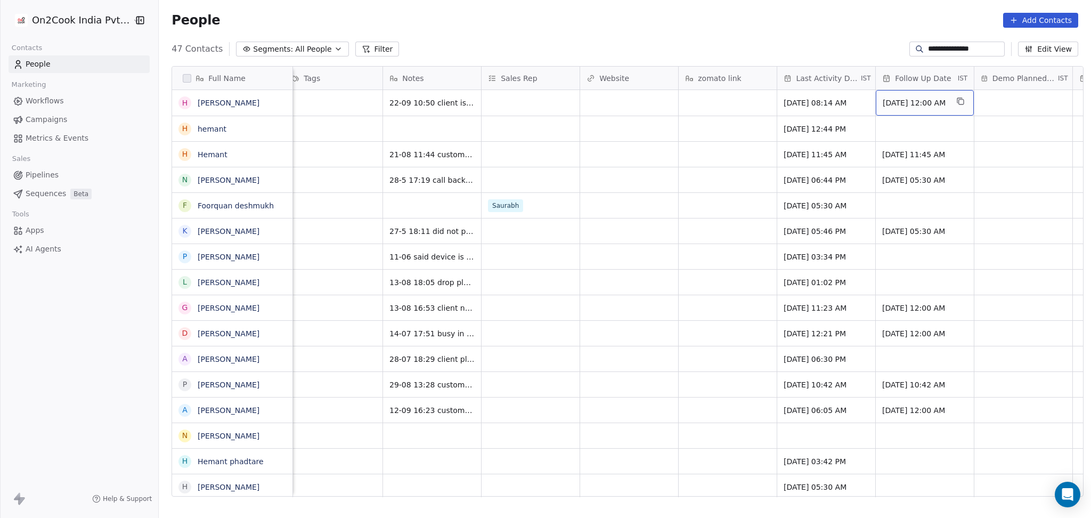
click at [818, 108] on span "Sep 22, 2025 12:00 AM" at bounding box center [915, 103] width 65 height 11
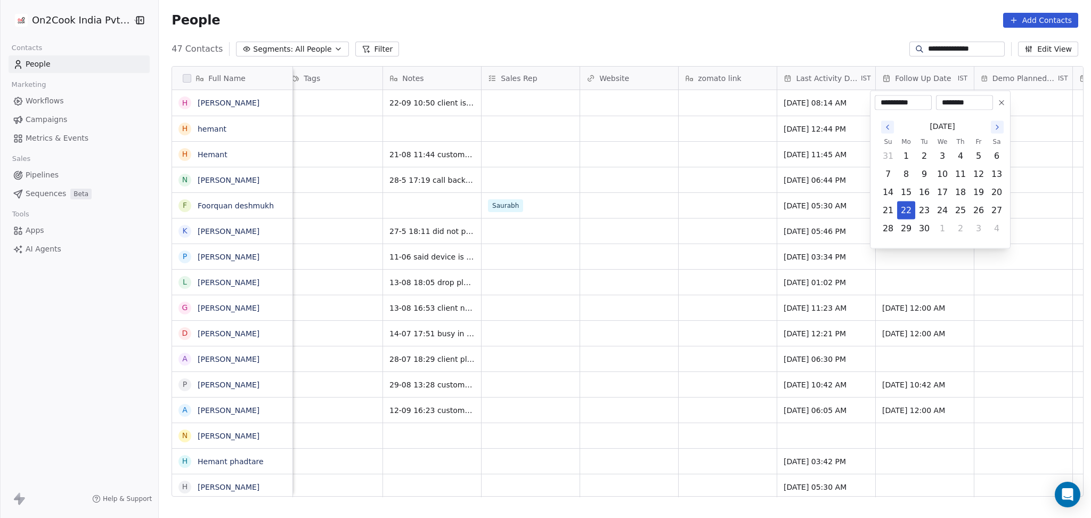
click at [818, 122] on button "Go to the Next Month" at bounding box center [997, 127] width 13 height 13
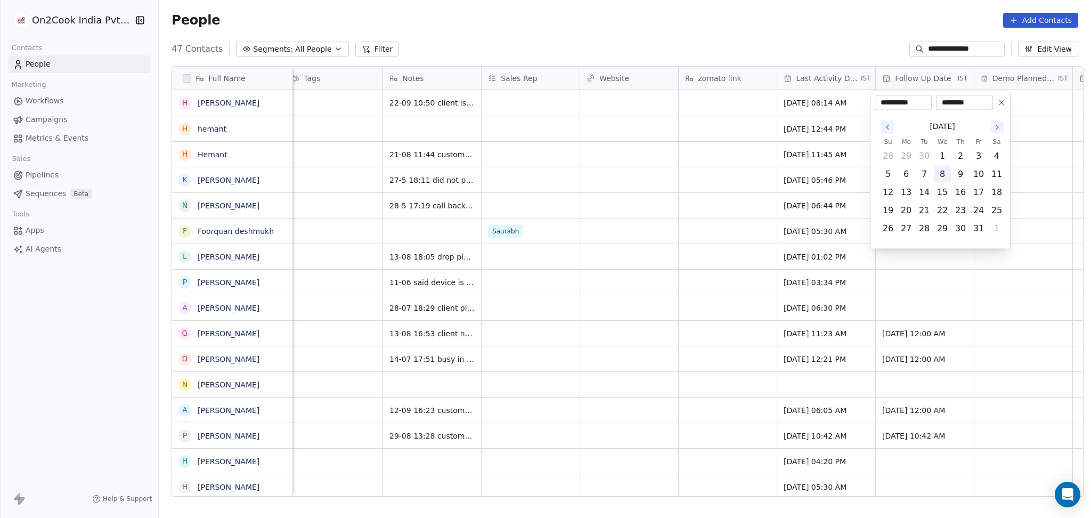
click at [818, 174] on button "8" at bounding box center [942, 174] width 17 height 17
type input "**********"
drag, startPoint x: 626, startPoint y: 197, endPoint x: 602, endPoint y: 192, distance: 23.8
click at [626, 196] on html "**********" at bounding box center [545, 259] width 1091 height 518
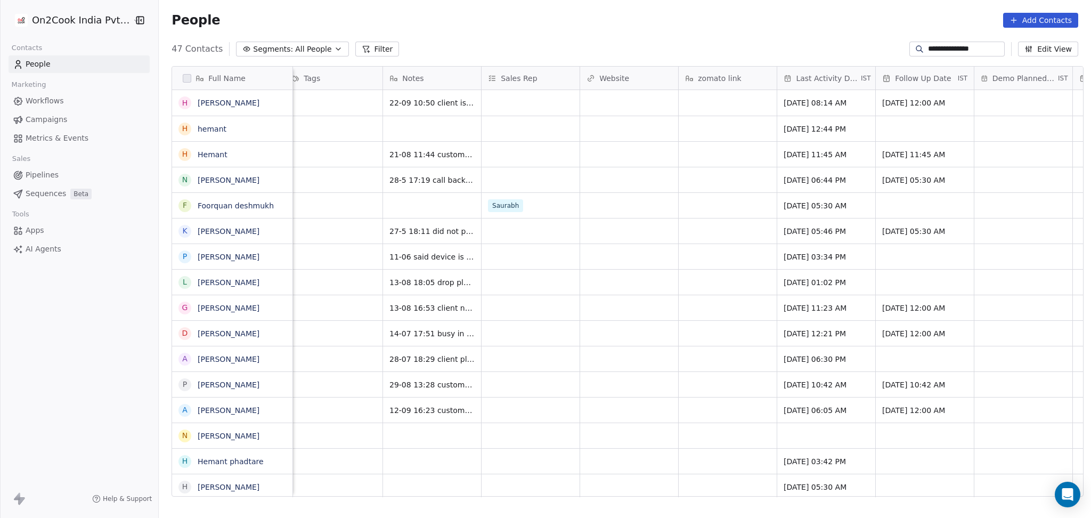
click at [818, 53] on input "**********" at bounding box center [965, 49] width 75 height 11
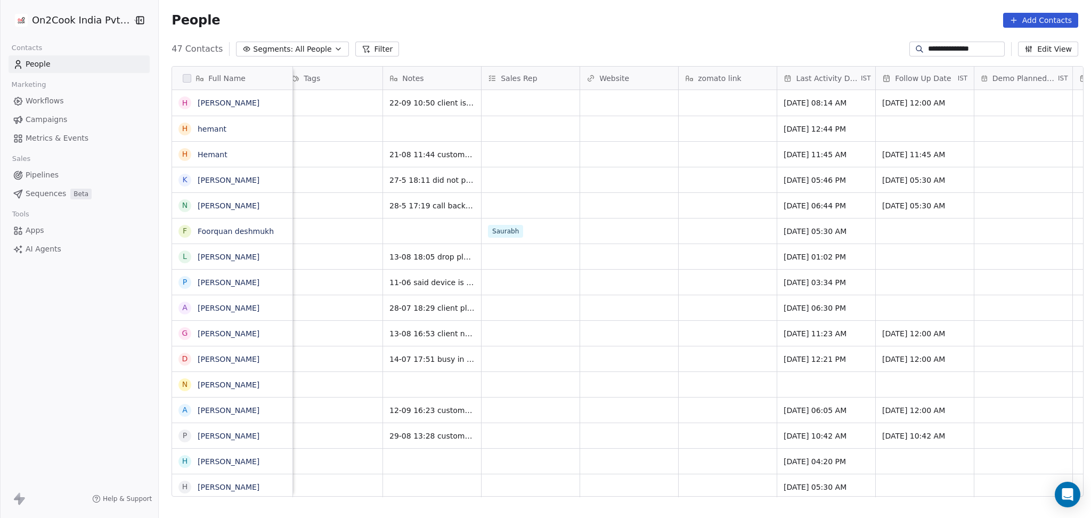
click at [818, 51] on input "**********" at bounding box center [965, 49] width 75 height 11
paste input
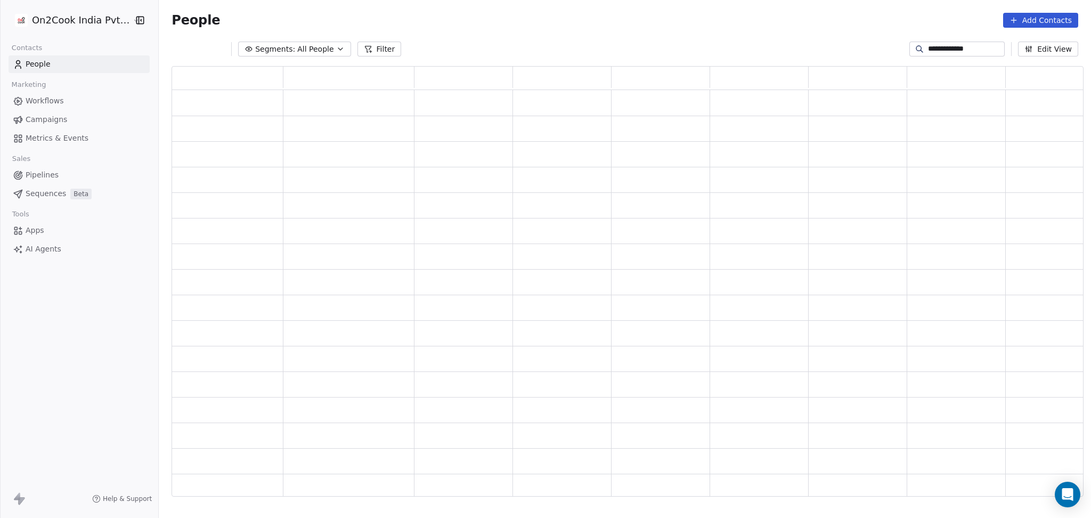
scroll to position [419, 901]
type input "**********"
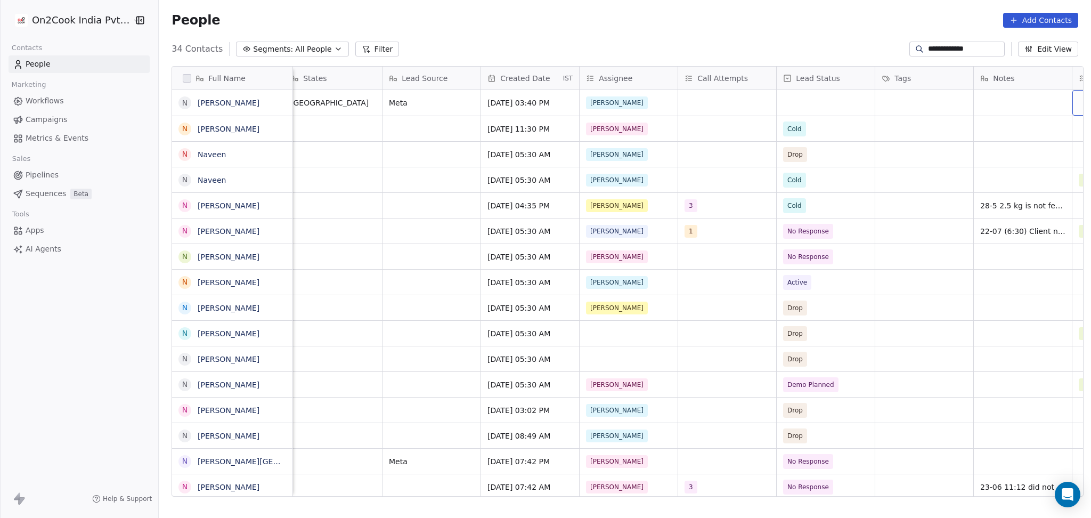
scroll to position [0, 699]
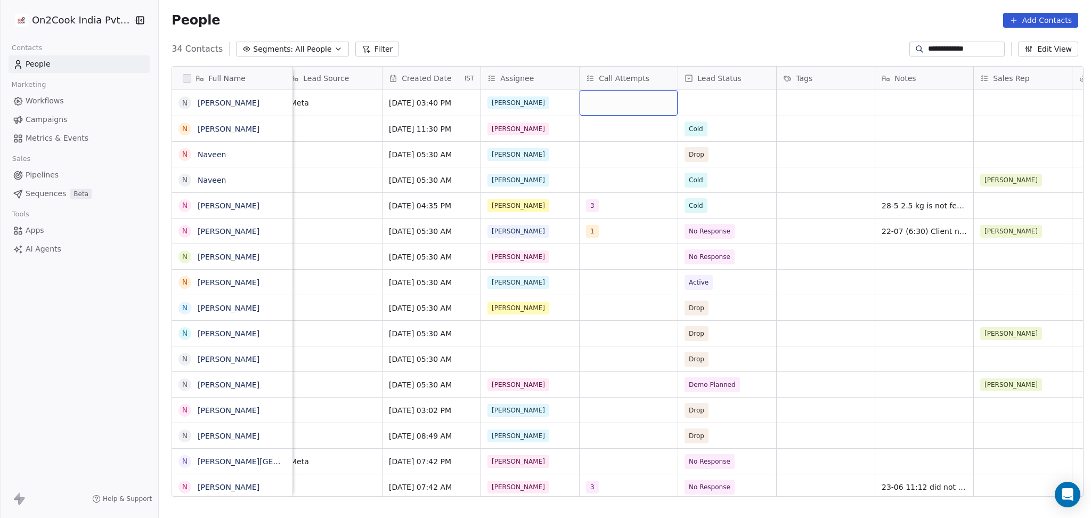
click at [614, 106] on div "grid" at bounding box center [629, 103] width 98 height 26
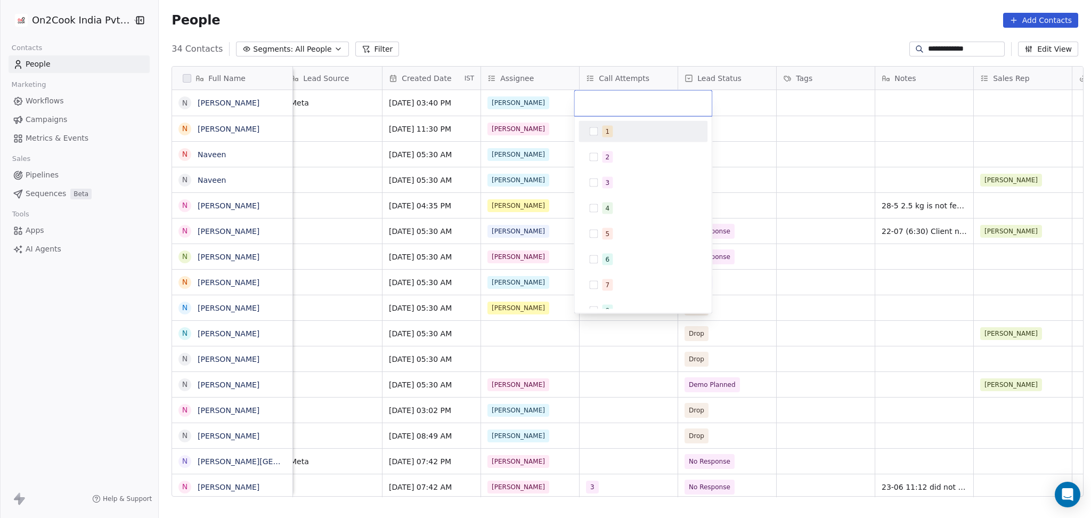
click at [618, 133] on div "1" at bounding box center [649, 132] width 95 height 12
click at [818, 172] on html "**********" at bounding box center [545, 259] width 1091 height 518
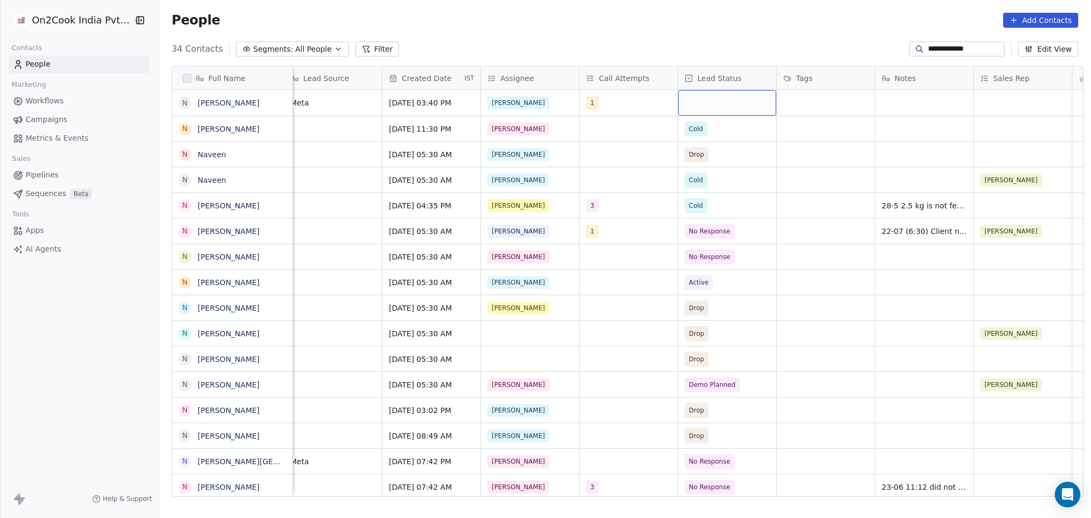
click at [727, 111] on div "grid" at bounding box center [727, 103] width 98 height 26
click at [735, 225] on div "No Response" at bounding box center [742, 233] width 120 height 17
click at [818, 101] on div "grid" at bounding box center [925, 103] width 98 height 26
type textarea "**********"
click at [794, 116] on html "**********" at bounding box center [545, 259] width 1091 height 518
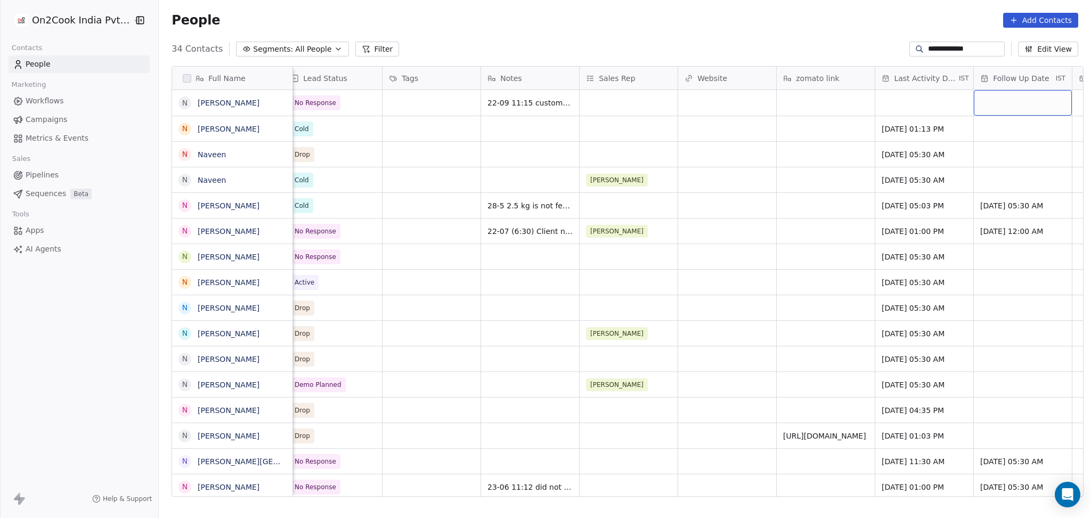
scroll to position [0, 1192]
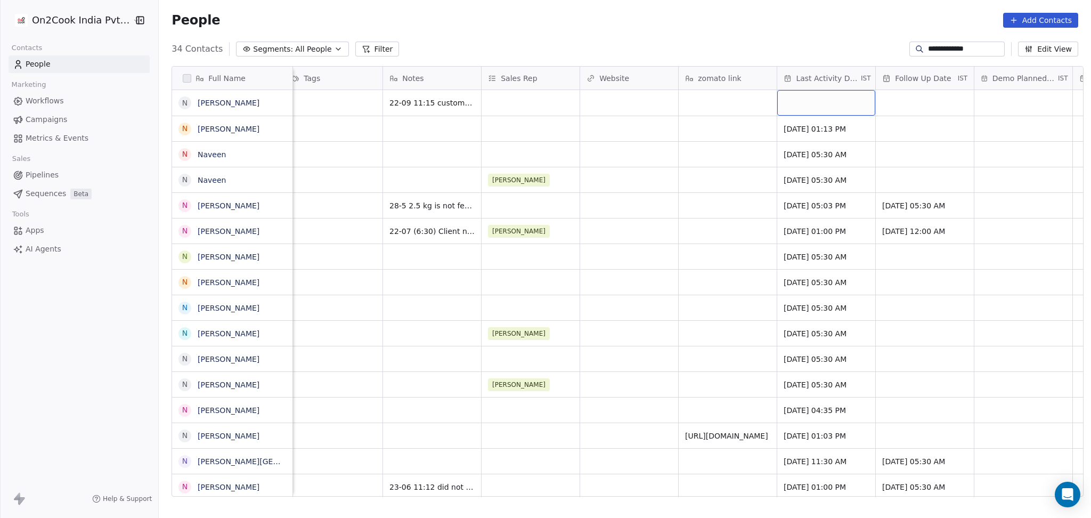
click at [818, 104] on div "grid" at bounding box center [827, 103] width 98 height 26
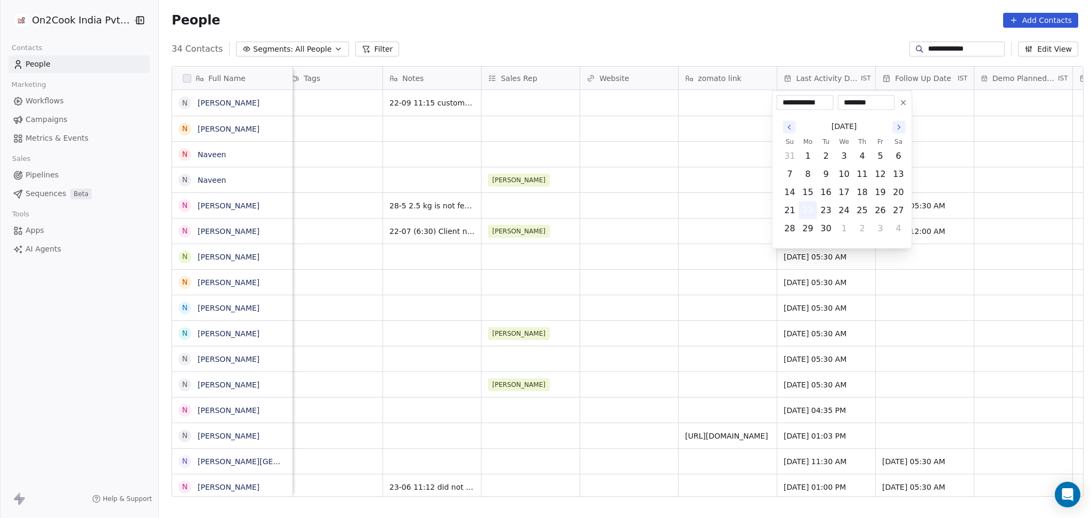
click at [806, 205] on button "22" at bounding box center [808, 210] width 17 height 17
click at [569, 208] on html "**********" at bounding box center [545, 259] width 1091 height 518
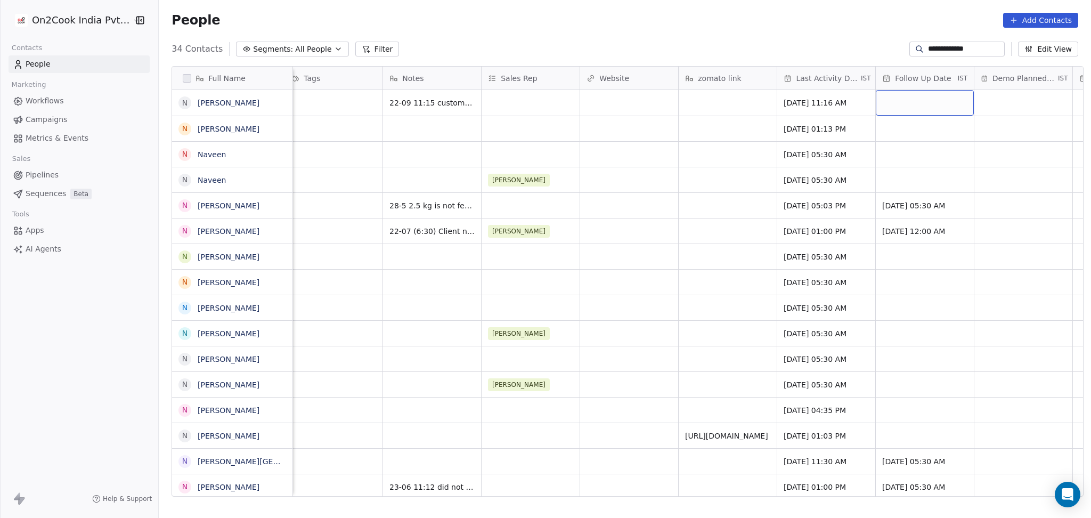
click at [818, 100] on div "grid" at bounding box center [925, 103] width 98 height 26
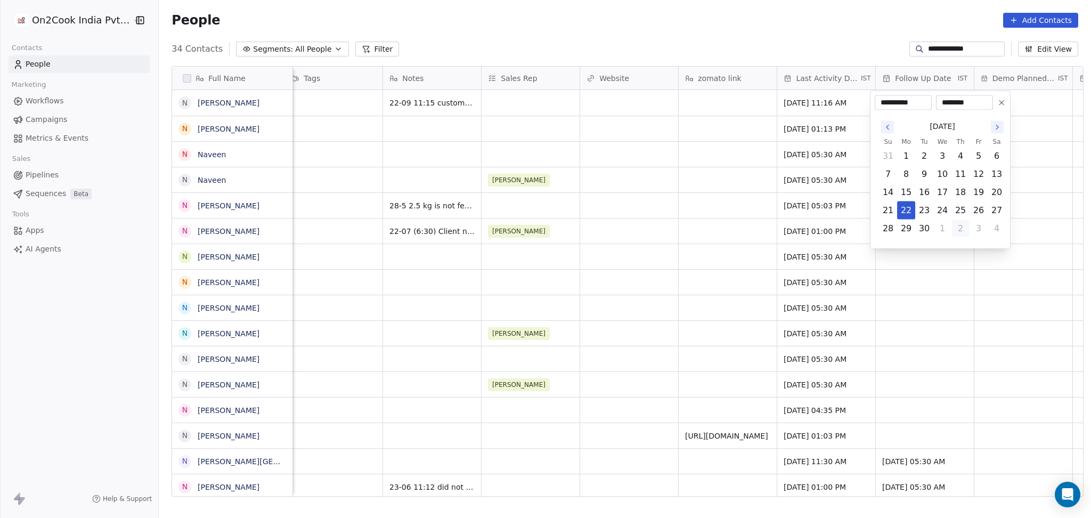
click at [818, 231] on button "2" at bounding box center [960, 228] width 17 height 17
type input "**********"
click at [630, 218] on html "**********" at bounding box center [545, 259] width 1091 height 518
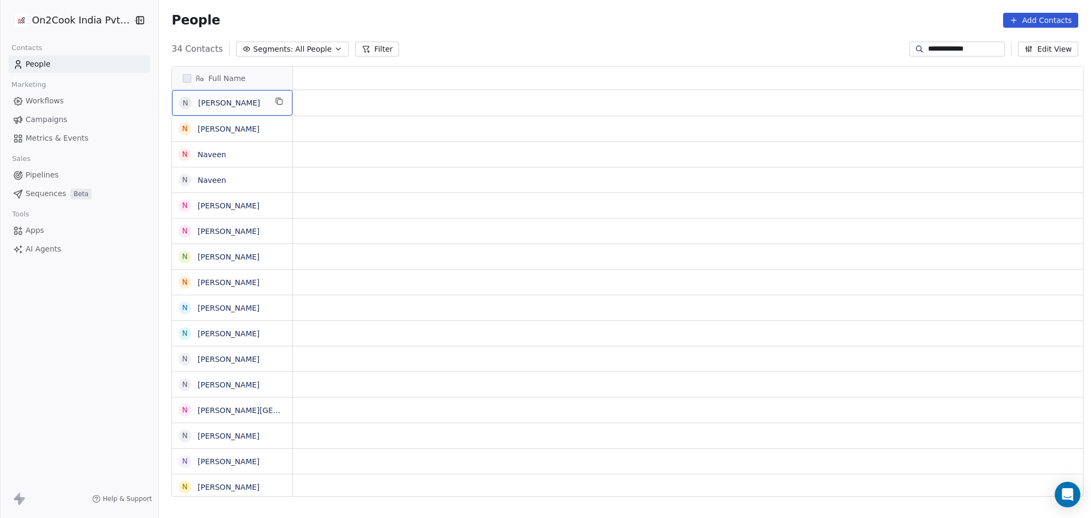
scroll to position [0, 0]
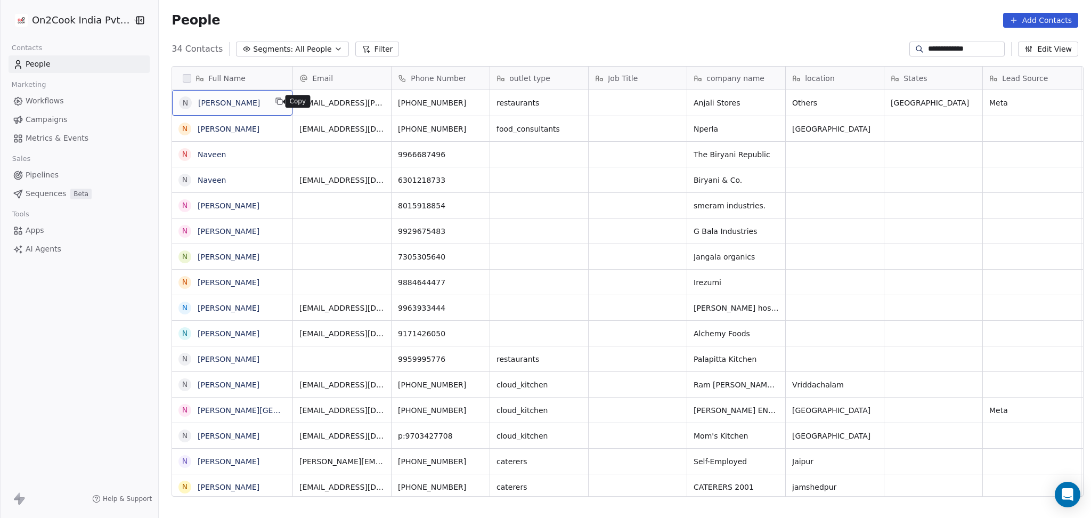
click at [275, 103] on icon "grid" at bounding box center [279, 101] width 9 height 9
click at [467, 108] on div "[PHONE_NUMBER]" at bounding box center [442, 103] width 101 height 26
click at [475, 103] on icon "grid" at bounding box center [479, 101] width 9 height 9
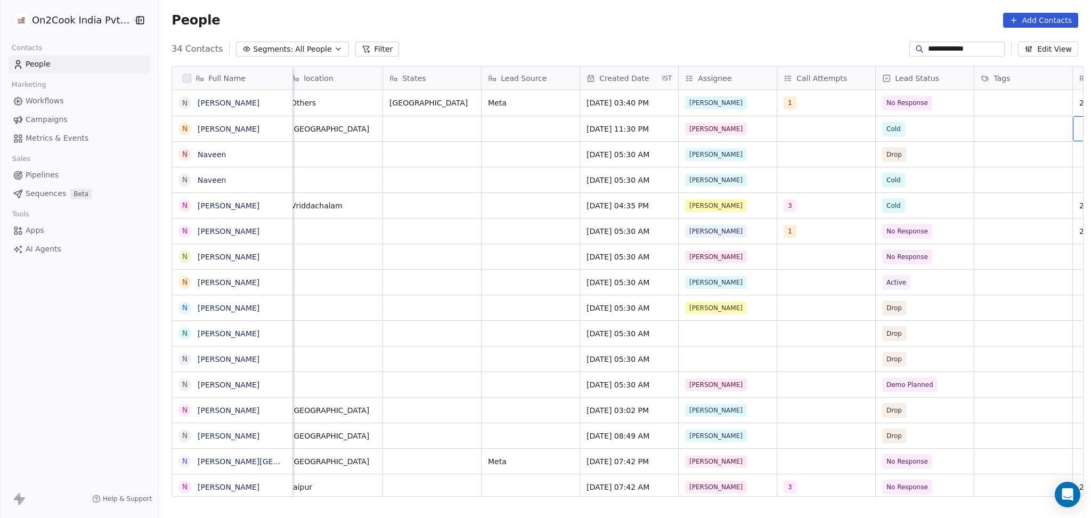
scroll to position [0, 601]
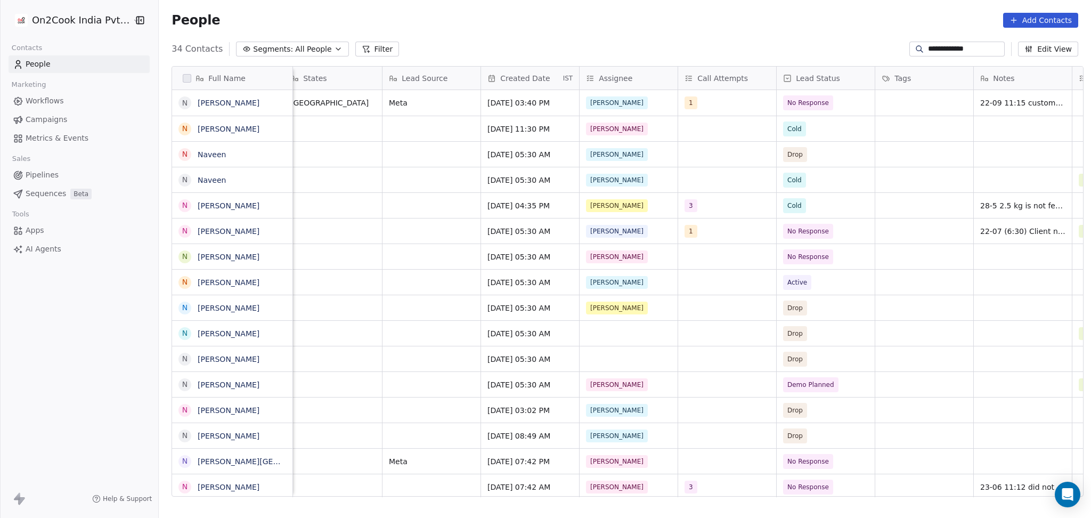
click at [818, 51] on input "**********" at bounding box center [965, 49] width 75 height 11
paste input
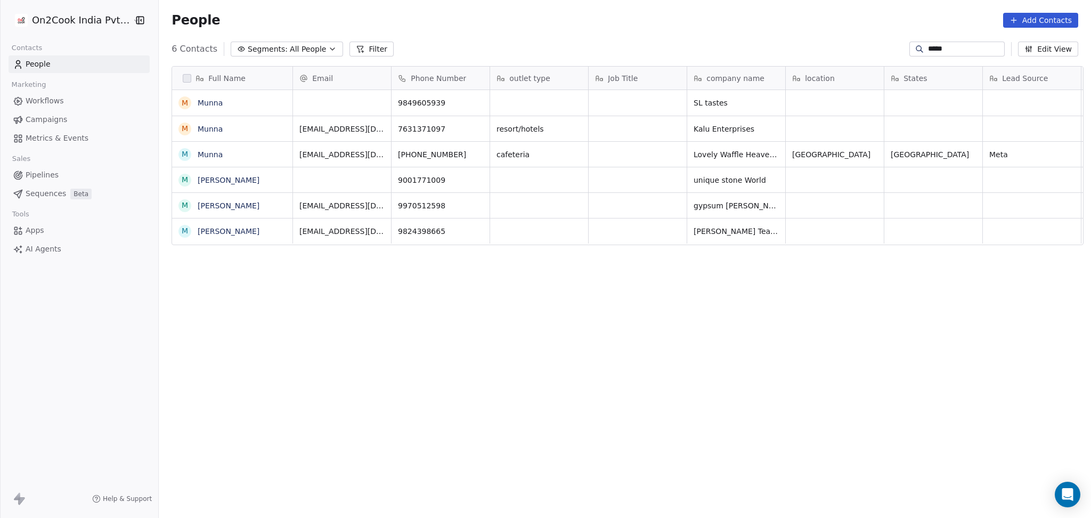
scroll to position [445, 927]
type input "*****"
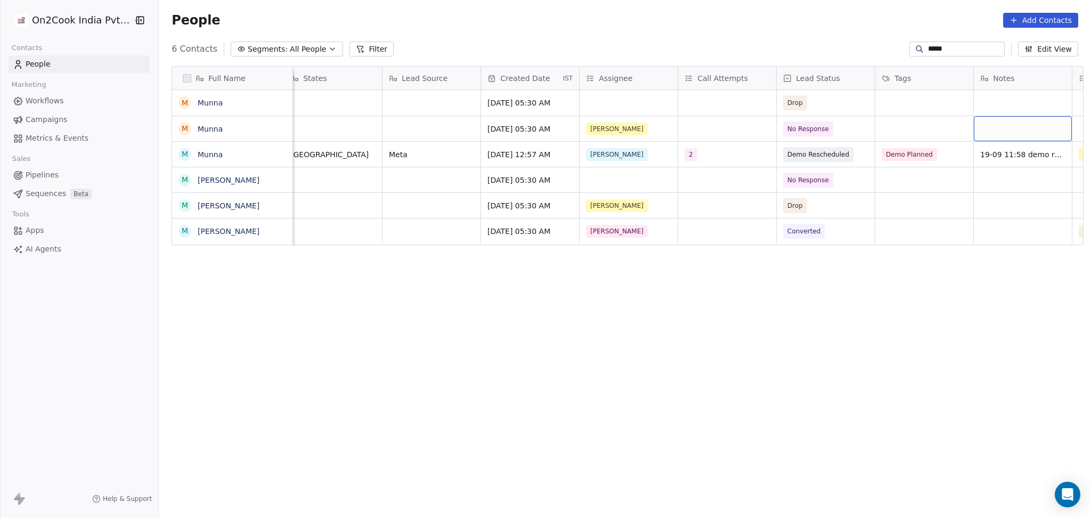
scroll to position [0, 699]
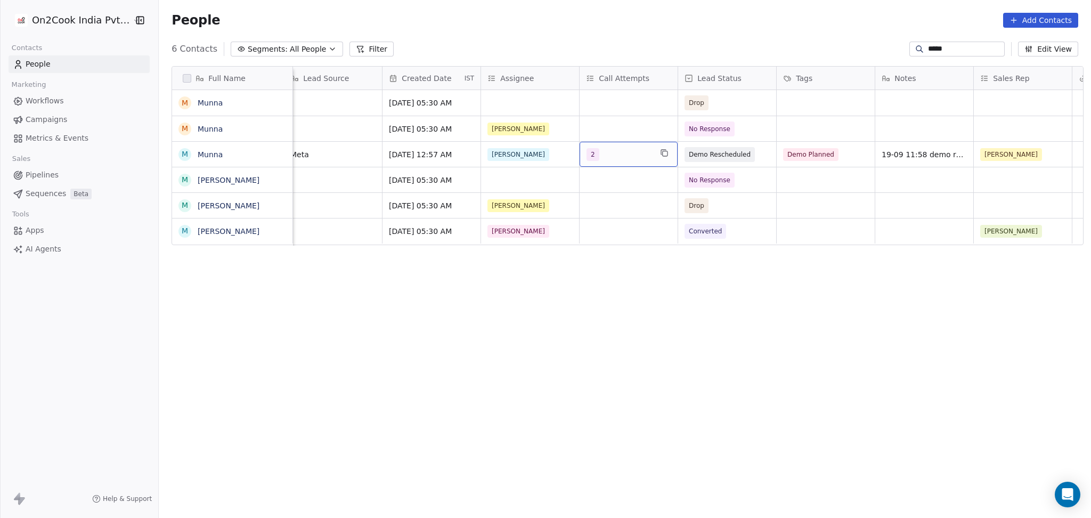
click at [607, 157] on div "2" at bounding box center [619, 154] width 65 height 13
click at [616, 234] on div "3" at bounding box center [649, 234] width 95 height 12
drag, startPoint x: 619, startPoint y: 206, endPoint x: 710, endPoint y: 201, distance: 91.8
click at [626, 206] on div "2" at bounding box center [649, 209] width 95 height 12
click at [796, 195] on html "On2Cook India Pvt. Ltd. Contacts People Marketing Workflows Campaigns Metrics &…" at bounding box center [545, 259] width 1091 height 518
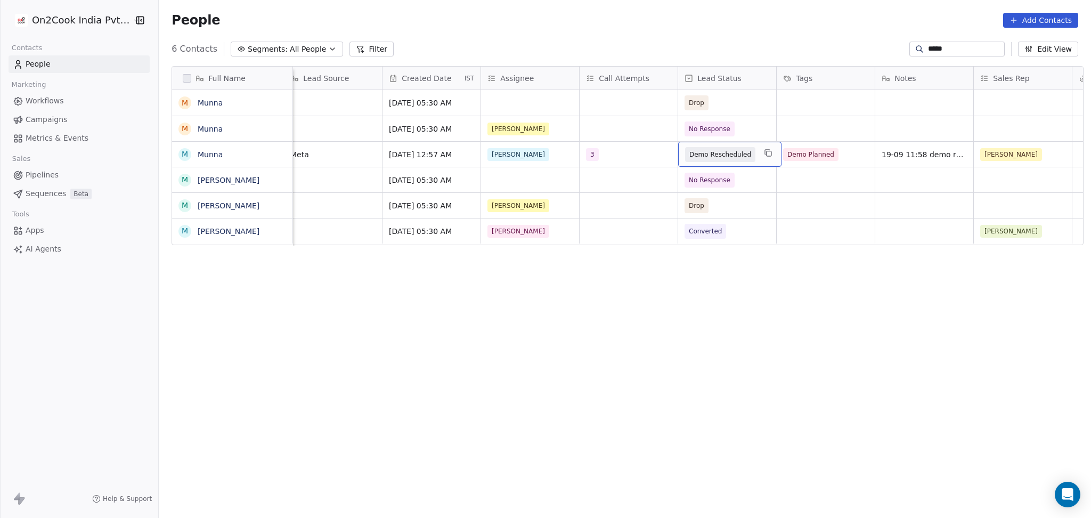
click at [742, 155] on span "Demo Rescheduled" at bounding box center [720, 154] width 70 height 15
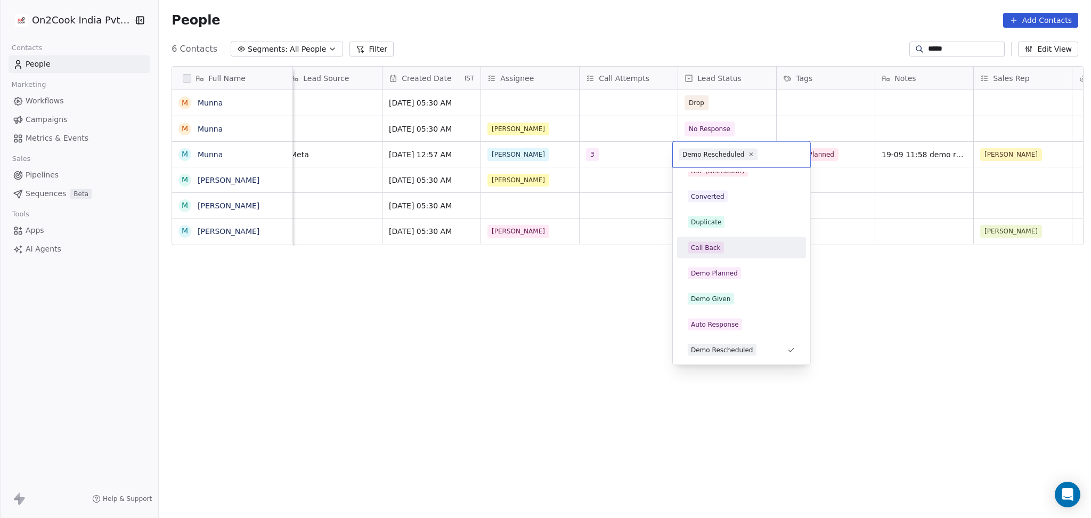
scroll to position [94, 0]
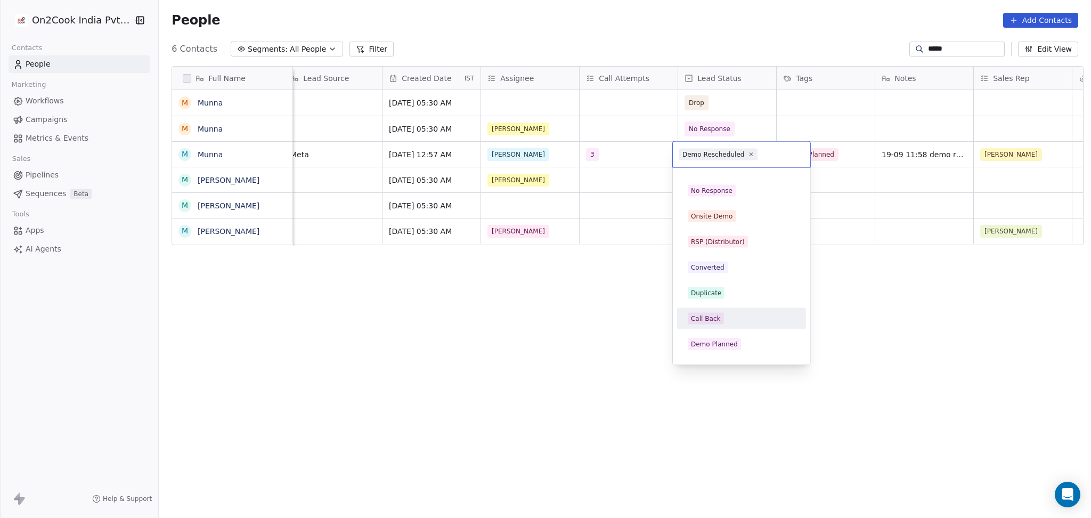
click at [731, 317] on div "Call Back" at bounding box center [742, 319] width 108 height 12
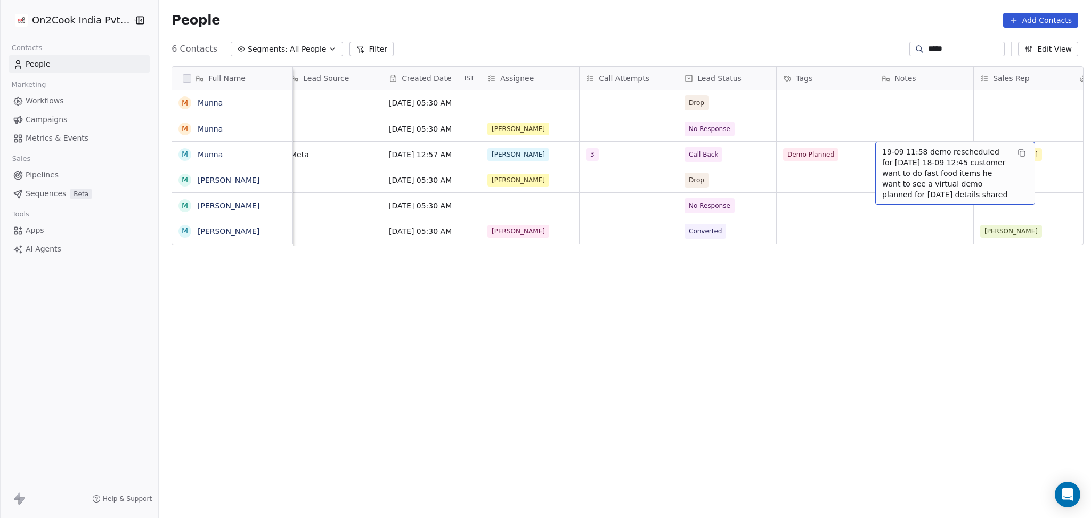
click at [818, 155] on span "19-09 11:58 demo rescheduled for [DATE] 18-09 12:45 customer want to do fast fo…" at bounding box center [946, 173] width 127 height 53
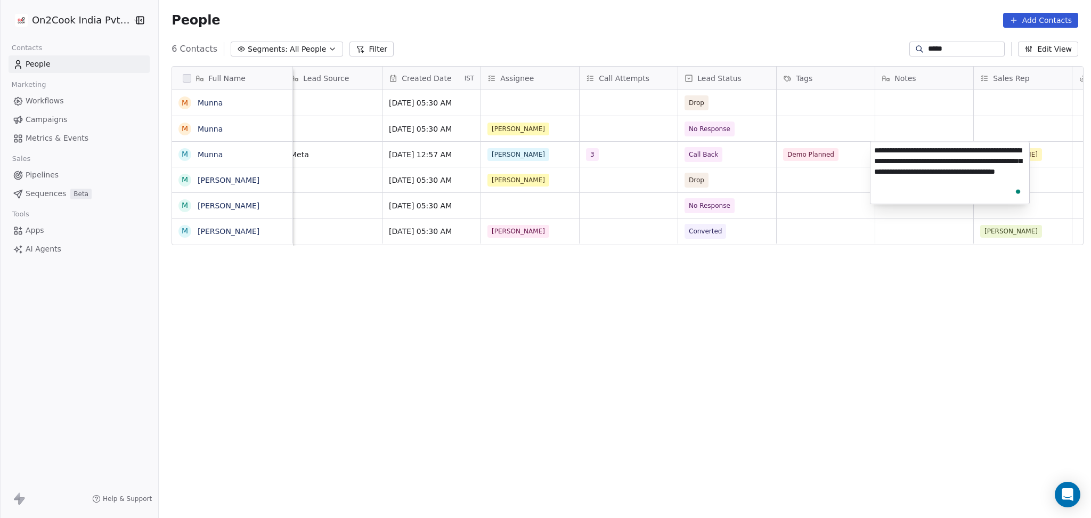
drag, startPoint x: 875, startPoint y: 148, endPoint x: 889, endPoint y: 180, distance: 35.1
click at [818, 148] on textarea "**********" at bounding box center [950, 173] width 159 height 62
type textarea "**********"
click at [818, 270] on html "On2Cook India Pvt. Ltd. Contacts People Marketing Workflows Campaigns Metrics &…" at bounding box center [545, 259] width 1091 height 518
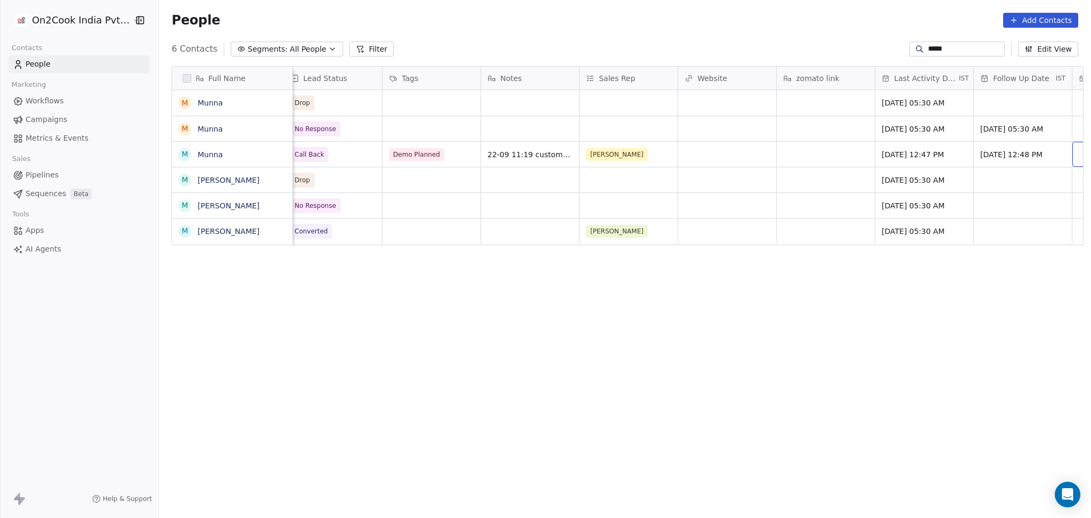
scroll to position [0, 1192]
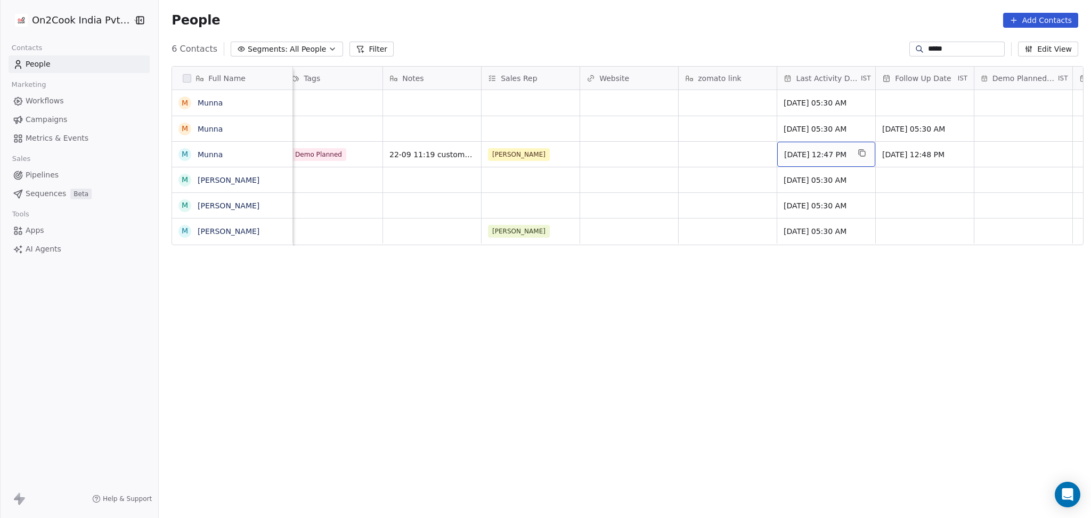
click at [818, 156] on span "[DATE] 12:47 PM" at bounding box center [816, 154] width 65 height 11
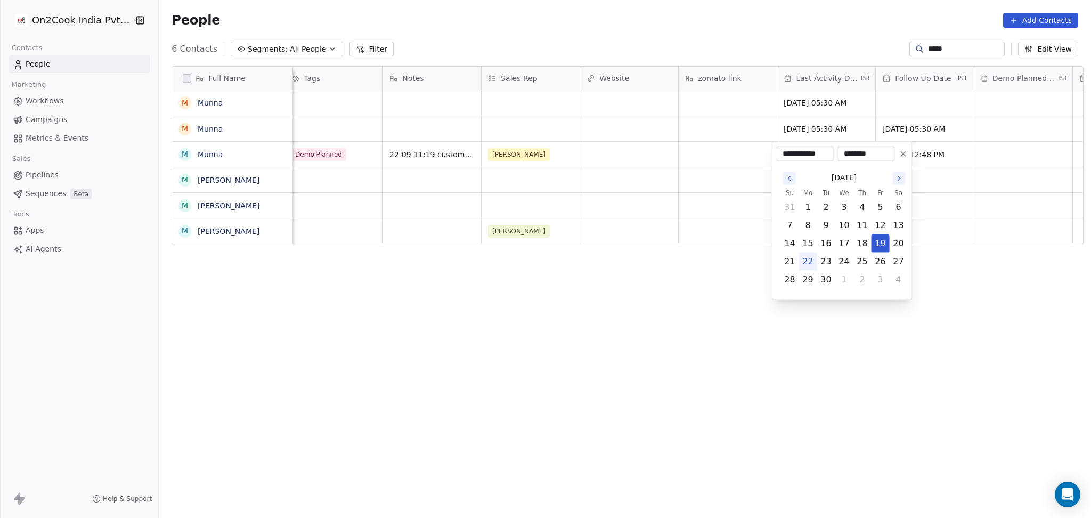
click at [807, 264] on button "22" at bounding box center [808, 261] width 17 height 17
type input "**********"
click at [645, 265] on html "**********" at bounding box center [545, 259] width 1091 height 518
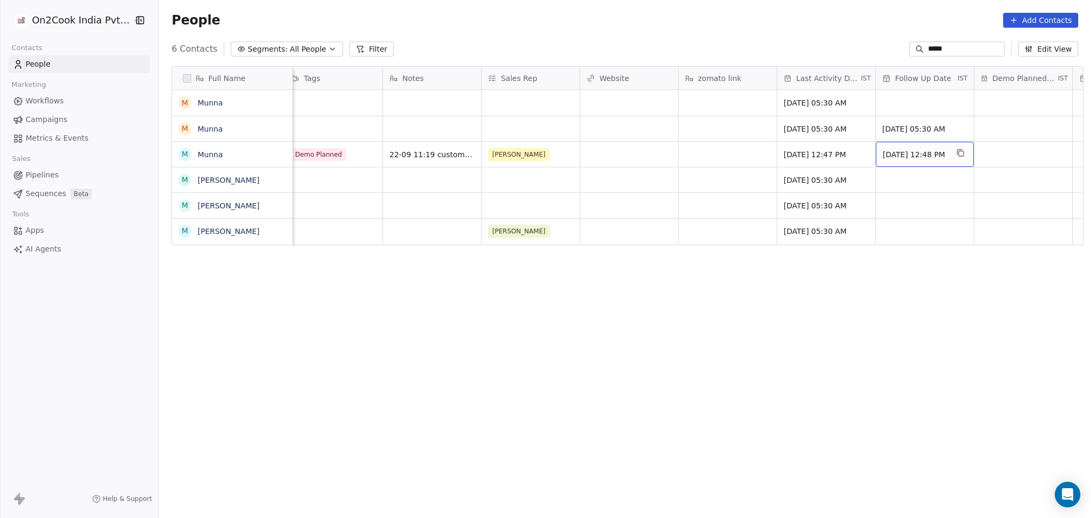
click at [818, 155] on span "[DATE] 12:48 PM" at bounding box center [915, 154] width 65 height 11
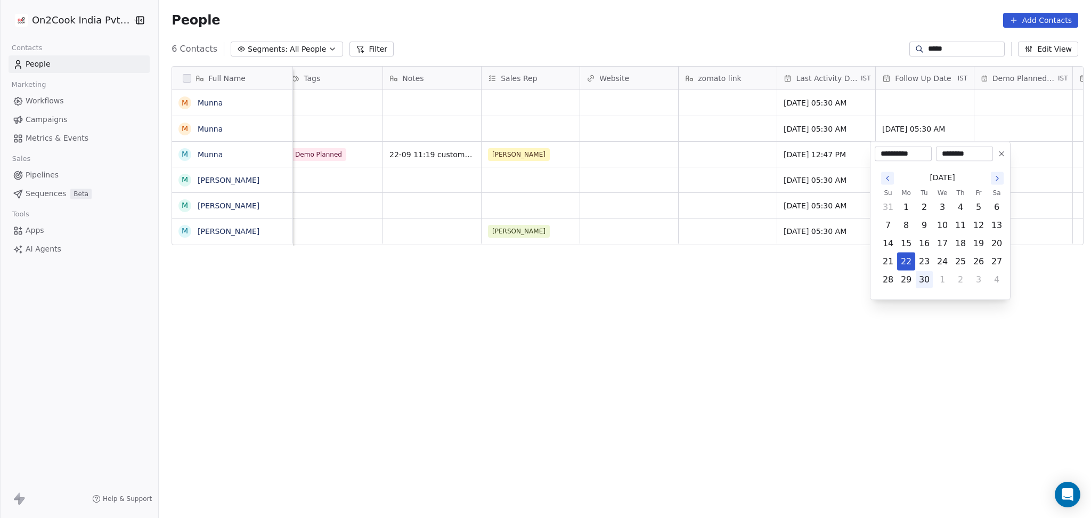
drag, startPoint x: 961, startPoint y: 263, endPoint x: 922, endPoint y: 271, distance: 39.8
click at [818, 263] on button "25" at bounding box center [960, 261] width 17 height 17
type input "**********"
drag, startPoint x: 568, startPoint y: 285, endPoint x: 503, endPoint y: 233, distance: 82.6
click at [568, 284] on html "**********" at bounding box center [545, 259] width 1091 height 518
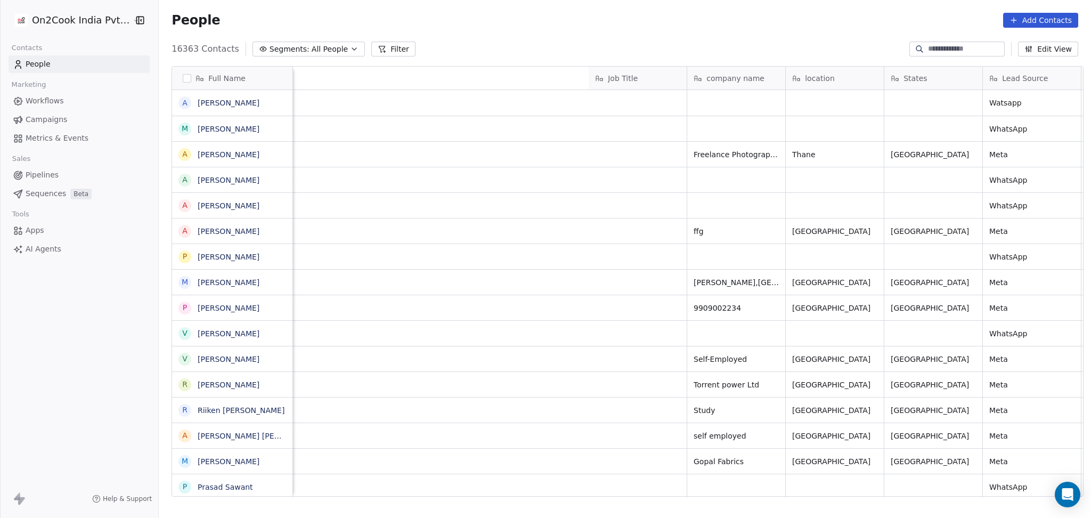
scroll to position [445, 927]
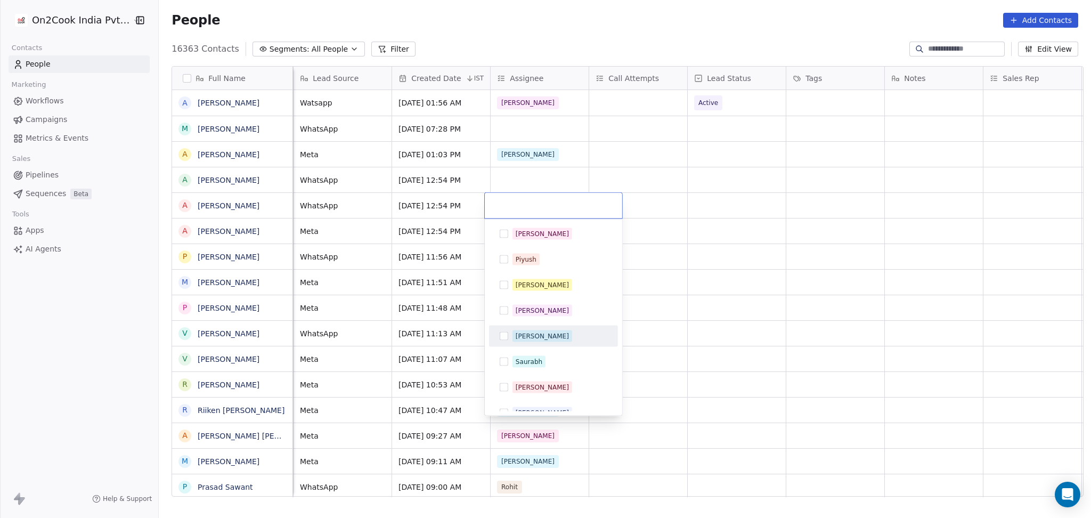
click at [517, 336] on div "[PERSON_NAME]" at bounding box center [542, 336] width 53 height 10
click at [511, 171] on html "On2Cook India Pvt. Ltd. Contacts People Marketing Workflows Campaigns Metrics &…" at bounding box center [545, 259] width 1091 height 518
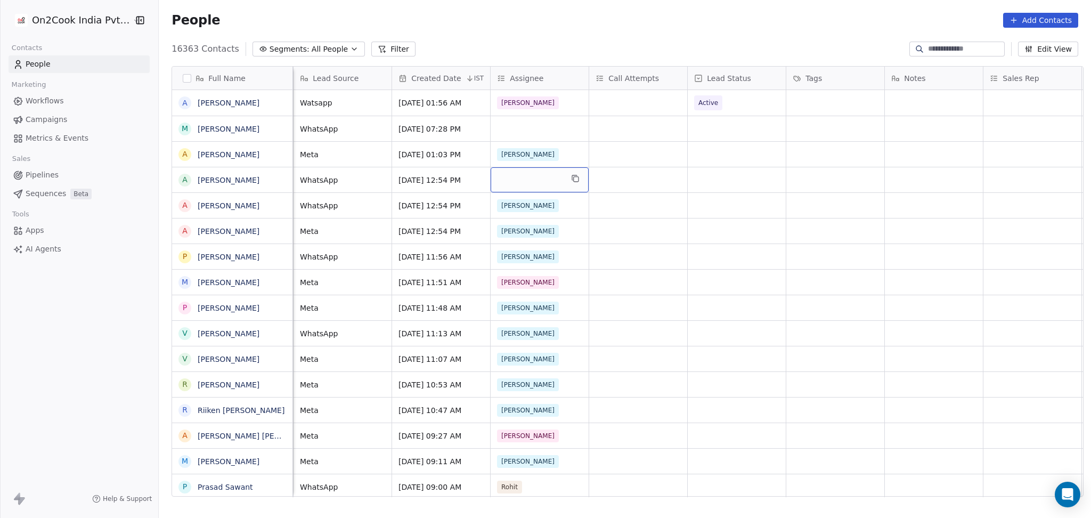
click at [507, 174] on div "grid" at bounding box center [540, 179] width 98 height 25
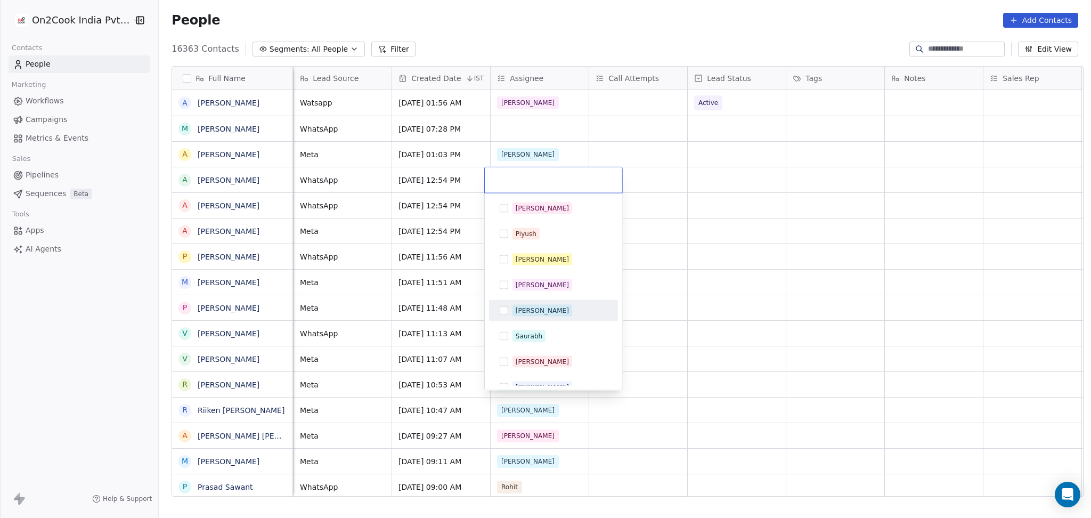
drag, startPoint x: 519, startPoint y: 314, endPoint x: 721, endPoint y: 257, distance: 209.7
click at [520, 313] on div "[PERSON_NAME]" at bounding box center [542, 311] width 53 height 10
click at [737, 254] on html "On2Cook India Pvt. Ltd. Contacts People Marketing Workflows Campaigns Metrics &…" at bounding box center [545, 259] width 1091 height 518
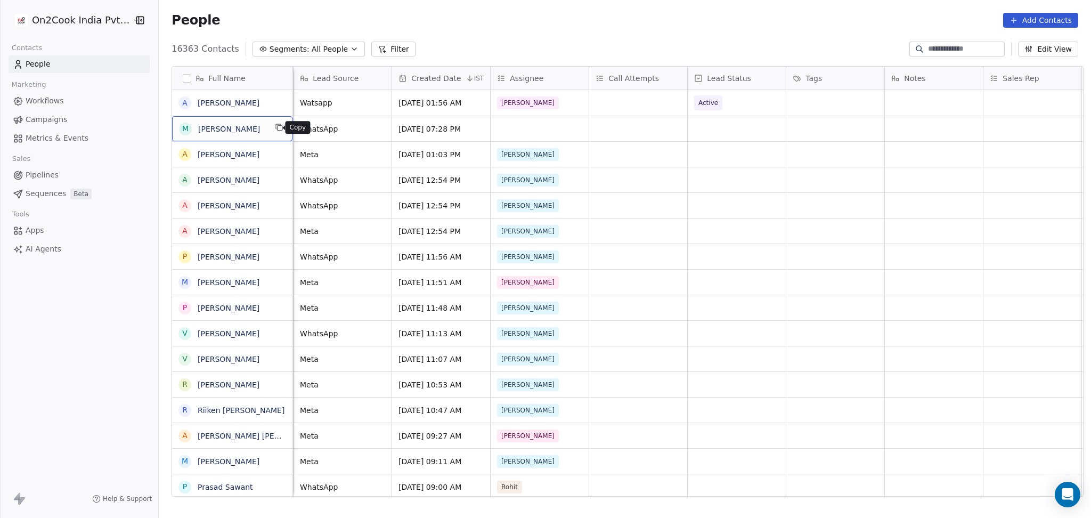
click at [275, 129] on icon "grid" at bounding box center [279, 127] width 9 height 9
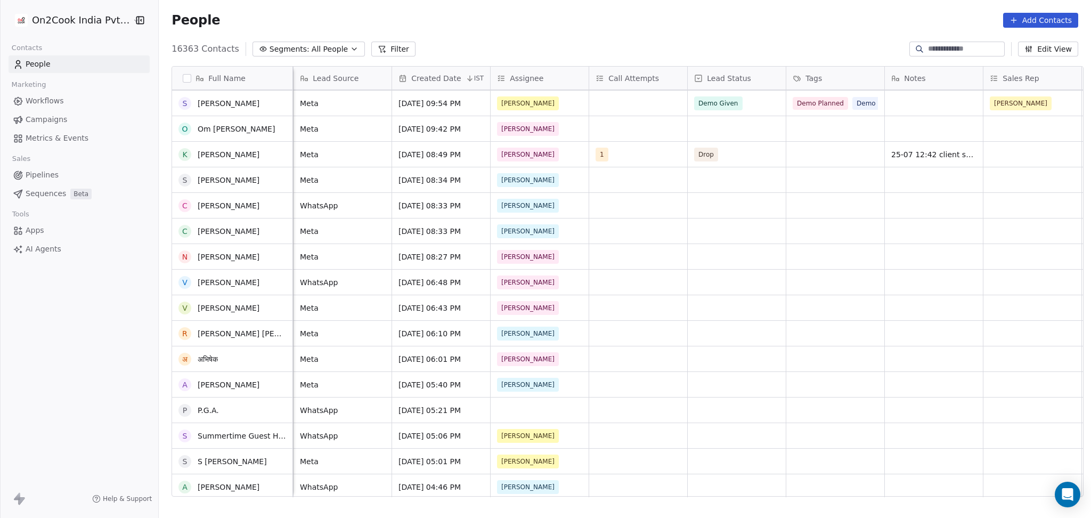
scroll to position [0, 0]
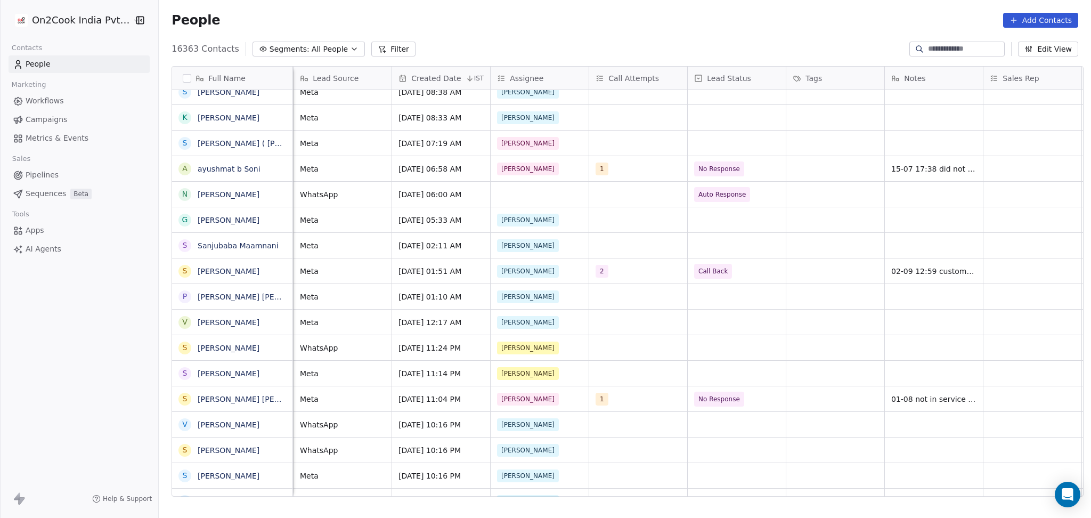
click at [371, 51] on button "Filter" at bounding box center [393, 49] width 44 height 15
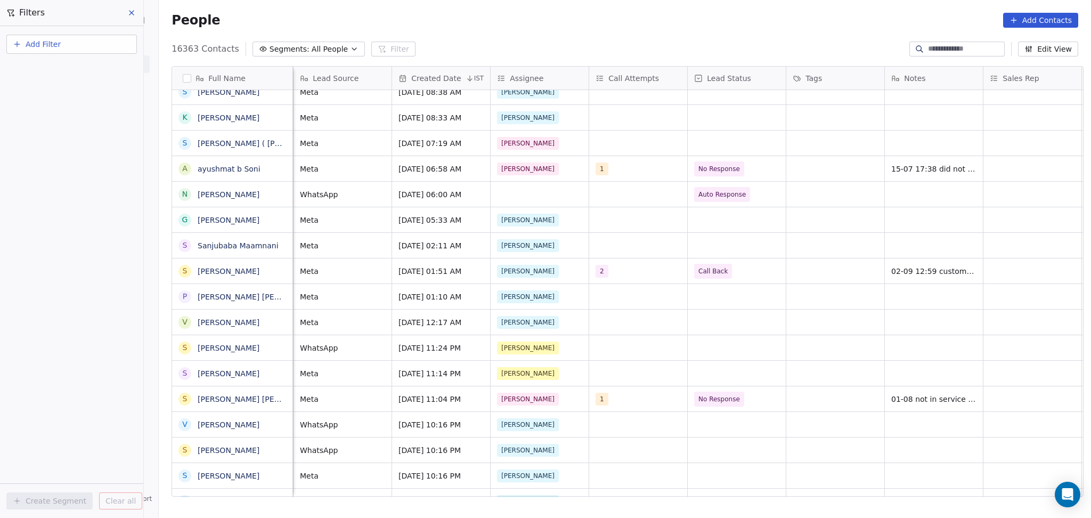
click at [37, 36] on button "Add Filter" at bounding box center [71, 44] width 131 height 19
click at [43, 47] on html "On2Cook India Pvt. Ltd. Contacts People Marketing Workflows Campaigns Metrics &…" at bounding box center [545, 259] width 1091 height 518
click at [44, 52] on button "Add Filter" at bounding box center [71, 44] width 131 height 19
click at [44, 65] on span "Contact properties" at bounding box center [52, 68] width 69 height 11
type input "***"
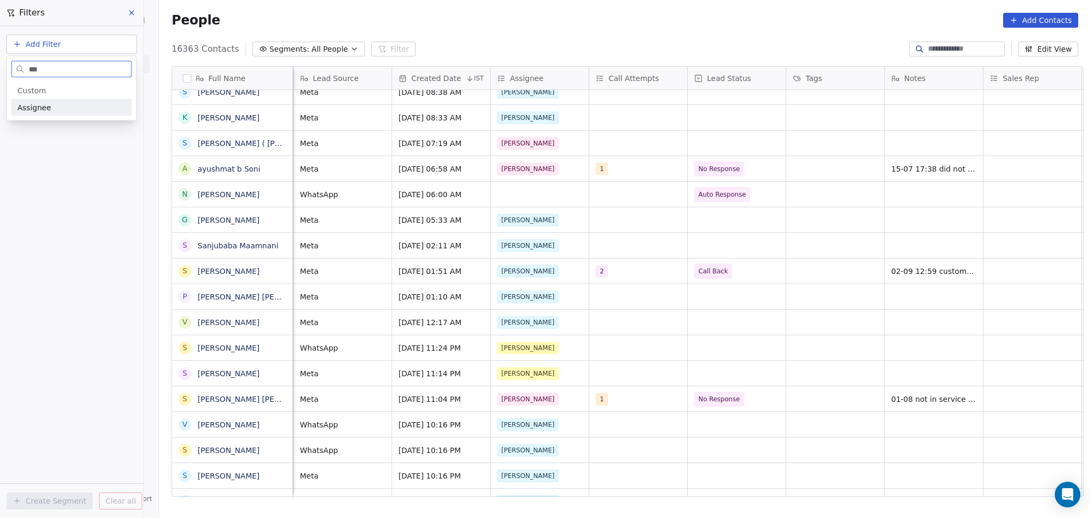
click at [52, 107] on div "Assignee" at bounding box center [72, 107] width 108 height 11
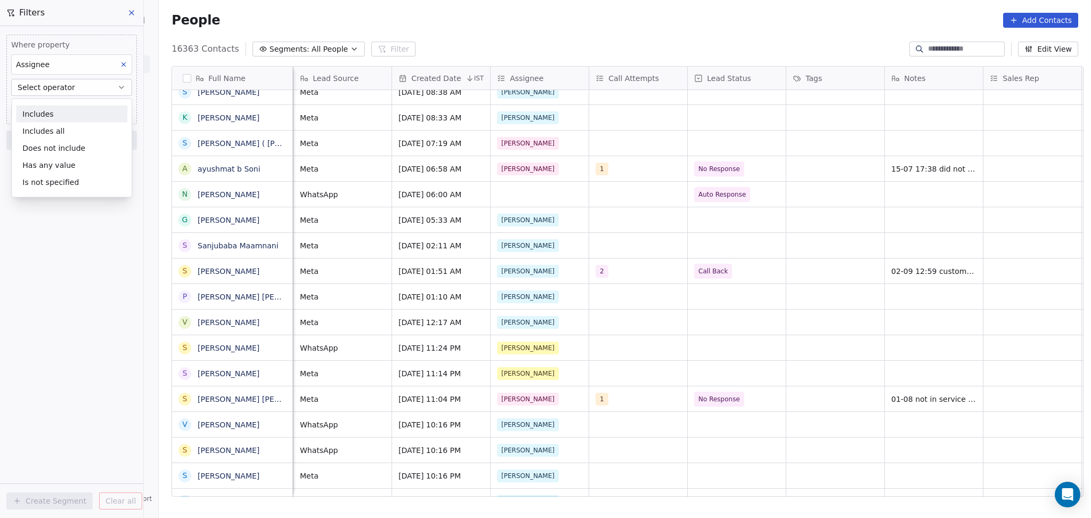
click at [44, 116] on div "Includes" at bounding box center [71, 114] width 111 height 17
click at [47, 105] on body "On2Cook India Pvt. Ltd. Contacts People Marketing Workflows Campaigns Metrics &…" at bounding box center [545, 259] width 1091 height 518
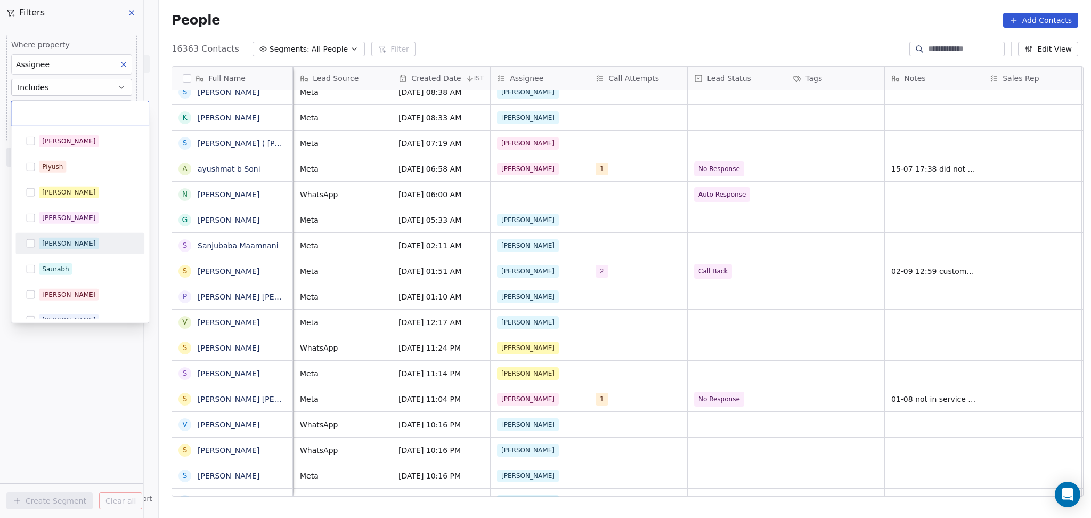
drag, startPoint x: 44, startPoint y: 242, endPoint x: 54, endPoint y: 255, distance: 16.6
click at [44, 242] on div "[PERSON_NAME]" at bounding box center [68, 244] width 53 height 10
click at [95, 385] on html "On2Cook India Pvt. Ltd. Contacts People Marketing Workflows Campaigns Metrics &…" at bounding box center [545, 259] width 1091 height 518
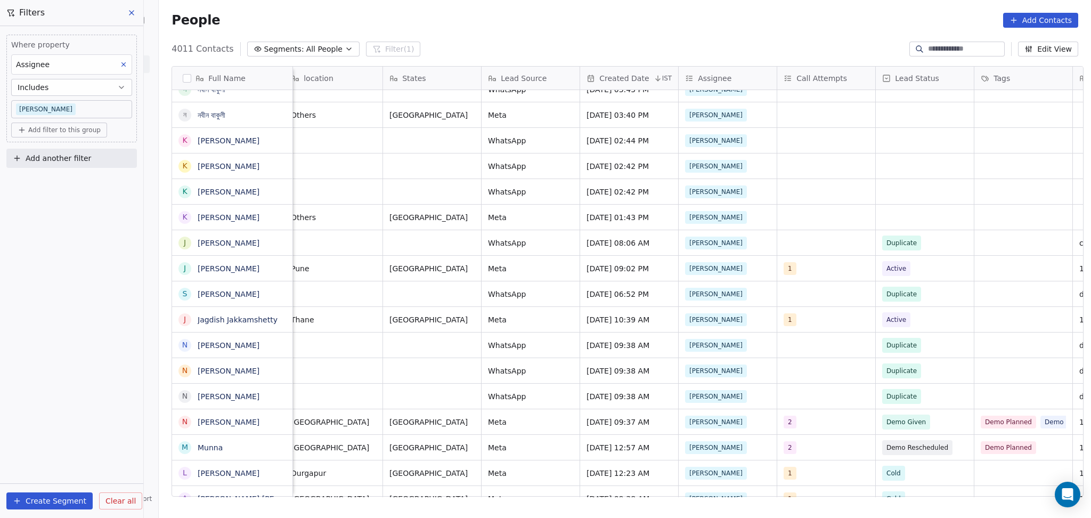
click at [63, 154] on span "Add another filter" at bounding box center [59, 158] width 66 height 11
click at [54, 179] on span "Contact properties" at bounding box center [52, 182] width 69 height 11
type input "****"
click at [53, 259] on span "Lead Status" at bounding box center [40, 255] width 44 height 11
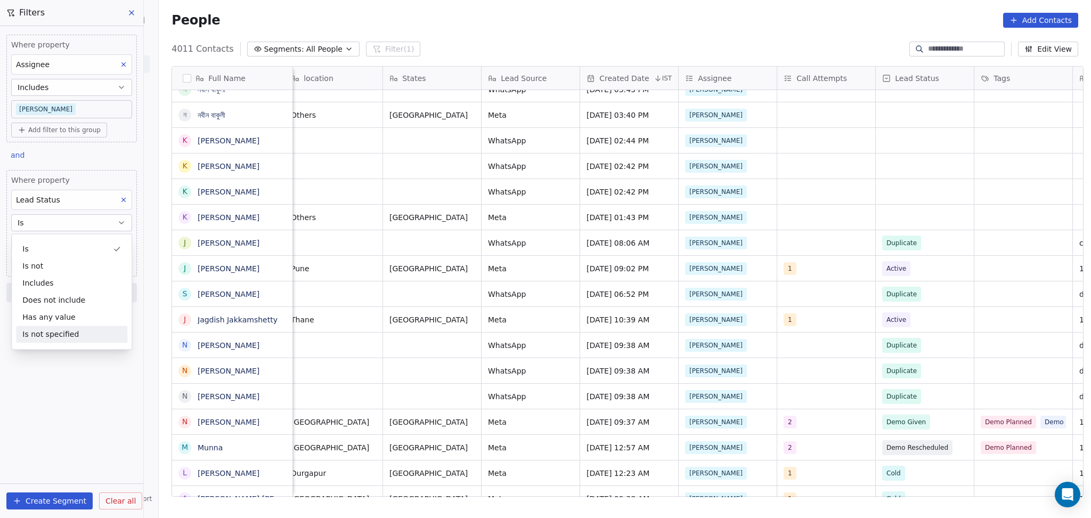
click at [45, 333] on div "Is not specified" at bounding box center [71, 334] width 111 height 17
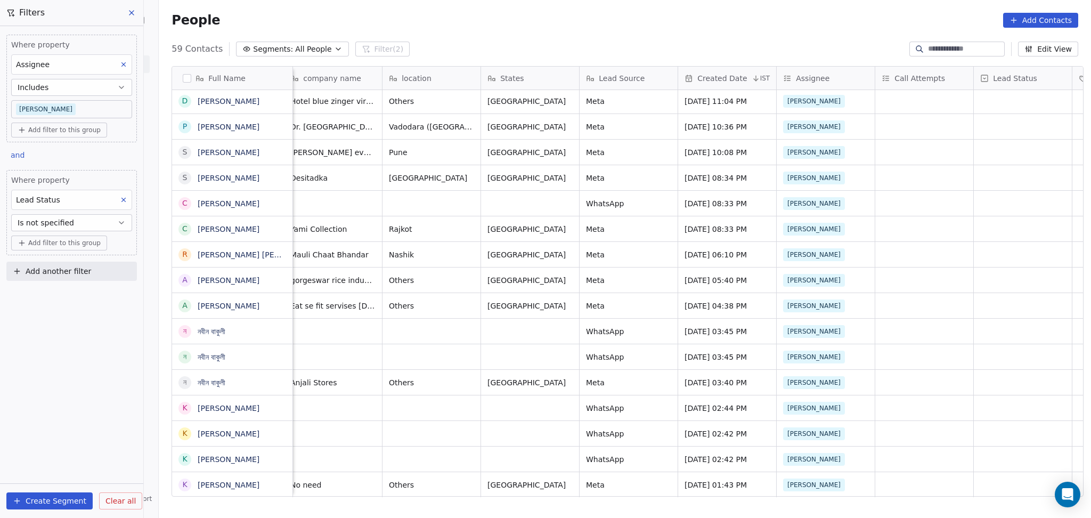
click at [843, 318] on div "+919062971554 WhatsApp Sep 19, 2025 03:45 PM Ronit" at bounding box center [987, 331] width 2195 height 26
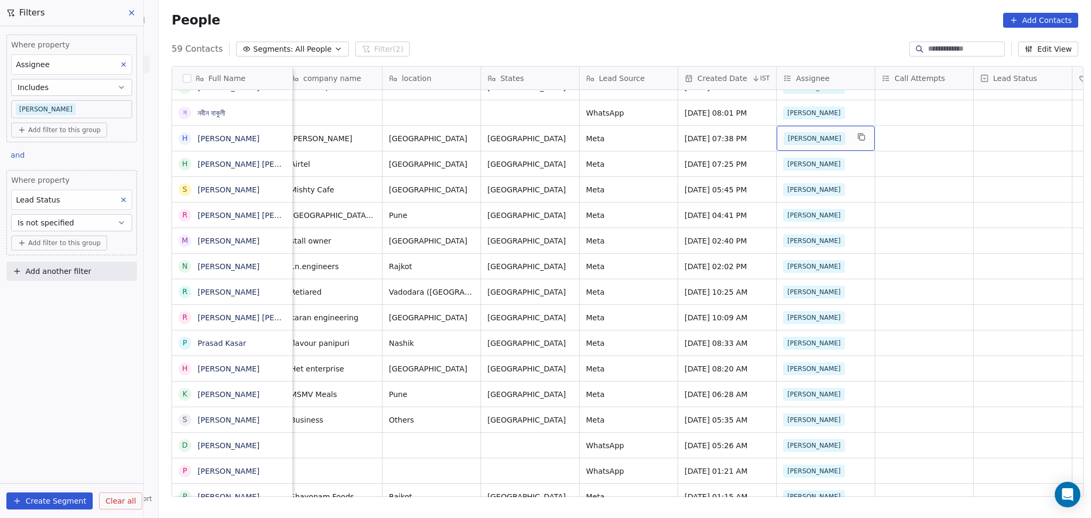
click at [795, 132] on span "[PERSON_NAME]" at bounding box center [815, 138] width 62 height 13
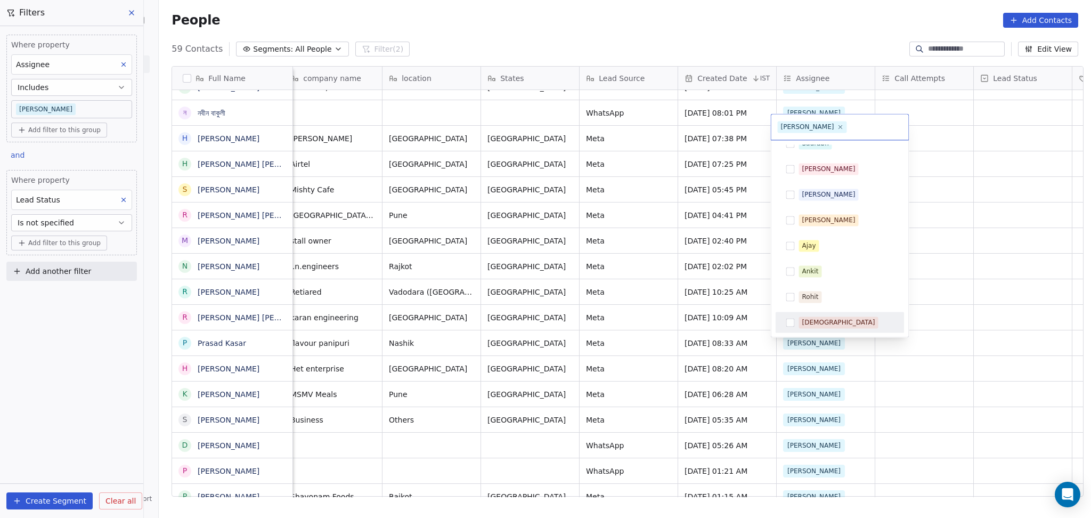
click at [806, 318] on div "[DEMOGRAPHIC_DATA]" at bounding box center [838, 323] width 73 height 10
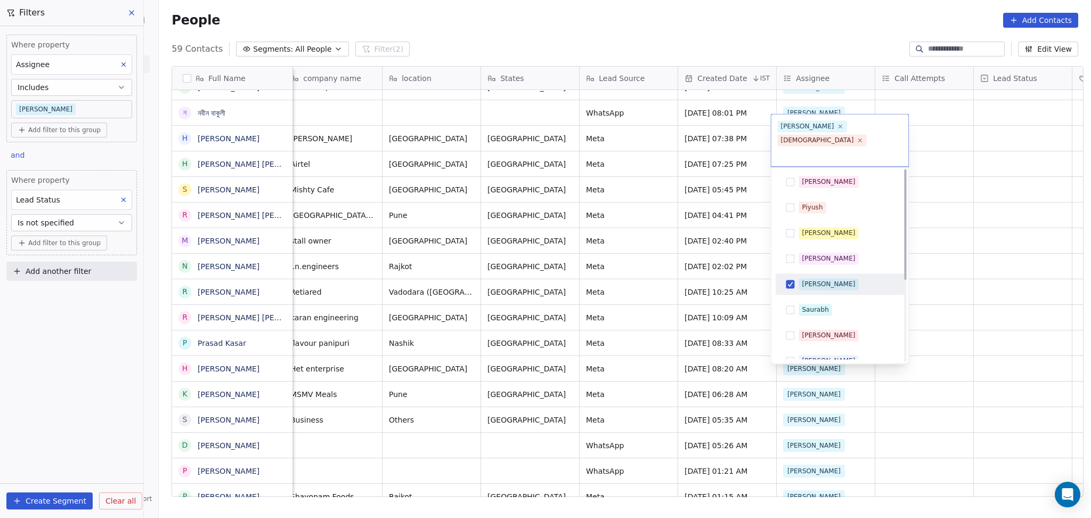
drag, startPoint x: 799, startPoint y: 250, endPoint x: 823, endPoint y: 249, distance: 24.0
click at [800, 276] on div "[PERSON_NAME]" at bounding box center [840, 284] width 120 height 17
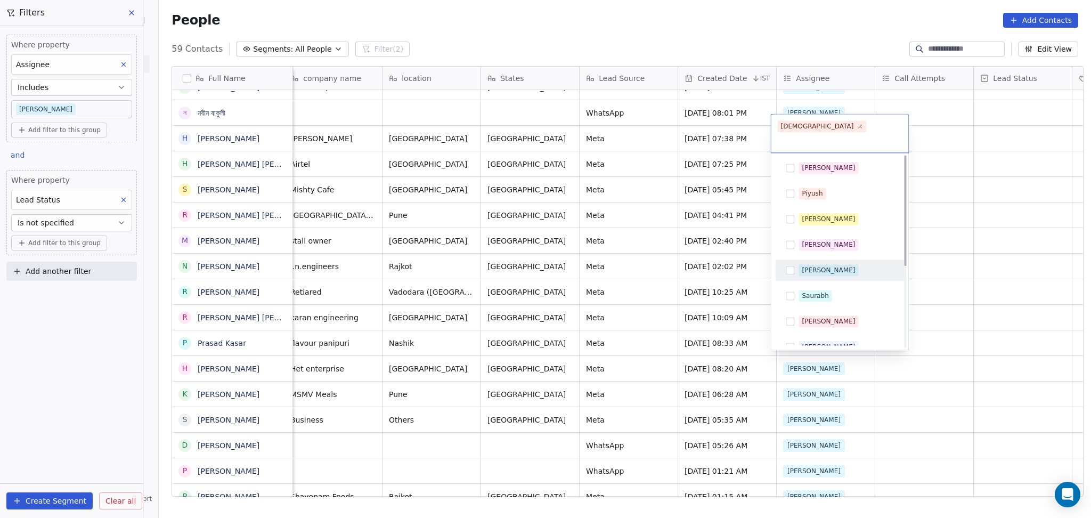
drag, startPoint x: 948, startPoint y: 233, endPoint x: 822, endPoint y: 195, distance: 131.3
click at [949, 232] on html "On2Cook India Pvt. Ltd. Contacts People Marketing Workflows Campaigns Metrics &…" at bounding box center [545, 259] width 1091 height 518
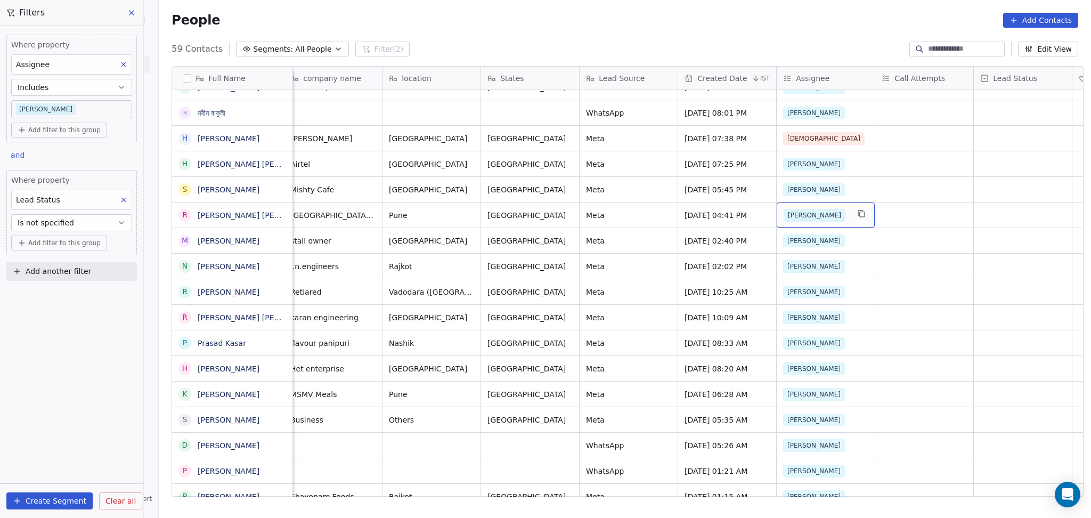
click at [803, 209] on div "[PERSON_NAME]" at bounding box center [816, 215] width 65 height 13
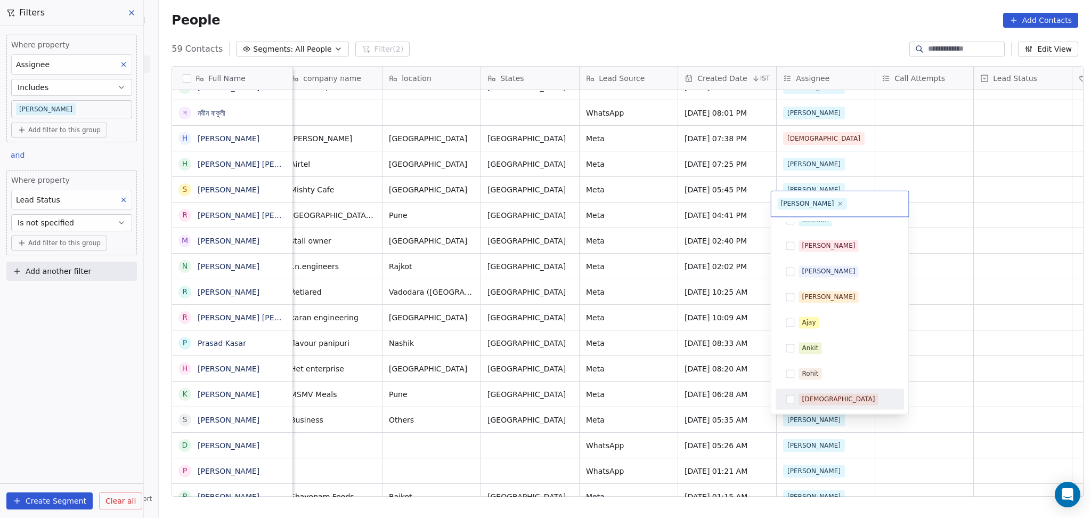
click at [817, 393] on span "[DEMOGRAPHIC_DATA]" at bounding box center [838, 399] width 79 height 12
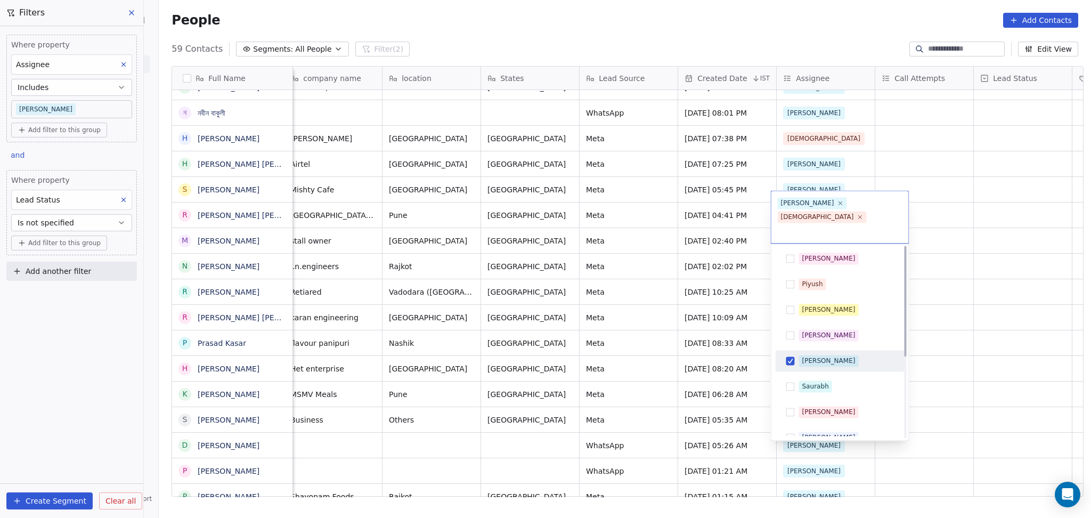
click at [800, 355] on span "[PERSON_NAME]" at bounding box center [829, 361] width 60 height 12
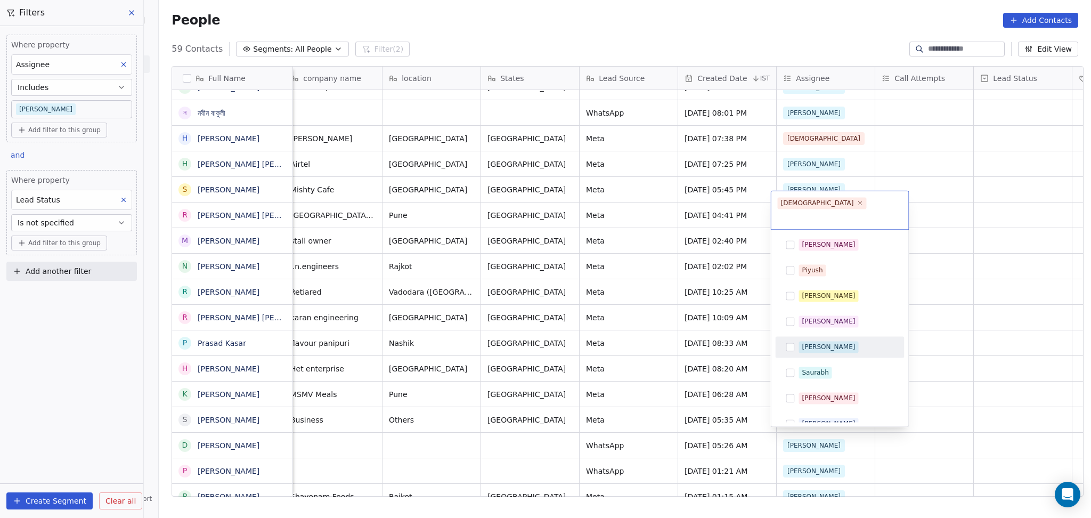
click at [1007, 309] on html "On2Cook India Pvt. Ltd. Contacts People Marketing Workflows Campaigns Metrics &…" at bounding box center [545, 259] width 1091 height 518
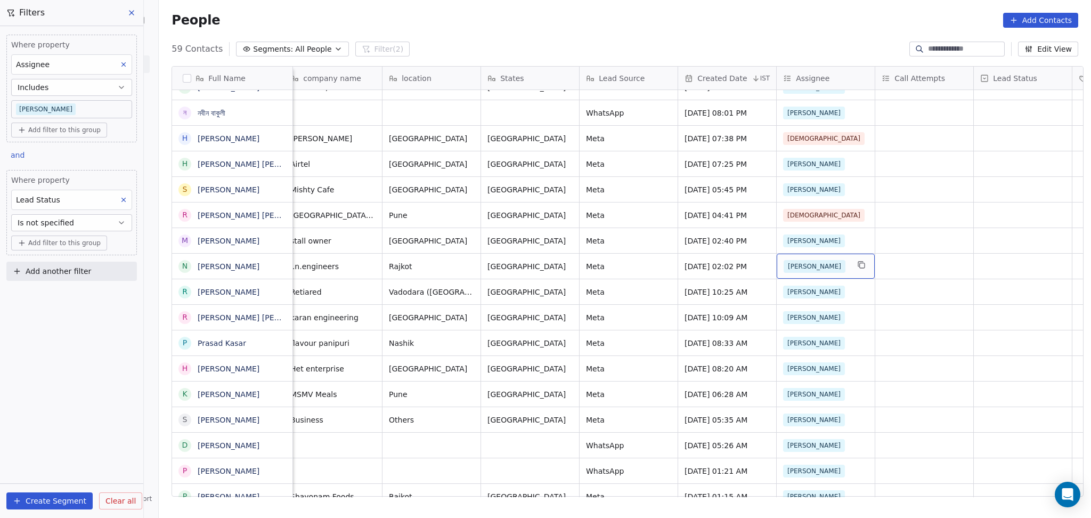
click at [803, 266] on div "[PERSON_NAME]" at bounding box center [826, 266] width 98 height 25
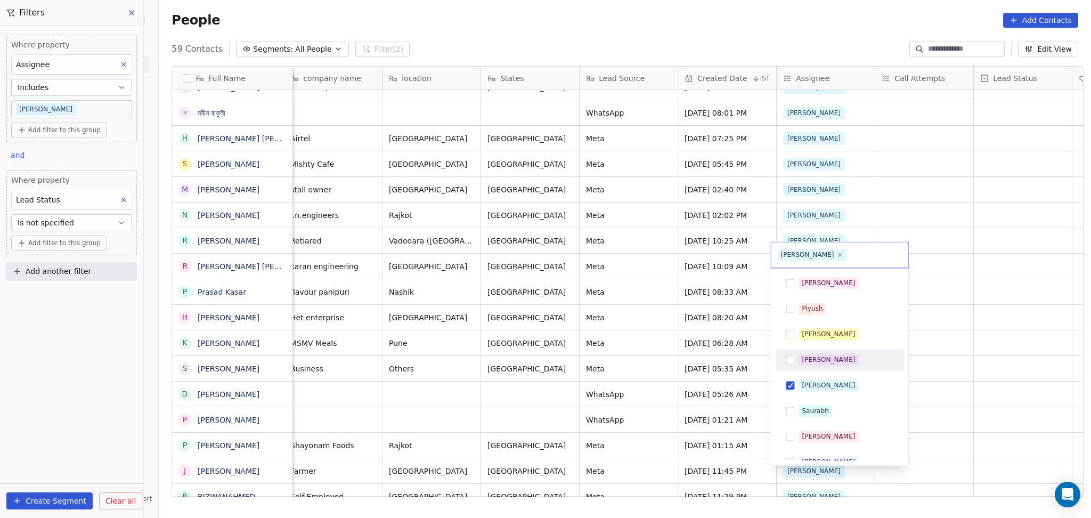
click at [948, 329] on html "On2Cook India Pvt. Ltd. Contacts People Marketing Workflows Campaigns Metrics &…" at bounding box center [545, 259] width 1091 height 518
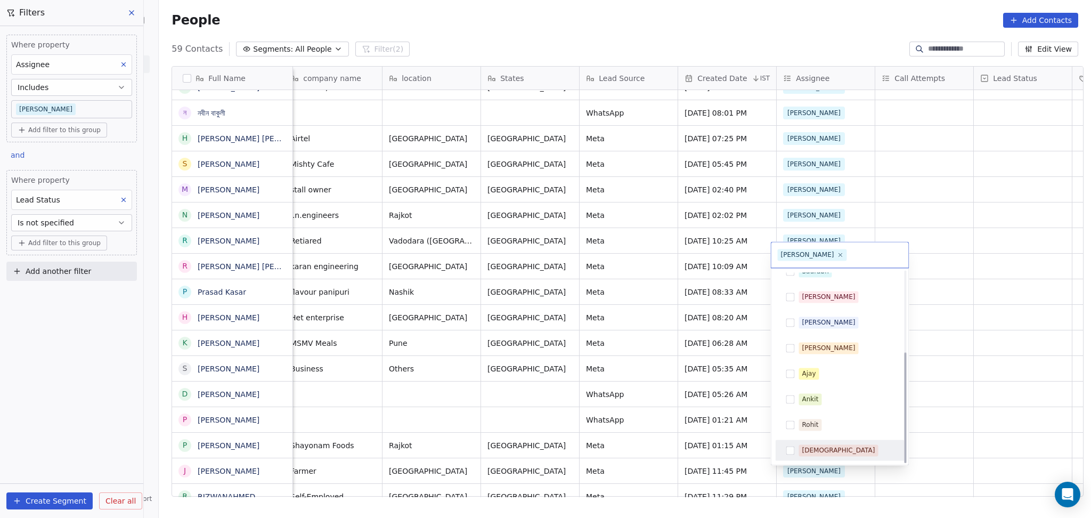
click at [807, 451] on div "[DEMOGRAPHIC_DATA]" at bounding box center [838, 451] width 73 height 10
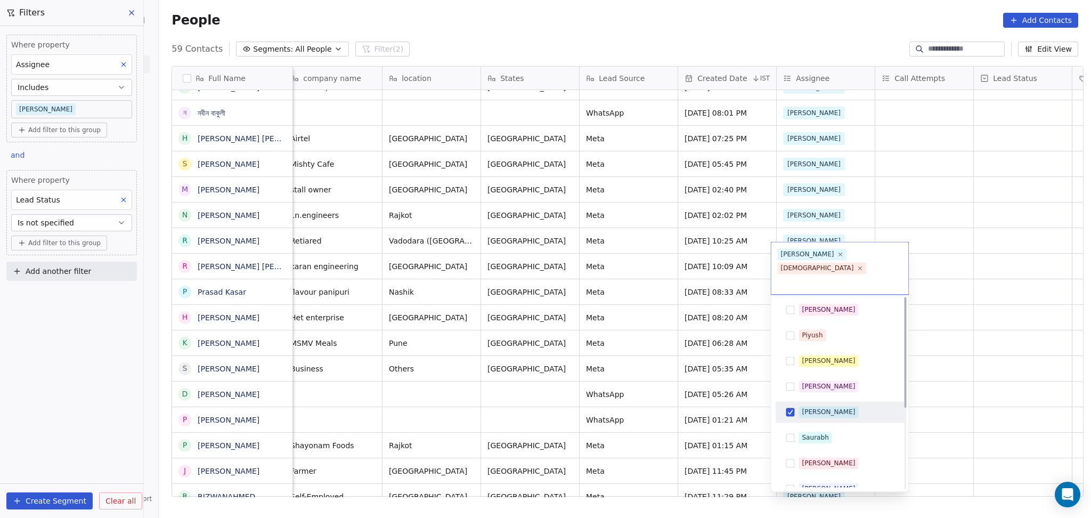
click at [799, 401] on div "[PERSON_NAME]" at bounding box center [839, 411] width 129 height 21
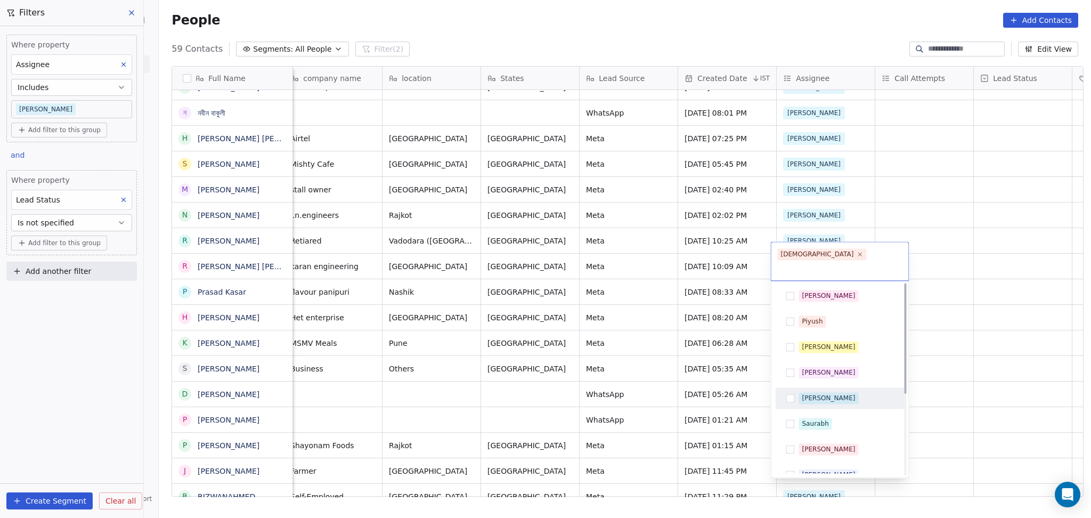
click at [939, 338] on html "On2Cook India Pvt. Ltd. Contacts People Marketing Workflows Campaigns Metrics &…" at bounding box center [545, 259] width 1091 height 518
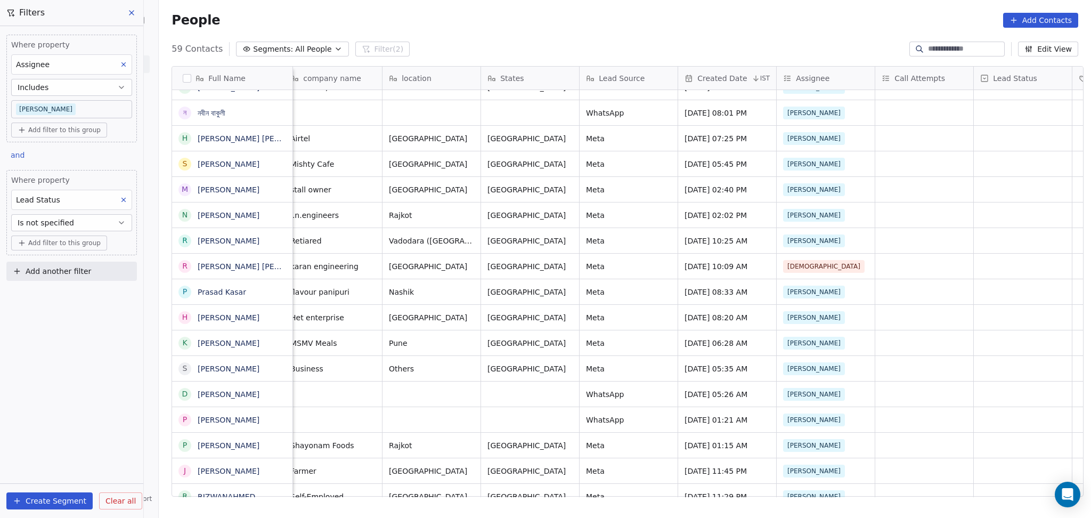
drag, startPoint x: 122, startPoint y: 201, endPoint x: 150, endPoint y: 196, distance: 28.7
click at [122, 201] on icon at bounding box center [123, 199] width 7 height 7
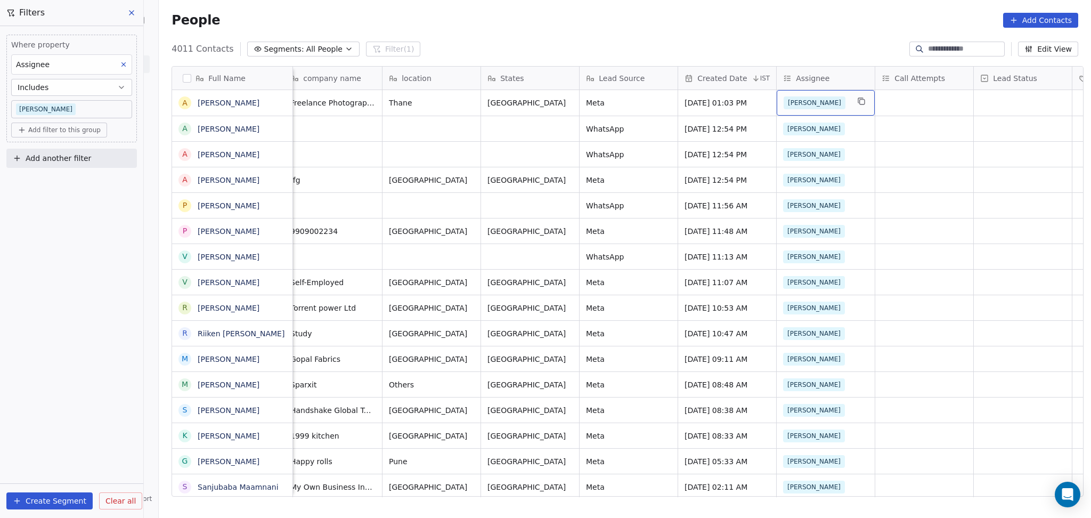
click at [811, 104] on div "[PERSON_NAME]" at bounding box center [816, 102] width 65 height 13
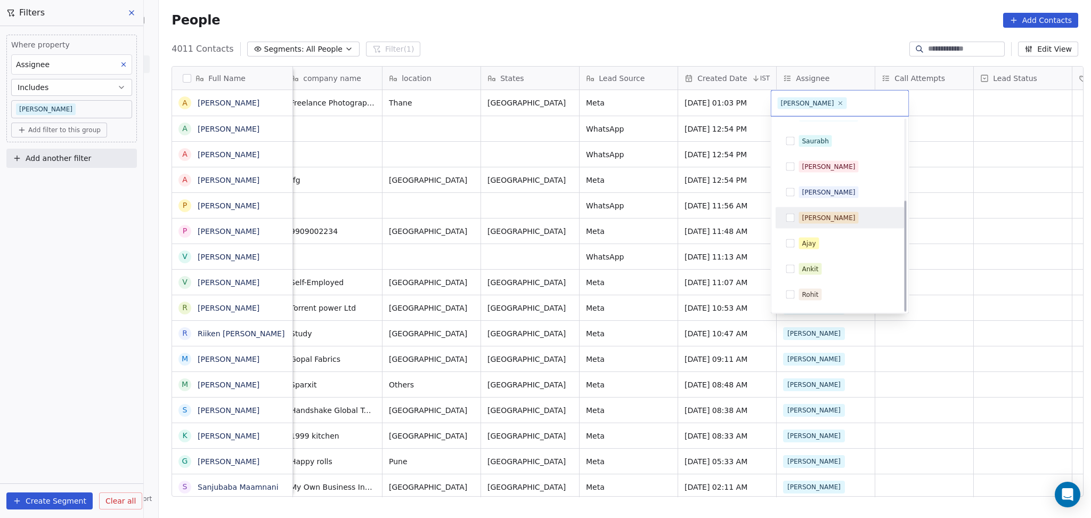
scroll to position [140, 0]
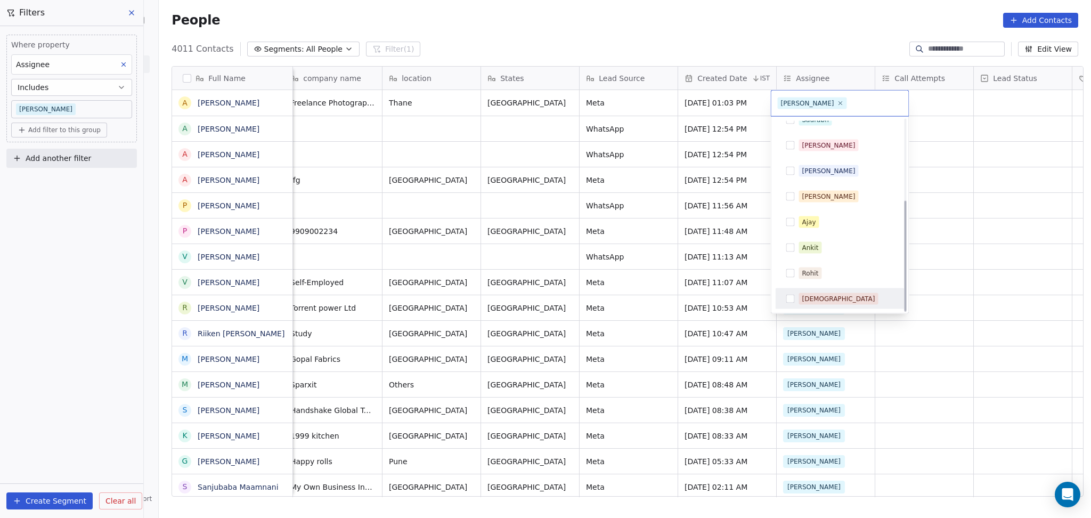
click at [804, 303] on span "[DEMOGRAPHIC_DATA]" at bounding box center [838, 299] width 79 height 12
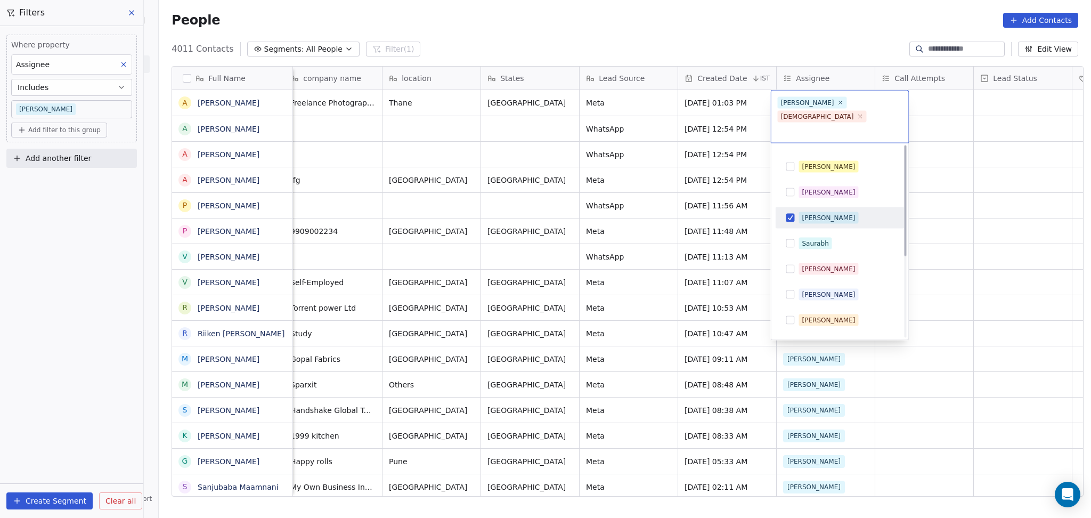
scroll to position [0, 0]
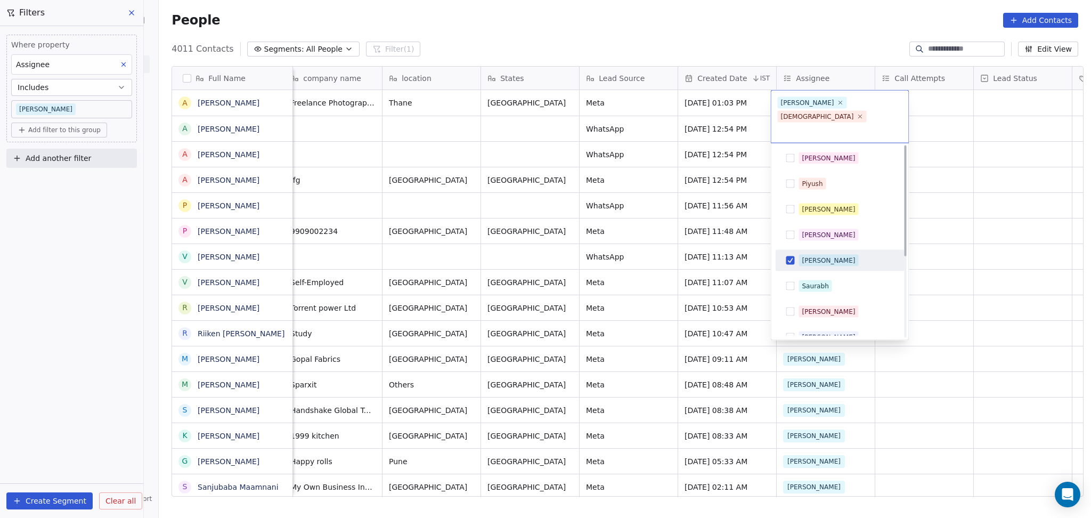
click at [814, 256] on div "[PERSON_NAME]" at bounding box center [828, 261] width 53 height 10
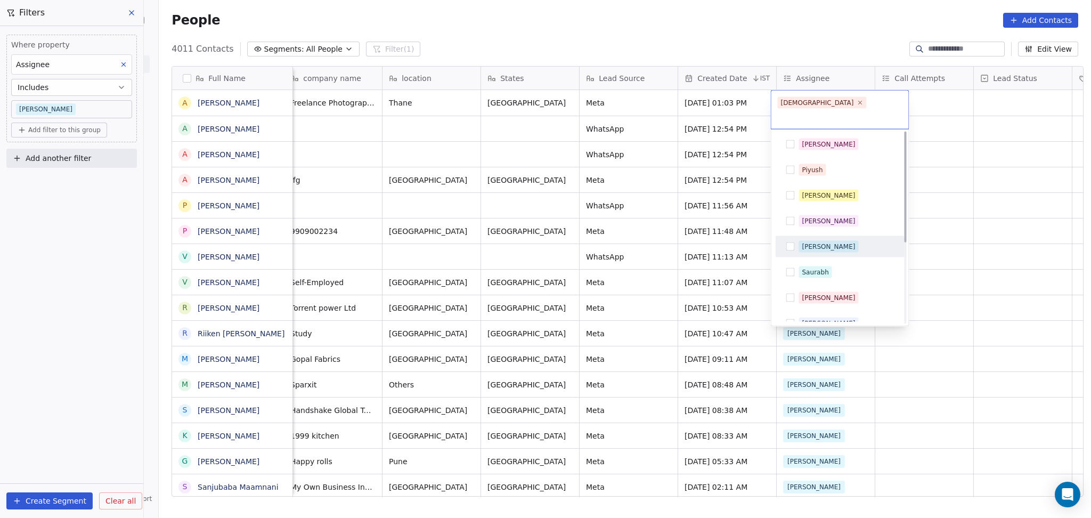
click at [930, 232] on html "On2Cook India Pvt. Ltd. Contacts People Marketing Workflows Campaigns Metrics &…" at bounding box center [545, 259] width 1091 height 518
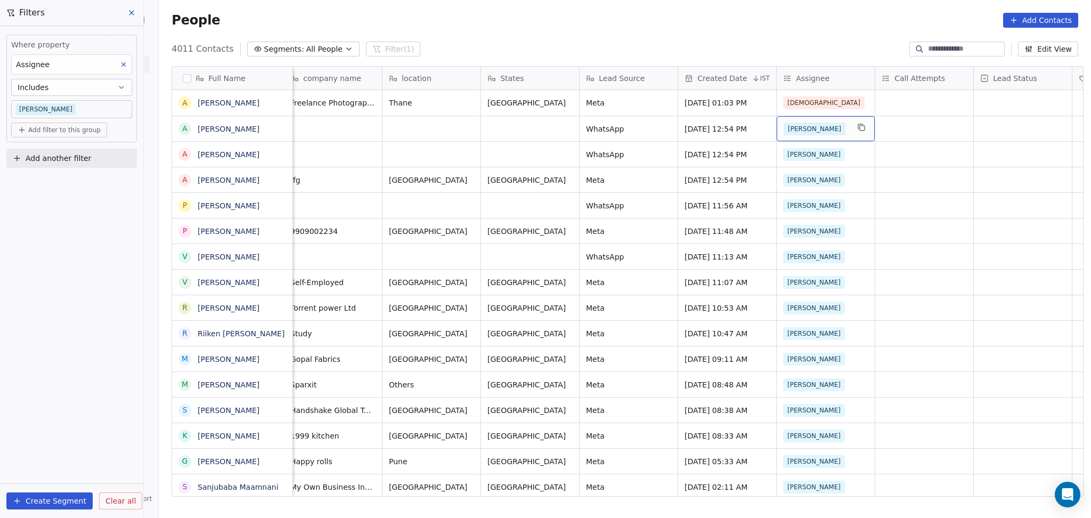
click at [798, 124] on span "[PERSON_NAME]" at bounding box center [815, 129] width 62 height 13
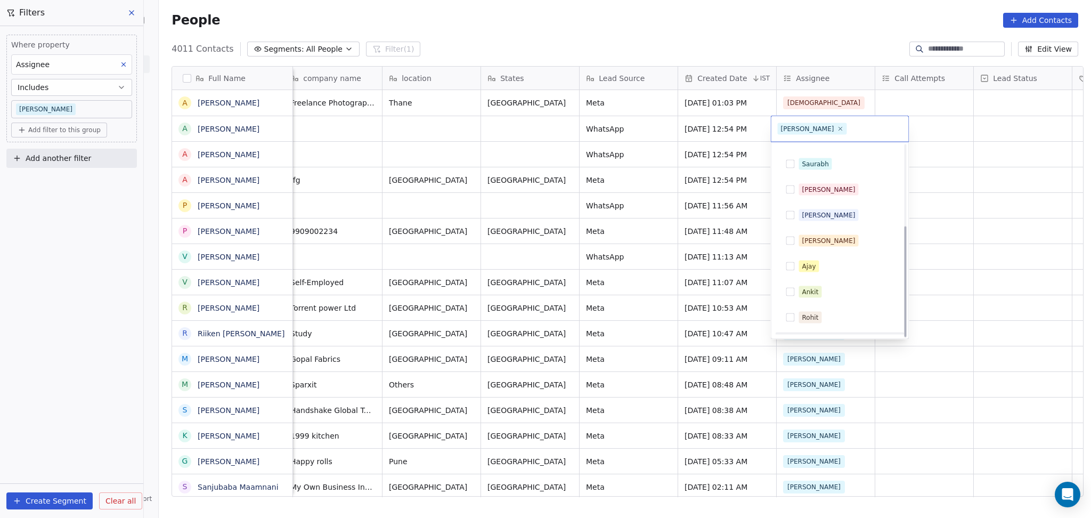
scroll to position [140, 0]
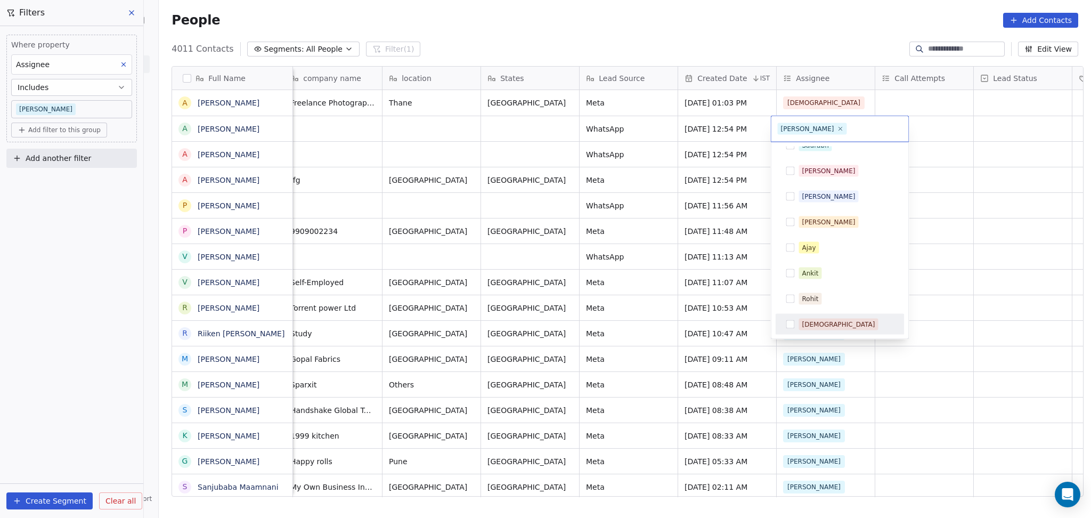
click at [812, 323] on div "[DEMOGRAPHIC_DATA]" at bounding box center [838, 325] width 73 height 10
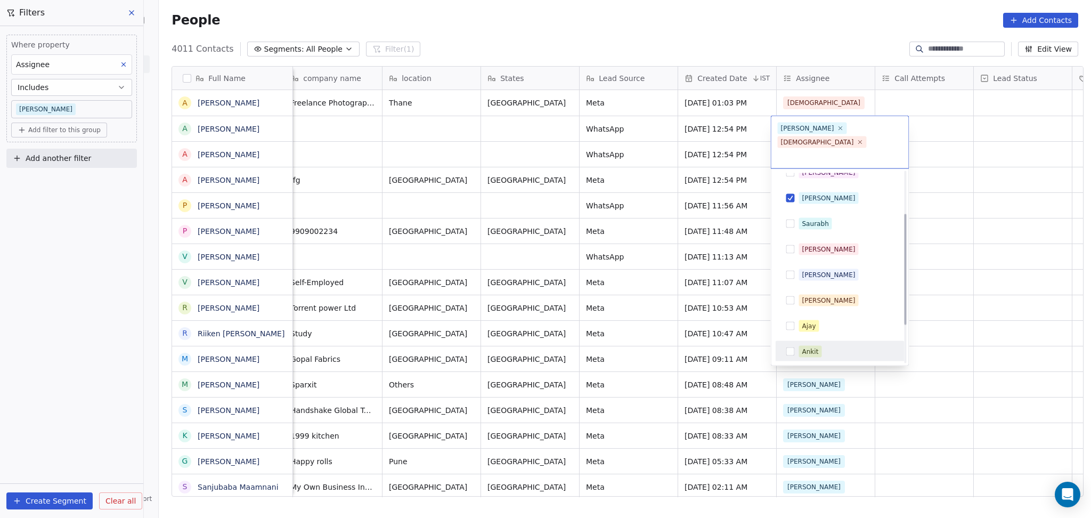
scroll to position [69, 0]
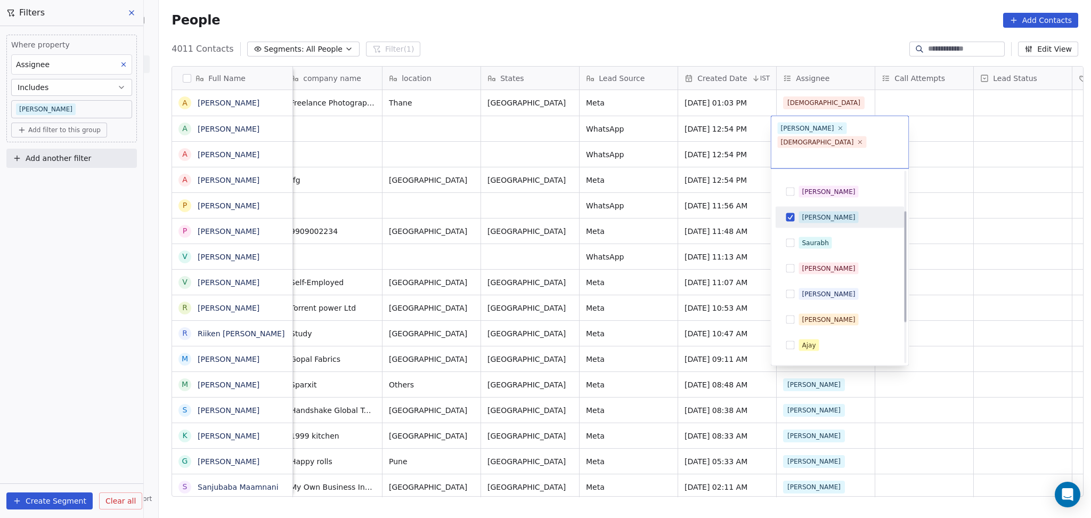
click at [802, 212] on span "[PERSON_NAME]" at bounding box center [829, 218] width 60 height 12
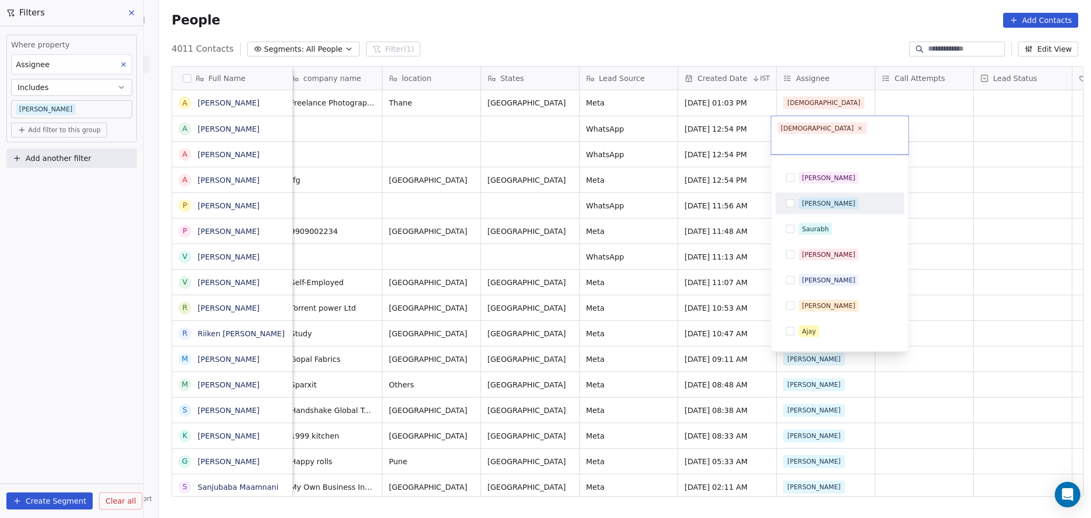
click at [964, 197] on html "On2Cook India Pvt. Ltd. Contacts People Marketing Workflows Campaigns Metrics &…" at bounding box center [545, 259] width 1091 height 518
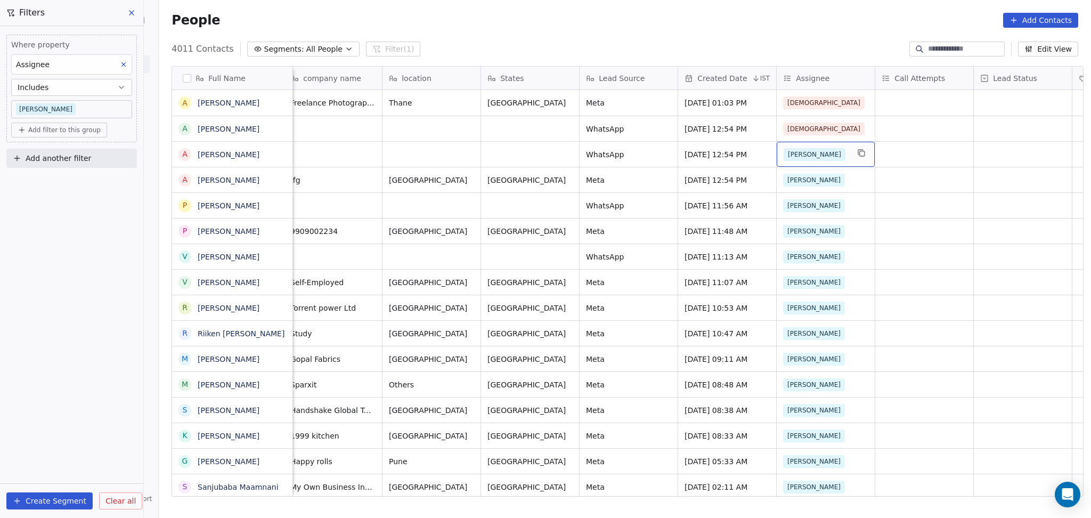
click at [806, 145] on div "[PERSON_NAME]" at bounding box center [826, 154] width 98 height 25
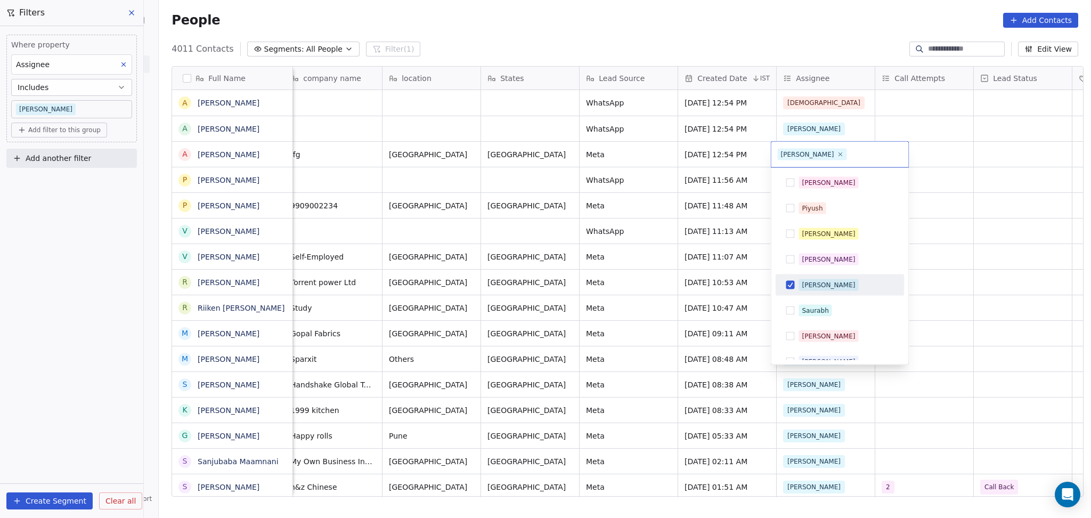
scroll to position [140, 0]
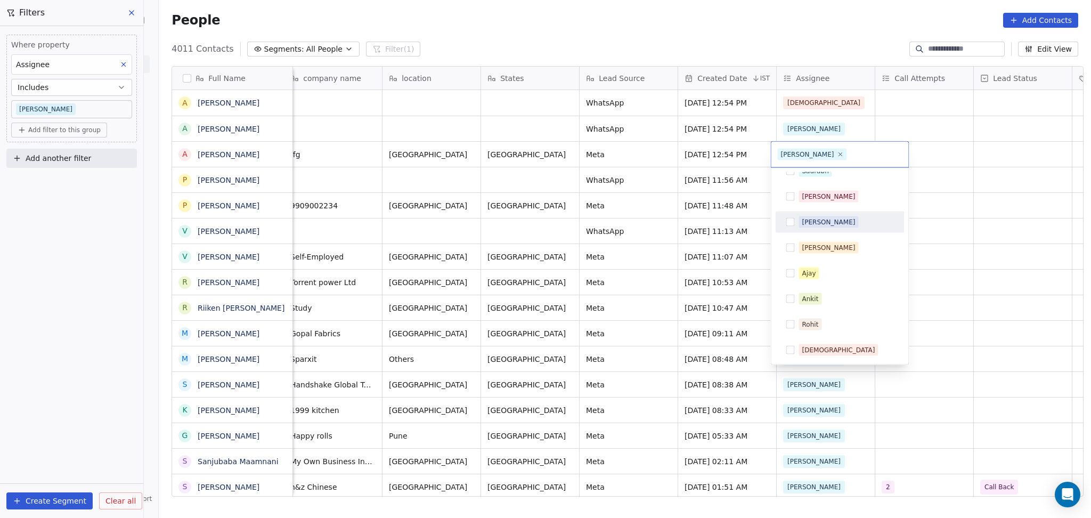
click at [965, 213] on html "On2Cook India Pvt. Ltd. Contacts People Marketing Workflows Campaigns Metrics &…" at bounding box center [545, 259] width 1091 height 518
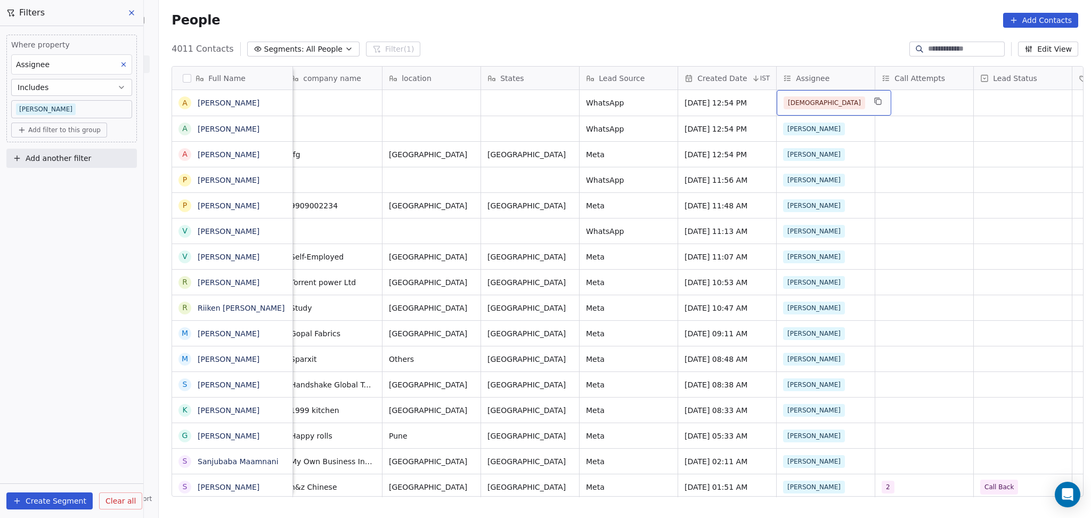
click at [817, 101] on div "[DEMOGRAPHIC_DATA]" at bounding box center [825, 102] width 82 height 13
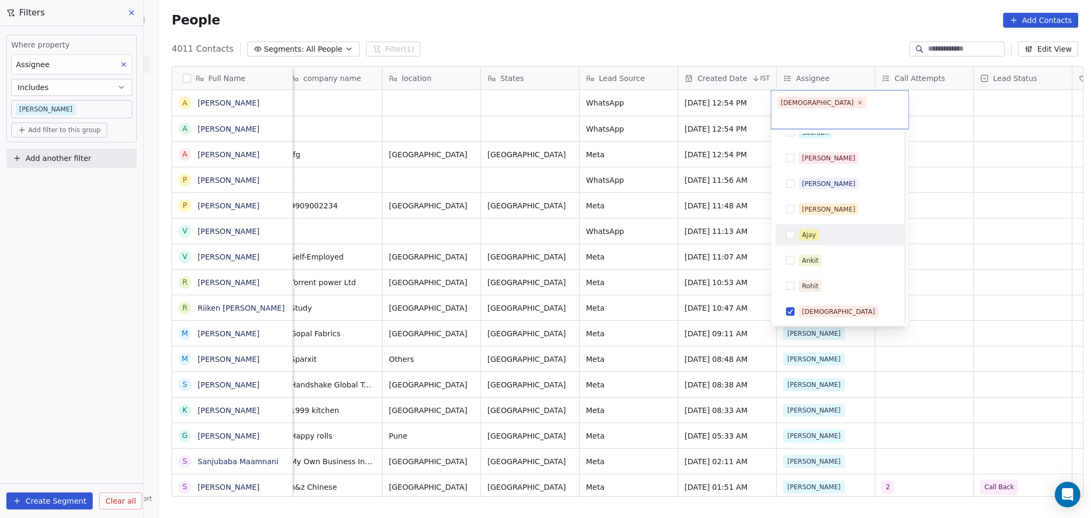
scroll to position [69, 0]
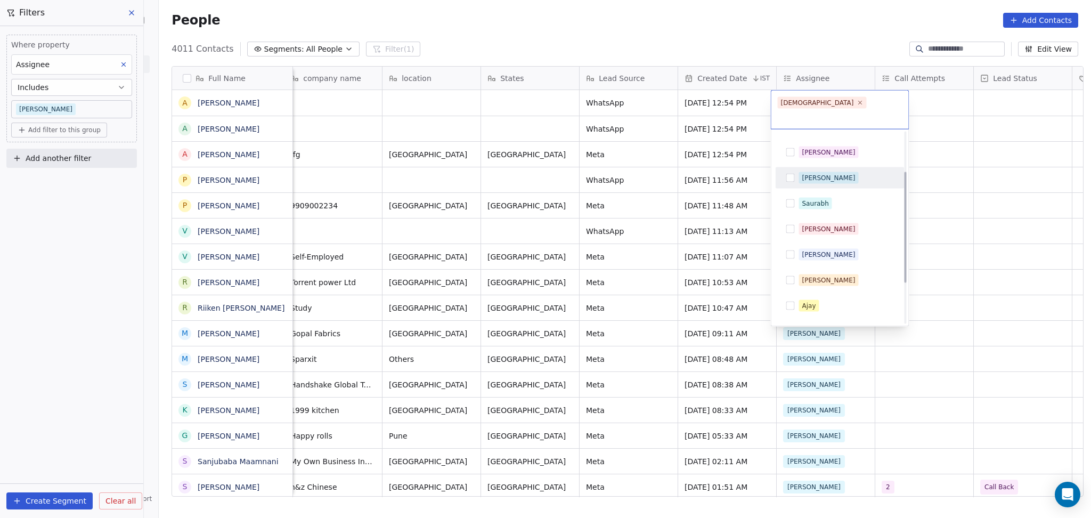
click at [807, 173] on div "[PERSON_NAME]" at bounding box center [828, 178] width 53 height 10
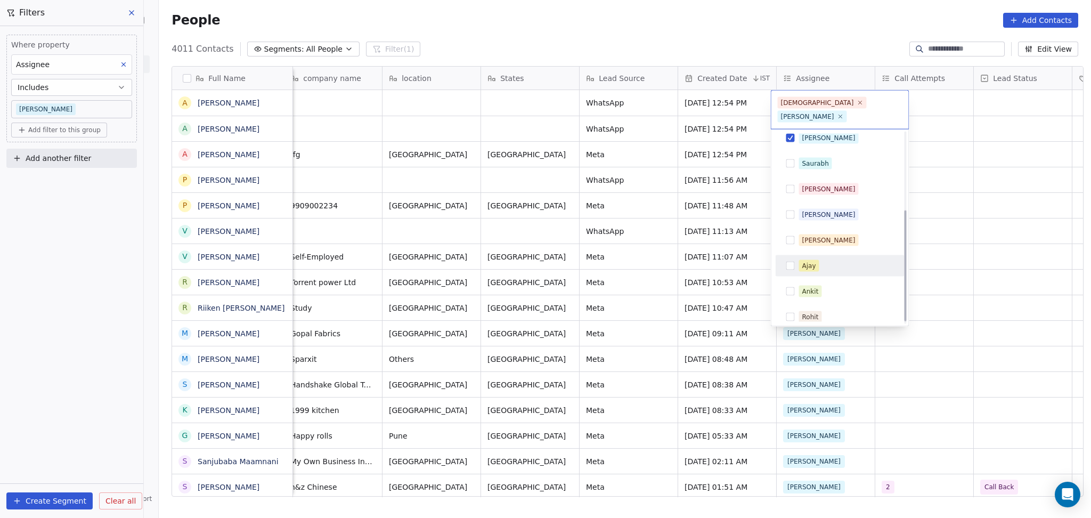
scroll to position [140, 0]
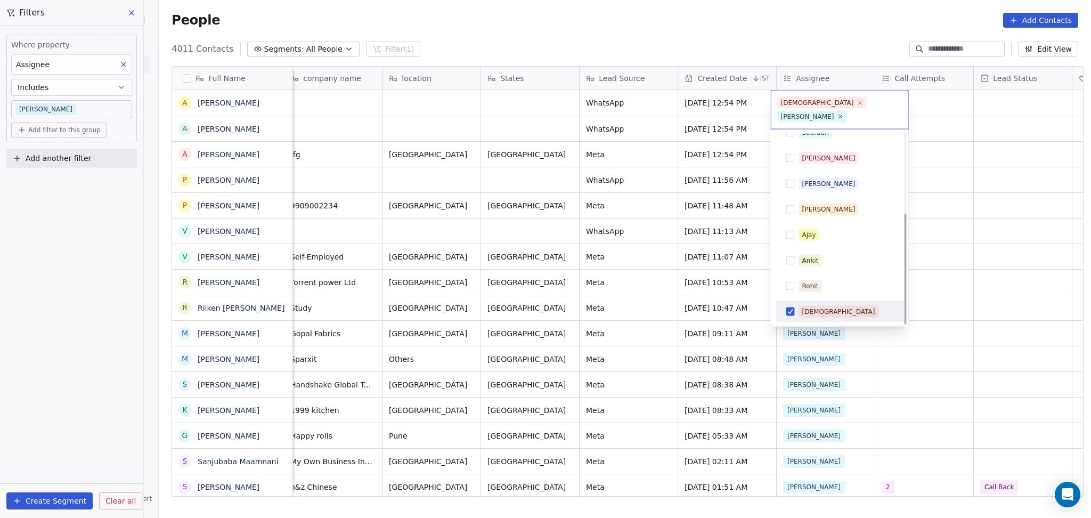
click at [813, 307] on div "[DEMOGRAPHIC_DATA]" at bounding box center [838, 312] width 73 height 10
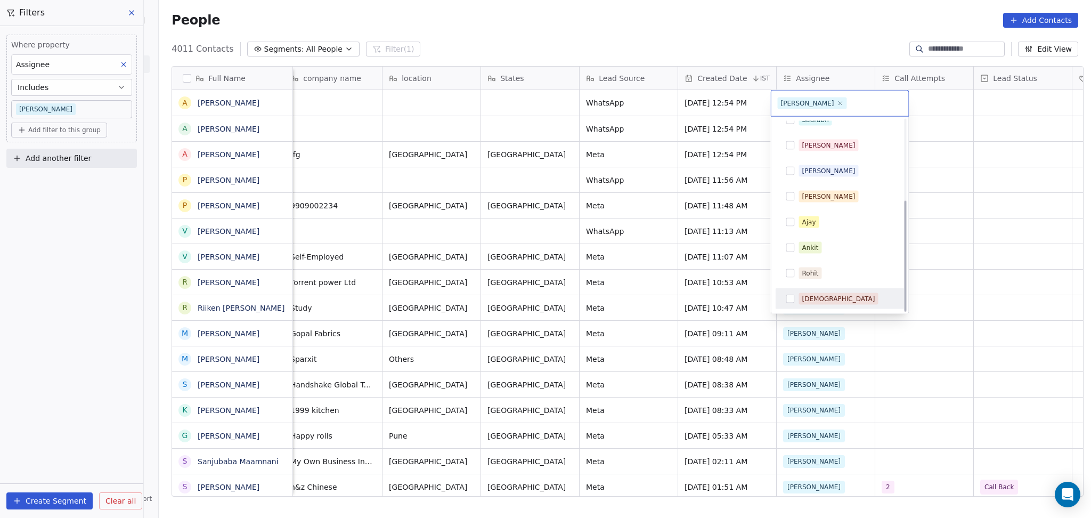
click at [945, 273] on html "On2Cook India Pvt. Ltd. Contacts People Marketing Workflows Campaigns Metrics &…" at bounding box center [545, 259] width 1091 height 518
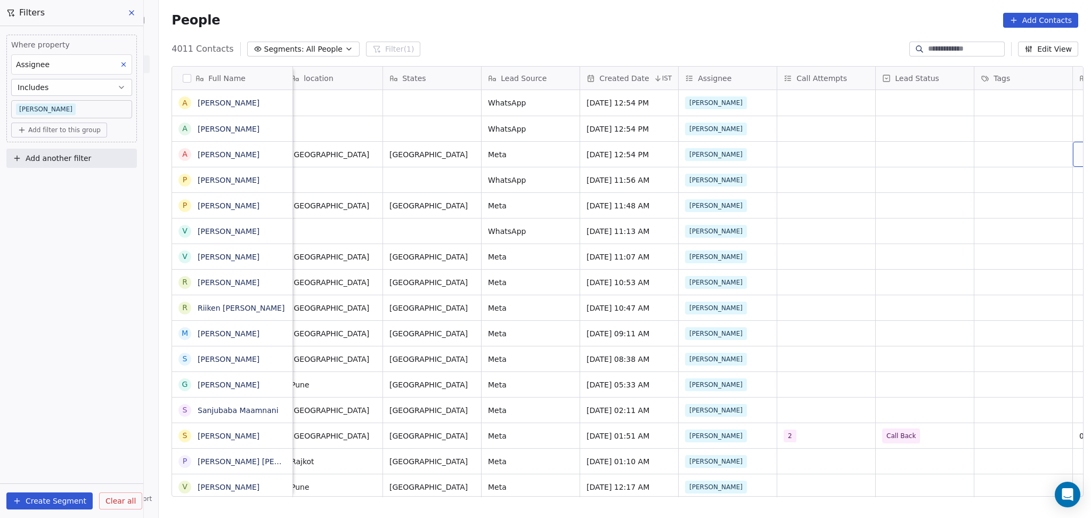
scroll to position [0, 601]
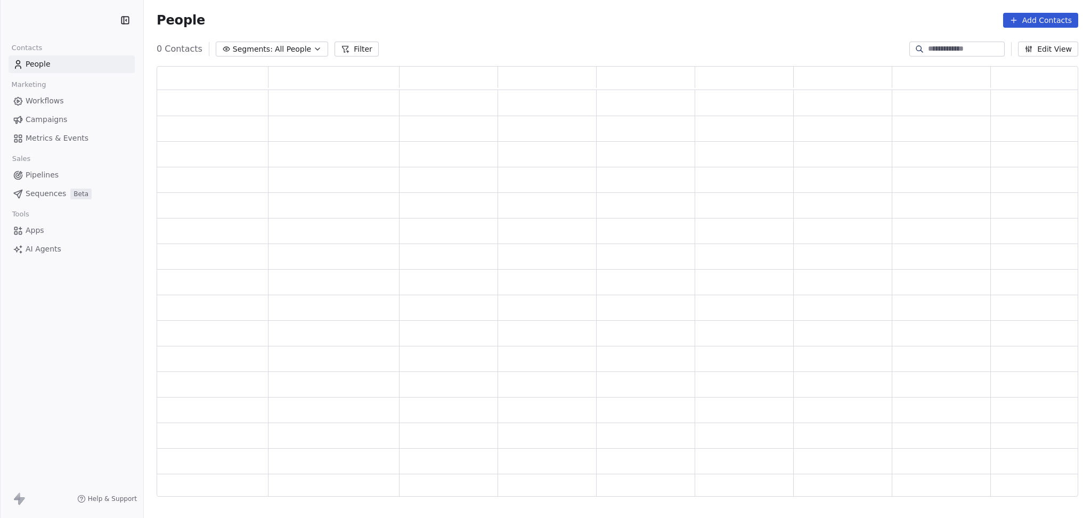
scroll to position [419, 911]
click at [355, 44] on button "Filter" at bounding box center [357, 49] width 44 height 15
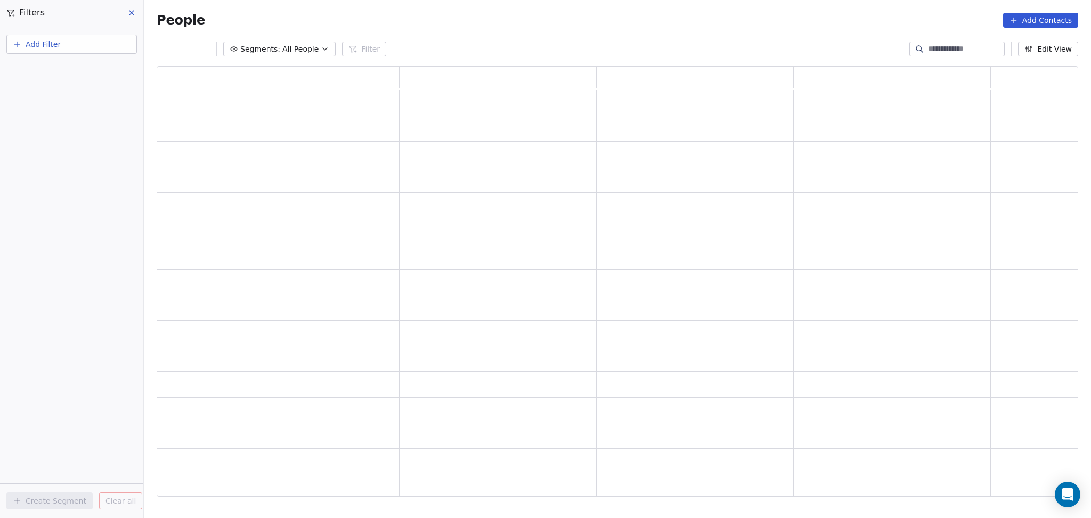
click at [74, 35] on button "Add Filter" at bounding box center [71, 44] width 131 height 19
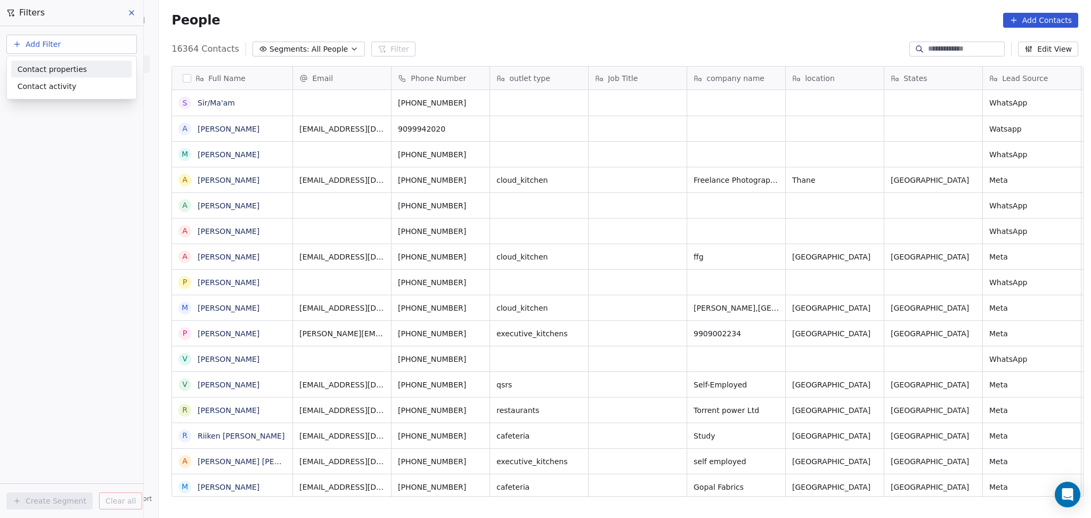
scroll to position [445, 927]
click at [78, 50] on html "On2Cook India Pvt. Ltd. Contacts People Marketing Workflows Campaigns Metrics &…" at bounding box center [545, 259] width 1091 height 518
click at [78, 50] on button "Add Filter" at bounding box center [71, 44] width 131 height 19
click at [69, 64] on span "Contact properties" at bounding box center [52, 68] width 69 height 11
type input "***"
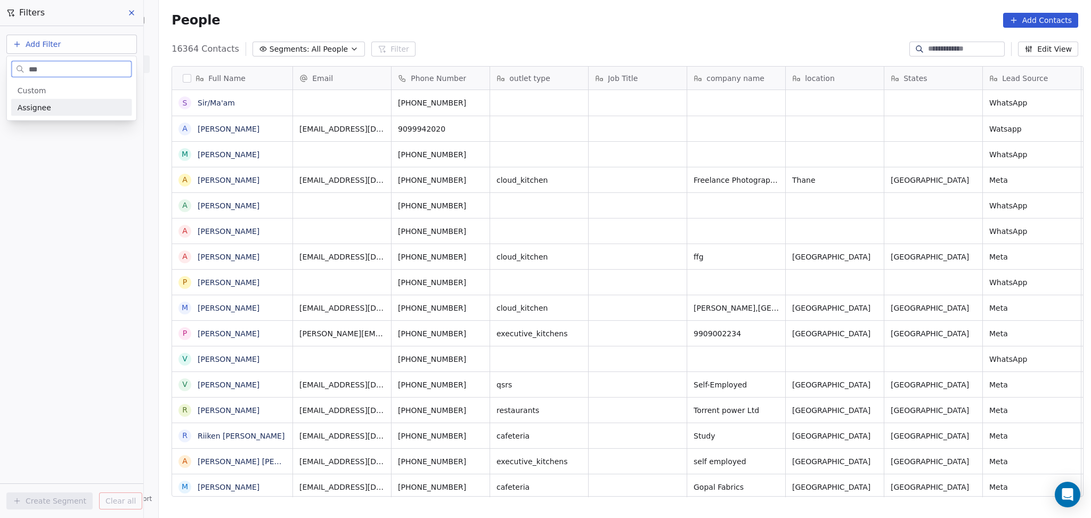
click at [55, 99] on div "Assignee" at bounding box center [71, 107] width 121 height 17
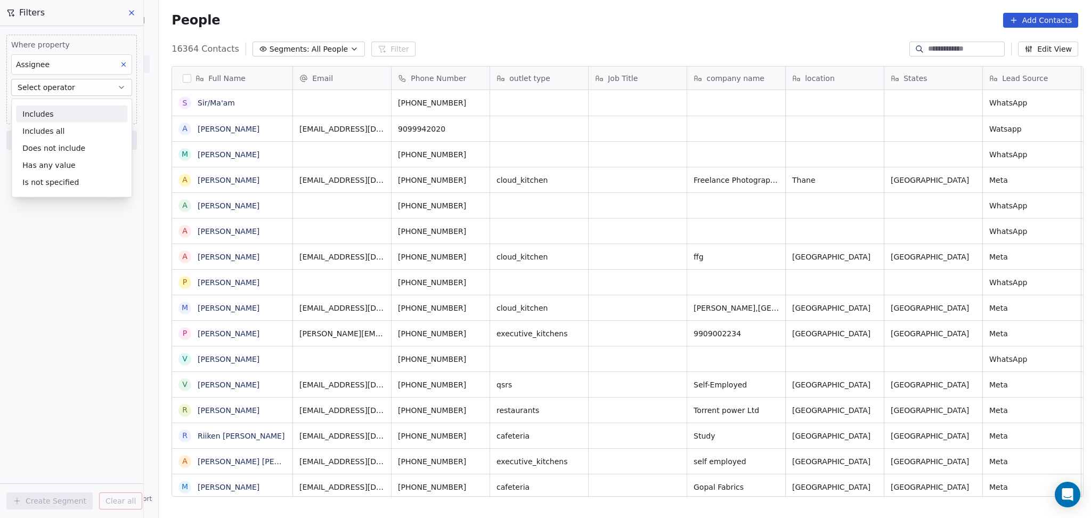
click at [51, 111] on div "Includes" at bounding box center [71, 114] width 111 height 17
click at [49, 102] on body "On2Cook India Pvt. Ltd. Contacts People Marketing Workflows Campaigns Metrics &…" at bounding box center [545, 259] width 1091 height 518
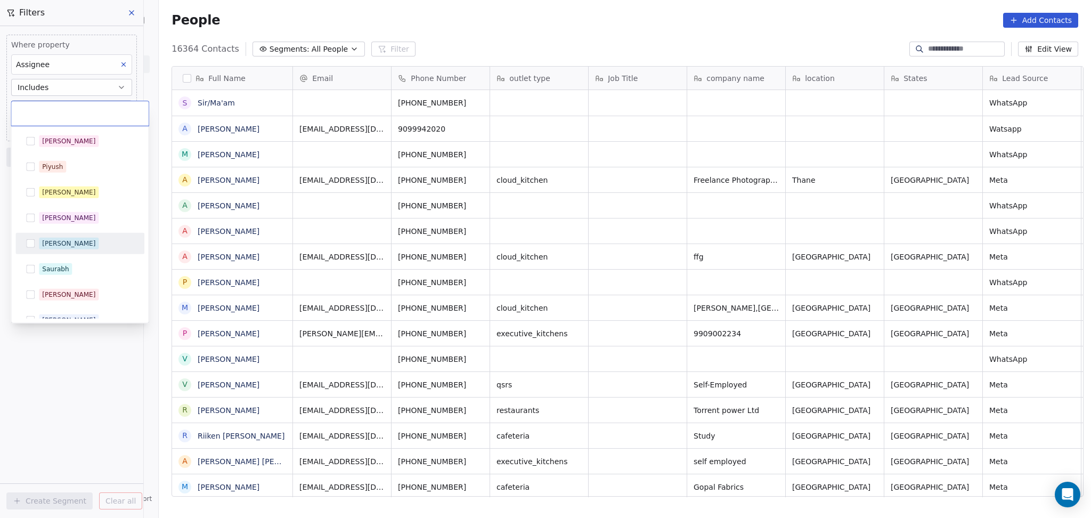
click at [60, 244] on span "[PERSON_NAME]" at bounding box center [69, 244] width 60 height 12
click at [78, 346] on html "On2Cook India Pvt. Ltd. Contacts People Marketing Workflows Campaigns Metrics &…" at bounding box center [545, 259] width 1091 height 518
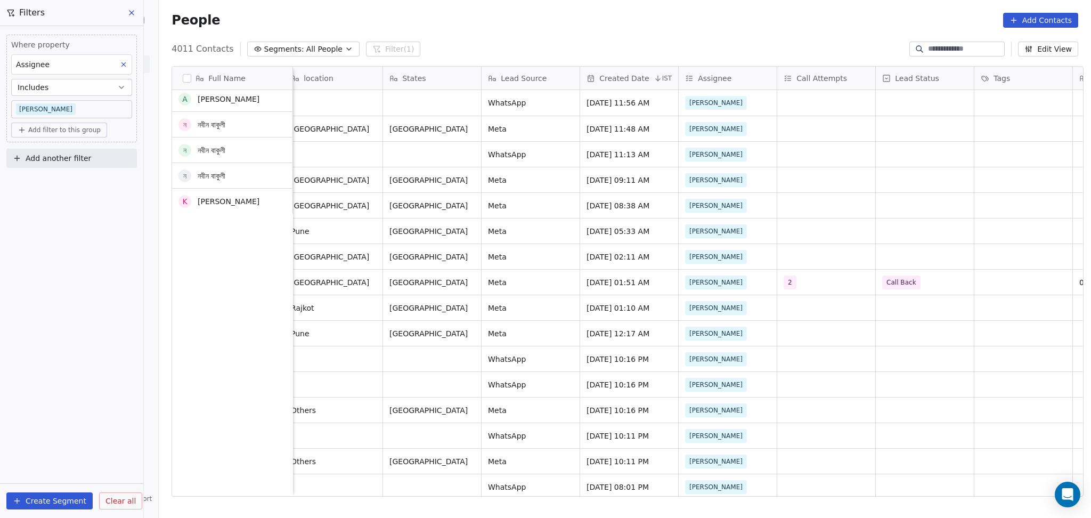
scroll to position [0, 0]
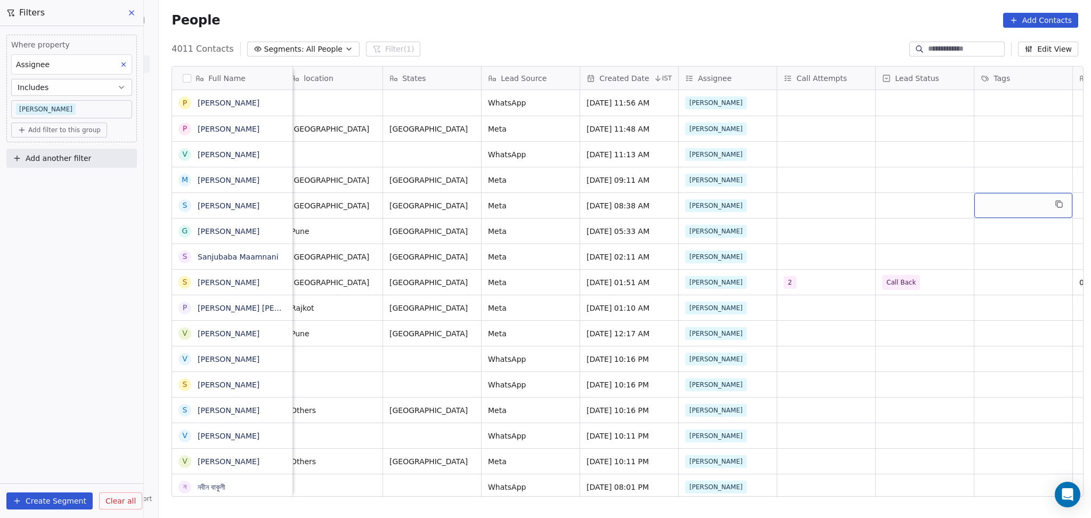
click at [21, 167] on button "Add another filter" at bounding box center [71, 158] width 131 height 19
click at [43, 180] on span "Contact properties" at bounding box center [52, 182] width 69 height 11
type input "****"
click at [78, 250] on div "Lead Status" at bounding box center [72, 255] width 108 height 11
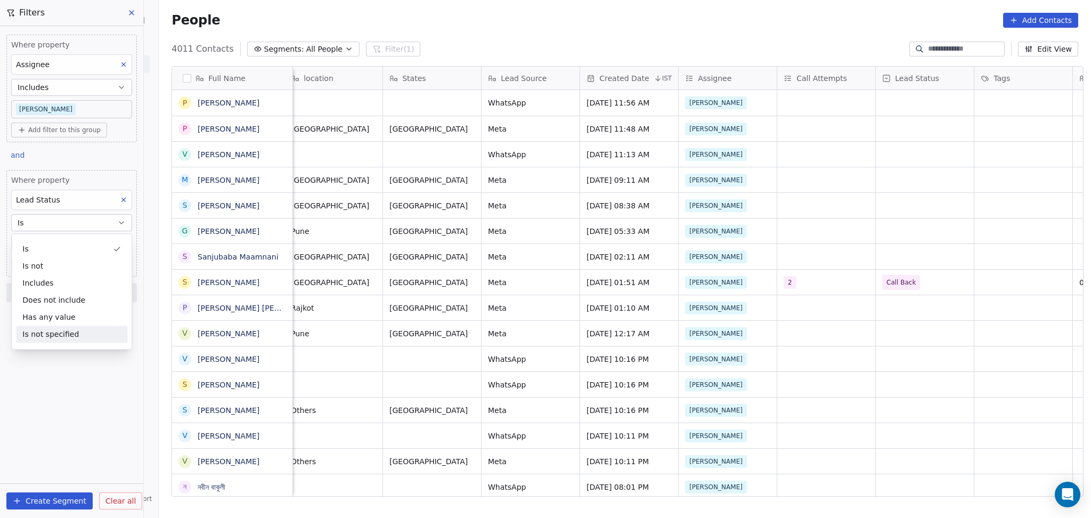
click at [64, 334] on div "Is not specified" at bounding box center [71, 334] width 111 height 17
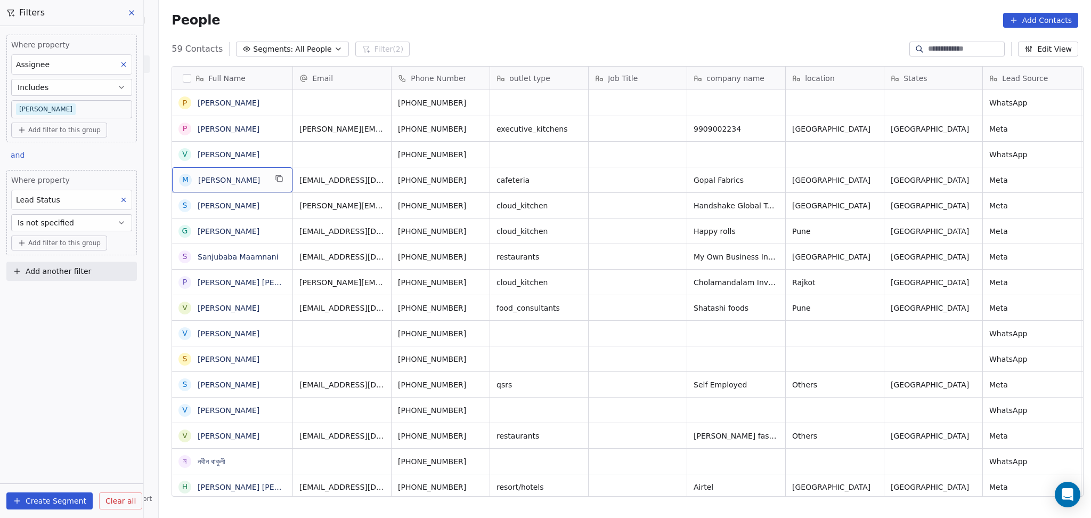
click at [121, 203] on icon at bounding box center [123, 199] width 7 height 7
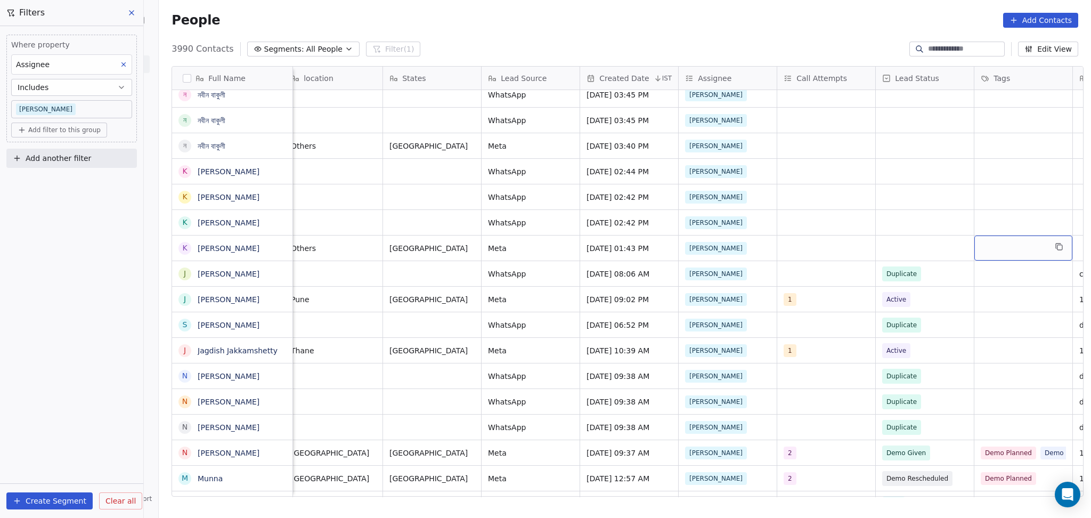
scroll to position [0, 601]
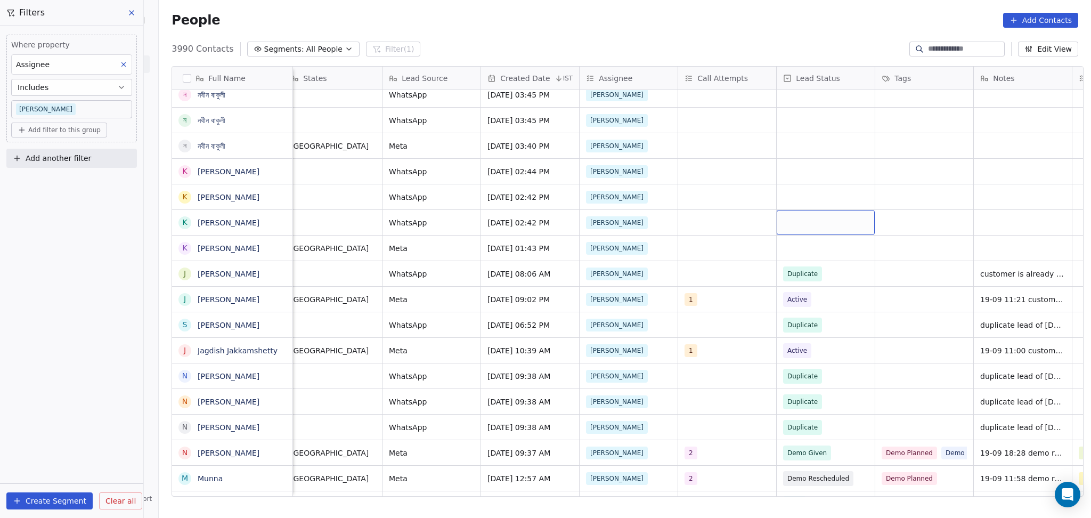
click at [806, 223] on div "grid" at bounding box center [826, 222] width 98 height 25
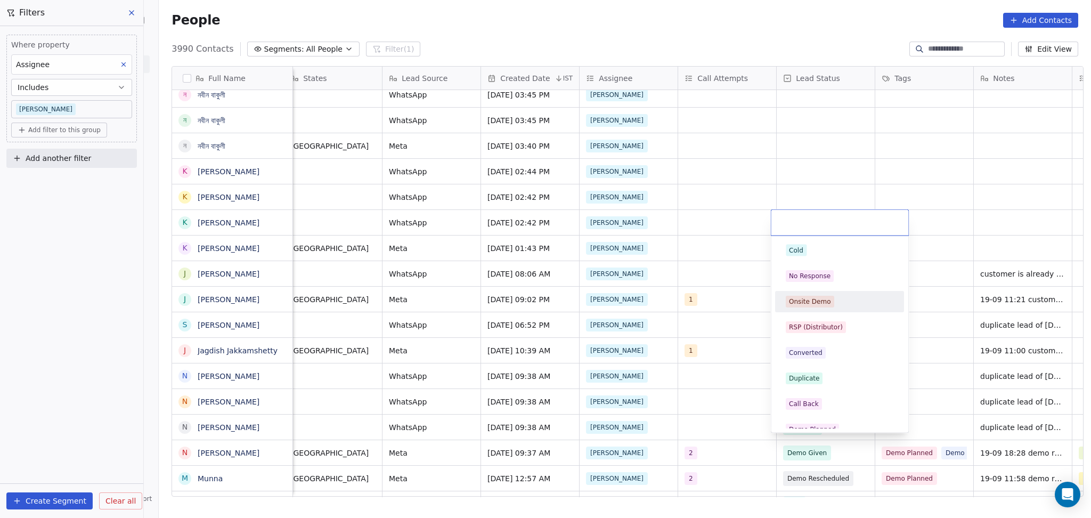
scroll to position [142, 0]
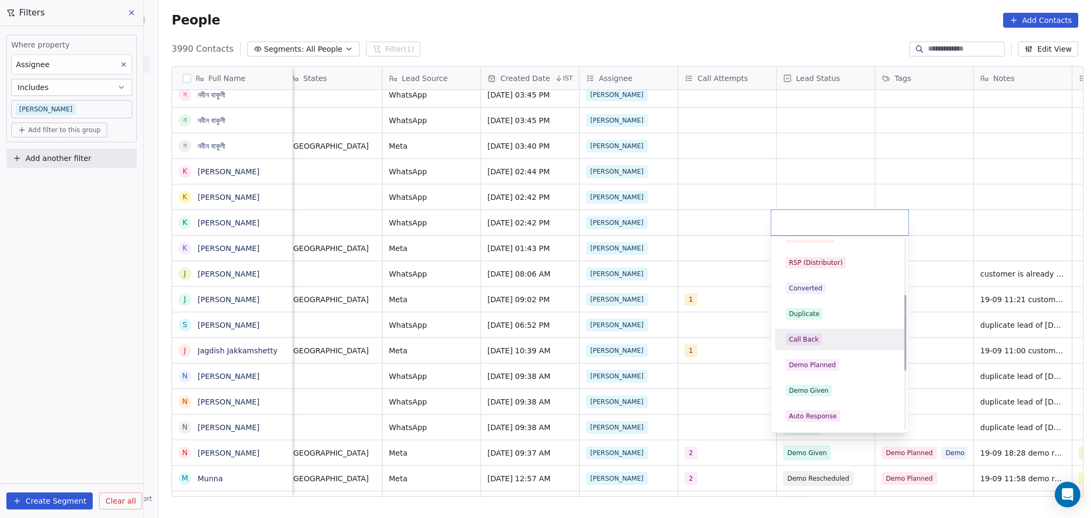
click at [803, 322] on div "Duplicate" at bounding box center [840, 313] width 120 height 17
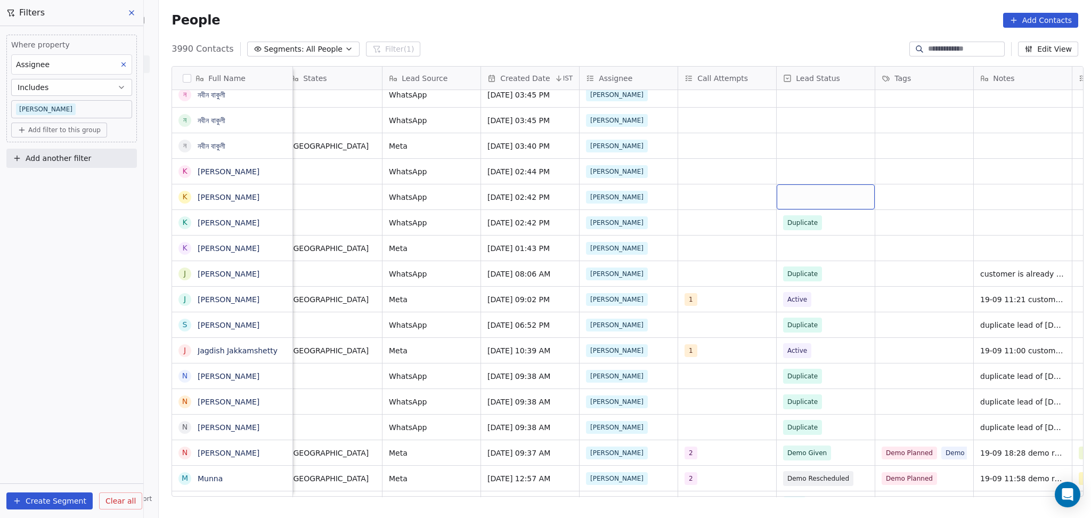
click at [792, 194] on div "grid" at bounding box center [826, 196] width 98 height 25
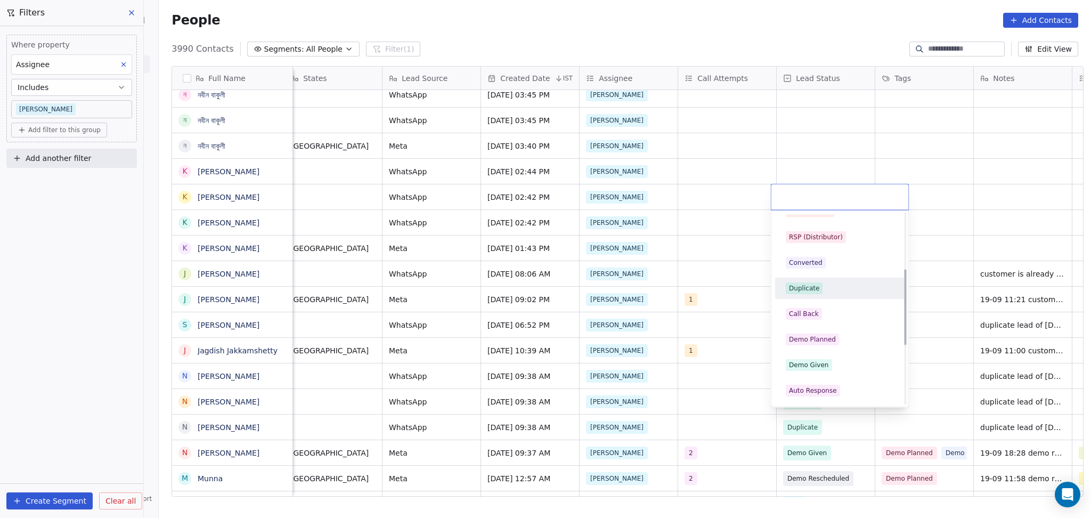
click at [800, 290] on div "Duplicate" at bounding box center [804, 289] width 30 height 10
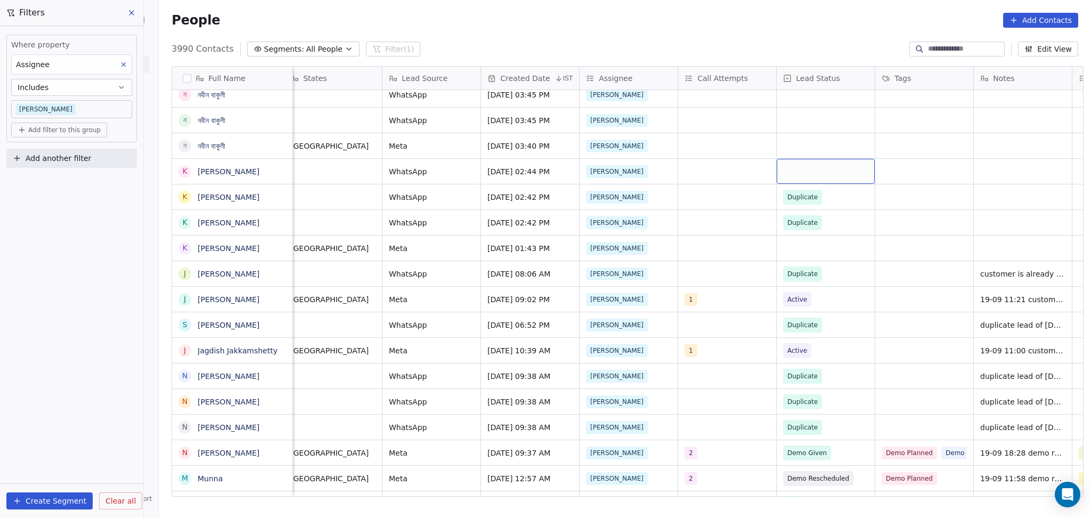
click at [798, 176] on div "grid" at bounding box center [826, 171] width 98 height 25
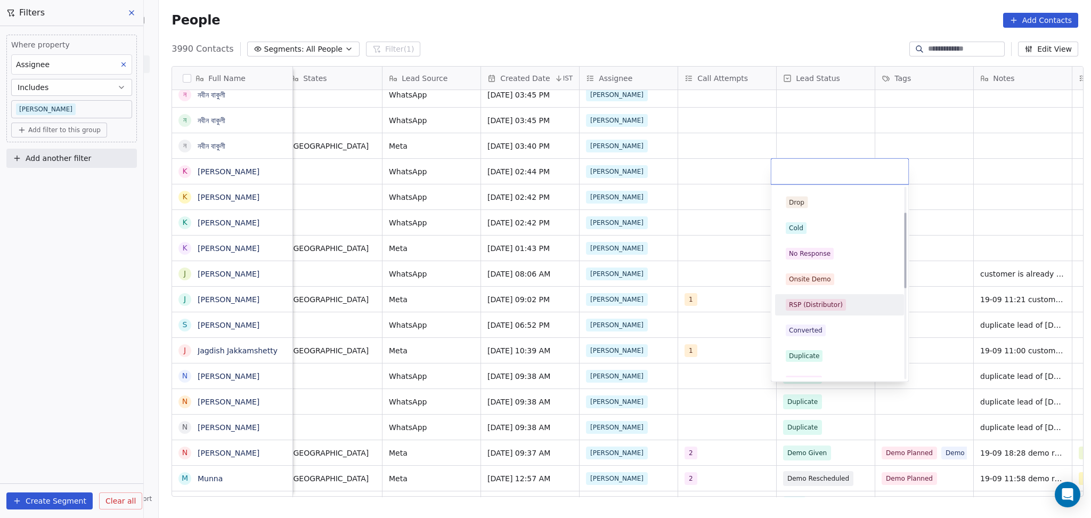
scroll to position [71, 0]
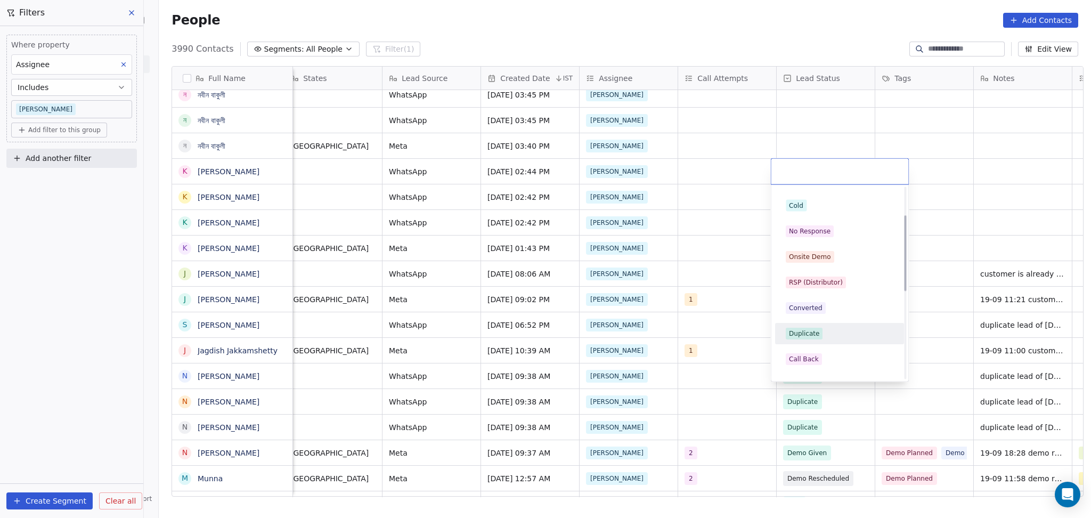
click at [811, 329] on div "Duplicate" at bounding box center [804, 334] width 30 height 10
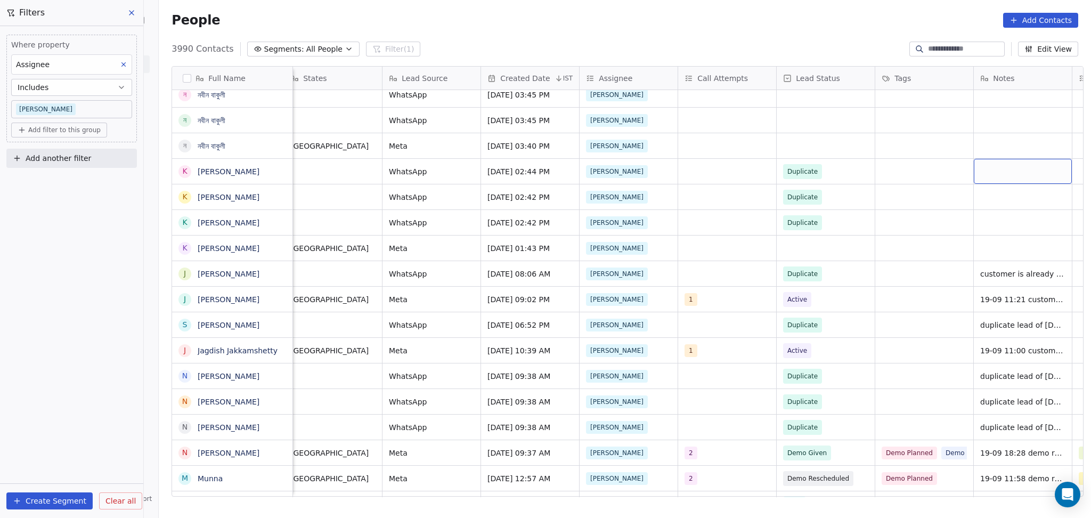
click at [981, 164] on div "grid" at bounding box center [1023, 171] width 98 height 25
type textarea "**********"
click at [830, 196] on html "On2Cook India Pvt. Ltd. Contacts People Marketing Workflows Campaigns Metrics &…" at bounding box center [545, 259] width 1091 height 518
click at [1078, 172] on button "grid" at bounding box center [1084, 170] width 13 height 13
click at [1002, 196] on div "grid" at bounding box center [1023, 196] width 98 height 25
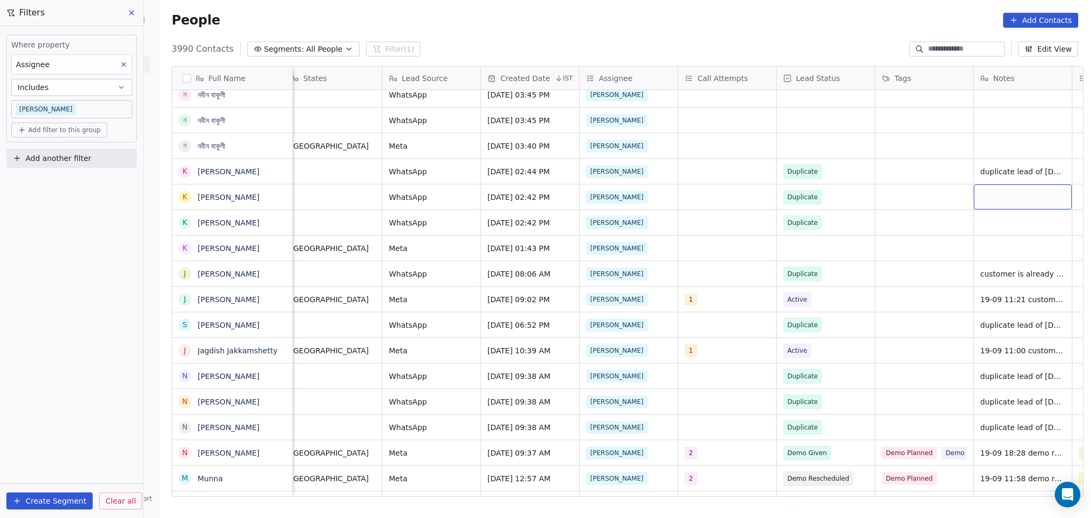
click at [1002, 196] on div "grid" at bounding box center [1023, 196] width 98 height 25
click at [1001, 226] on html "On2Cook India Pvt. Ltd. Contacts People Marketing Workflows Campaigns Metrics &…" at bounding box center [545, 259] width 1091 height 518
click at [1022, 220] on div "grid" at bounding box center [1023, 222] width 98 height 25
type textarea "**********"
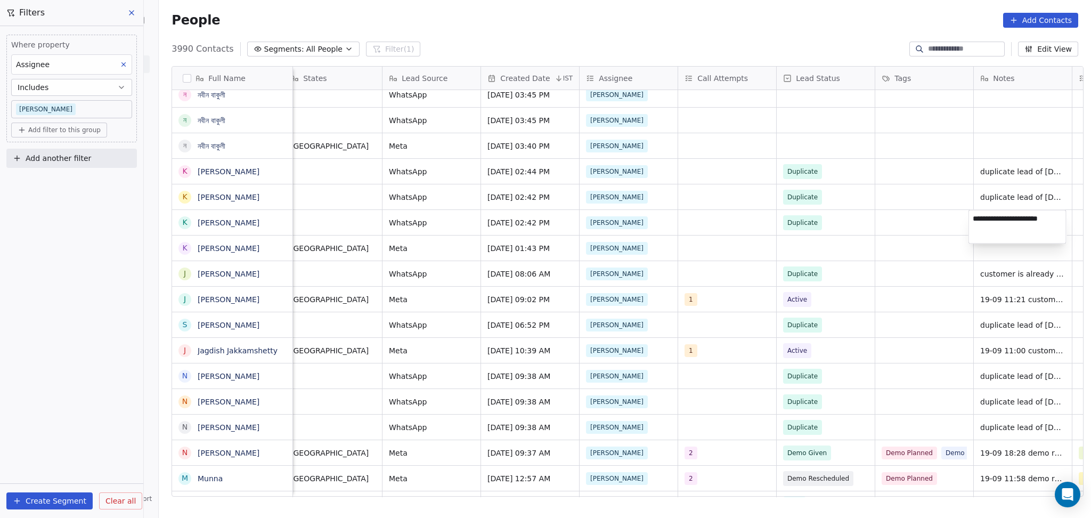
click at [918, 236] on html "On2Cook India Pvt. Ltd. Contacts People Marketing Workflows Campaigns Metrics &…" at bounding box center [545, 259] width 1091 height 518
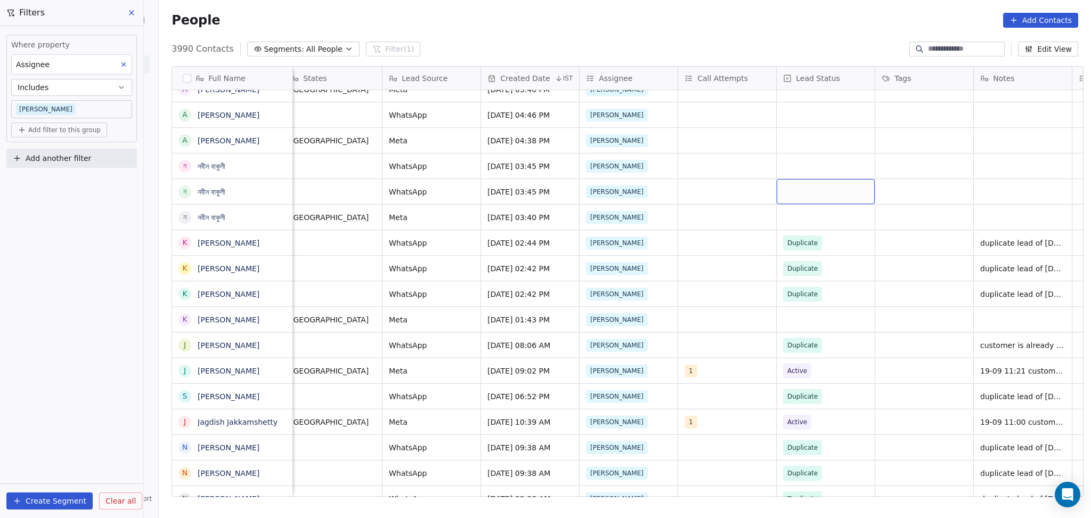
click at [795, 184] on div "grid" at bounding box center [826, 191] width 98 height 25
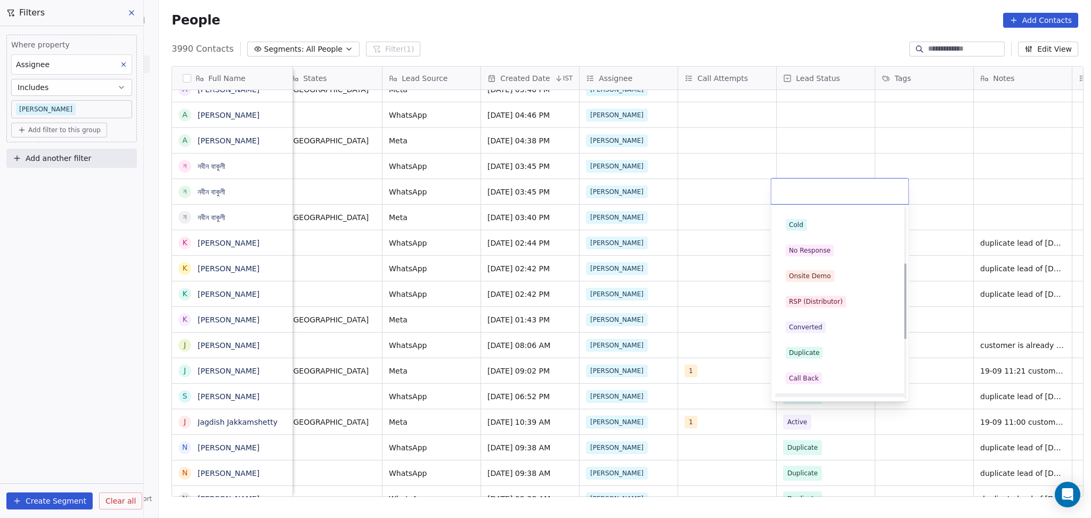
scroll to position [142, 0]
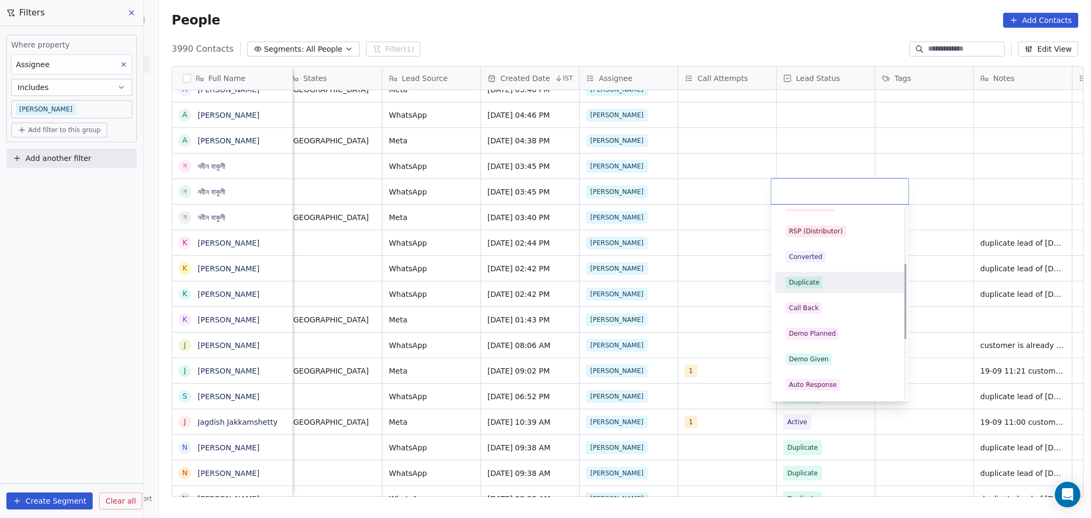
click at [802, 274] on div "Duplicate" at bounding box center [840, 282] width 120 height 17
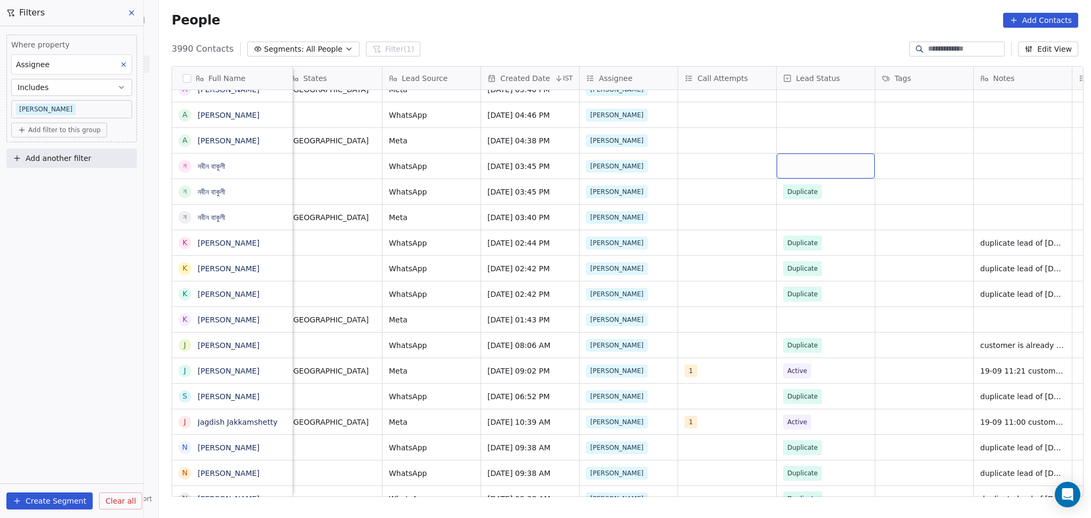
click at [791, 164] on div "grid" at bounding box center [826, 165] width 98 height 25
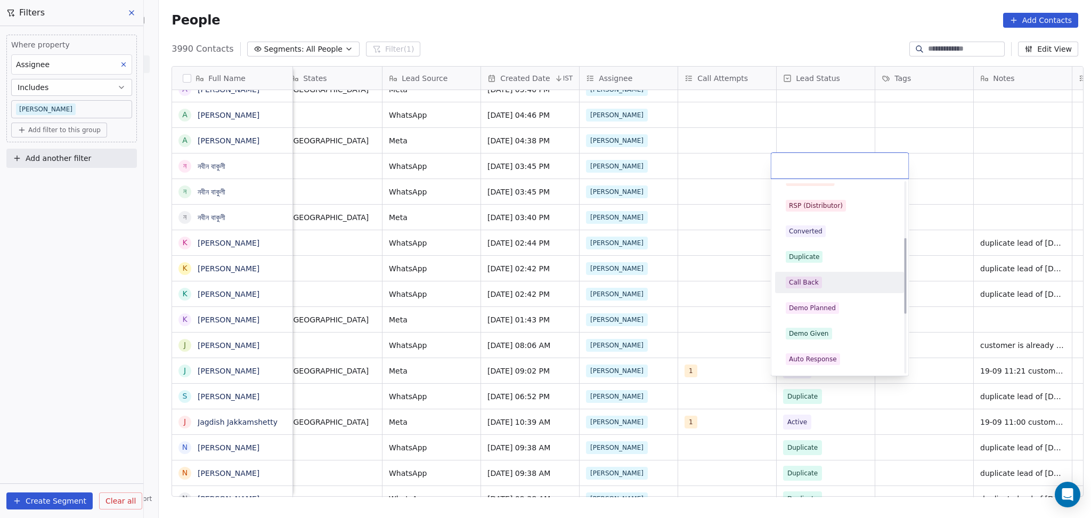
click at [812, 258] on div "Duplicate" at bounding box center [804, 257] width 30 height 10
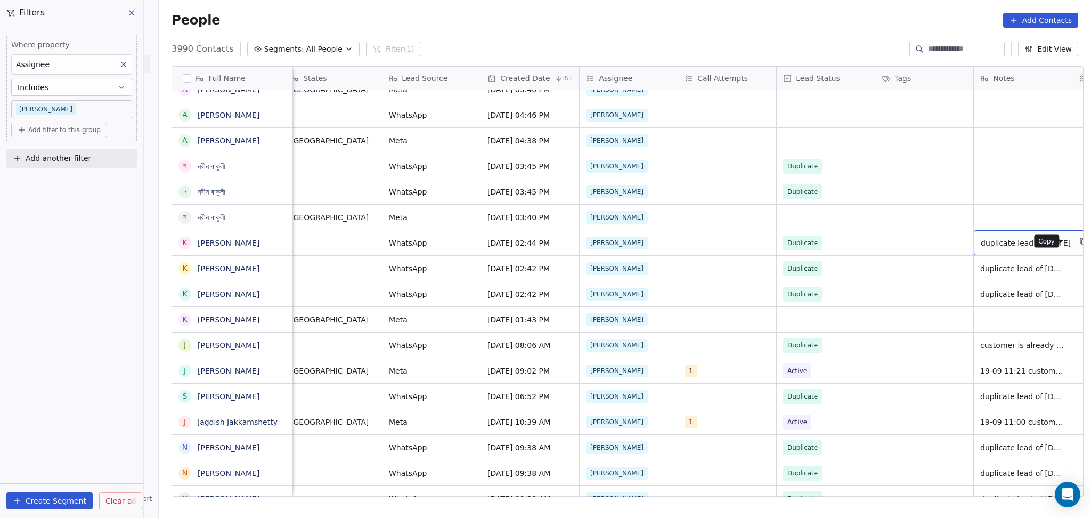
click at [1080, 244] on icon "grid" at bounding box center [1084, 241] width 9 height 9
type textarea "**********"
click at [987, 200] on html "On2Cook India Pvt. Ltd. Contacts People Marketing Workflows Campaigns Metrics &…" at bounding box center [545, 259] width 1091 height 518
click at [986, 197] on div "grid" at bounding box center [1023, 191] width 98 height 25
type textarea "**********"
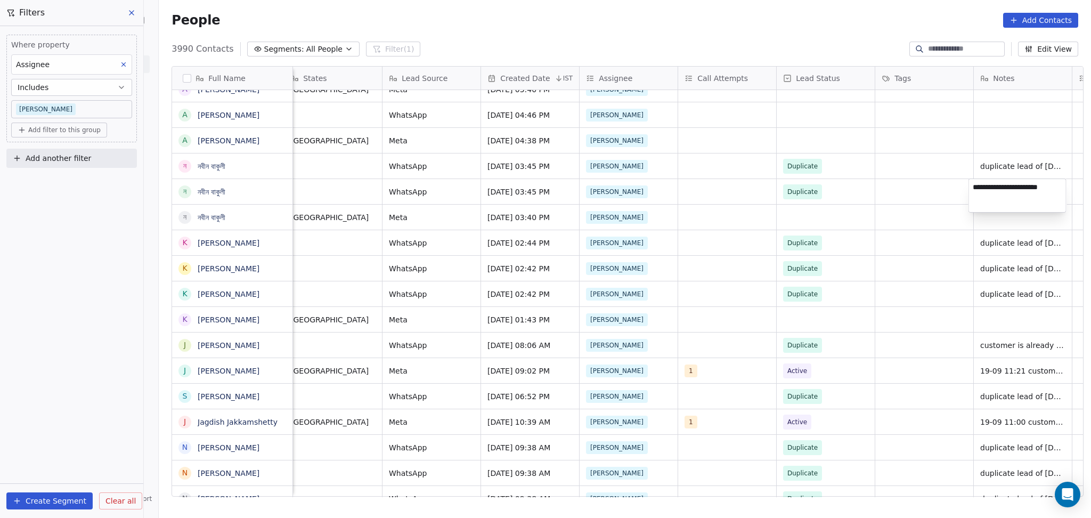
click at [857, 211] on html "On2Cook India Pvt. Ltd. Contacts People Marketing Workflows Campaigns Metrics &…" at bounding box center [545, 259] width 1091 height 518
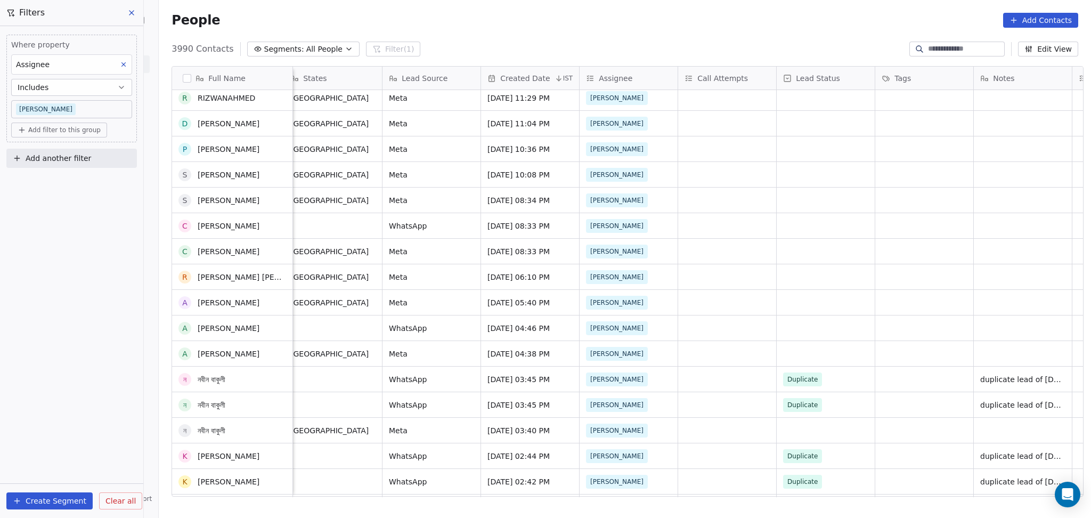
scroll to position [284, 0]
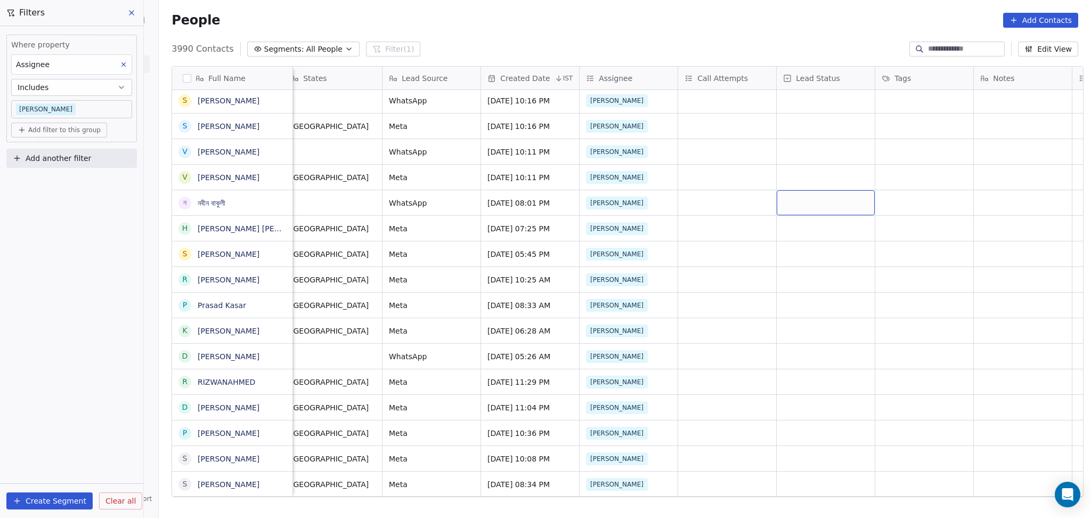
click at [815, 209] on div "grid" at bounding box center [826, 202] width 98 height 25
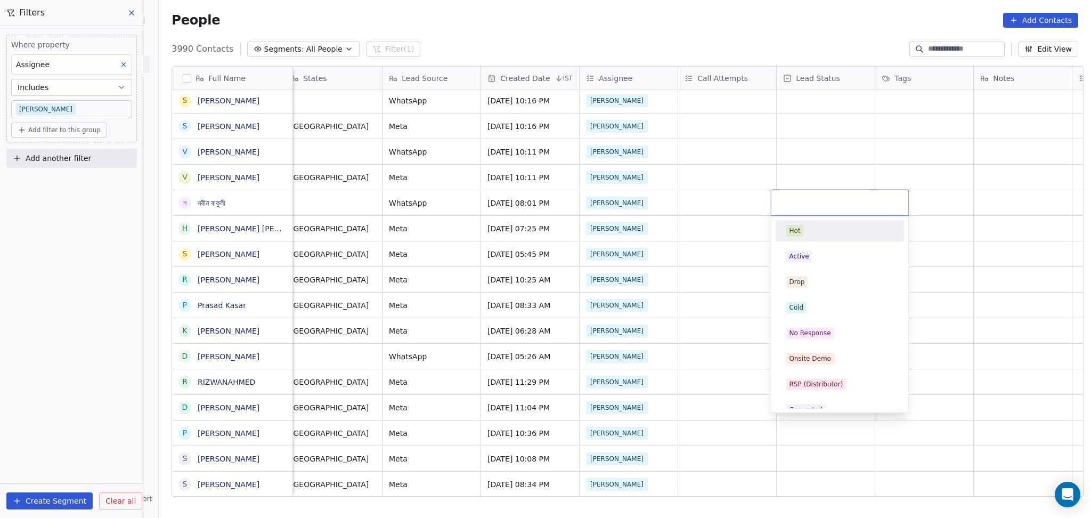
click at [815, 203] on input "text" at bounding box center [840, 203] width 125 height 12
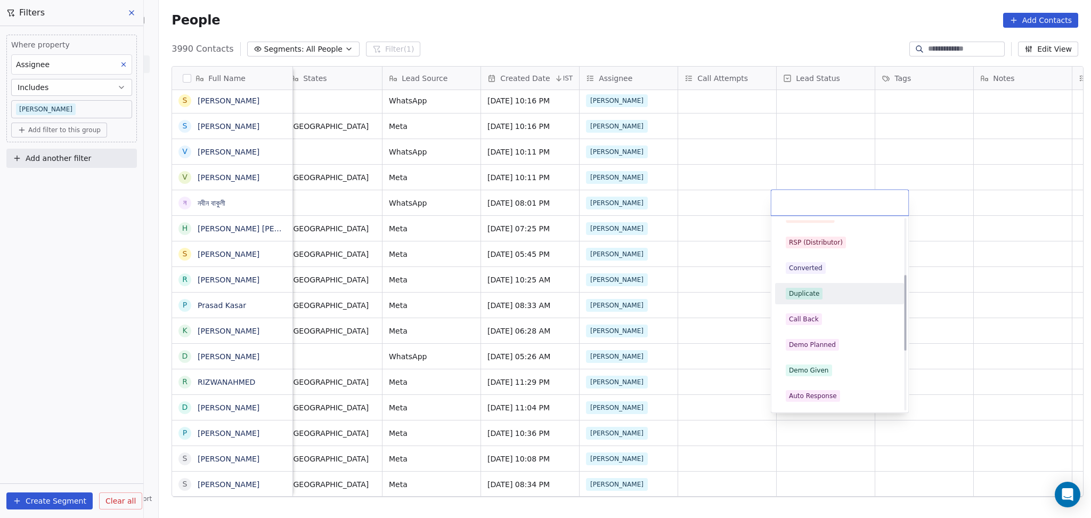
click at [805, 295] on div "Duplicate" at bounding box center [804, 294] width 30 height 10
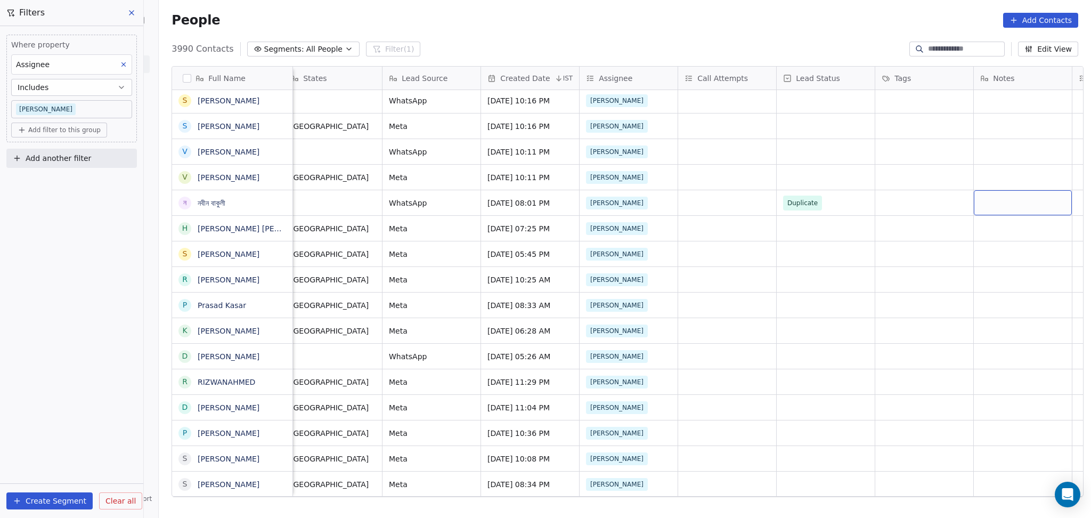
click at [1014, 195] on div "grid" at bounding box center [1023, 202] width 98 height 25
type textarea "**********"
click at [765, 260] on html "On2Cook India Pvt. Ltd. Contacts People Marketing Workflows Campaigns Metrics &…" at bounding box center [545, 259] width 1091 height 518
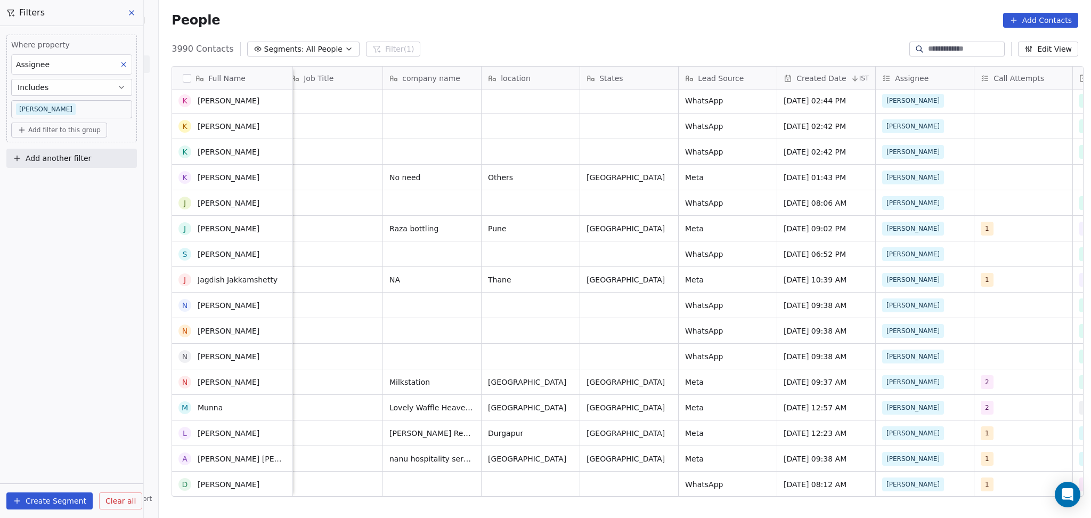
scroll to position [781, 0]
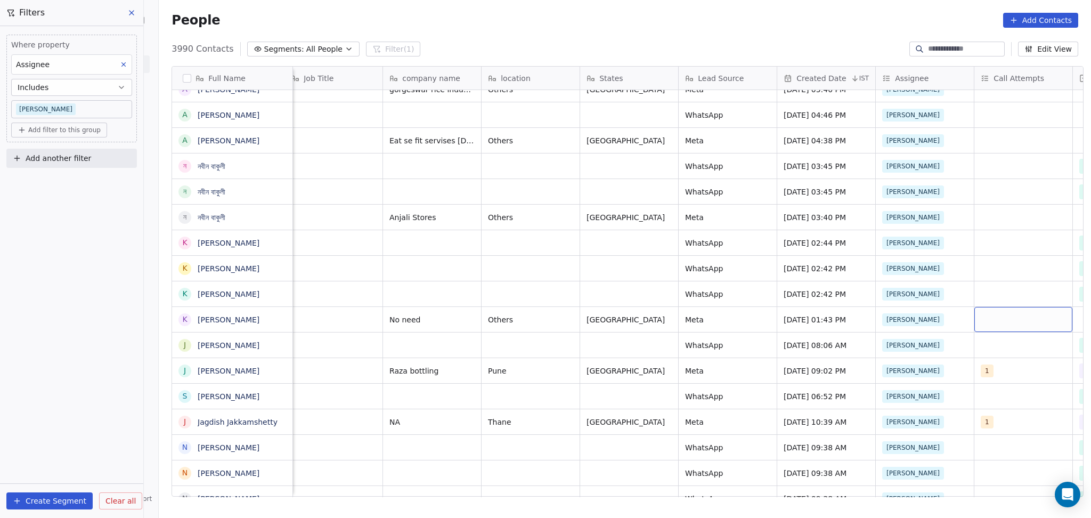
click at [978, 322] on div "grid" at bounding box center [1024, 319] width 98 height 25
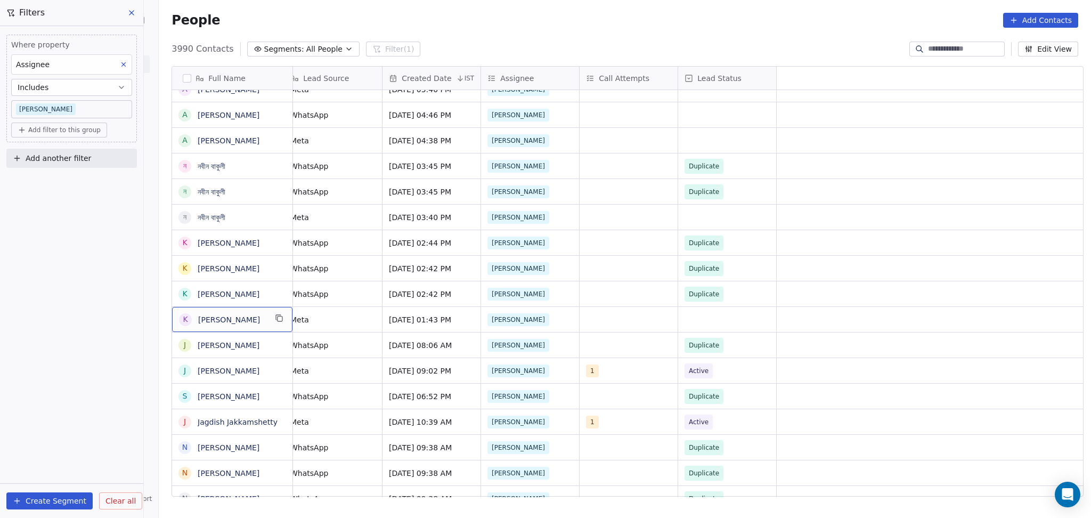
scroll to position [0, 0]
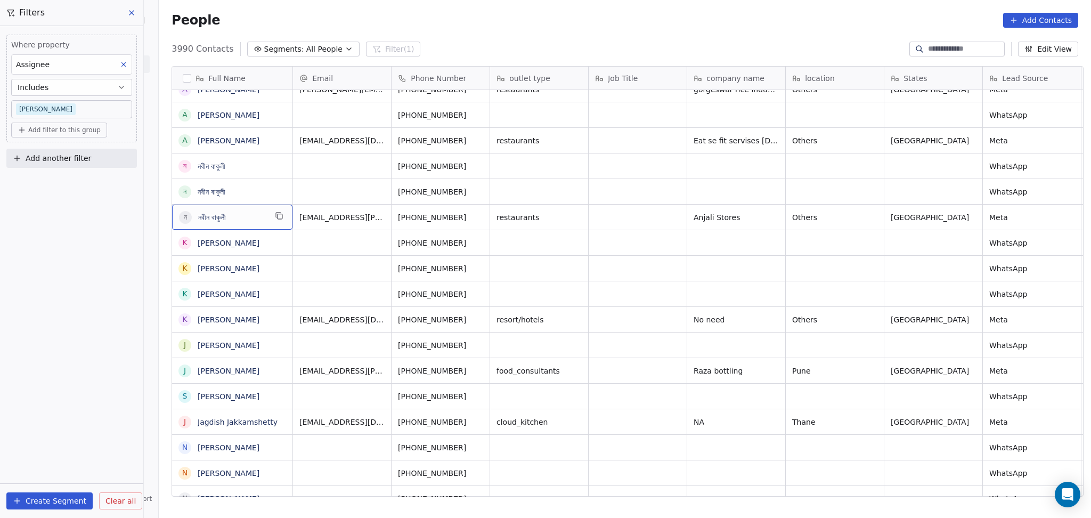
click at [245, 220] on span "নবীন বাকুলী" at bounding box center [232, 217] width 68 height 11
drag, startPoint x: 244, startPoint y: 214, endPoint x: 173, endPoint y: 215, distance: 70.3
click at [172, 215] on textarea "**********" at bounding box center [227, 221] width 119 height 33
type textarea "**********"
click at [805, 299] on html "On2Cook India Pvt. Ltd. Contacts People Marketing Workflows Campaigns Metrics &…" at bounding box center [545, 259] width 1091 height 518
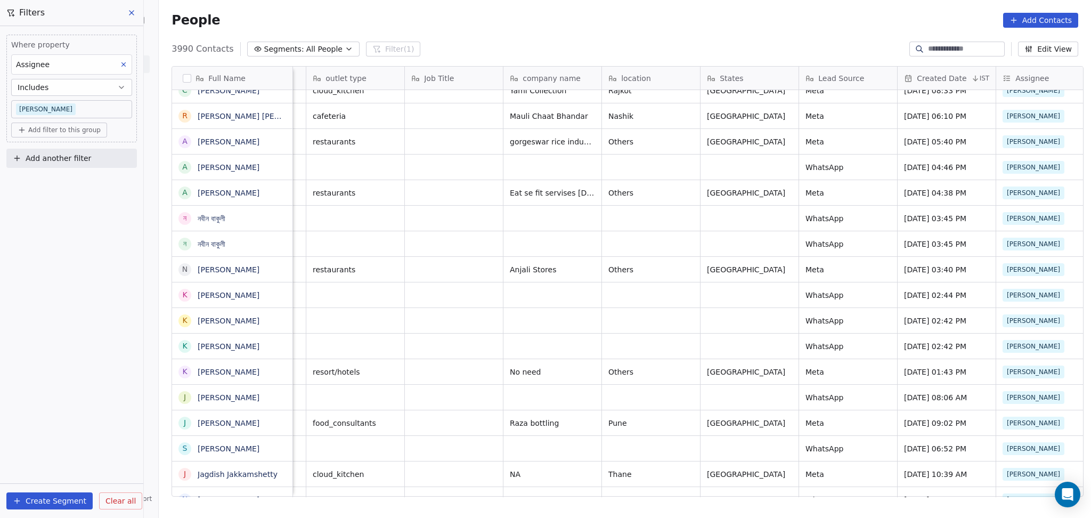
scroll to position [0, 183]
click at [276, 369] on icon "grid" at bounding box center [279, 370] width 9 height 9
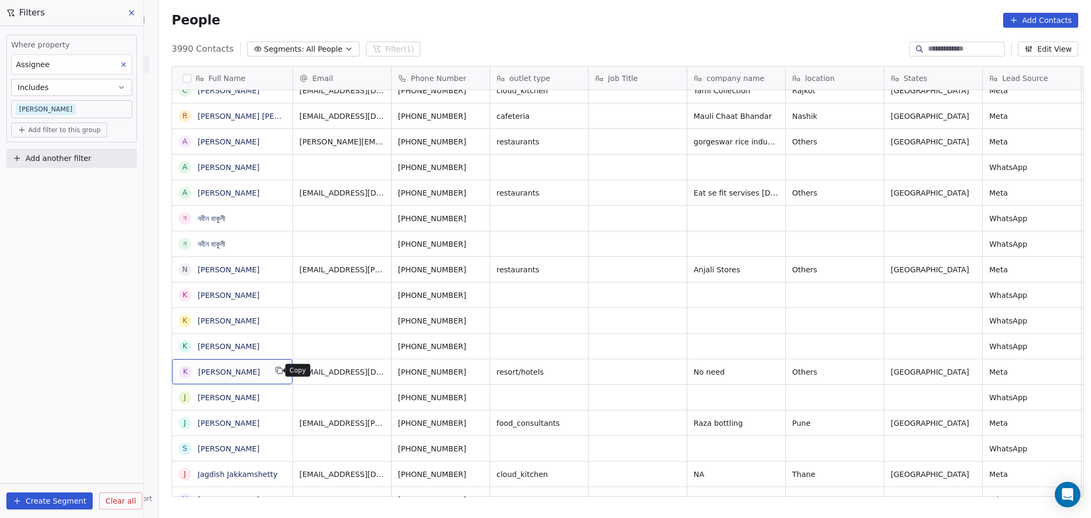
click at [276, 369] on icon "grid" at bounding box center [279, 370] width 9 height 9
click at [478, 372] on icon "grid" at bounding box center [480, 371] width 5 height 5
click at [976, 368] on button "grid" at bounding box center [982, 370] width 13 height 13
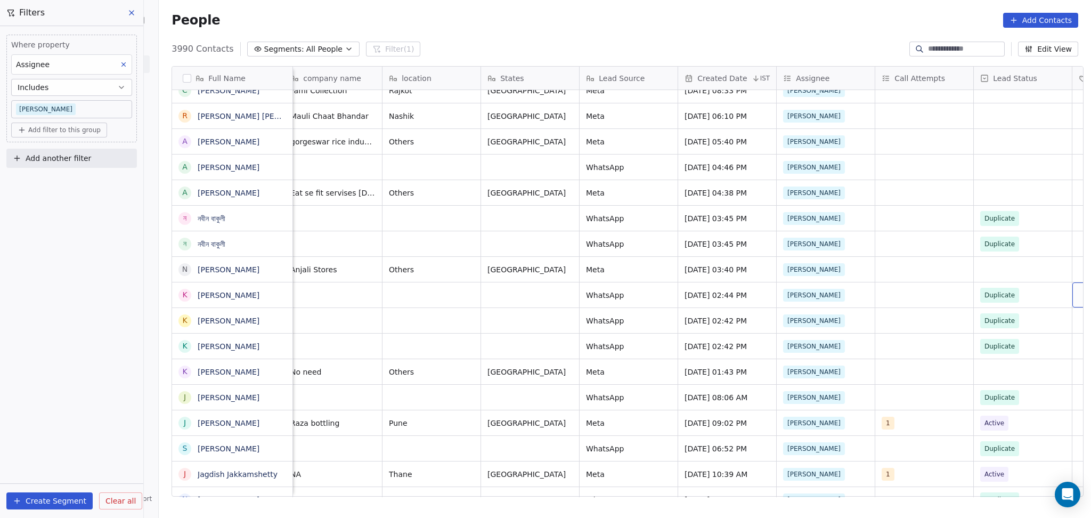
scroll to position [0, 501]
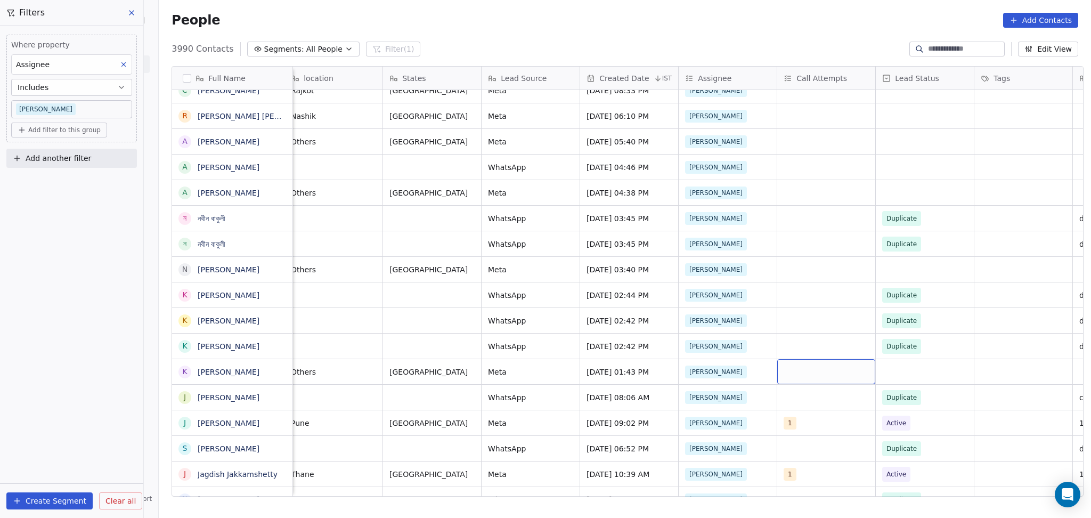
click at [833, 376] on div "grid" at bounding box center [827, 371] width 98 height 25
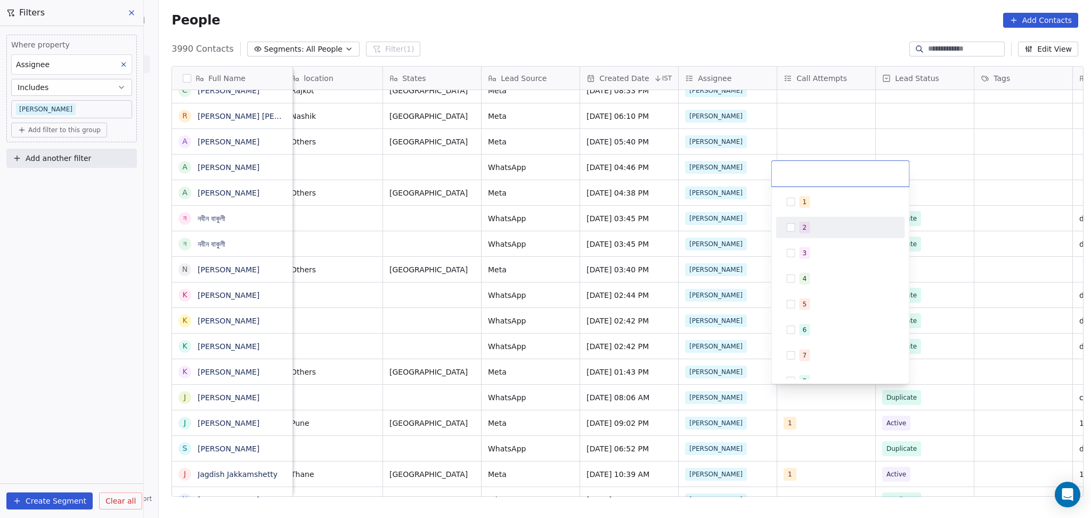
click at [807, 207] on span "1" at bounding box center [805, 202] width 11 height 12
click at [916, 302] on html "On2Cook India Pvt. Ltd. Contacts People Marketing Workflows Campaigns Metrics &…" at bounding box center [545, 259] width 1091 height 518
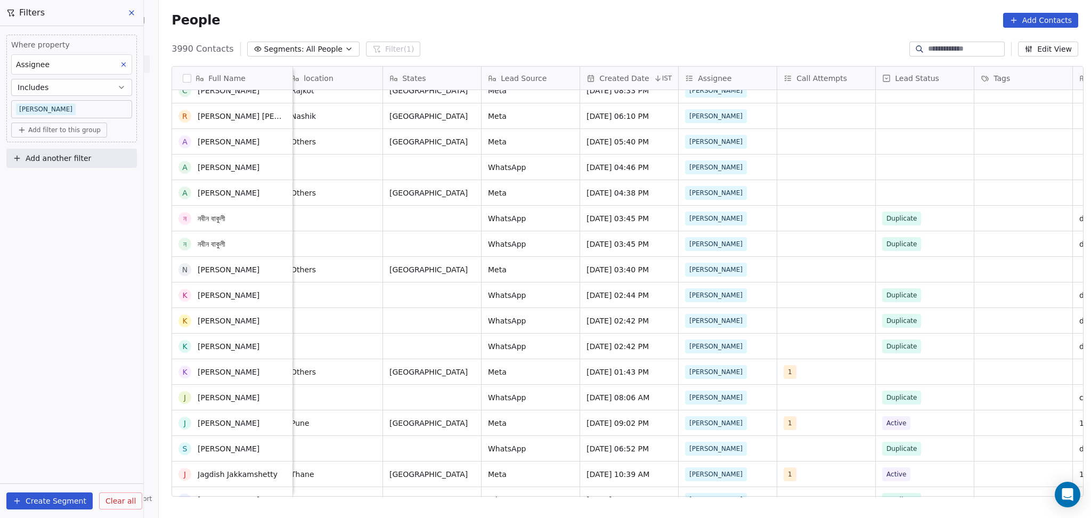
scroll to position [800, 0]
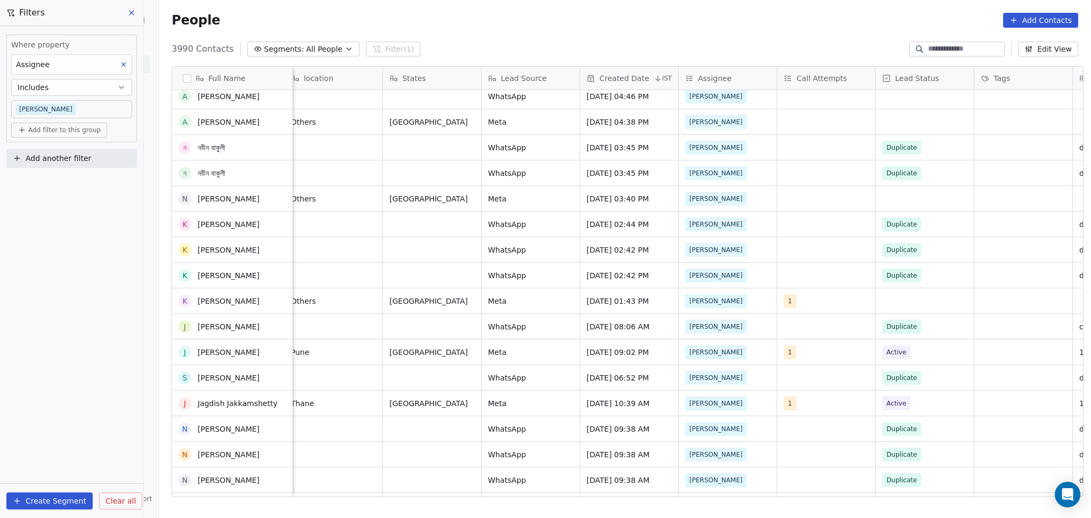
click at [892, 273] on div "cloud_kitchen Cholamandalam Investment and Finance Company Limited [GEOGRAPHIC_…" at bounding box center [889, 293] width 2195 height 407
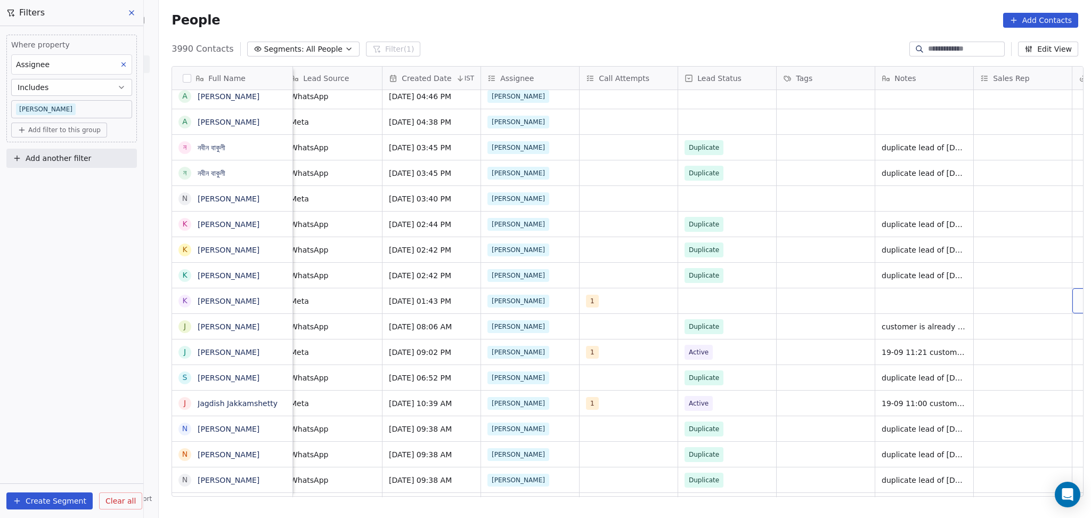
scroll to position [0, 896]
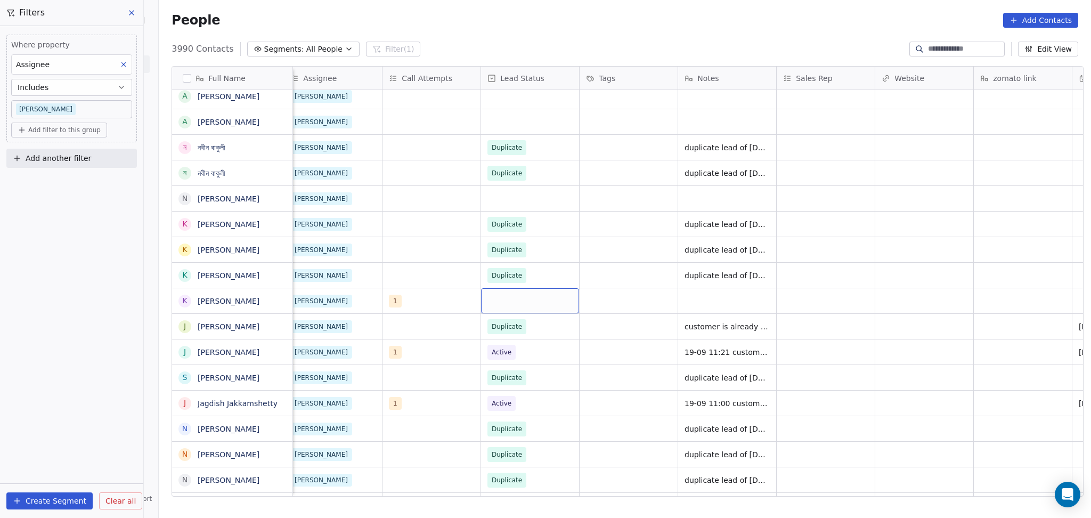
click at [542, 296] on div "grid" at bounding box center [530, 300] width 98 height 25
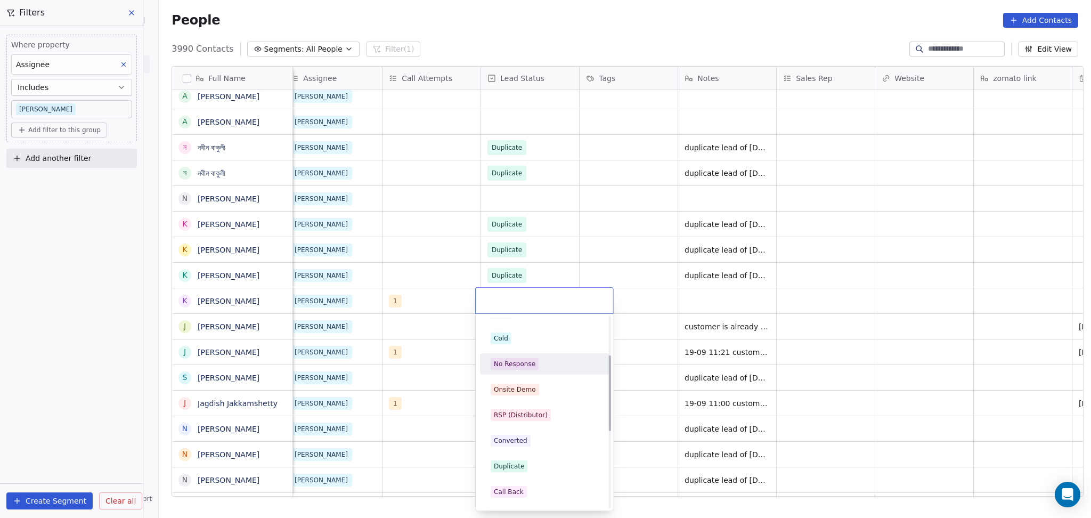
scroll to position [213, 0]
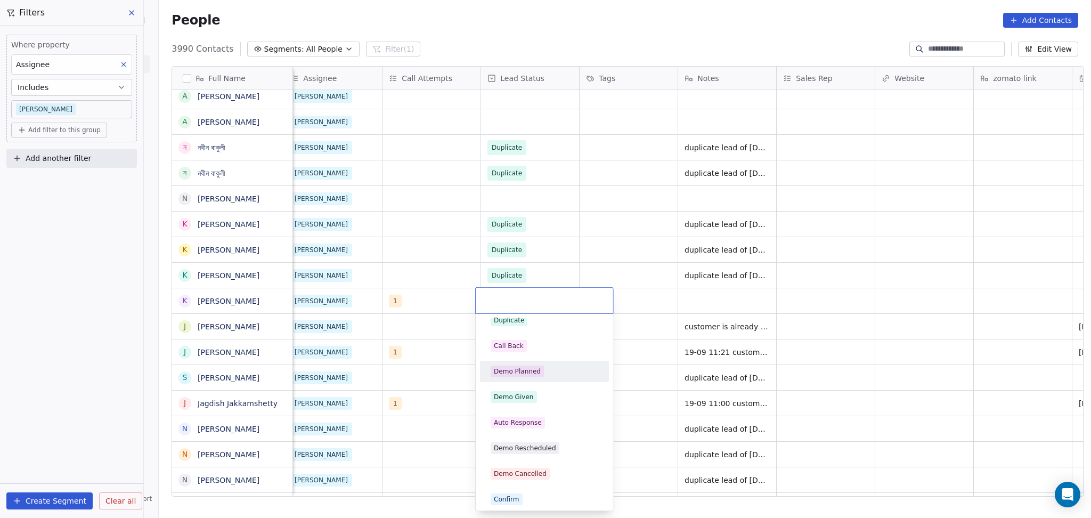
click at [530, 378] on div "Demo Planned" at bounding box center [544, 371] width 120 height 17
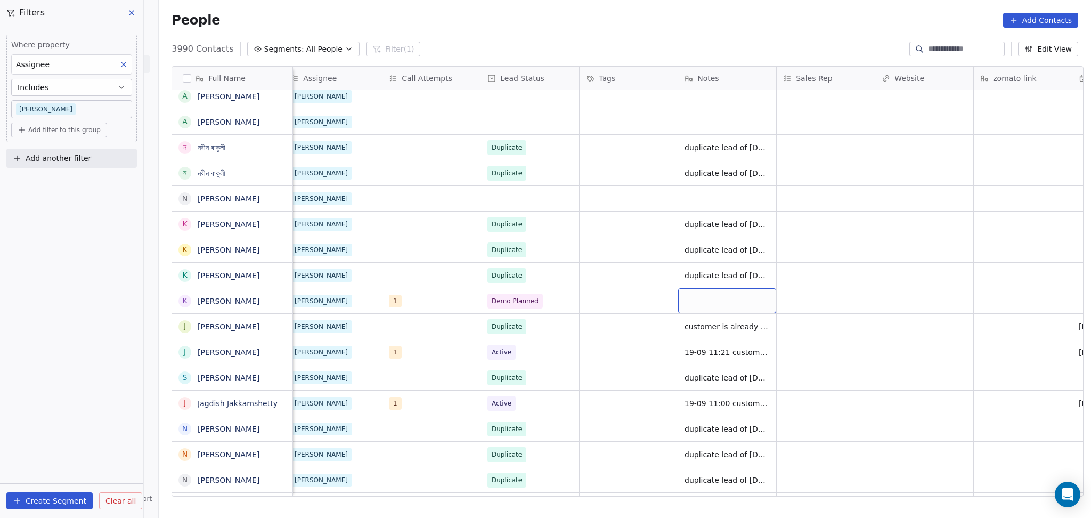
click at [717, 302] on div "grid" at bounding box center [727, 300] width 98 height 25
click at [609, 307] on html "On2Cook India Pvt. Ltd. Contacts People Marketing Workflows Campaigns Metrics &…" at bounding box center [545, 259] width 1091 height 518
click at [609, 307] on div "grid" at bounding box center [629, 300] width 98 height 25
click at [604, 303] on div "grid" at bounding box center [629, 300] width 98 height 25
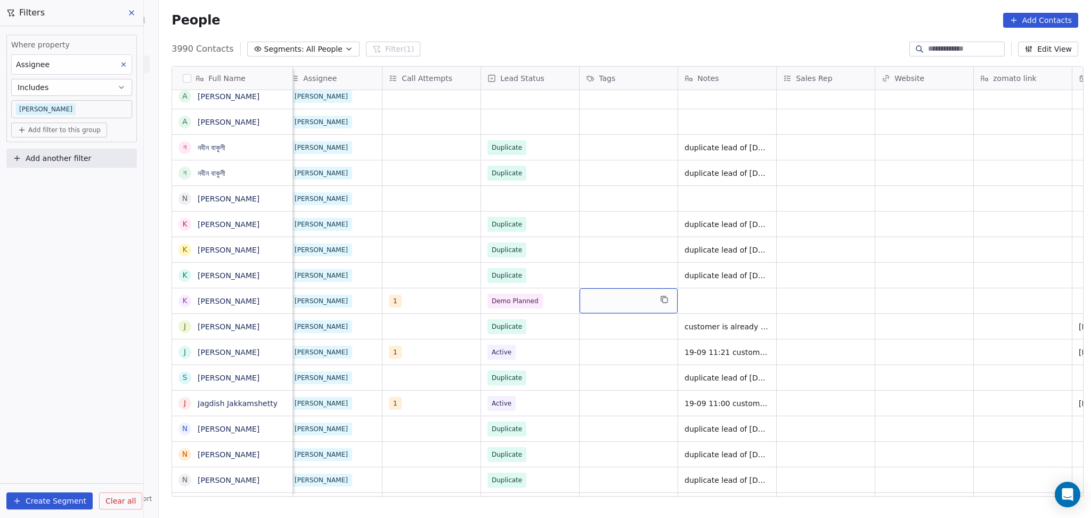
click at [604, 303] on div "grid" at bounding box center [629, 300] width 98 height 25
click at [617, 305] on div "grid" at bounding box center [629, 300] width 98 height 25
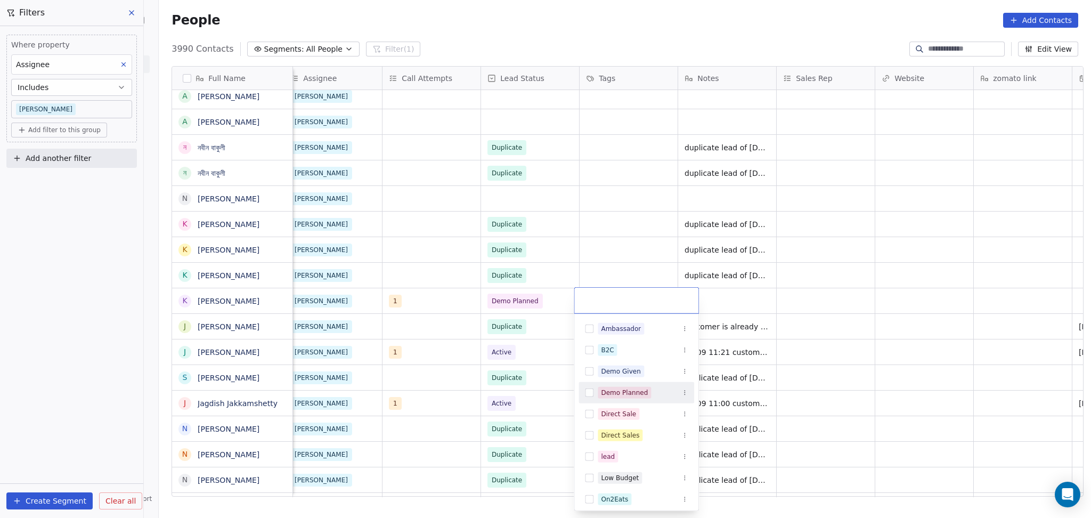
click at [620, 388] on div "Demo Planned" at bounding box center [624, 393] width 47 height 10
click at [723, 308] on html "On2Cook India Pvt. Ltd. Contacts People Marketing Workflows Campaigns Metrics &…" at bounding box center [545, 259] width 1091 height 518
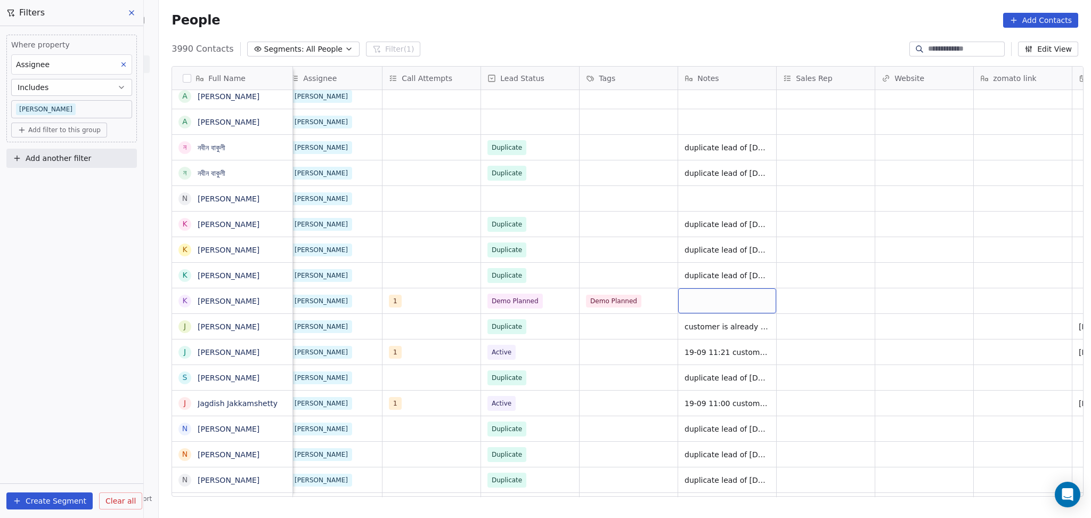
click at [713, 297] on div "grid" at bounding box center [727, 300] width 98 height 25
type textarea "*"
type textarea "**********"
click at [848, 295] on html "On2Cook India Pvt. Ltd. Contacts People Marketing Workflows Campaigns Metrics &…" at bounding box center [545, 259] width 1091 height 518
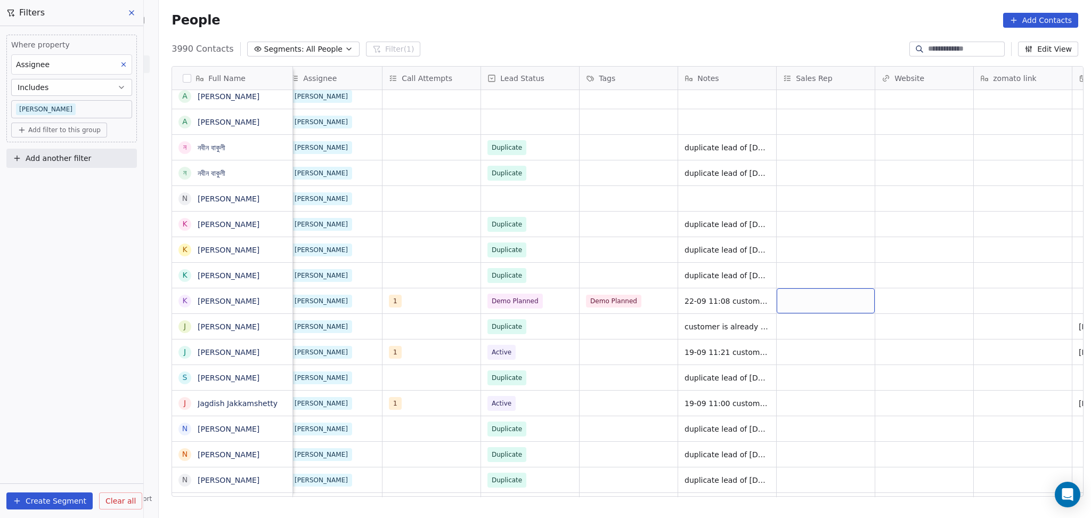
click at [807, 301] on div "grid" at bounding box center [826, 300] width 98 height 25
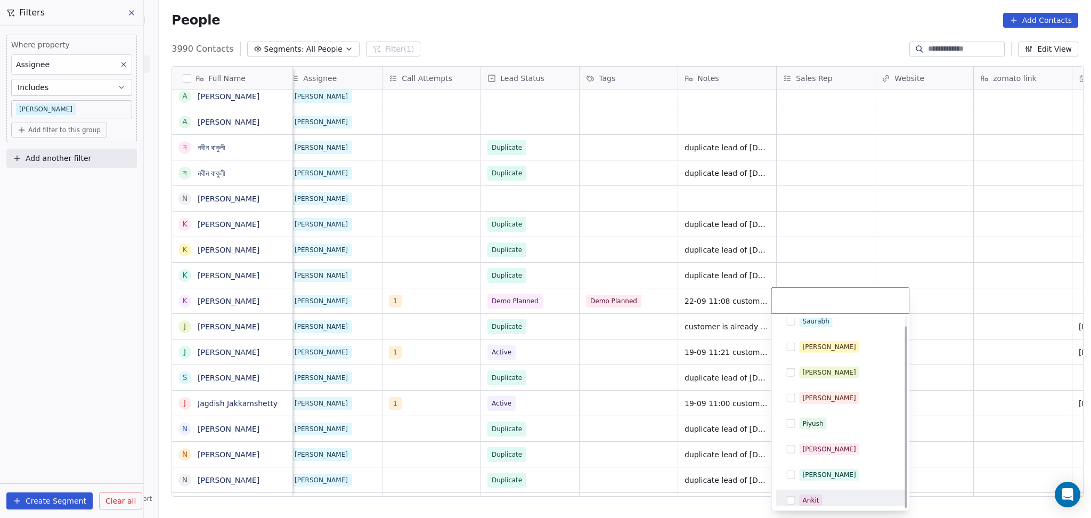
scroll to position [12, 0]
drag, startPoint x: 813, startPoint y: 499, endPoint x: 819, endPoint y: 485, distance: 15.0
click at [814, 499] on div "Ankit" at bounding box center [811, 496] width 17 height 10
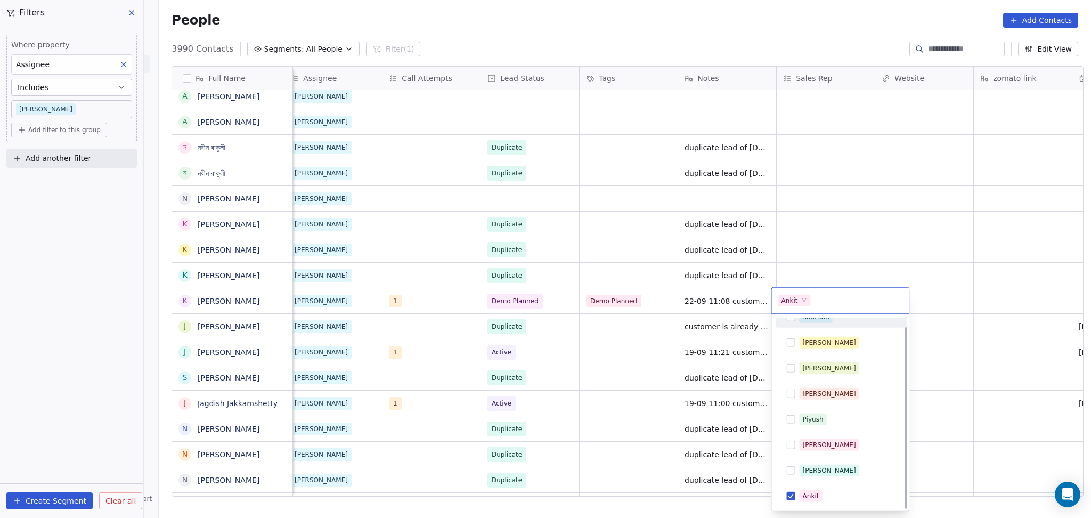
click at [905, 298] on div "Ankit" at bounding box center [840, 301] width 137 height 26
click at [932, 300] on html "On2Cook India Pvt. Ltd. Contacts People Marketing Workflows Campaigns Metrics &…" at bounding box center [545, 259] width 1091 height 518
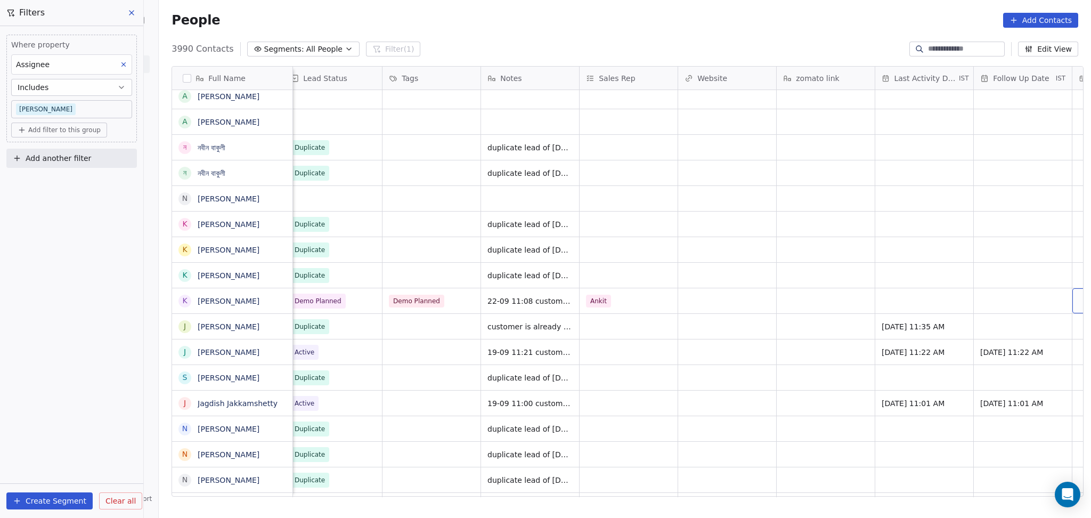
scroll to position [0, 1192]
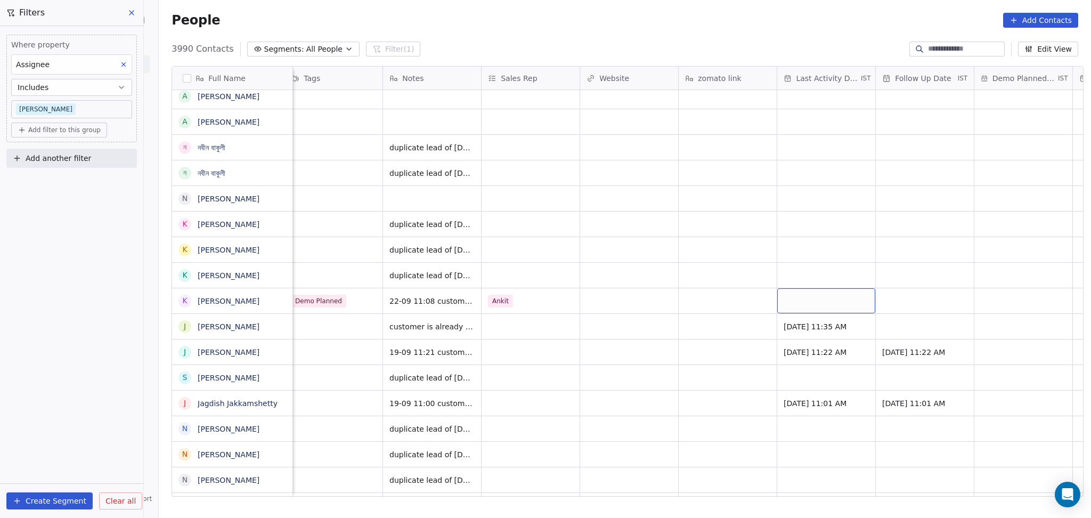
click at [789, 291] on div "grid" at bounding box center [827, 300] width 98 height 25
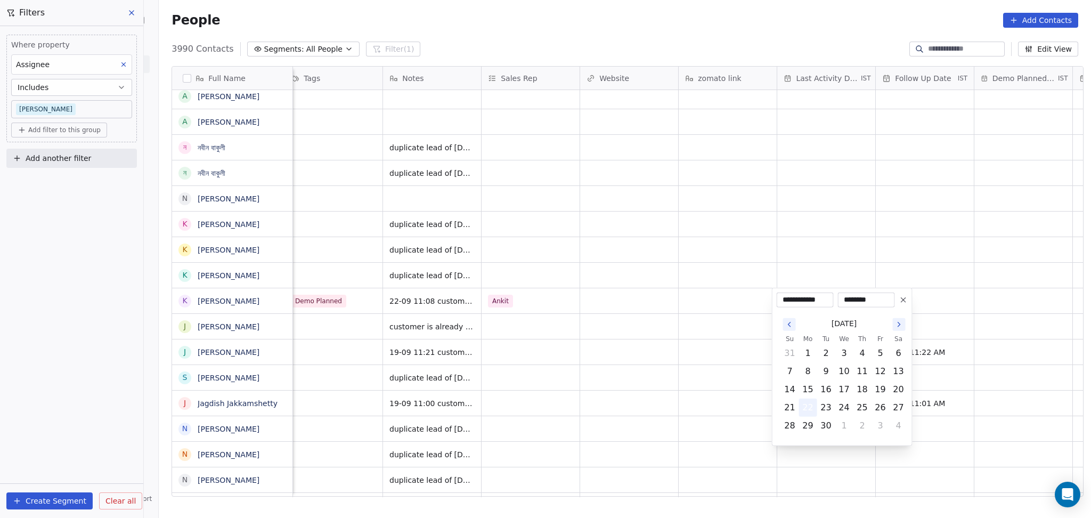
click at [802, 403] on button "22" at bounding box center [808, 407] width 17 height 17
click at [691, 401] on html "On2Cook India Pvt. Ltd. Contacts People Marketing Workflows Campaigns Metrics &…" at bounding box center [545, 259] width 1091 height 518
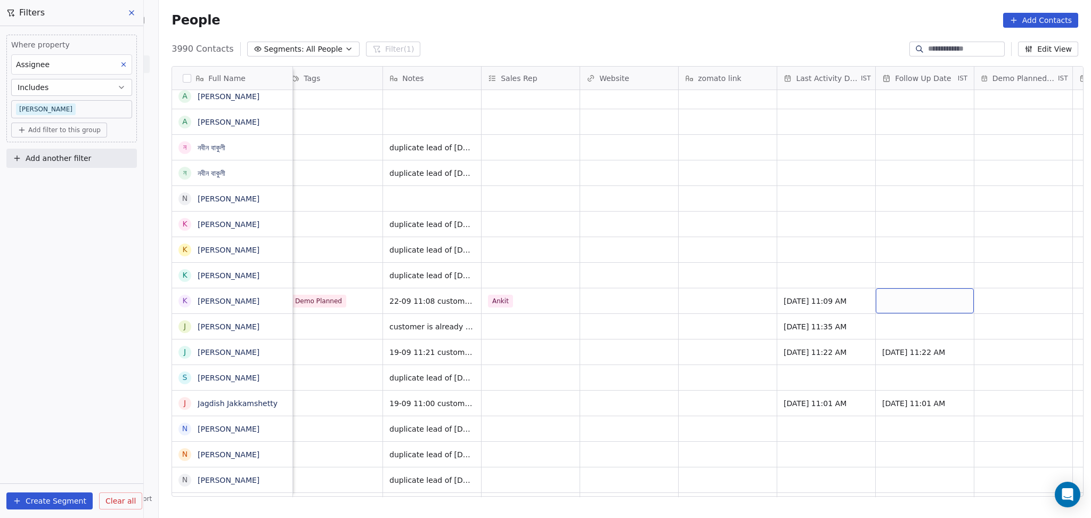
click at [925, 296] on div "grid" at bounding box center [925, 300] width 98 height 25
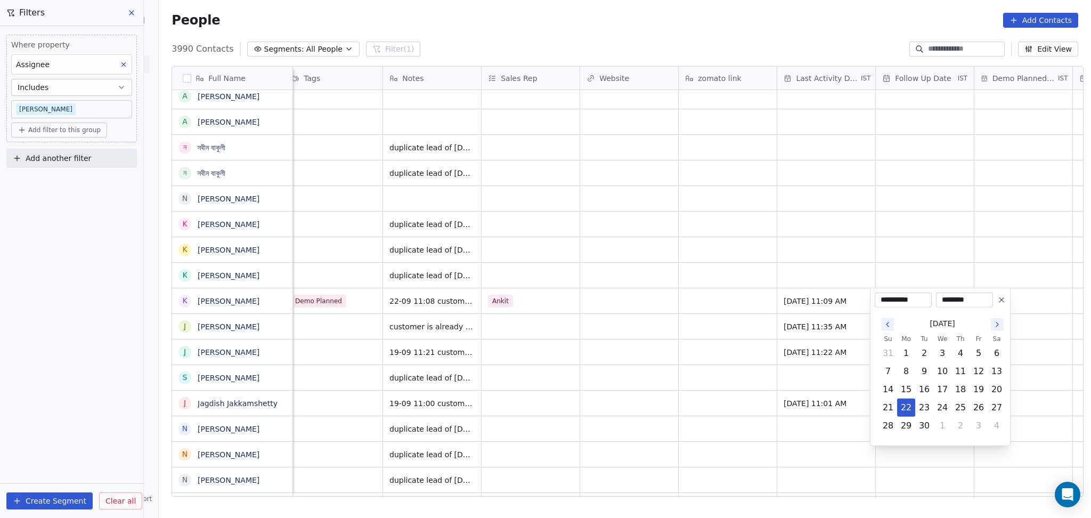
drag, startPoint x: 909, startPoint y: 408, endPoint x: 751, endPoint y: 393, distance: 157.9
click at [908, 408] on button "22" at bounding box center [906, 407] width 17 height 17
click at [688, 369] on html "On2Cook India Pvt. Ltd. Contacts People Marketing Workflows Campaigns Metrics &…" at bounding box center [545, 259] width 1091 height 518
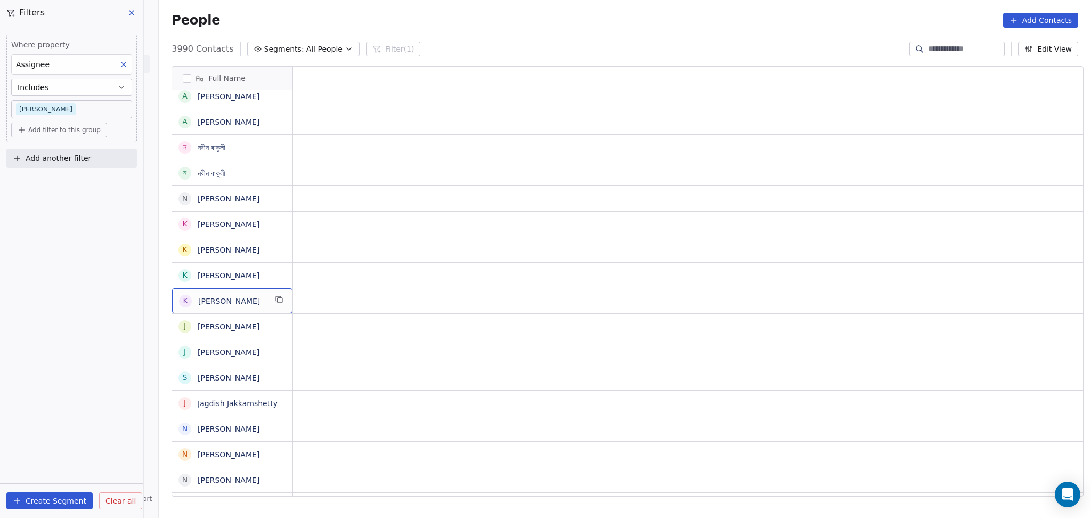
scroll to position [0, 0]
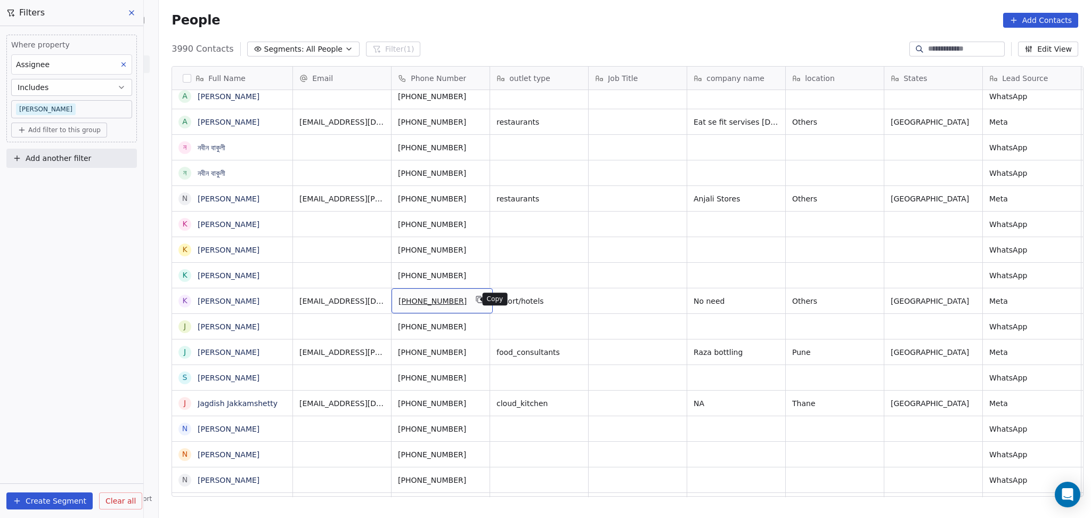
click at [473, 293] on button "grid" at bounding box center [479, 299] width 13 height 13
click at [275, 197] on icon "grid" at bounding box center [279, 197] width 9 height 9
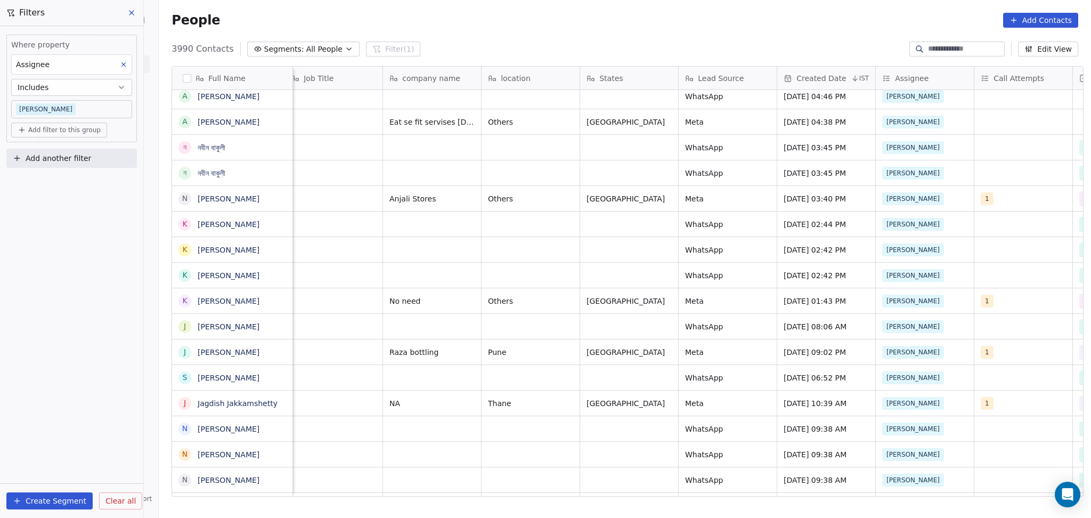
scroll to position [0, 601]
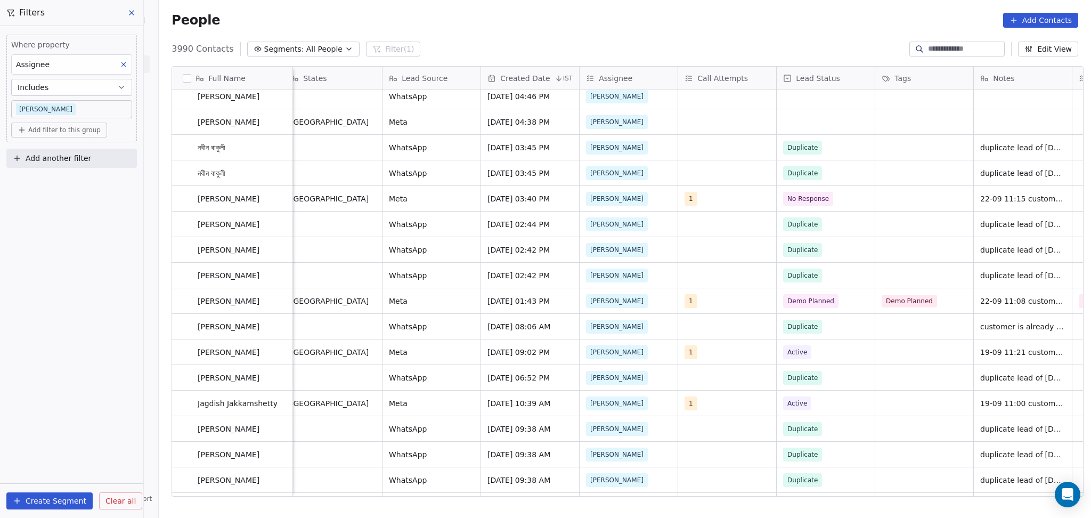
click at [694, 199] on div "WhatsApp [DATE] 10:16 PM [PERSON_NAME] Self Employed Others [GEOGRAPHIC_DATA] M…" at bounding box center [789, 293] width 2195 height 407
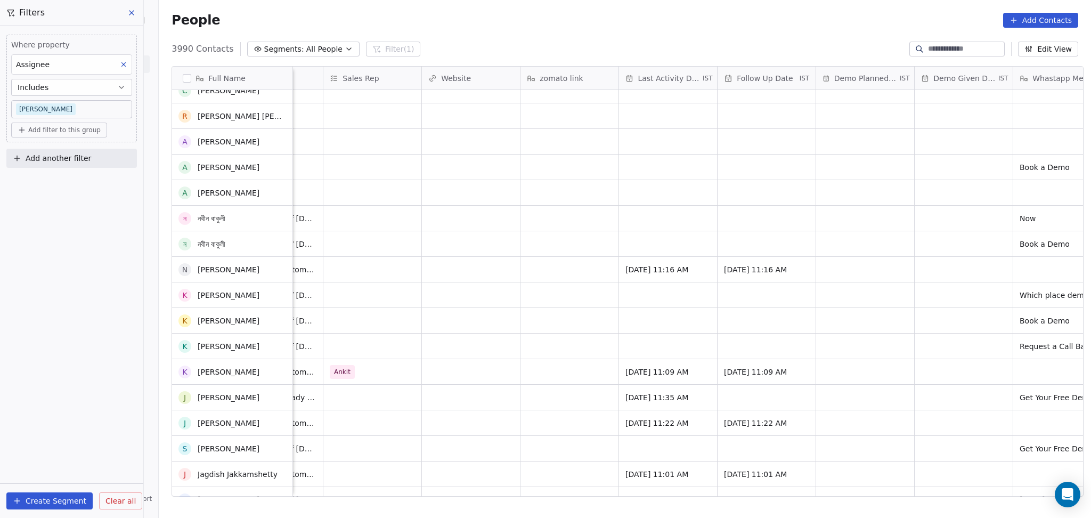
scroll to position [754, 0]
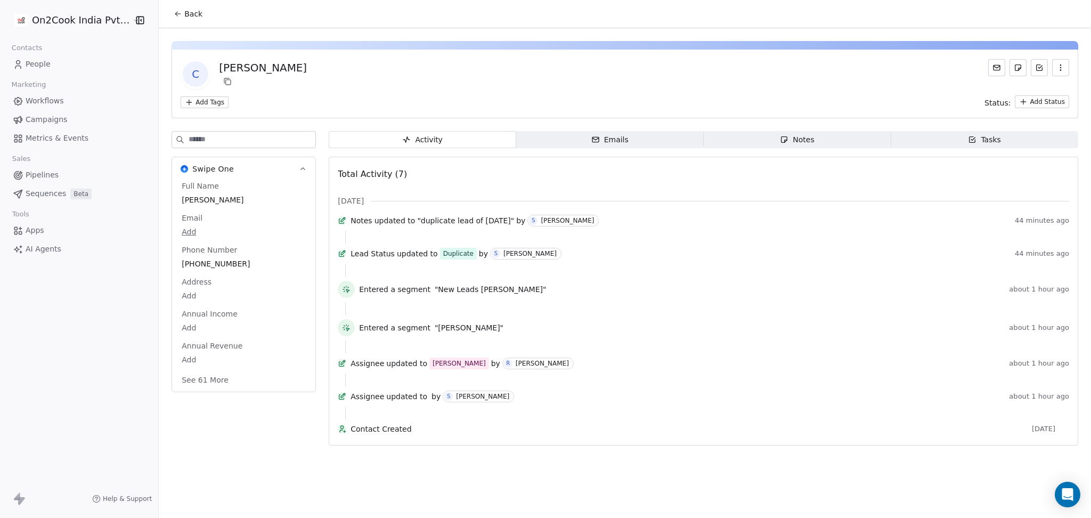
click at [187, 12] on span "Back" at bounding box center [193, 14] width 18 height 11
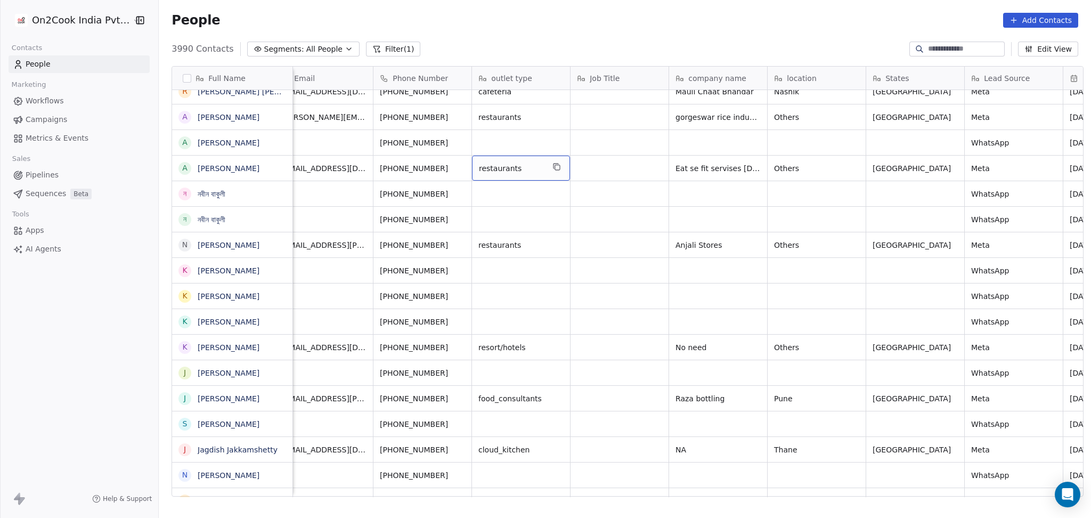
scroll to position [0, 17]
click at [458, 167] on icon "grid" at bounding box center [462, 167] width 9 height 9
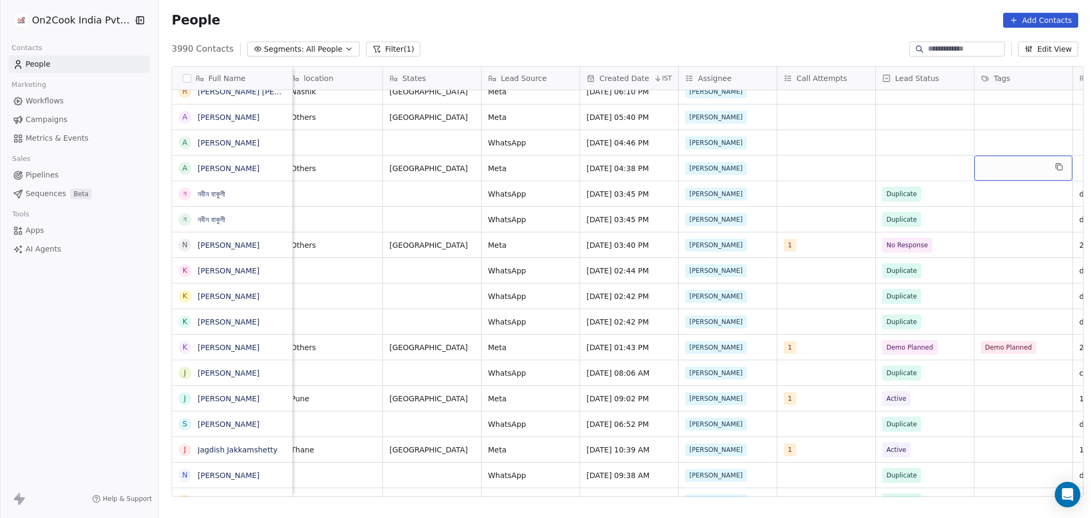
scroll to position [0, 601]
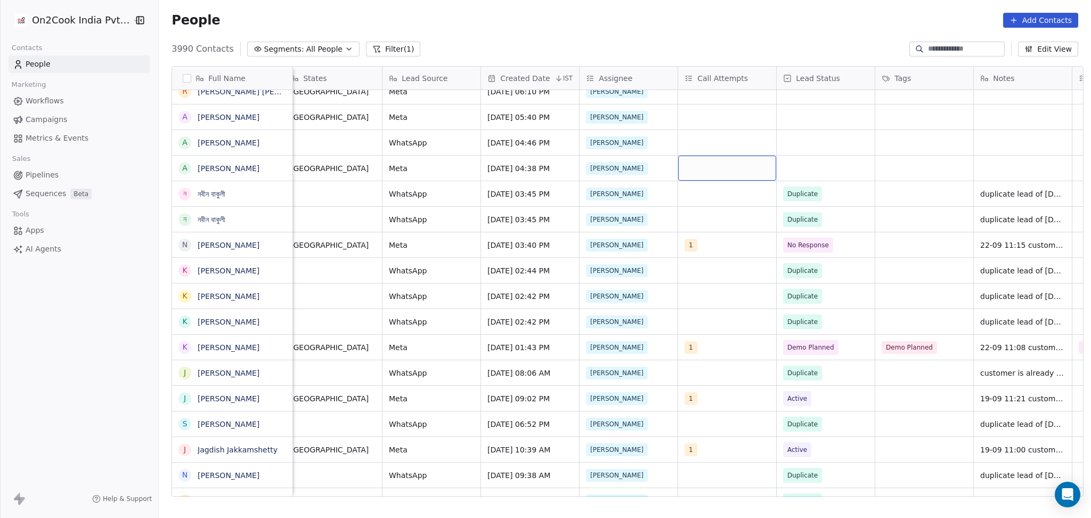
click at [714, 161] on div "grid" at bounding box center [727, 168] width 98 height 25
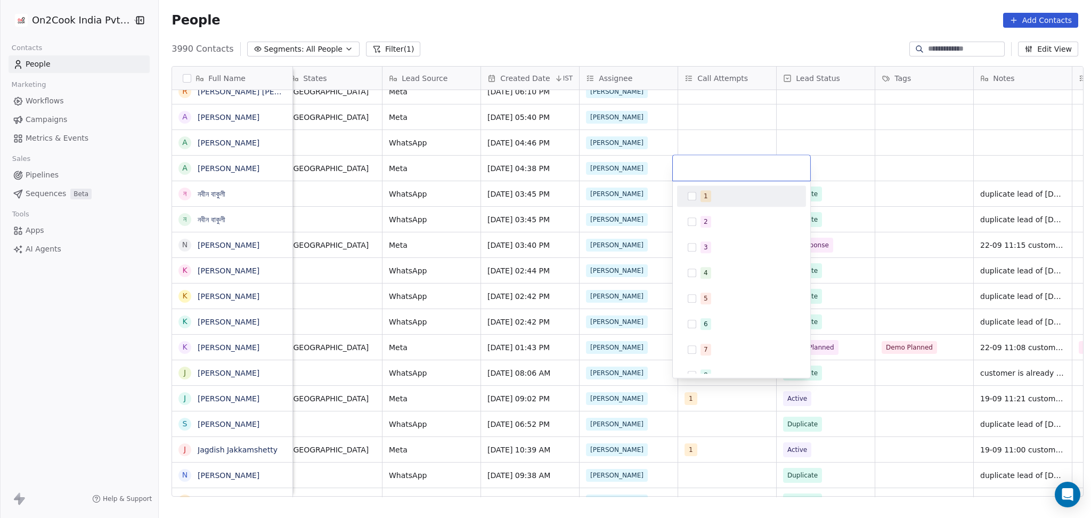
click at [717, 195] on div "1" at bounding box center [748, 196] width 95 height 12
click at [912, 169] on html "On2Cook India Pvt. Ltd. Contacts People Marketing Workflows Campaigns Metrics &…" at bounding box center [545, 259] width 1091 height 518
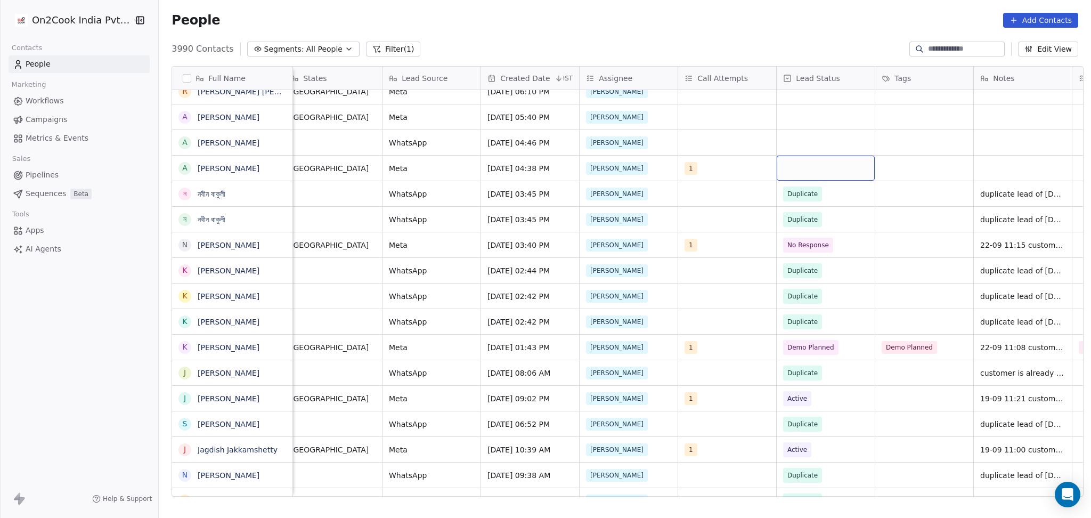
click at [815, 167] on div "grid" at bounding box center [826, 168] width 98 height 25
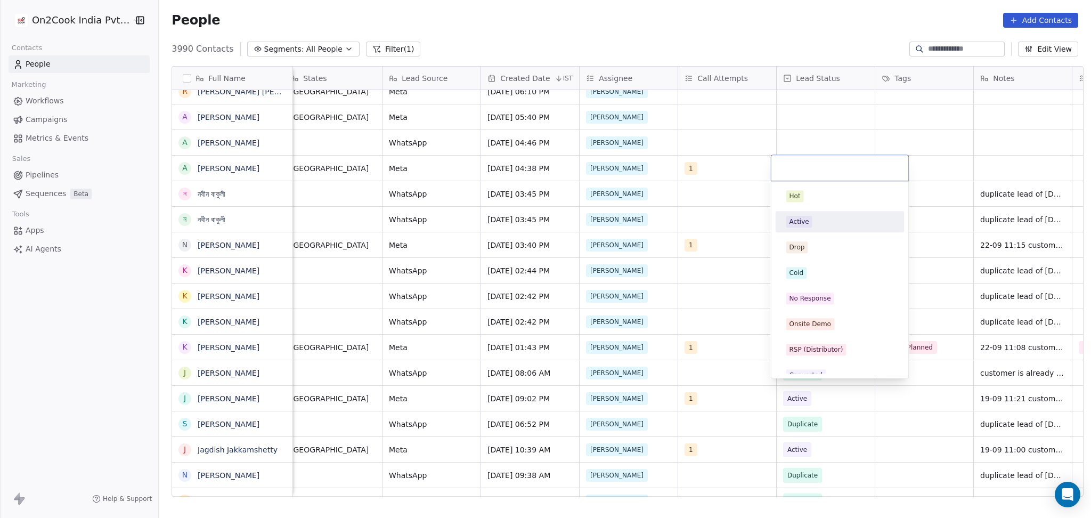
click at [815, 221] on div "Active" at bounding box center [840, 222] width 108 height 12
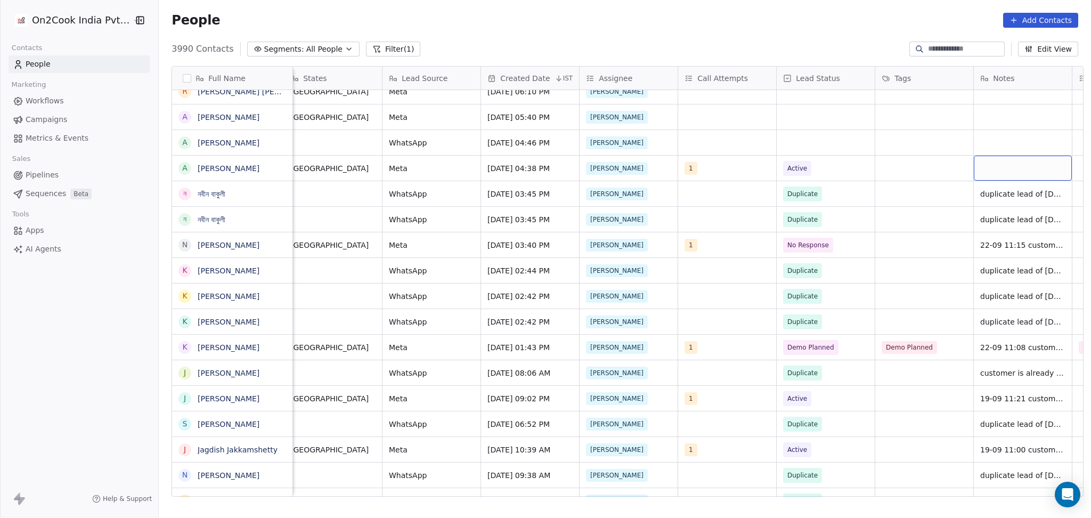
click at [1002, 160] on div "grid" at bounding box center [1023, 168] width 98 height 25
type textarea "**********"
click at [879, 161] on html "On2Cook India Pvt. Ltd. Contacts People Marketing Workflows Campaigns Metrics &…" at bounding box center [545, 259] width 1091 height 518
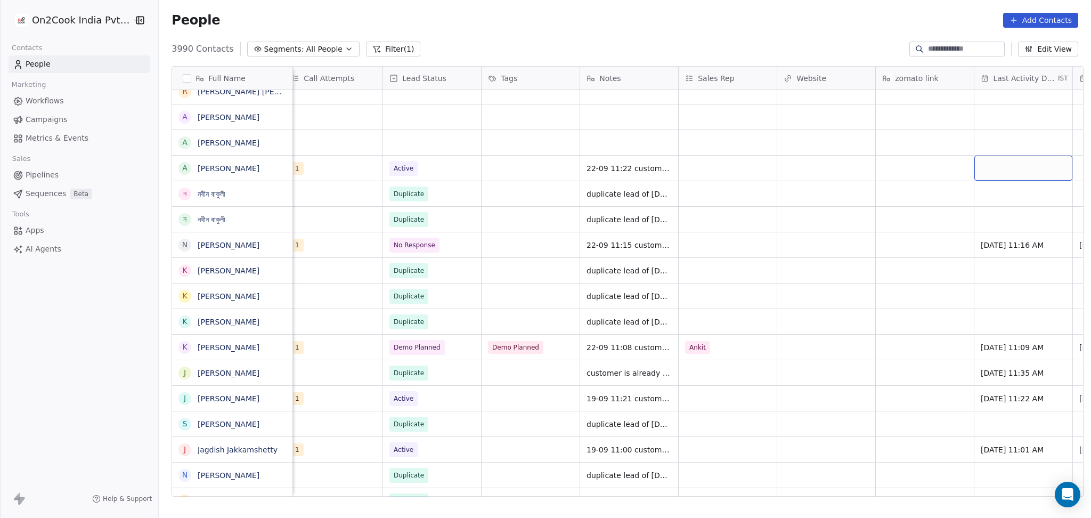
scroll to position [0, 1094]
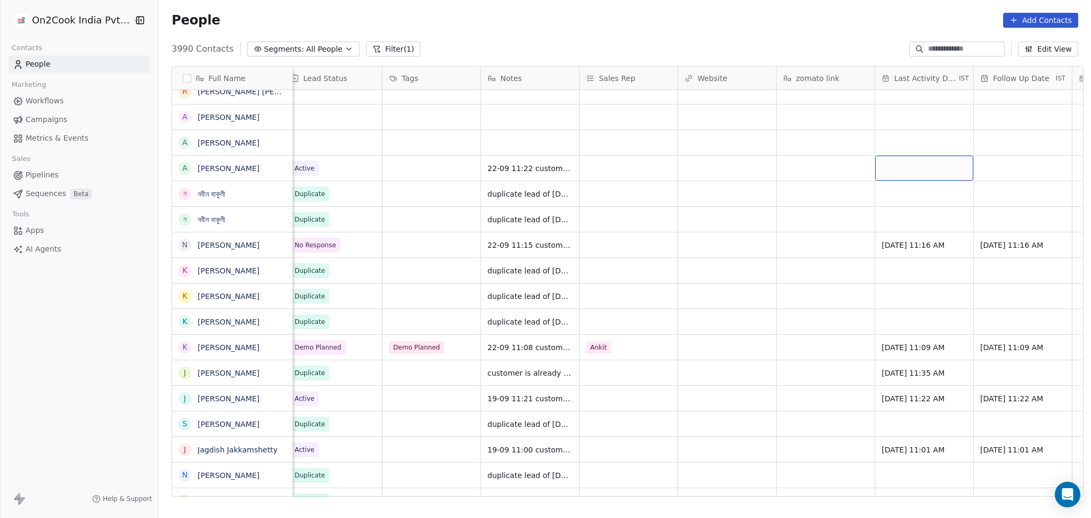
click at [907, 169] on div "grid" at bounding box center [925, 168] width 98 height 25
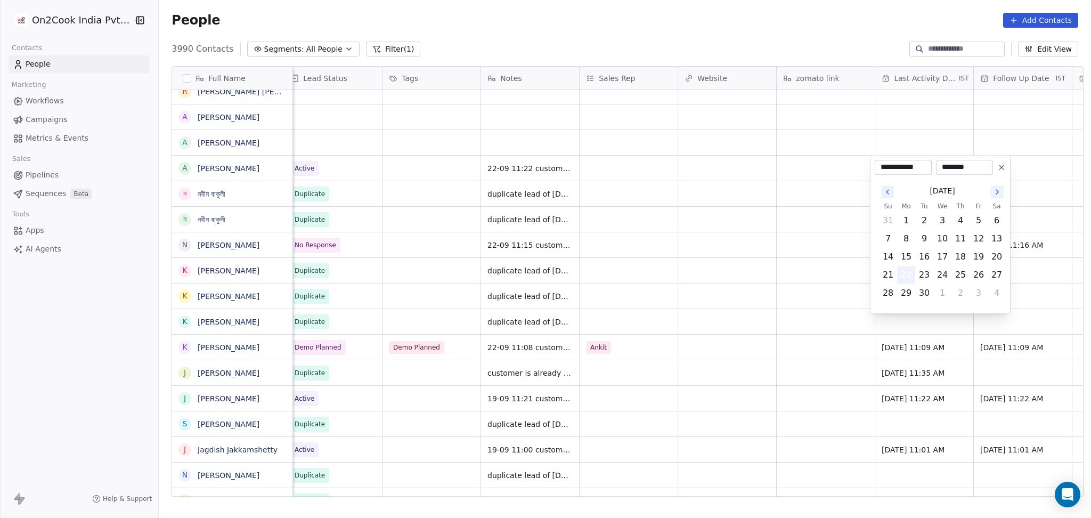
click at [904, 266] on button "22" at bounding box center [906, 274] width 17 height 17
click at [907, 274] on button "22" at bounding box center [906, 274] width 17 height 17
click at [641, 280] on html "On2Cook India Pvt. Ltd. Contacts People Marketing Workflows Campaigns Metrics &…" at bounding box center [545, 259] width 1091 height 518
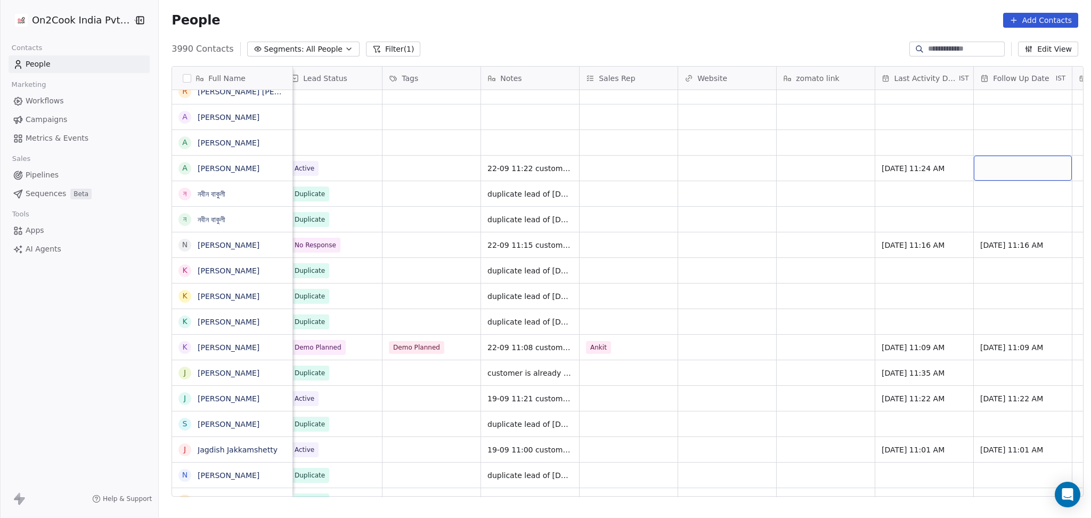
click at [1007, 166] on div "grid" at bounding box center [1023, 168] width 98 height 25
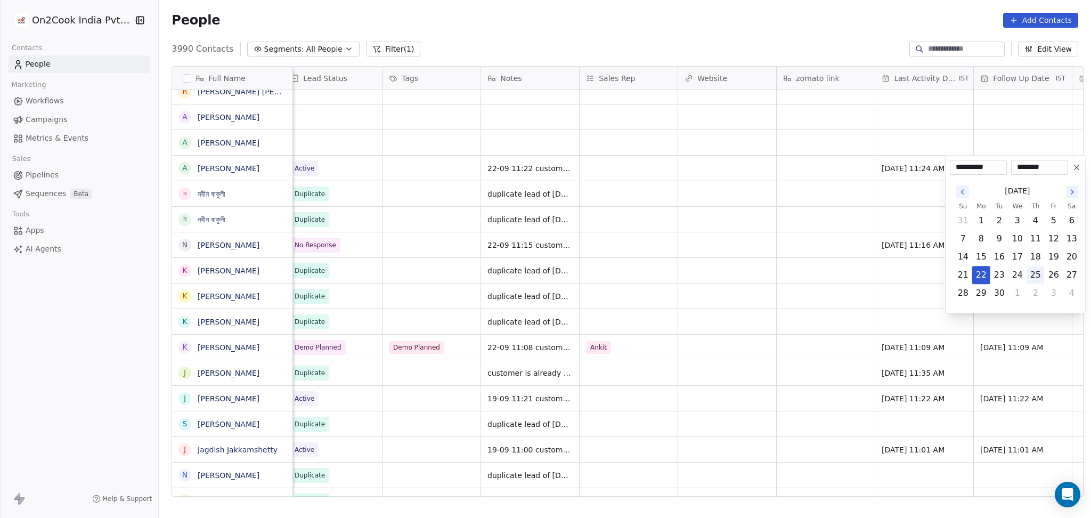
click at [1053, 273] on button "26" at bounding box center [1054, 274] width 17 height 17
type input "**********"
click at [693, 237] on html "On2Cook India Pvt. Ltd. Contacts People Marketing Workflows Campaigns Metrics &…" at bounding box center [545, 259] width 1091 height 518
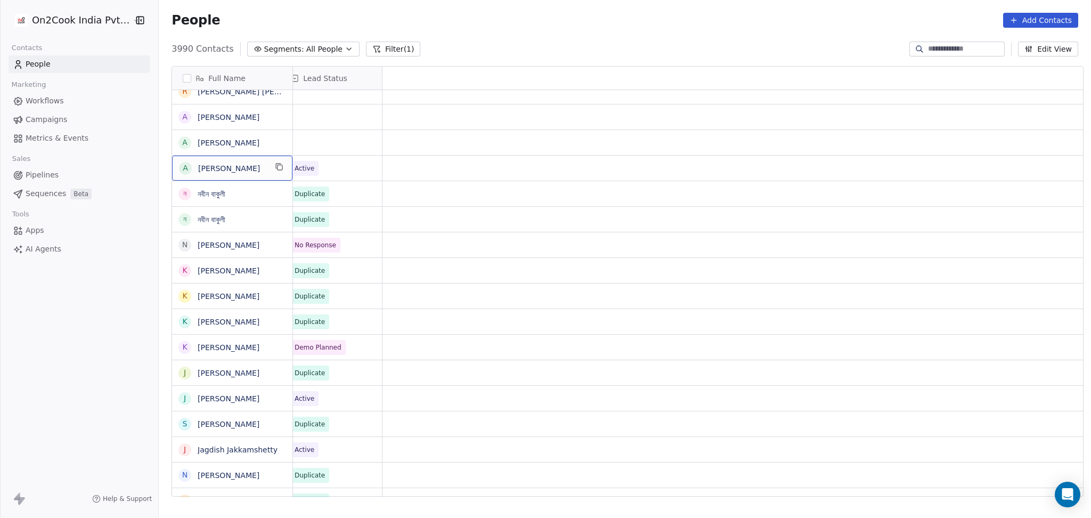
scroll to position [0, 0]
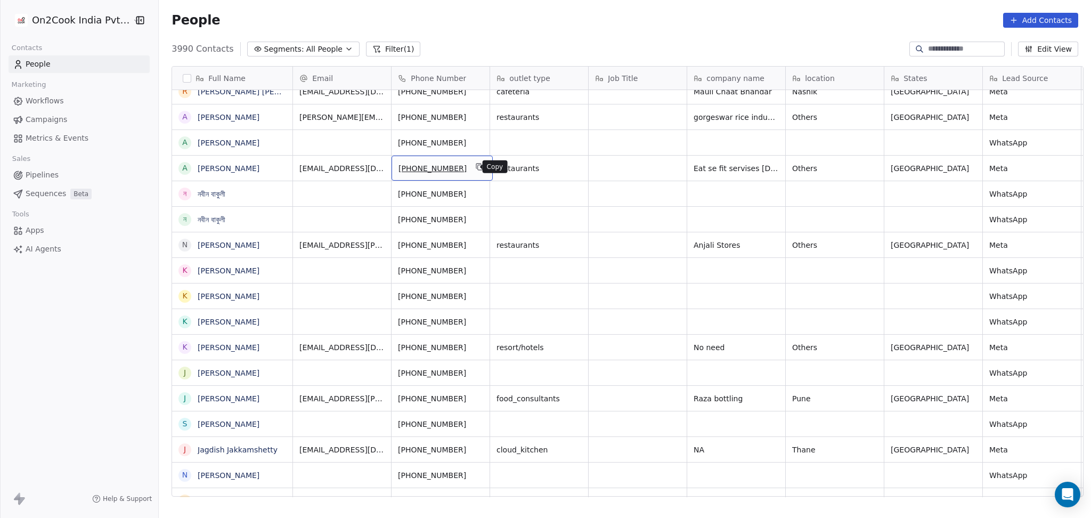
click at [478, 165] on icon "grid" at bounding box center [480, 167] width 5 height 5
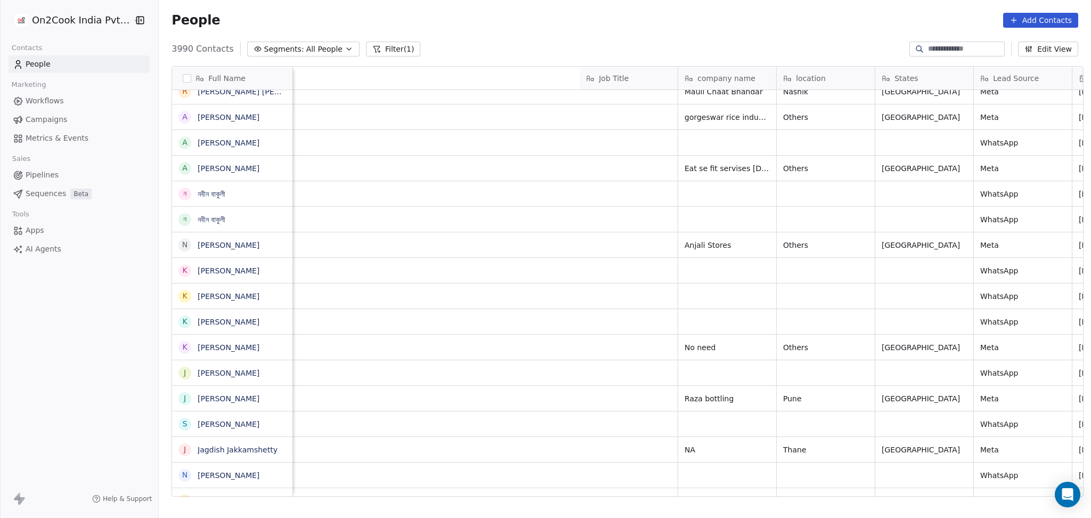
scroll to position [0, 601]
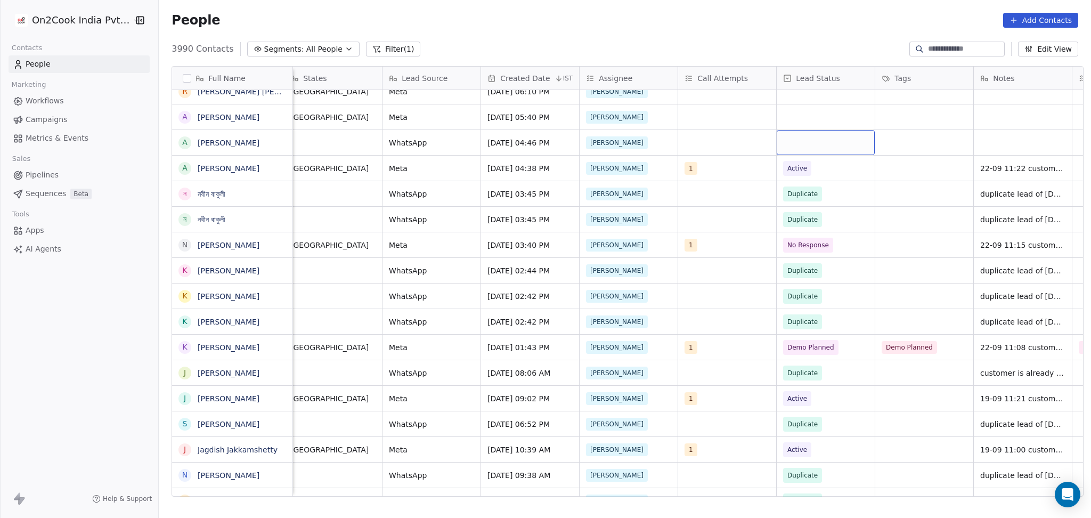
click at [818, 139] on div "grid" at bounding box center [826, 142] width 98 height 25
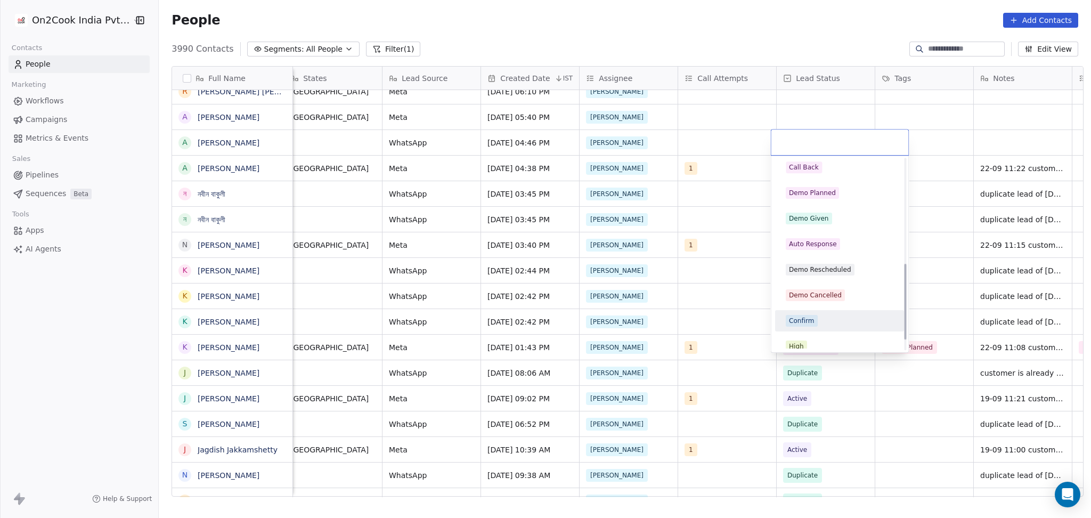
scroll to position [213, 0]
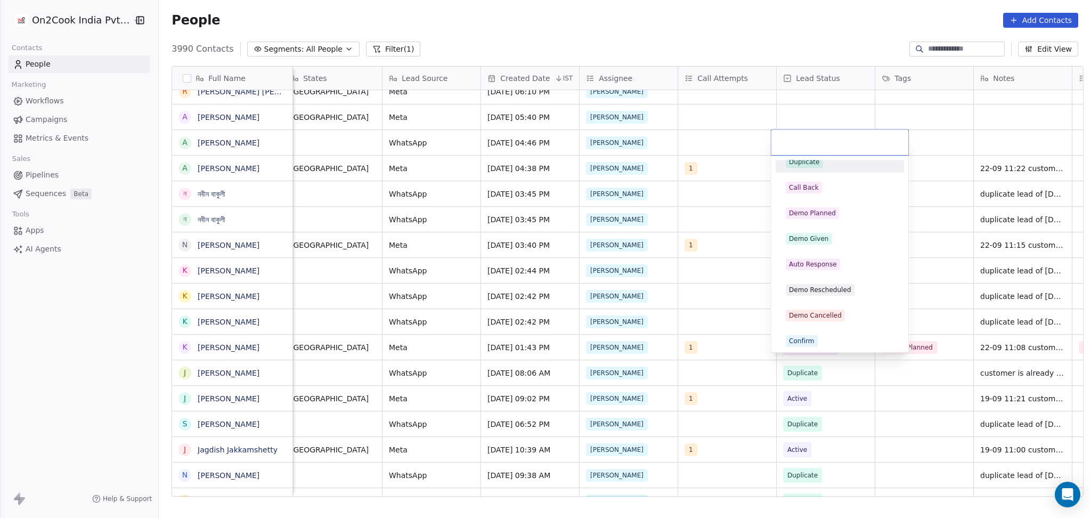
drag, startPoint x: 816, startPoint y: 166, endPoint x: 1015, endPoint y: 139, distance: 200.7
click at [817, 166] on div "Duplicate" at bounding box center [804, 162] width 30 height 10
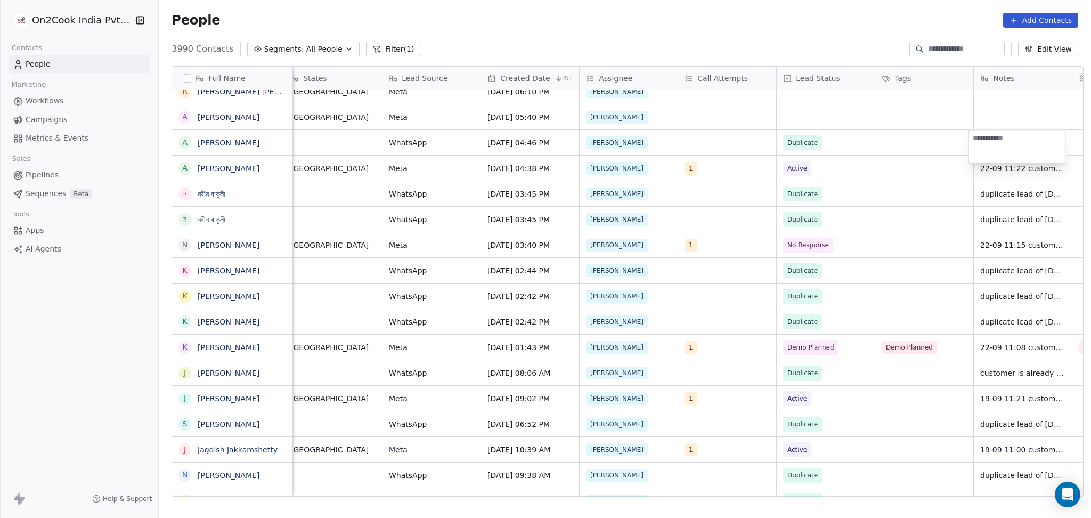
click at [1025, 206] on html "On2Cook India Pvt. Ltd. Contacts People Marketing Workflows Campaigns Metrics &…" at bounding box center [545, 259] width 1091 height 518
click at [1081, 192] on icon "grid" at bounding box center [1083, 191] width 5 height 5
click at [1008, 140] on div "grid" at bounding box center [1023, 142] width 98 height 25
click at [901, 149] on html "On2Cook India Pvt. Ltd. Contacts People Marketing Workflows Campaigns Metrics &…" at bounding box center [545, 259] width 1091 height 518
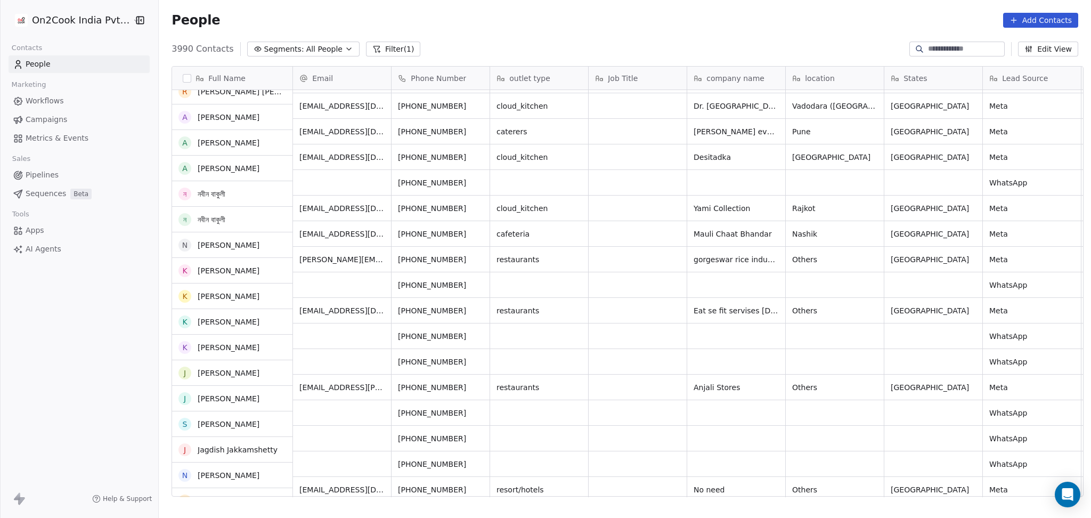
scroll to position [611, 0]
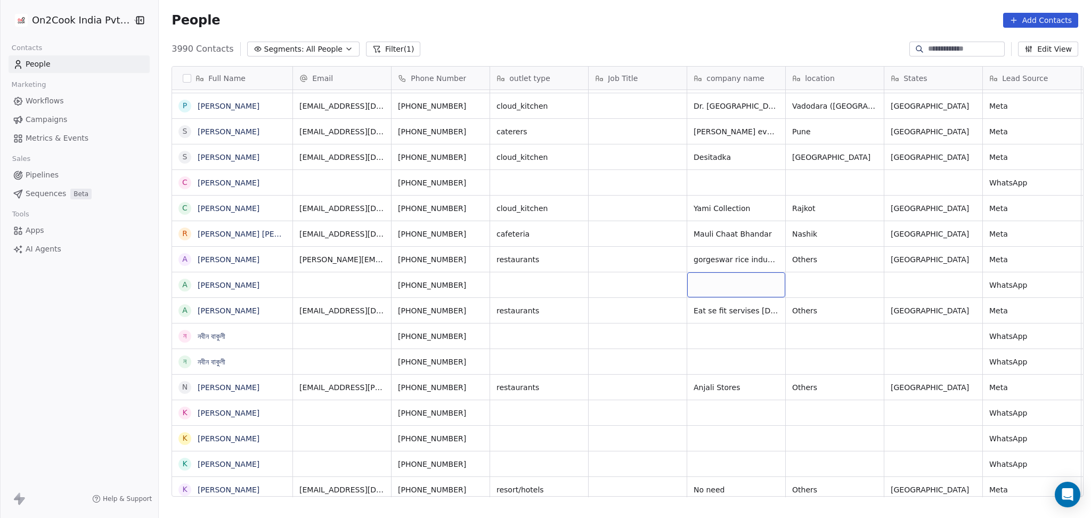
click at [735, 276] on div "grid" at bounding box center [736, 284] width 98 height 25
click at [478, 257] on icon "grid" at bounding box center [480, 258] width 5 height 5
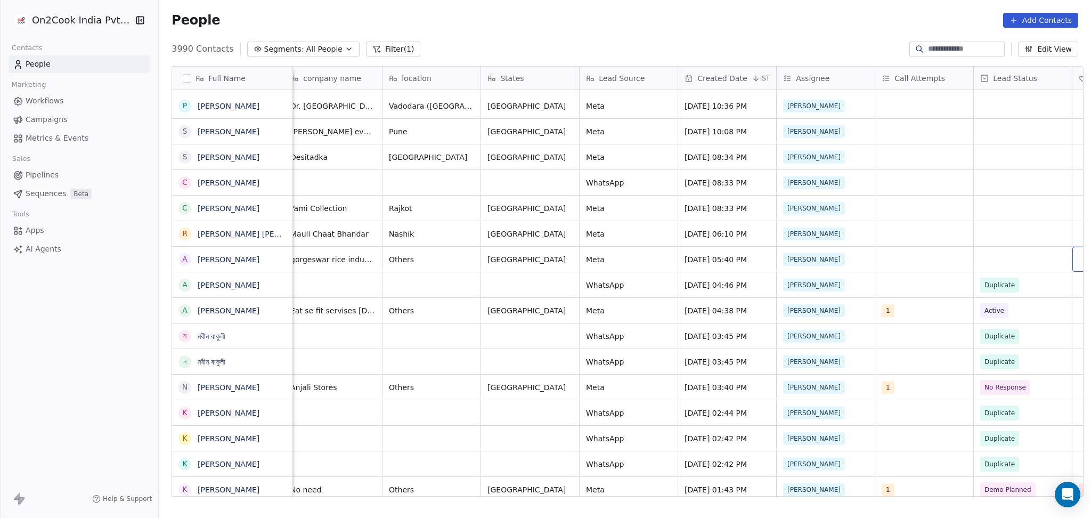
scroll to position [0, 601]
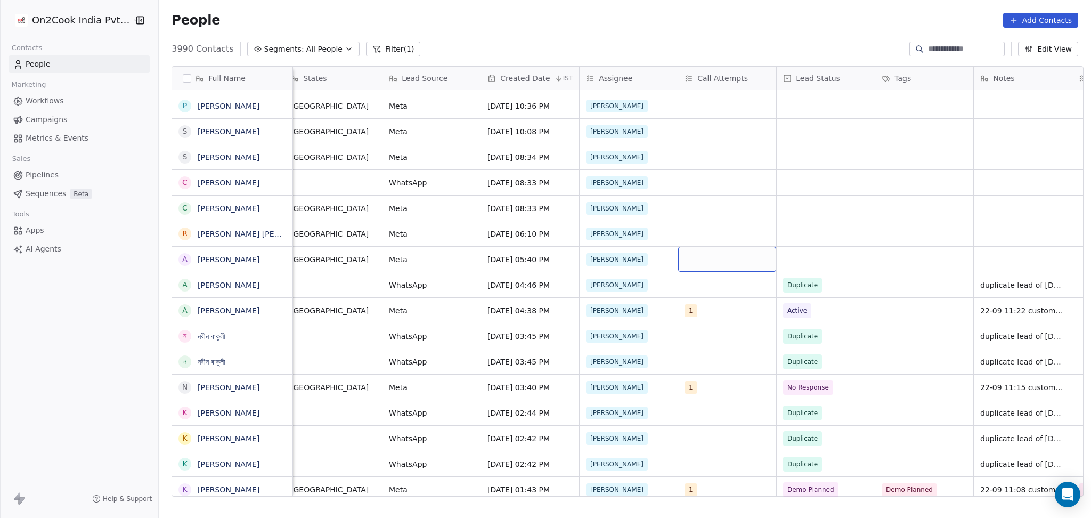
click at [694, 251] on div "grid" at bounding box center [727, 259] width 98 height 25
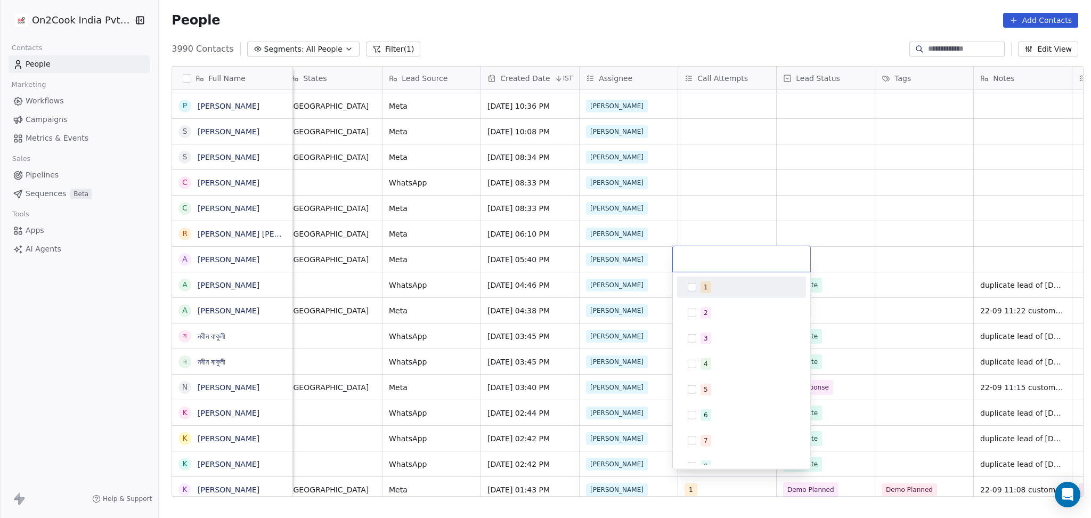
click at [702, 292] on span "1" at bounding box center [706, 287] width 11 height 12
click at [871, 293] on html "On2Cook India Pvt. Ltd. Contacts People Marketing Workflows Campaigns Metrics &…" at bounding box center [545, 259] width 1091 height 518
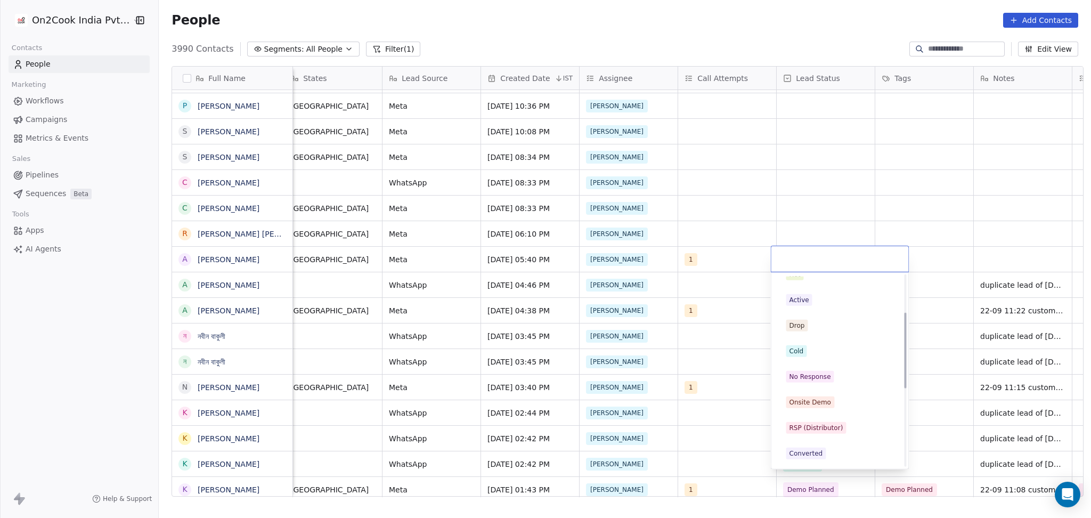
scroll to position [0, 0]
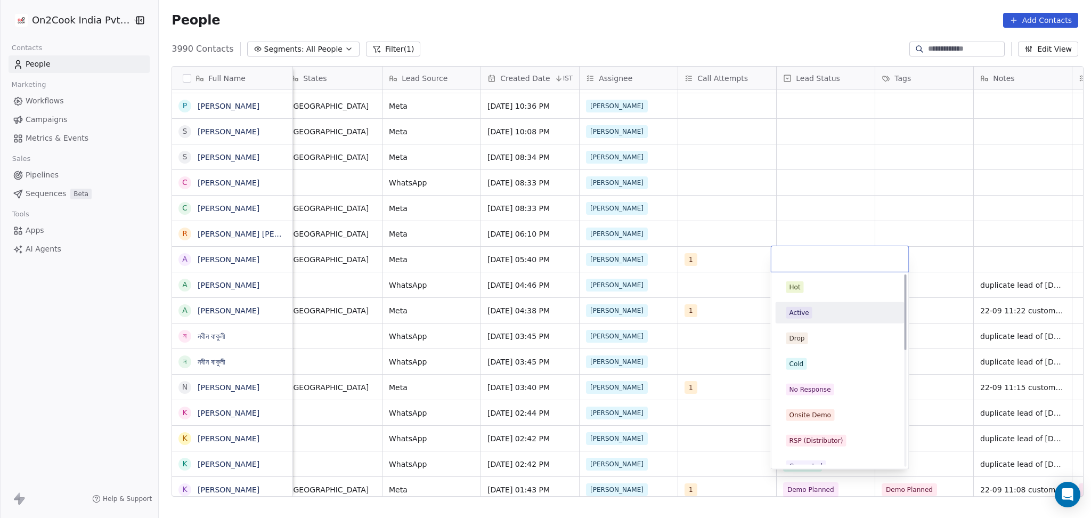
click at [812, 313] on div "Active" at bounding box center [840, 313] width 108 height 12
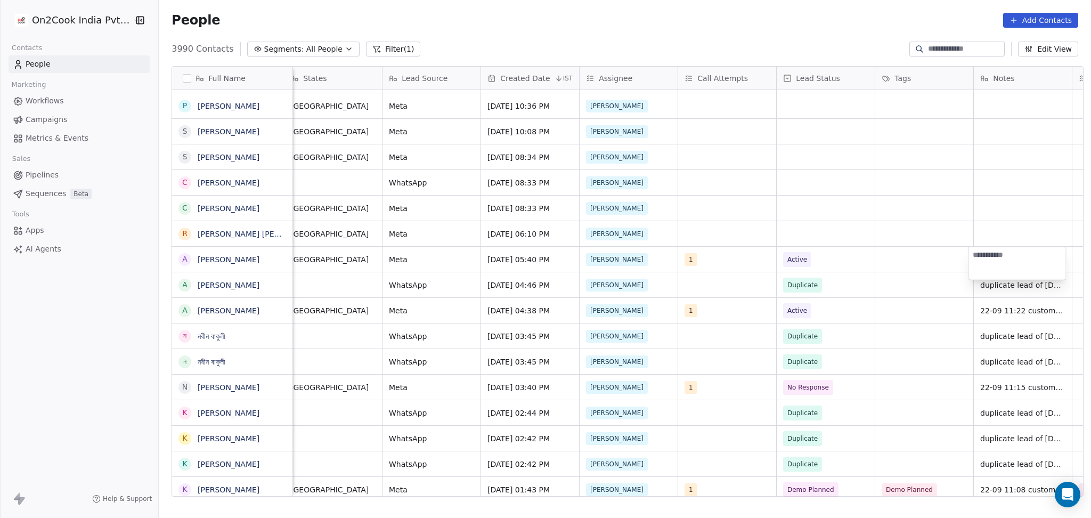
click at [982, 261] on textarea at bounding box center [1017, 263] width 97 height 33
click at [1025, 286] on textarea "**********" at bounding box center [1017, 270] width 97 height 47
click at [1025, 287] on textarea "**********" at bounding box center [1017, 270] width 97 height 47
click at [1021, 289] on textarea "**********" at bounding box center [1017, 270] width 97 height 47
type textarea "**********"
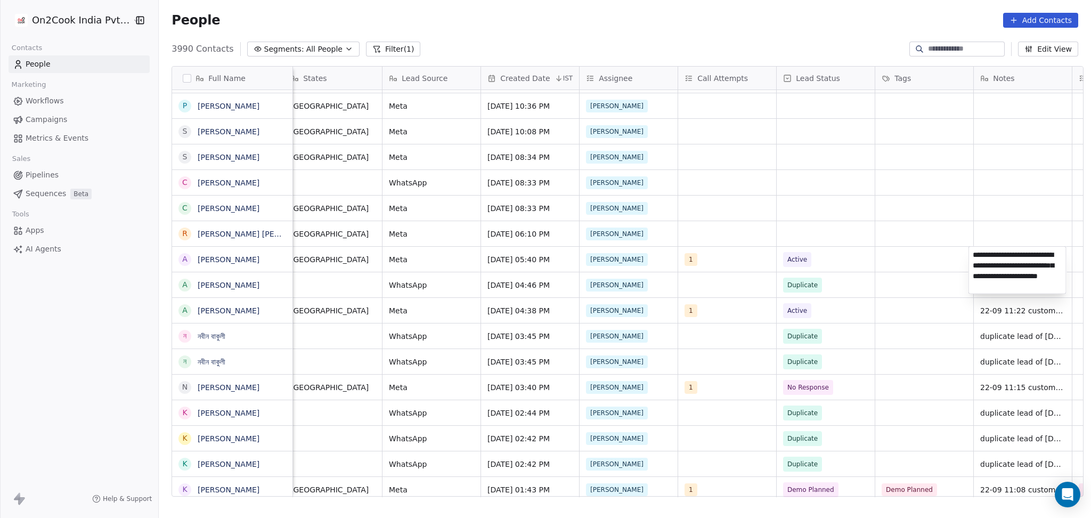
drag, startPoint x: 969, startPoint y: 307, endPoint x: 919, endPoint y: 255, distance: 71.6
click at [968, 307] on html "On2Cook India Pvt. Ltd. Contacts People Marketing Workflows Campaigns Metrics &…" at bounding box center [545, 259] width 1091 height 518
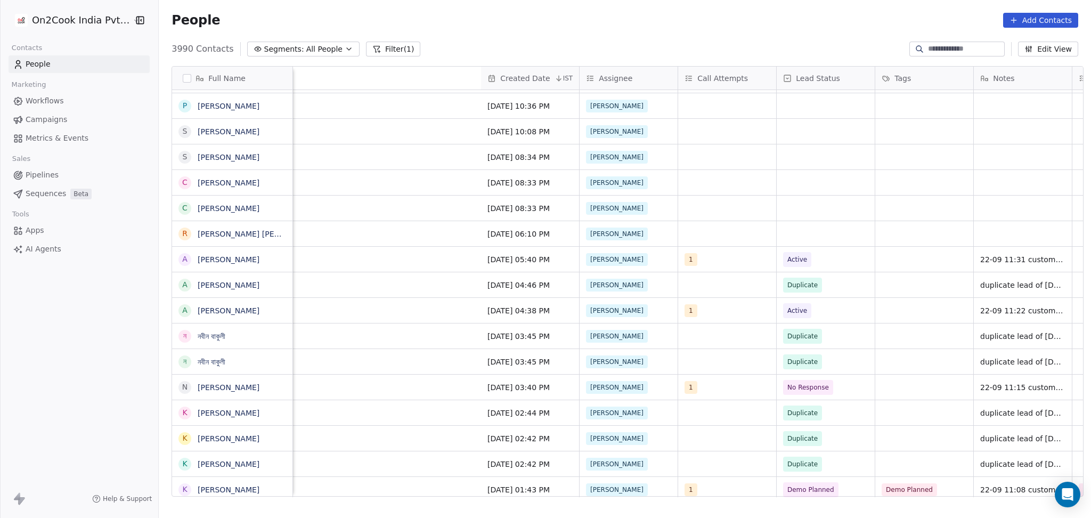
scroll to position [0, 1094]
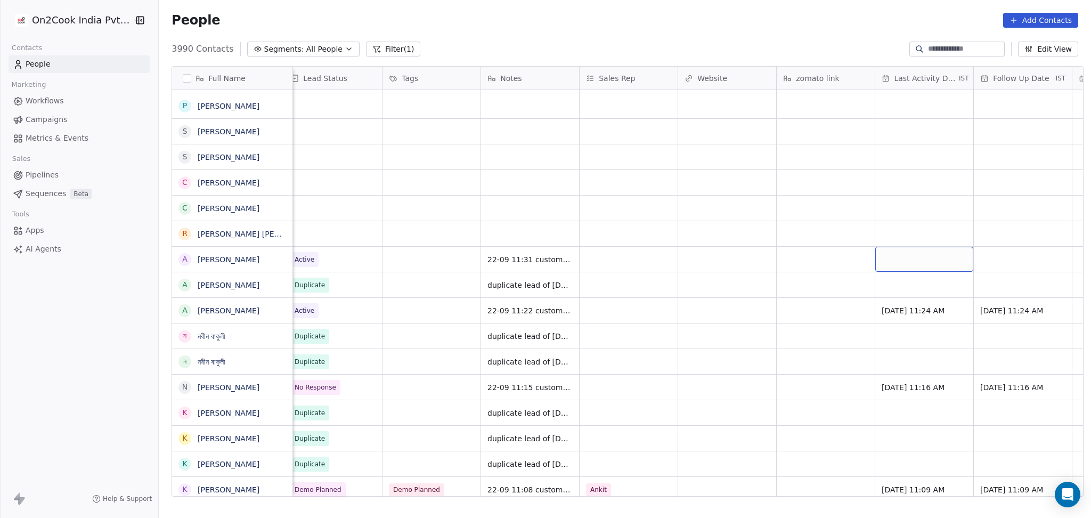
click at [915, 261] on div "grid" at bounding box center [925, 259] width 98 height 25
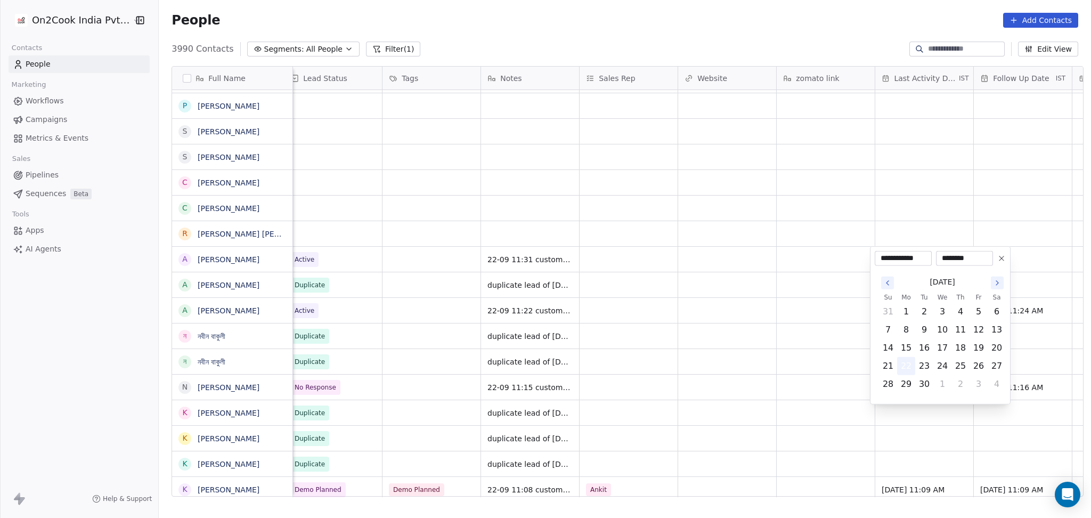
click at [907, 363] on button "22" at bounding box center [906, 366] width 17 height 17
click at [700, 381] on html "On2Cook India Pvt. Ltd. Contacts People Marketing Workflows Campaigns Metrics &…" at bounding box center [545, 259] width 1091 height 518
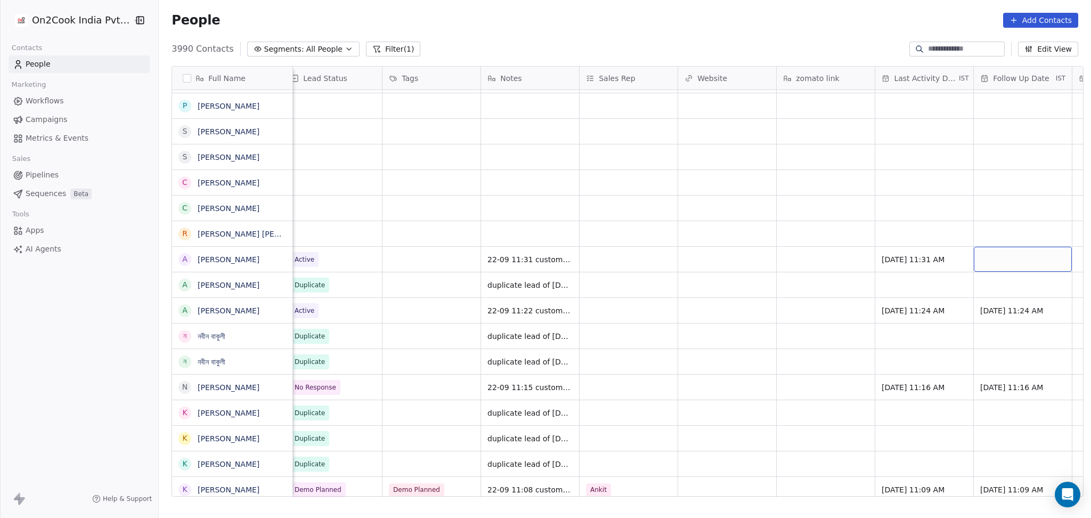
click at [1020, 258] on div "grid" at bounding box center [1023, 259] width 98 height 25
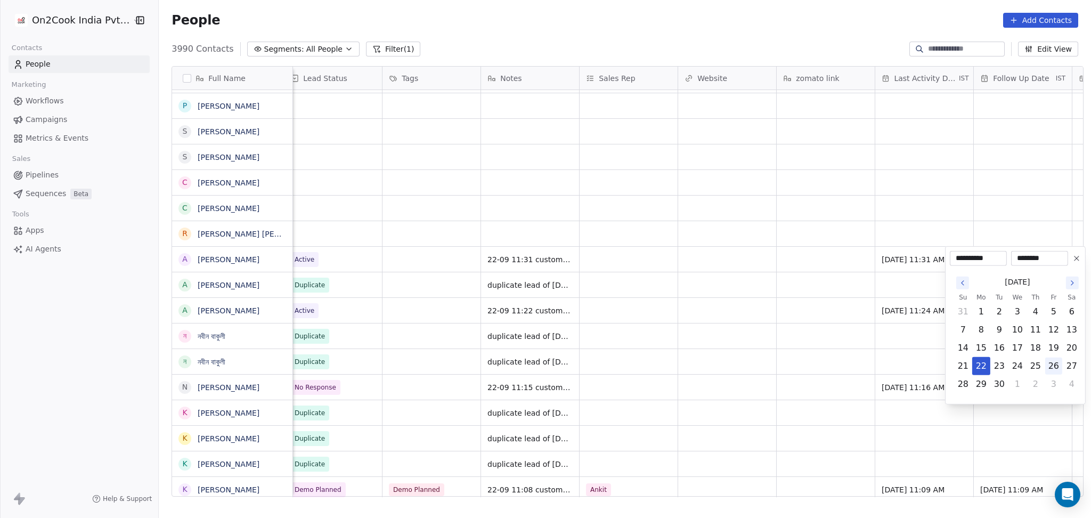
click at [1047, 368] on button "26" at bounding box center [1054, 366] width 17 height 17
type input "**********"
click at [823, 379] on html "On2Cook India Pvt. Ltd. Contacts People Marketing Workflows Campaigns Metrics &…" at bounding box center [545, 259] width 1091 height 518
